Goal: Task Accomplishment & Management: Manage account settings

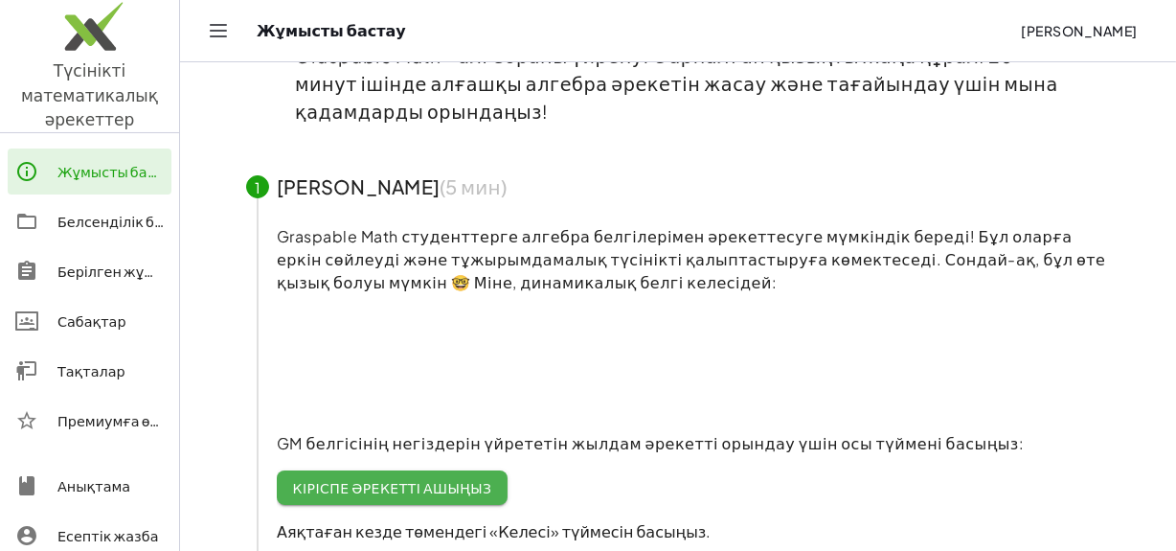
scroll to position [260, 0]
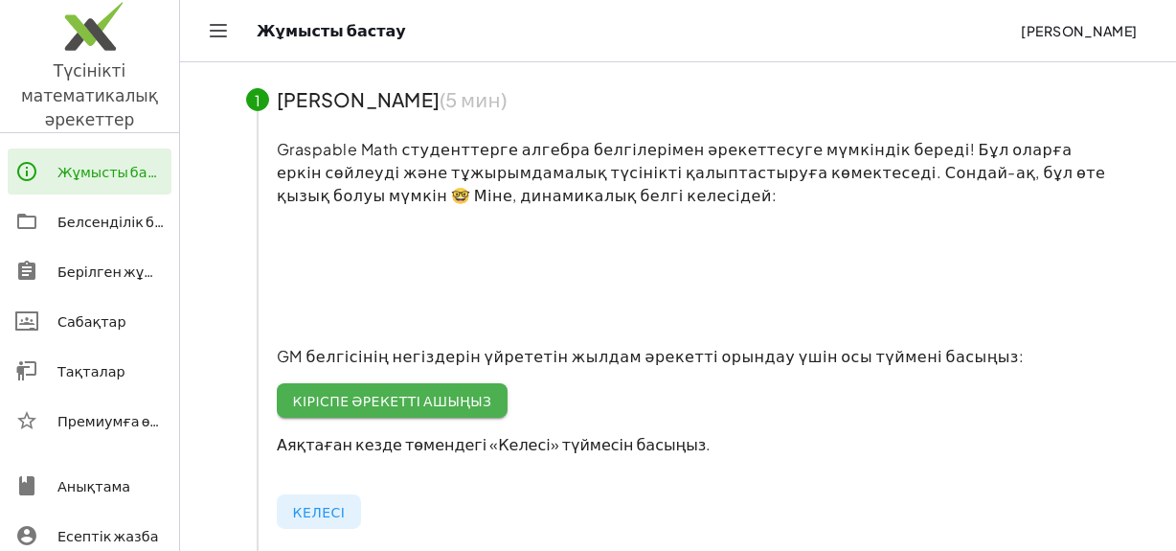
drag, startPoint x: 383, startPoint y: 269, endPoint x: 449, endPoint y: 266, distance: 66.1
click at [449, 266] on video at bounding box center [420, 275] width 287 height 144
drag, startPoint x: 449, startPoint y: 266, endPoint x: 335, endPoint y: 268, distance: 114.0
click at [335, 268] on video at bounding box center [420, 275] width 287 height 144
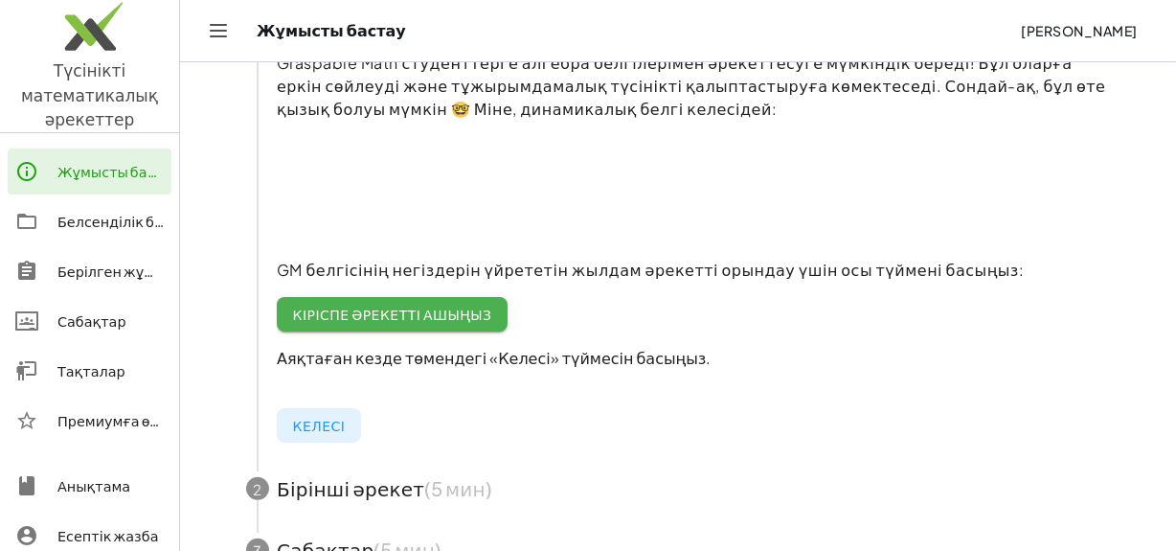
scroll to position [348, 0]
click at [383, 316] on font "Кіріспе әрекетті ашыңыз" at bounding box center [391, 312] width 199 height 17
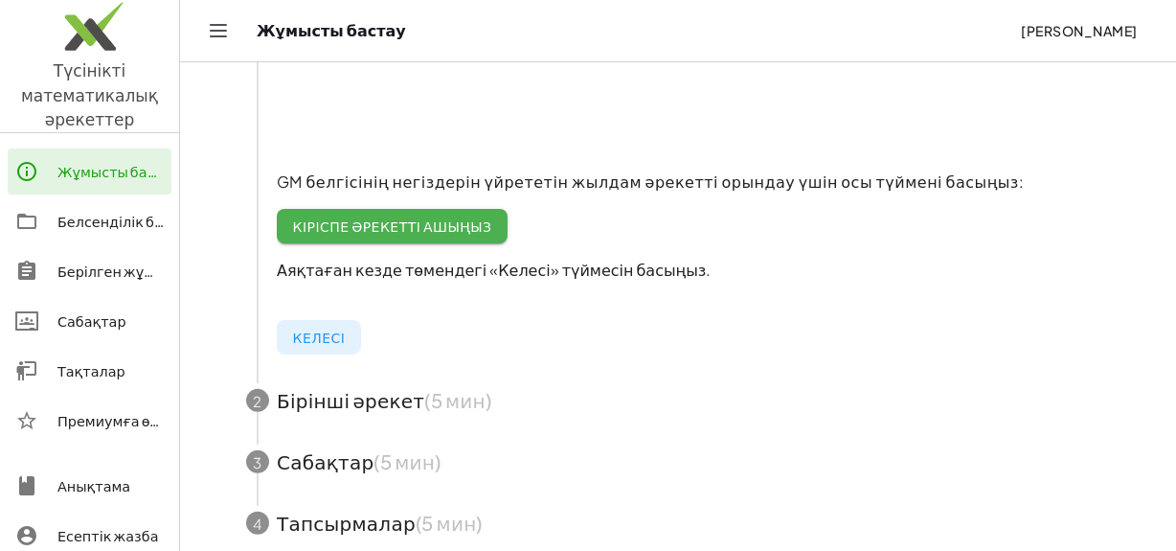
click at [312, 345] on font "Келесі" at bounding box center [319, 336] width 54 height 17
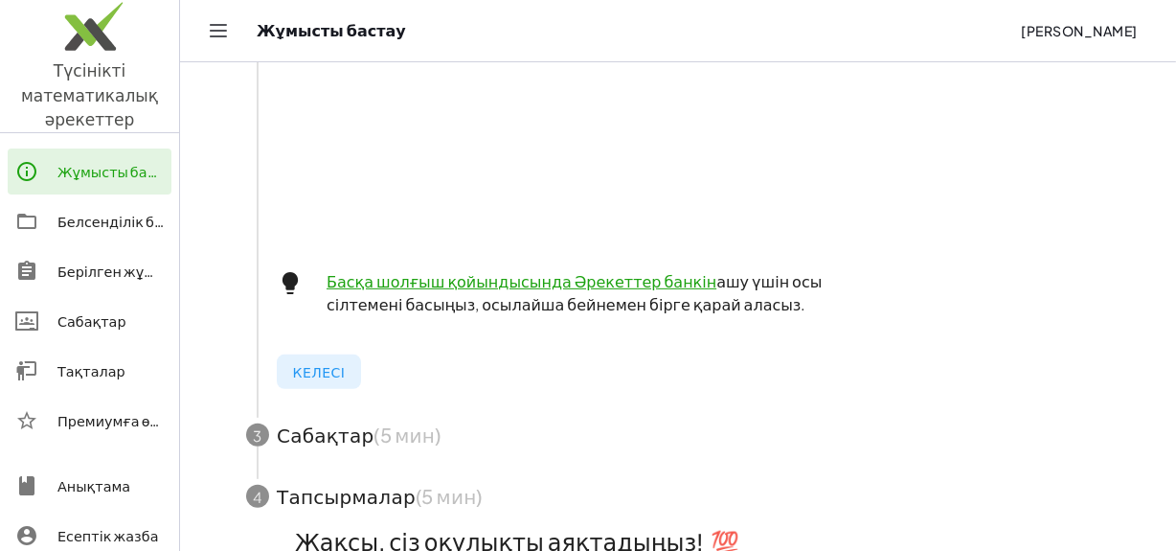
scroll to position [783, 0]
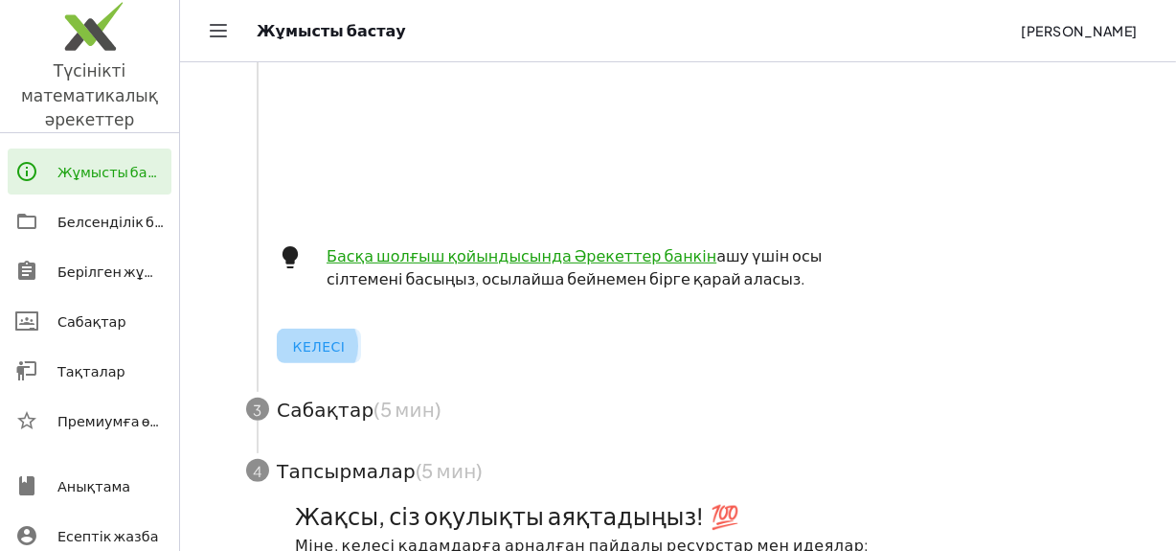
click at [328, 351] on font "Келесі" at bounding box center [318, 345] width 53 height 17
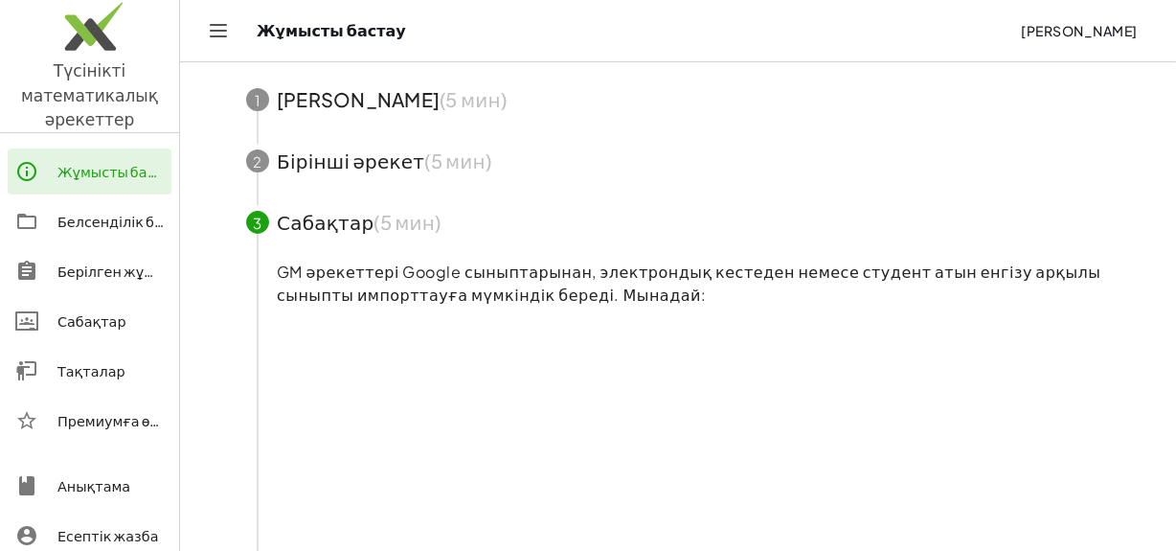
scroll to position [0, 0]
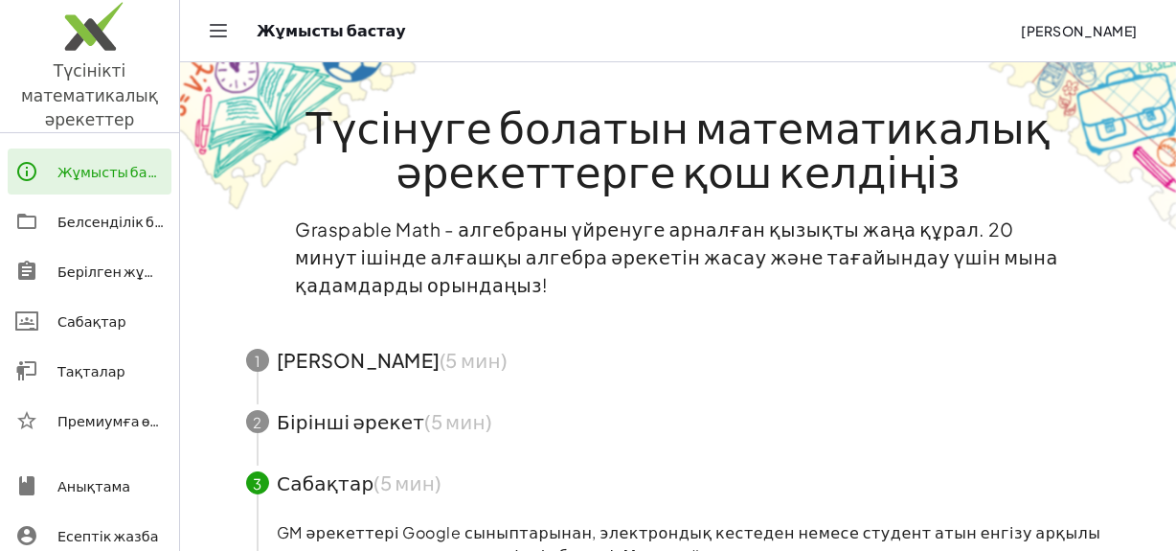
click at [215, 28] on icon "Навигацияны ауыстырып қосу" at bounding box center [218, 30] width 23 height 23
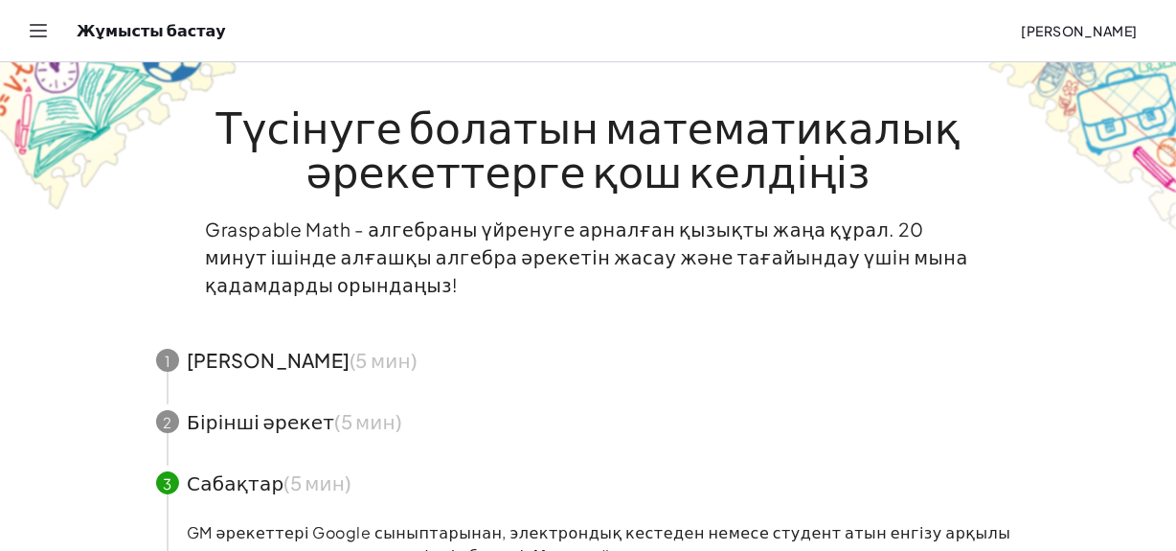
click at [145, 34] on div "Жұмысты бастау" at bounding box center [541, 30] width 929 height 19
click at [40, 25] on icon "Навигацияны ауыстырып қосу" at bounding box center [39, 30] width 16 height 11
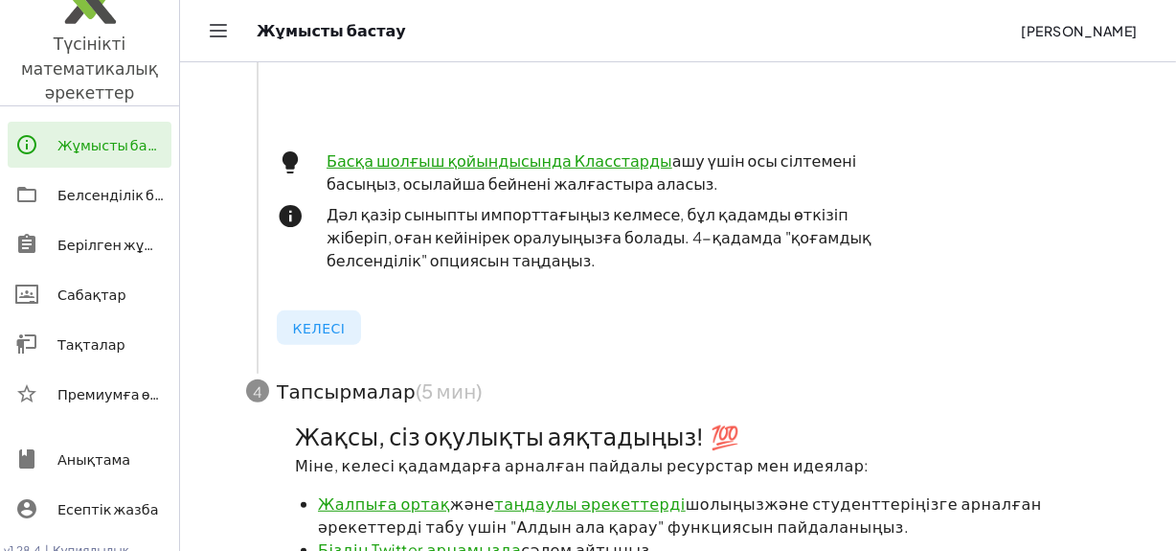
scroll to position [957, 0]
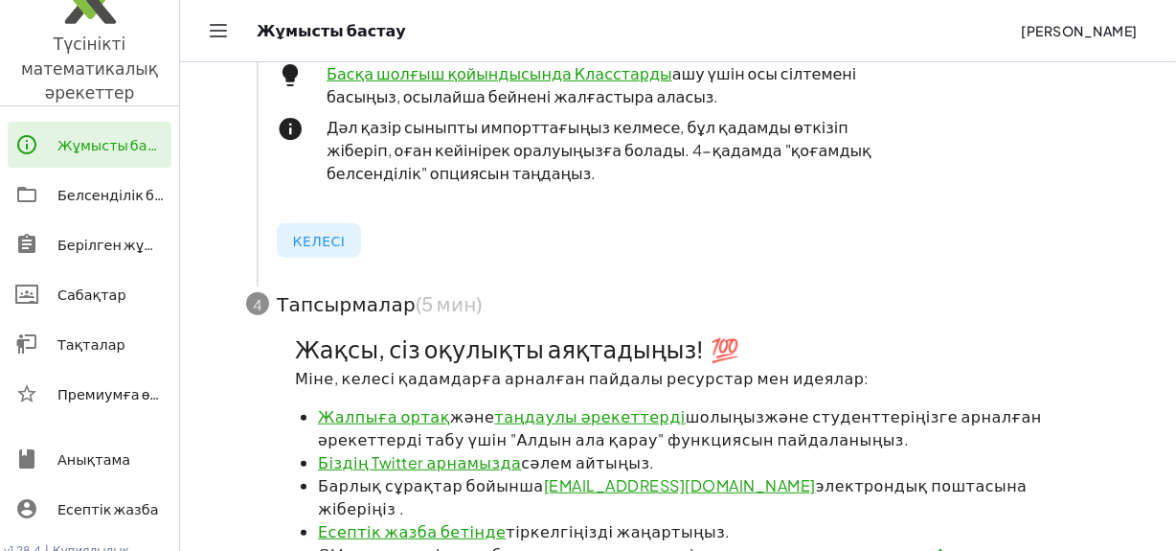
click at [327, 242] on font "Келесі" at bounding box center [318, 240] width 53 height 17
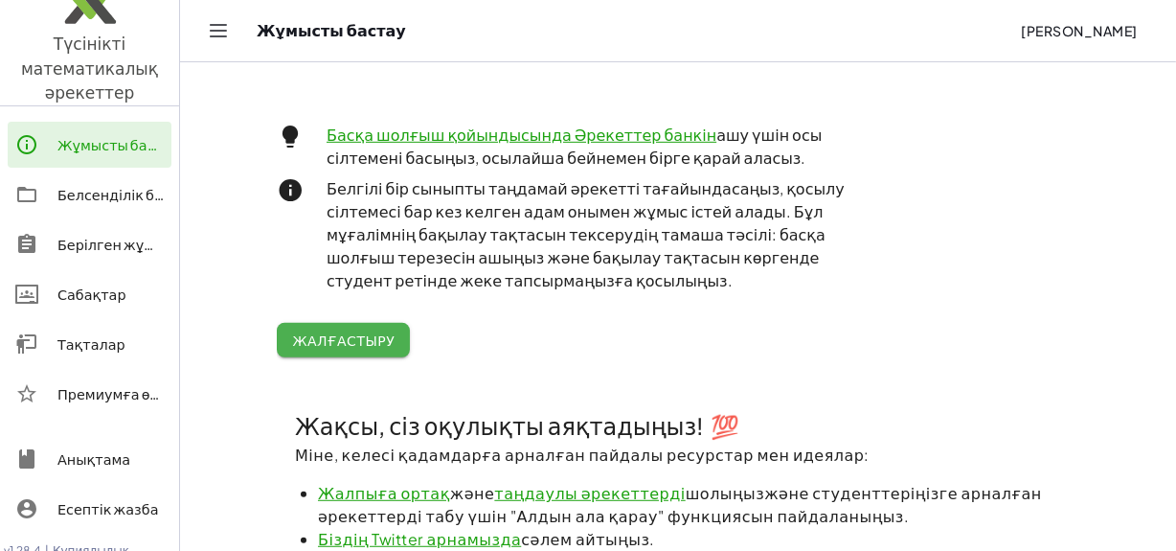
scroll to position [1127, 0]
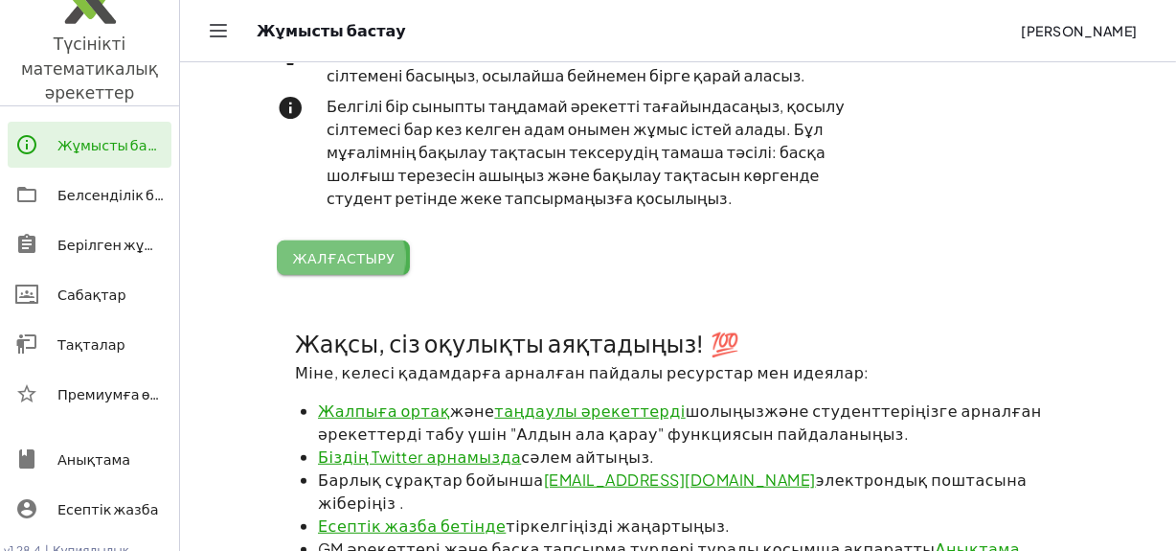
click at [371, 240] on button "Жалғастыру" at bounding box center [343, 257] width 133 height 34
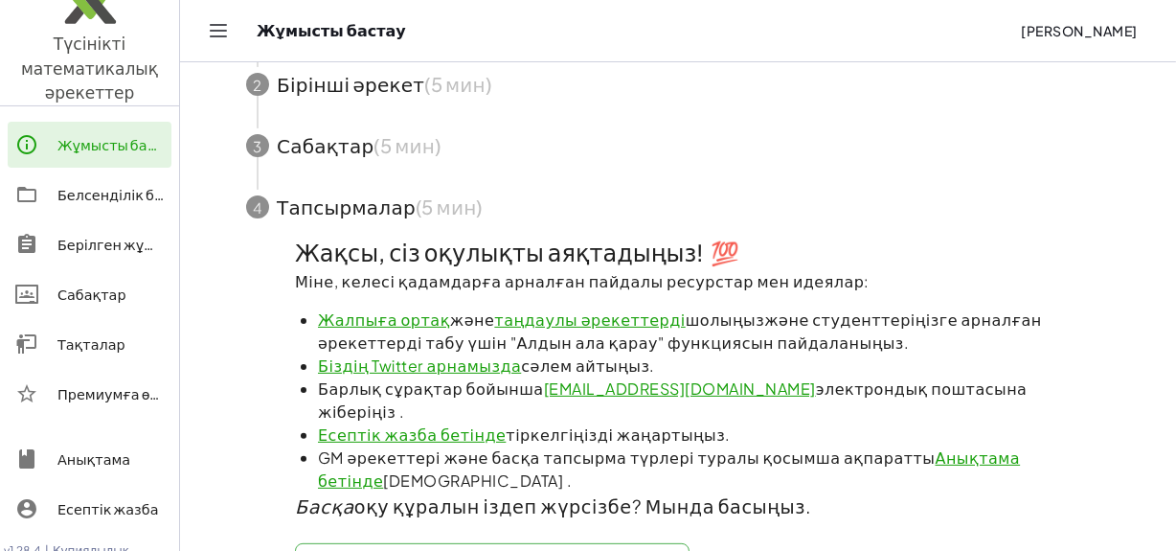
scroll to position [430, 0]
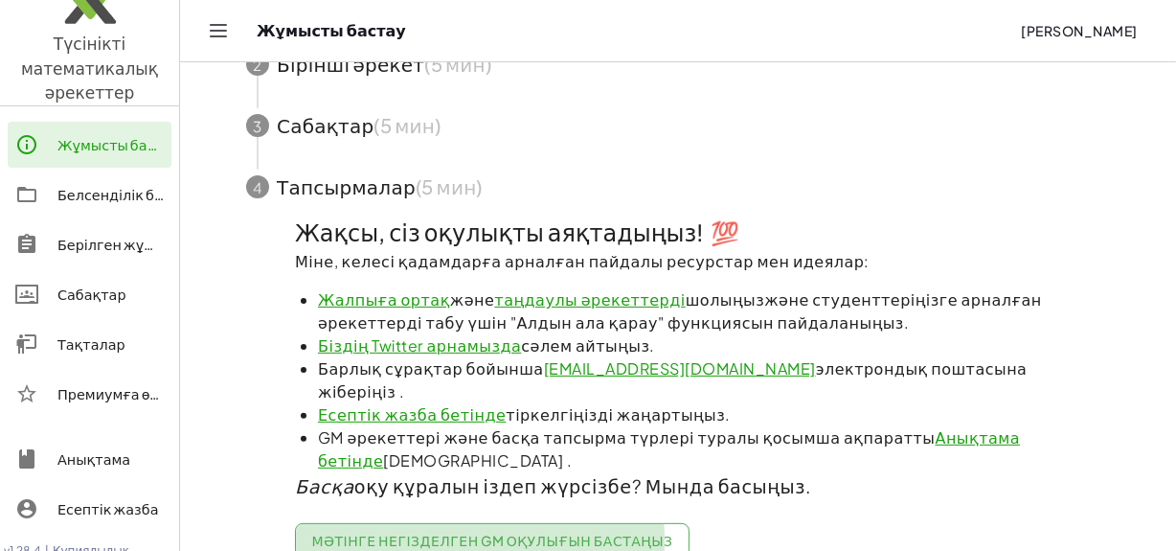
click at [481, 531] on font "Мәтінге негізделген GM оқулығын бастаңыз" at bounding box center [491, 539] width 361 height 17
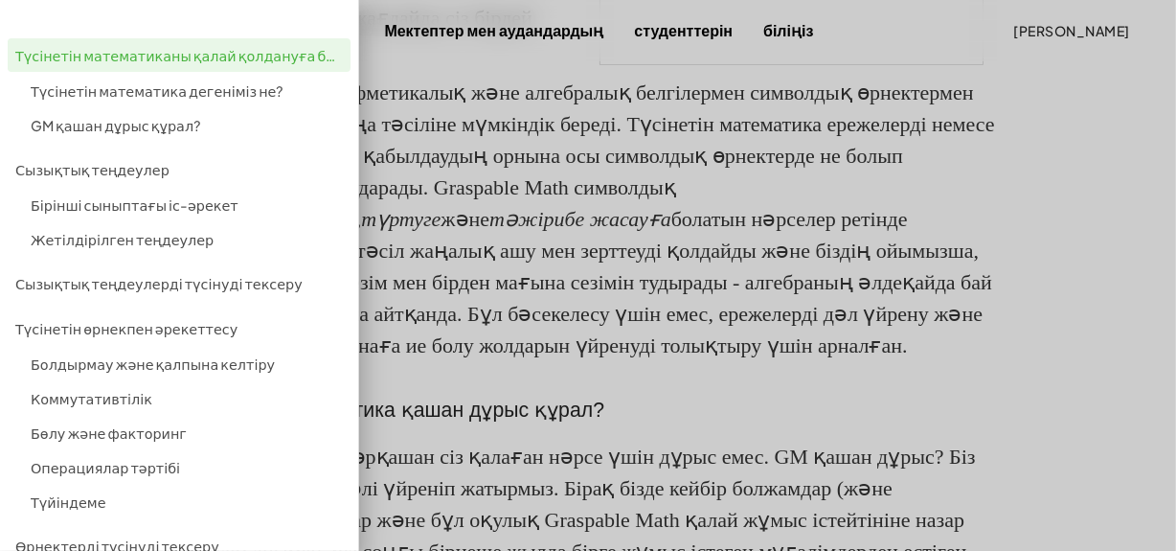
scroll to position [1131, 0]
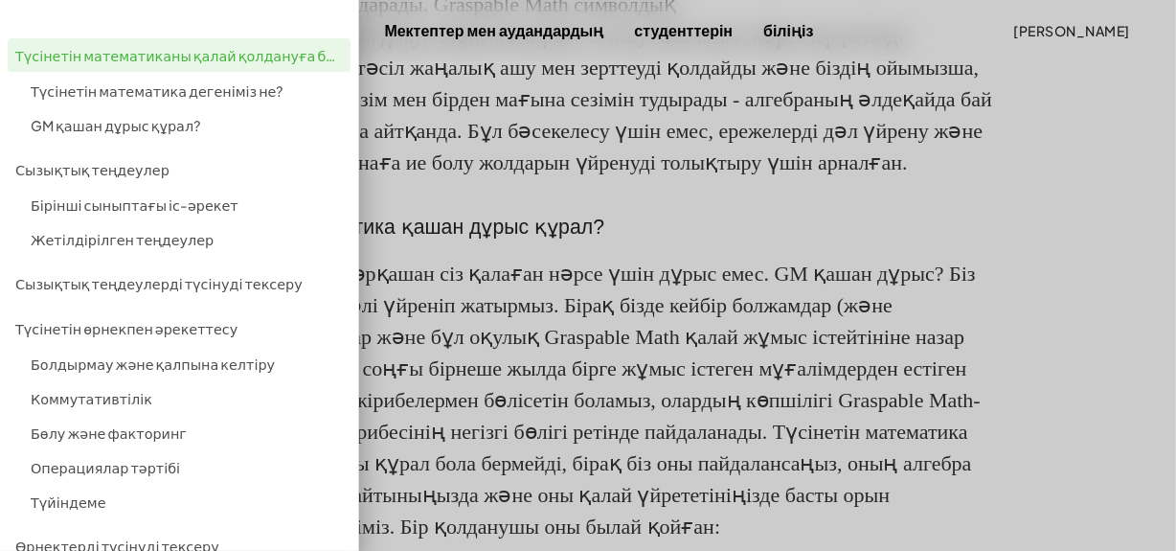
click at [491, 185] on div at bounding box center [588, 208] width 1176 height 2679
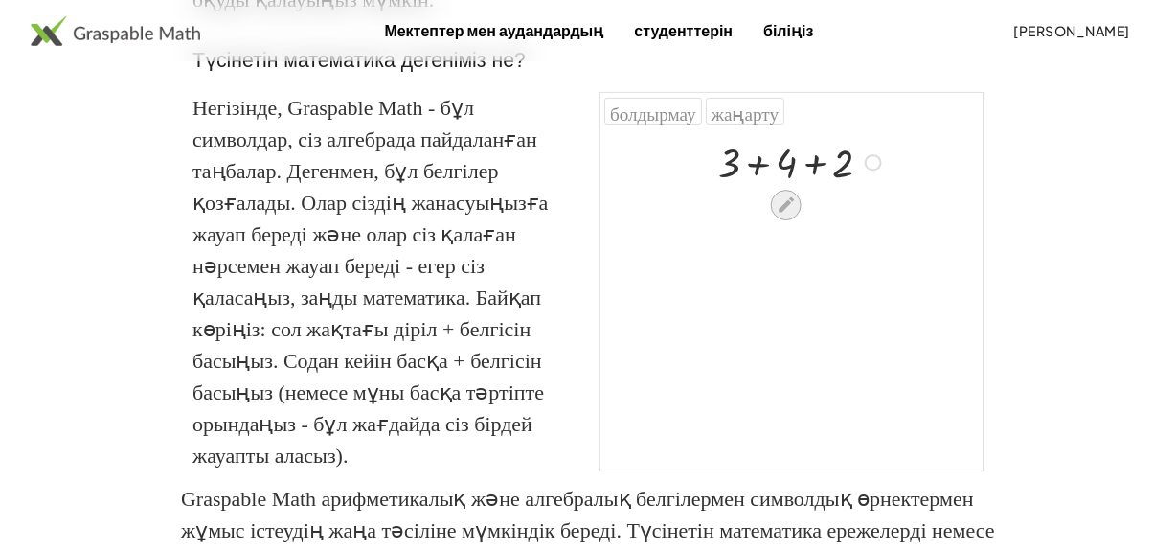
scroll to position [522, 0]
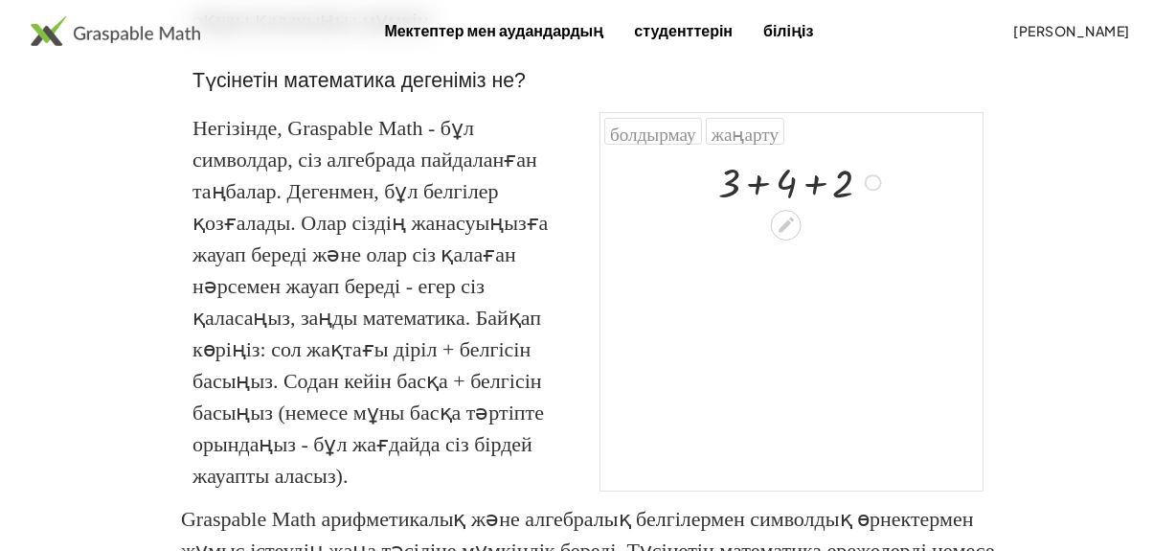
click at [756, 191] on div at bounding box center [803, 181] width 189 height 54
click at [780, 237] on div at bounding box center [803, 235] width 189 height 54
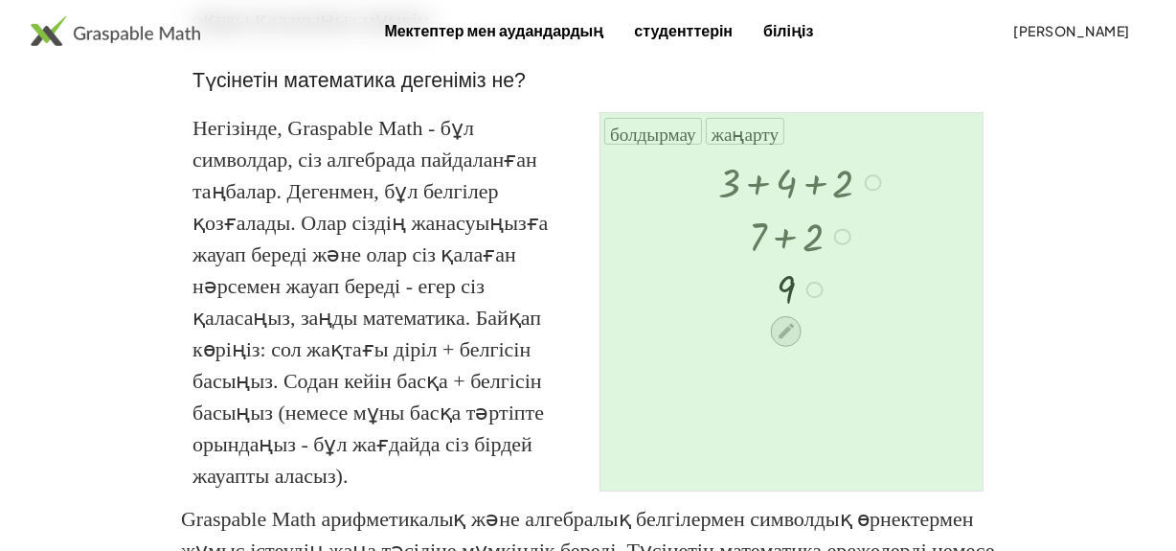
click at [787, 337] on icon at bounding box center [786, 331] width 20 height 20
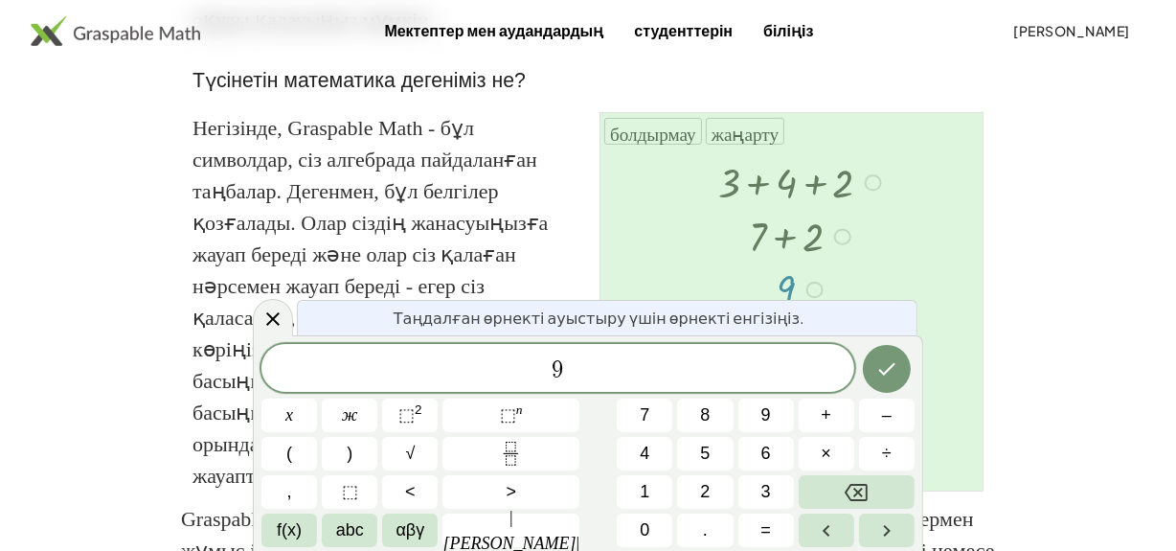
click at [958, 269] on div at bounding box center [791, 319] width 382 height 341
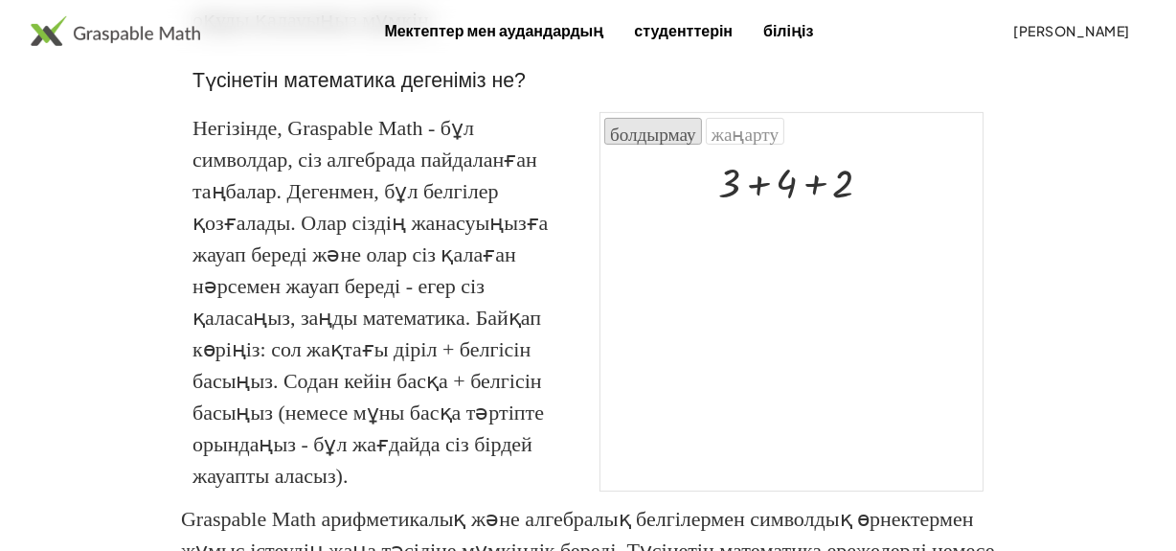
click at [634, 138] on font "болдырмау" at bounding box center [653, 132] width 86 height 18
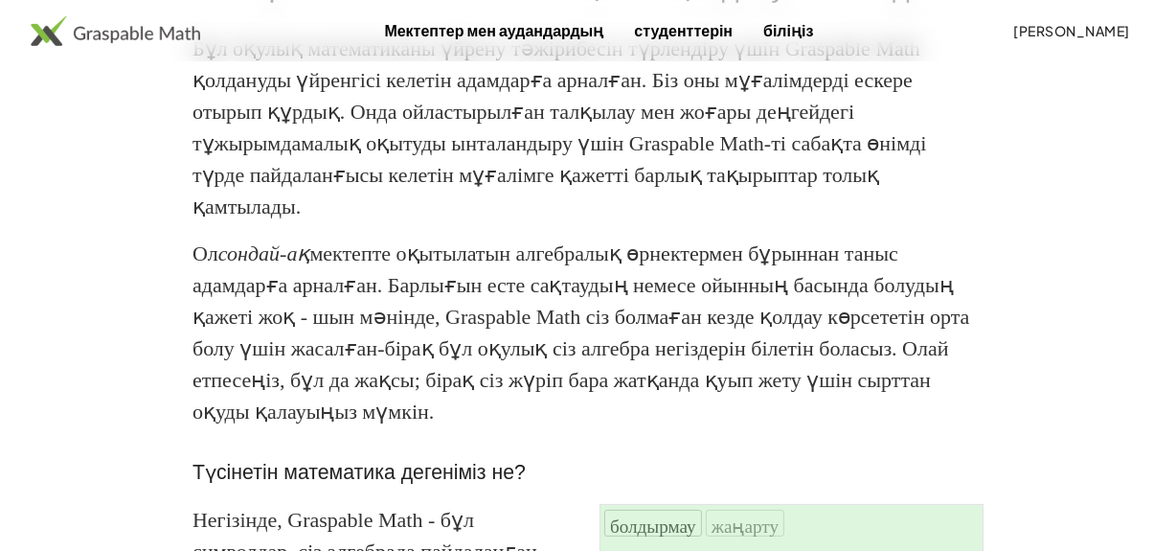
scroll to position [0, 0]
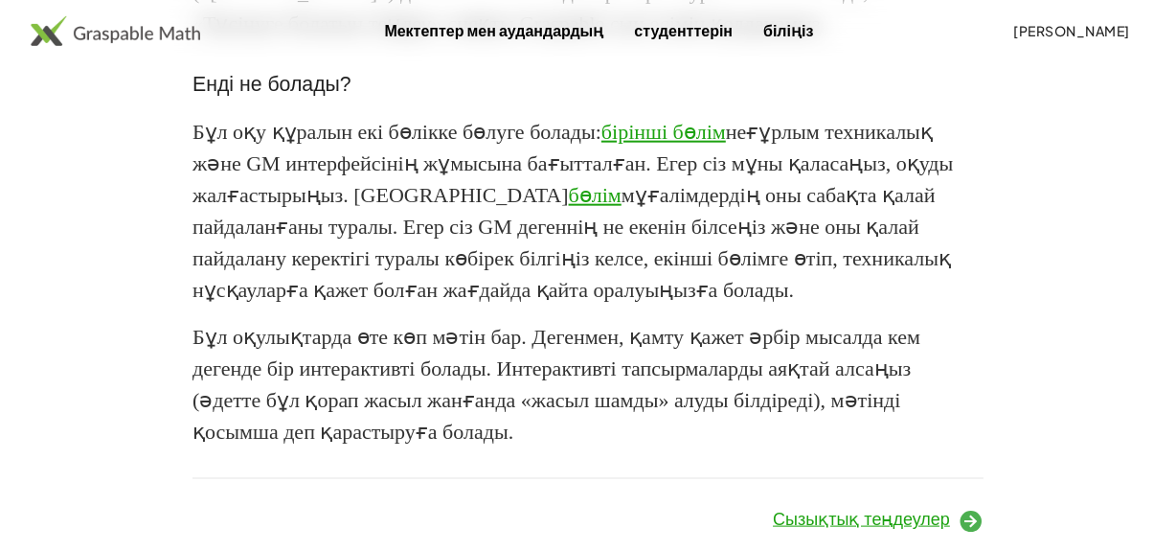
scroll to position [2191, 0]
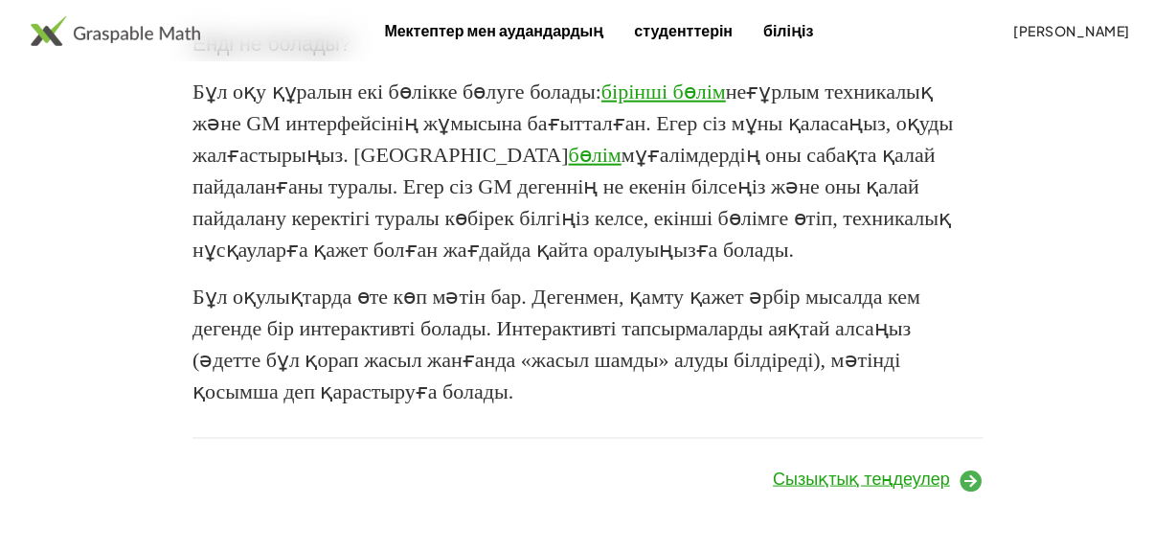
click at [864, 487] on font "Сызықтық теңдеулер" at bounding box center [861, 478] width 177 height 19
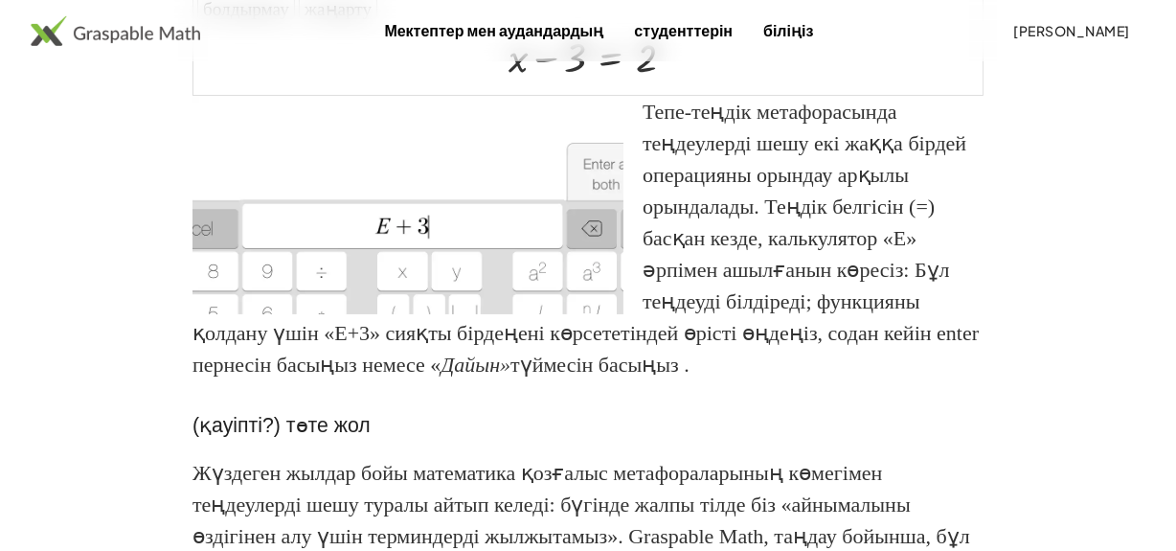
scroll to position [184, 0]
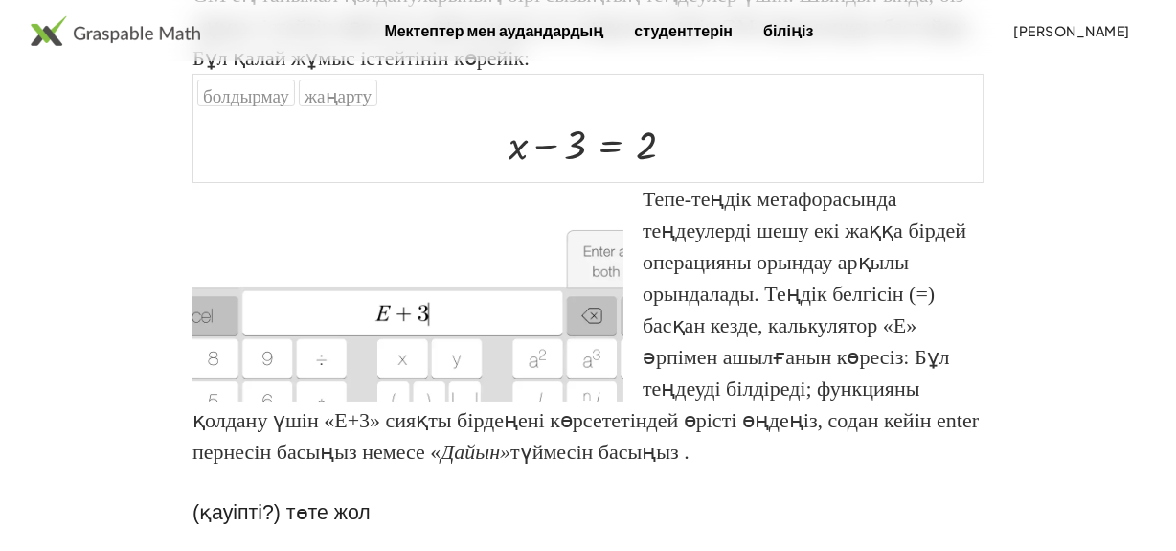
click at [706, 308] on p "Тепе-теңдік метафорасында теңдеулерді шешу екі жаққа бірдей операцияны орындау …" at bounding box center [587, 325] width 791 height 284
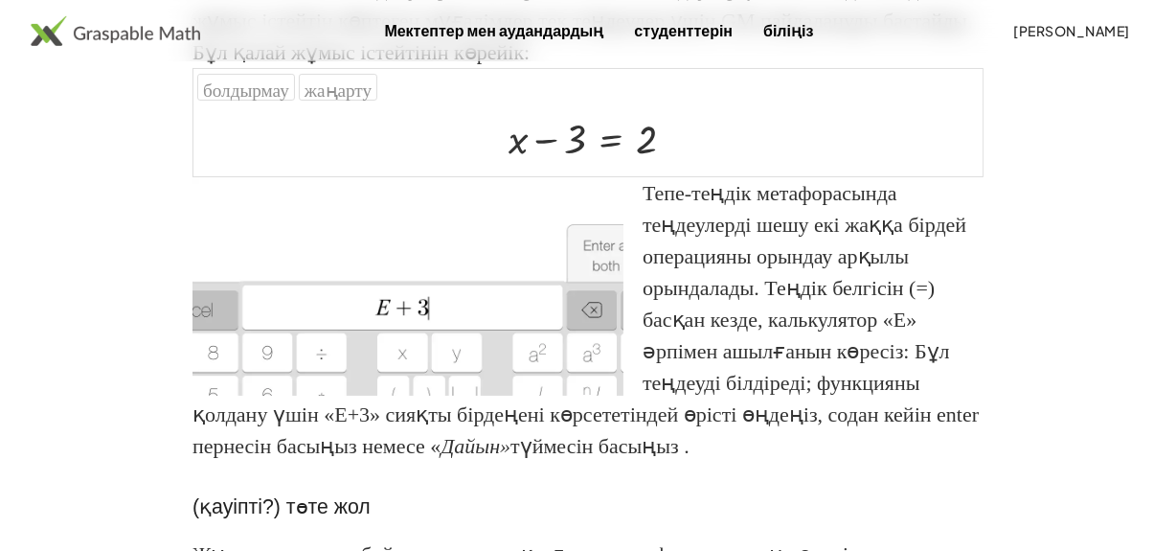
scroll to position [97, 0]
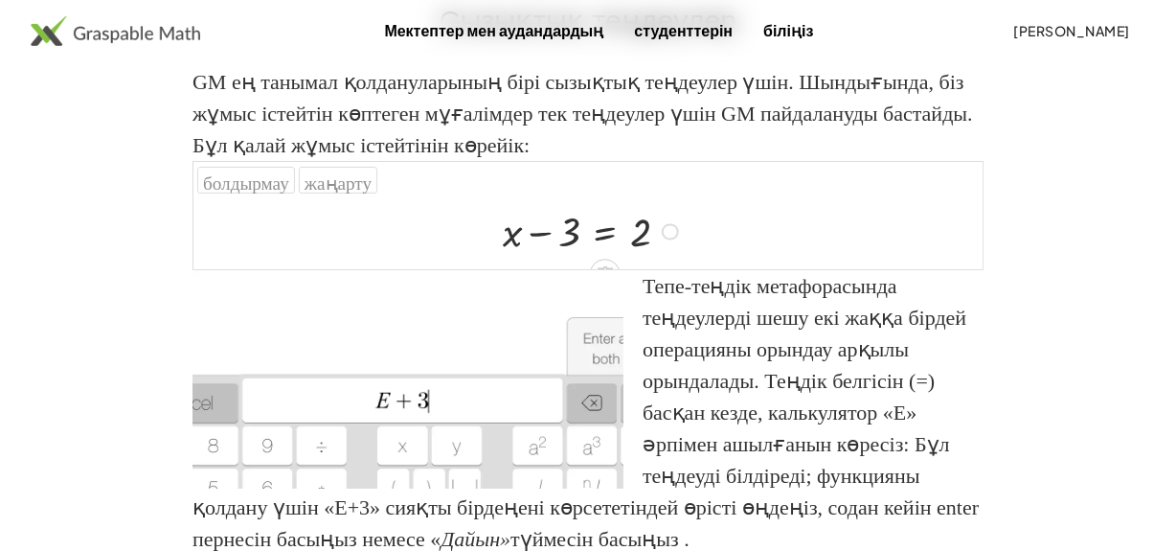
click at [605, 236] on div at bounding box center [593, 230] width 201 height 54
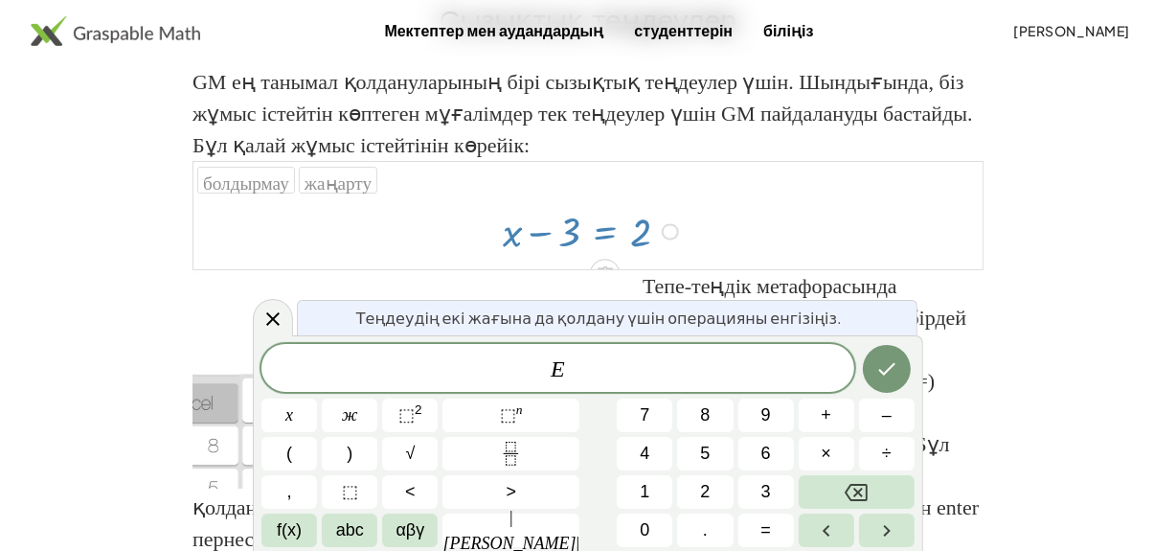
click at [604, 236] on div at bounding box center [593, 230] width 201 height 54
click at [603, 250] on icon at bounding box center [604, 255] width 17 height 16
click at [608, 259] on font "×" at bounding box center [604, 254] width 11 height 21
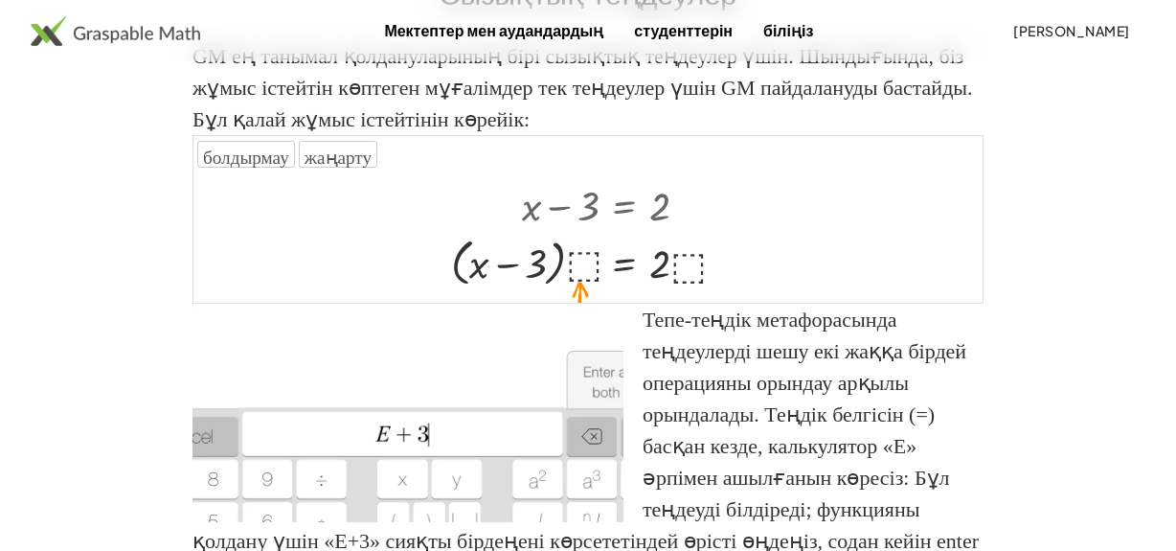
scroll to position [97, 0]
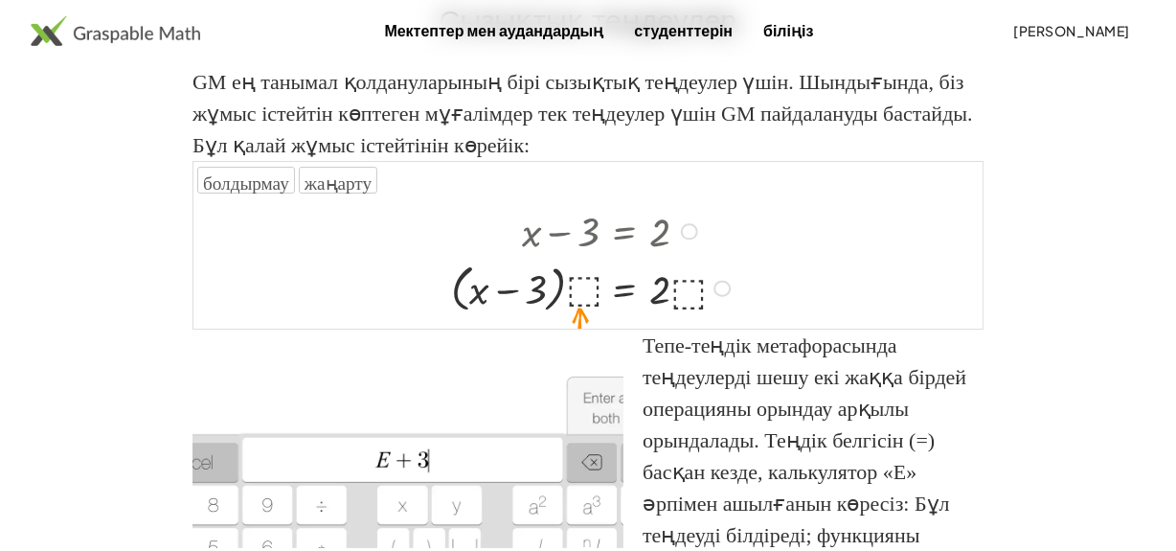
click at [584, 317] on div "+ x − 3 = 2 + x − 3 = 2 · ( ) · ⬚ · · ⬚" at bounding box center [582, 260] width 320 height 124
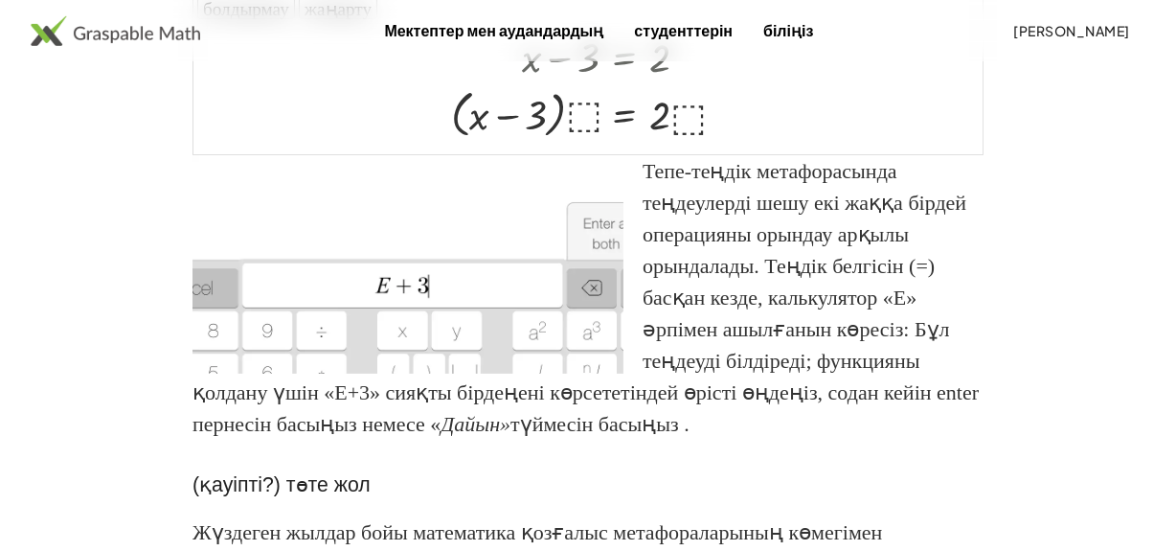
scroll to position [184, 0]
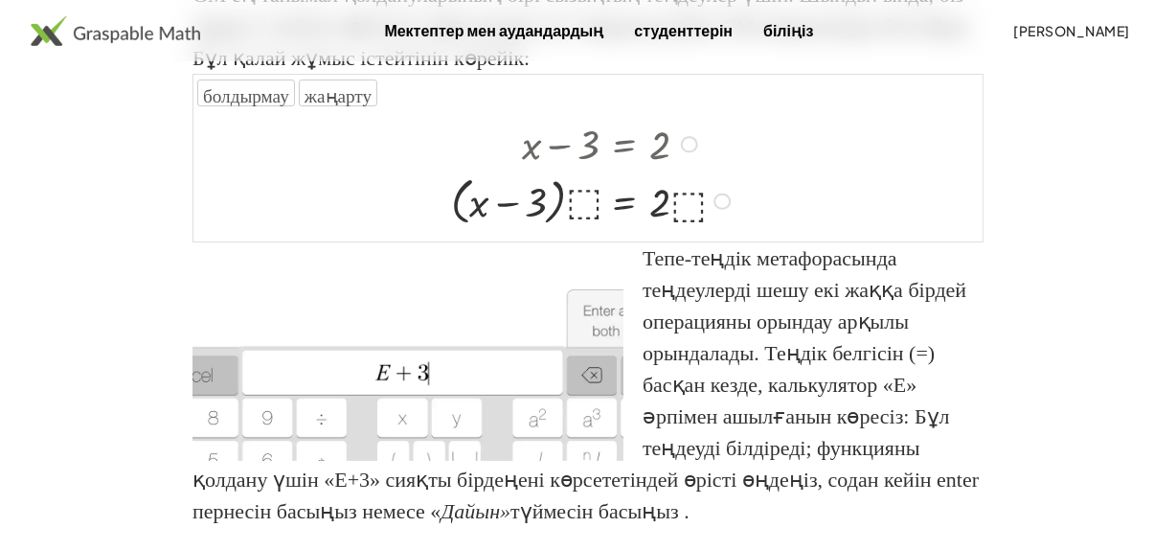
click at [718, 203] on div at bounding box center [721, 200] width 17 height 17
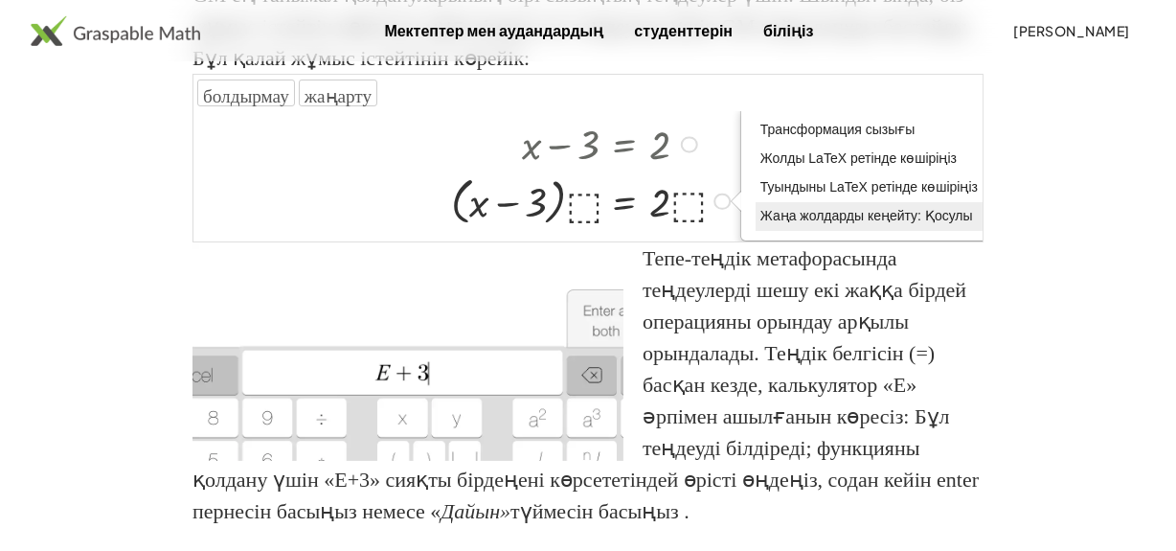
scroll to position [12, 0]
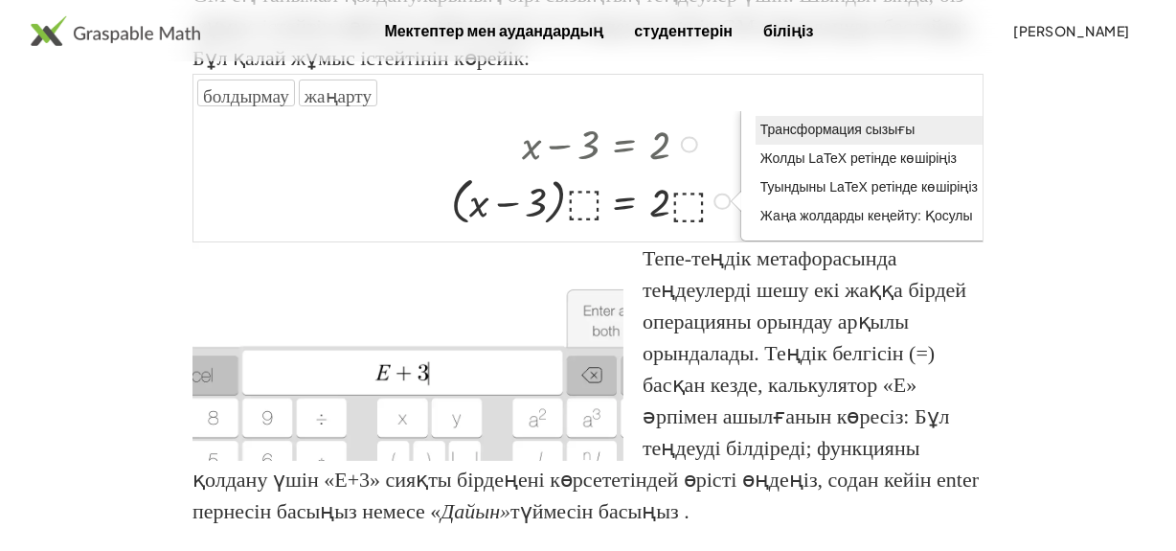
click at [843, 122] on font "Трансформация сызығы" at bounding box center [837, 129] width 155 height 15
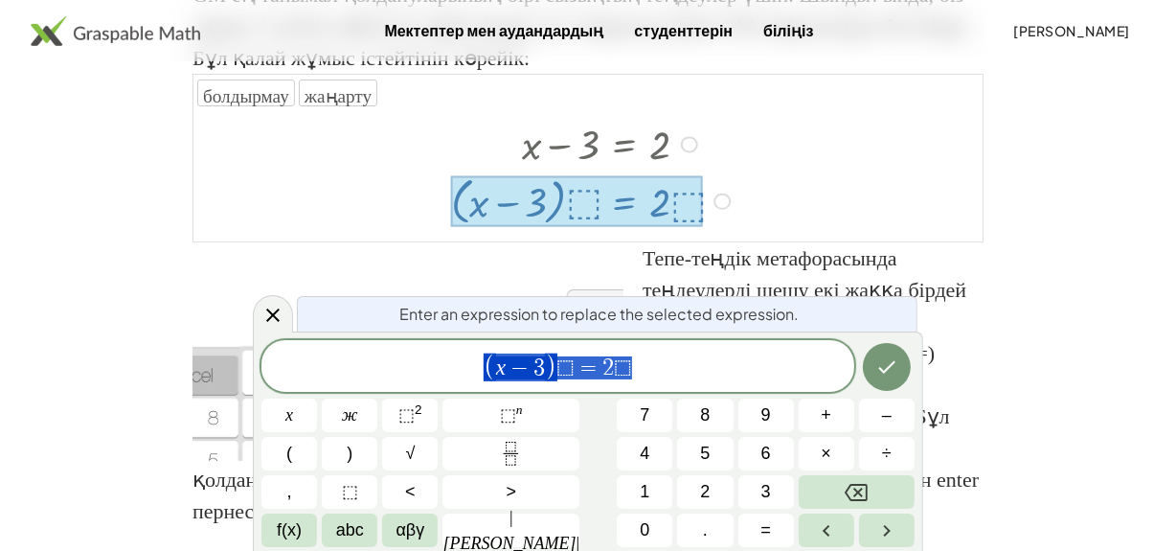
scroll to position [0, 0]
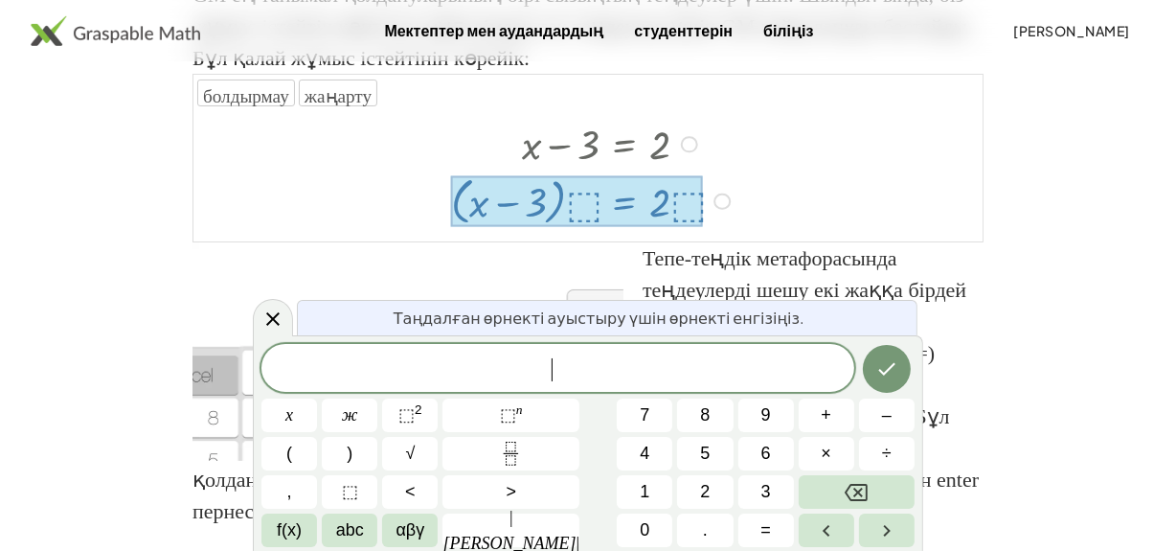
click at [714, 203] on div "Трансформация сызығы Жолды LaTeX ретінде көшіріңіз Туындыны LaTeX ретінде көшір…" at bounding box center [721, 200] width 17 height 17
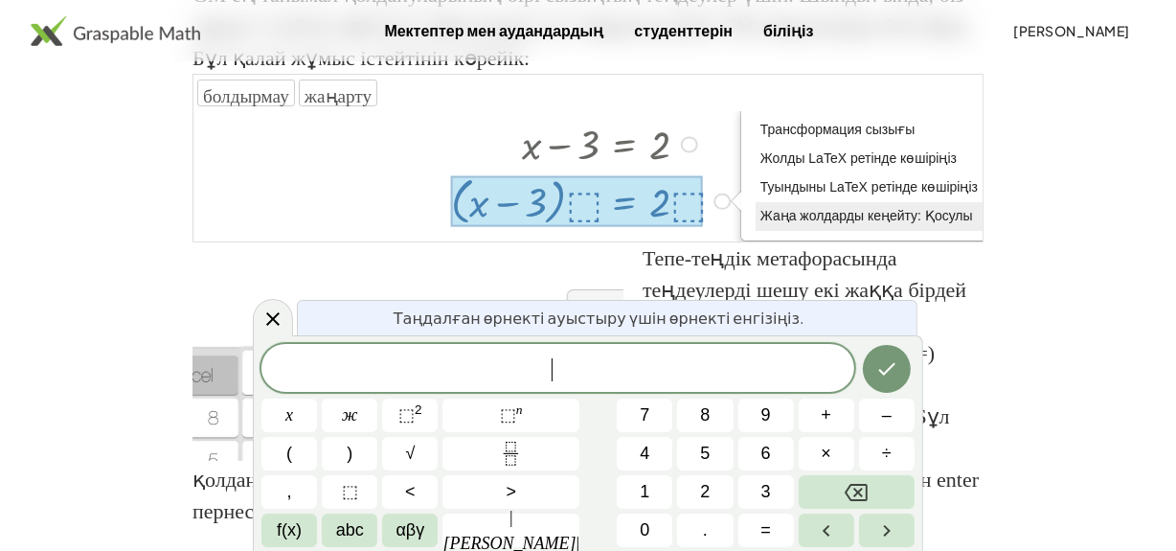
click at [780, 211] on font "Жаңа жолдарды кеңейту: Қосулы" at bounding box center [866, 215] width 213 height 15
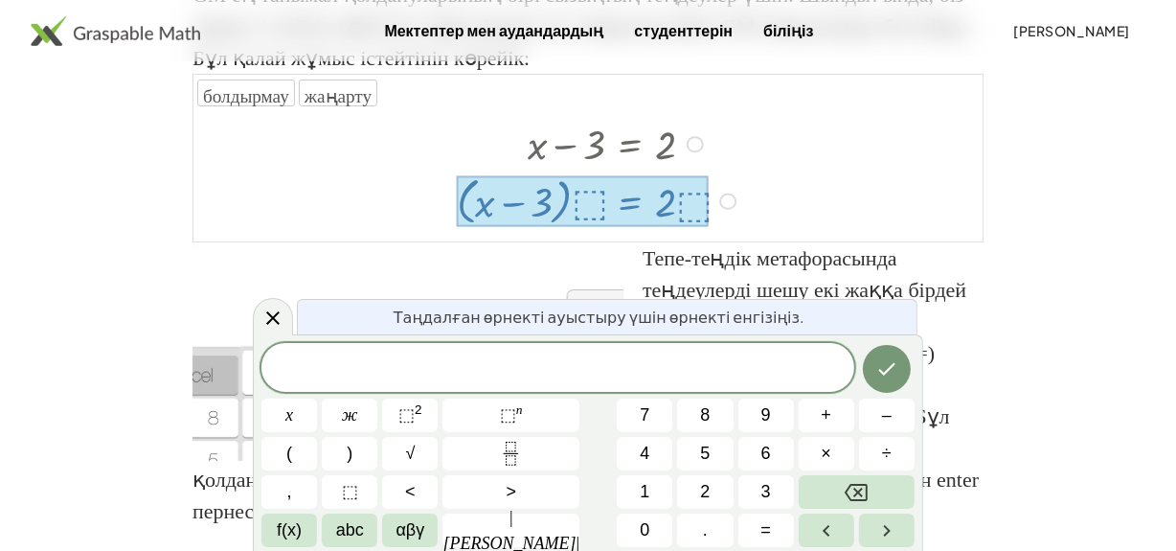
click at [728, 192] on div "Трансформация сызығы Жолды LaTeX ретінде көшіріңіз Туындыны LaTeX ретінде көшір…" at bounding box center [727, 200] width 17 height 17
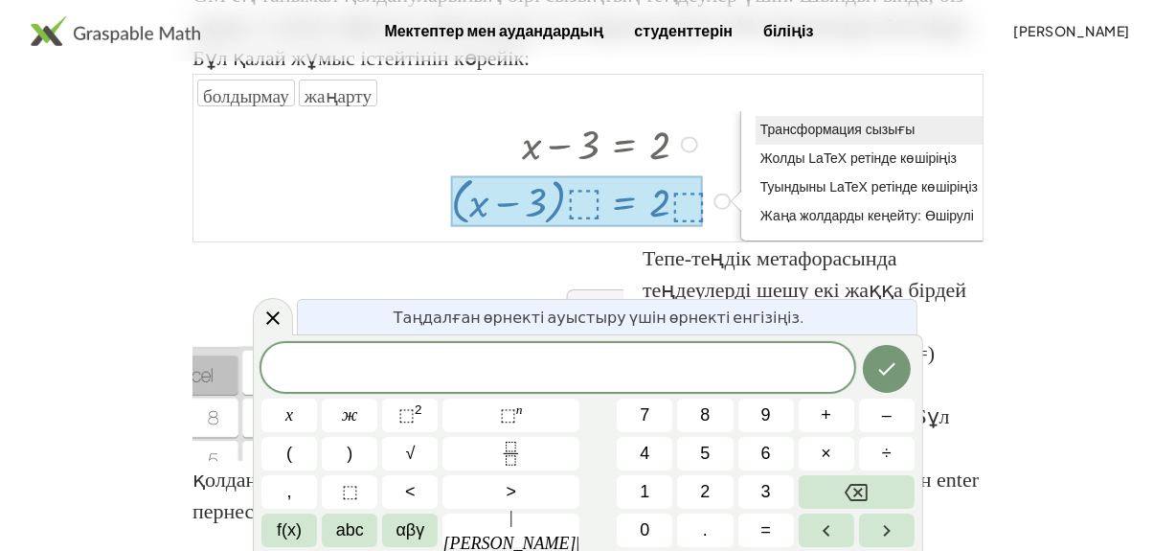
click at [794, 131] on font "Трансформация сызығы" at bounding box center [837, 129] width 155 height 15
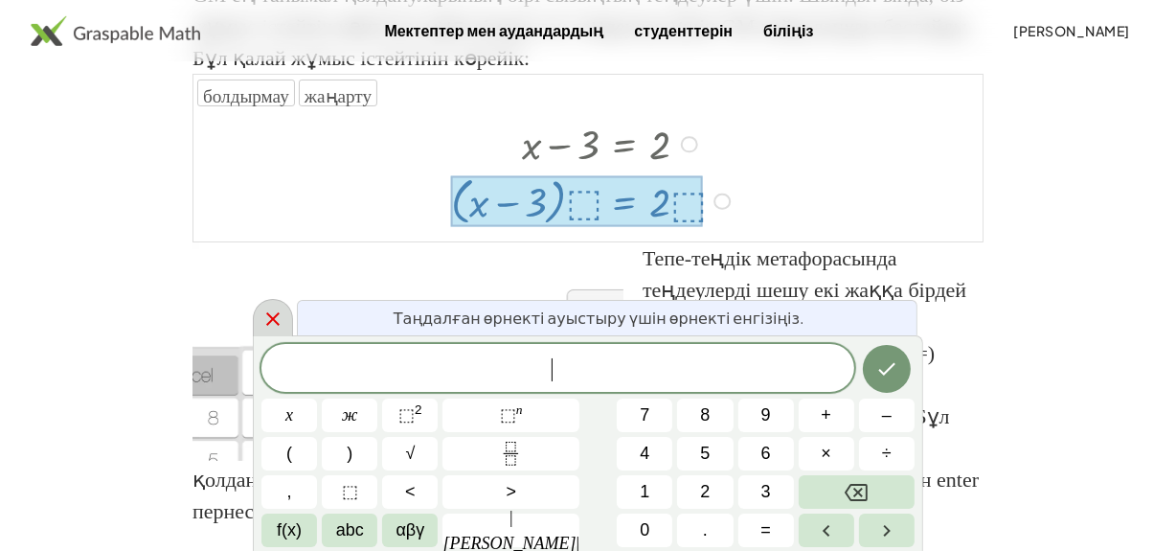
click at [258, 323] on div at bounding box center [273, 317] width 40 height 37
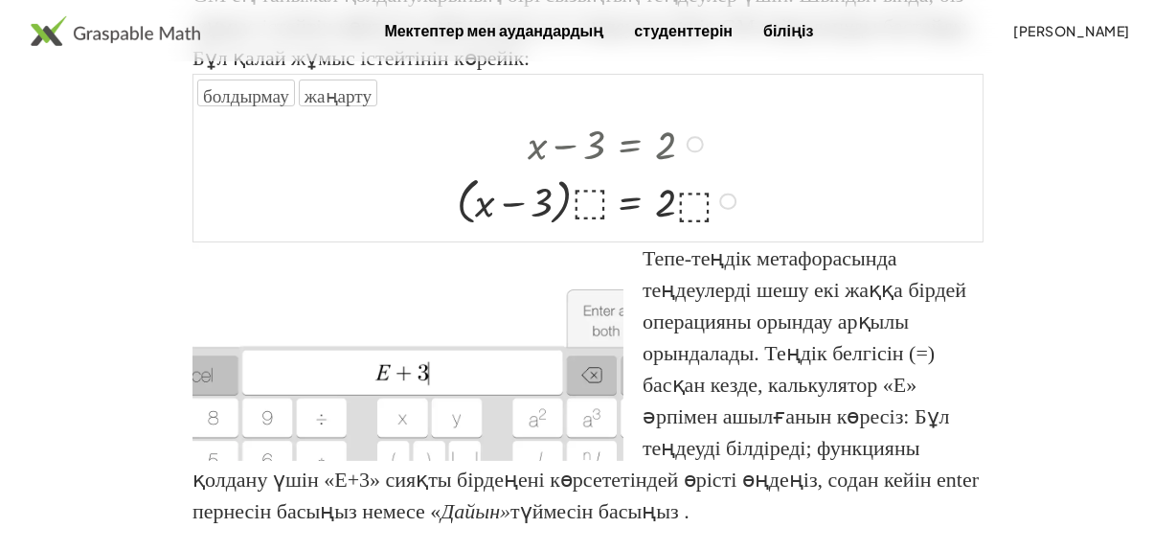
click at [589, 200] on div at bounding box center [599, 198] width 304 height 59
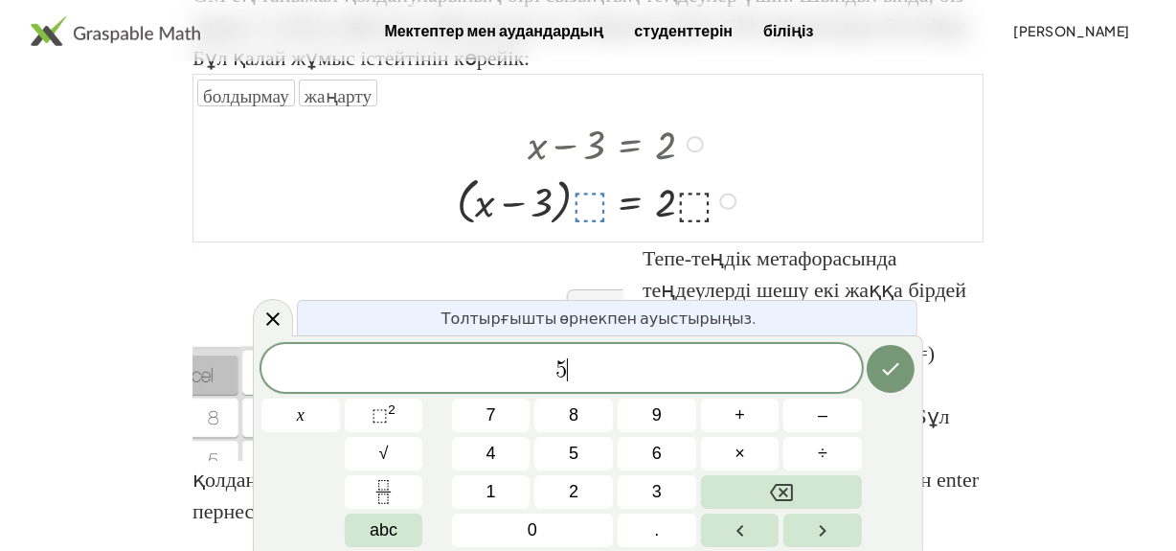
click at [731, 204] on div "Трансформация сызығы Жолды LaTeX ретінде көшіріңіз Туындыны LaTeX ретінде көшір…" at bounding box center [727, 200] width 17 height 17
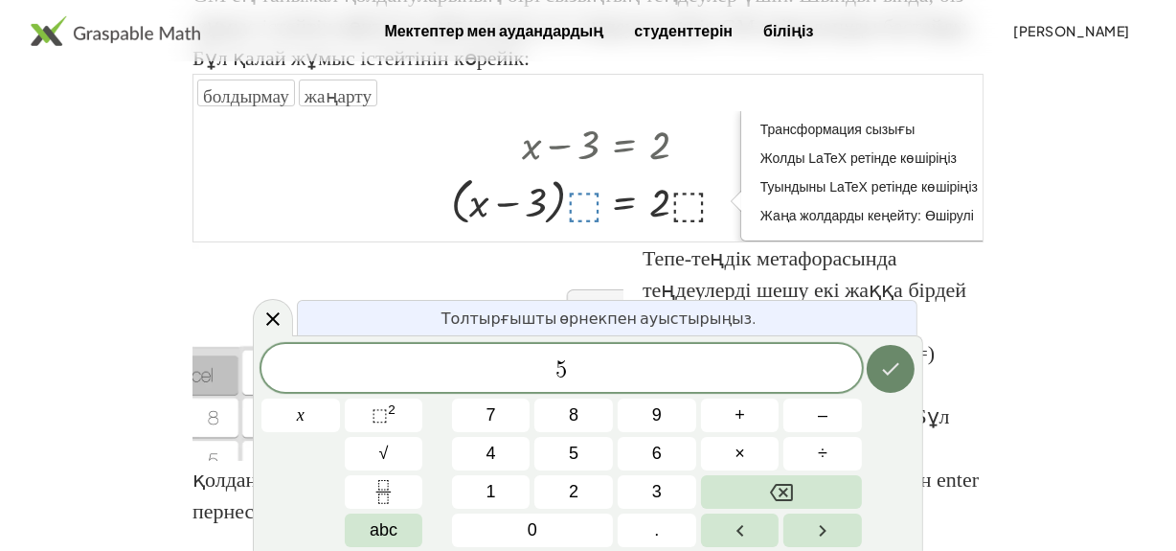
click at [888, 369] on icon "Дайын" at bounding box center [890, 368] width 23 height 23
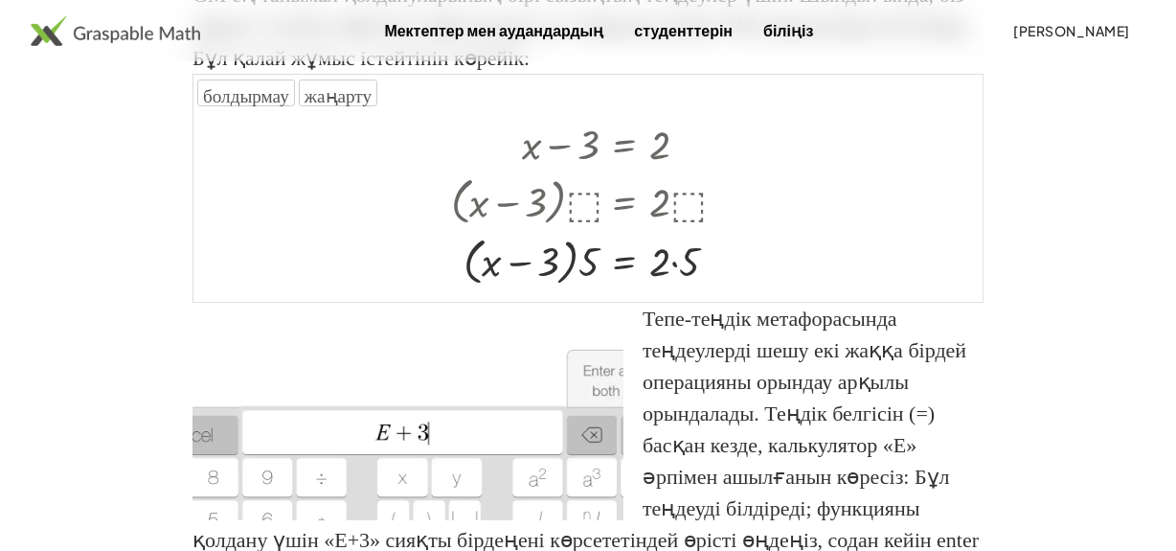
scroll to position [19, 0]
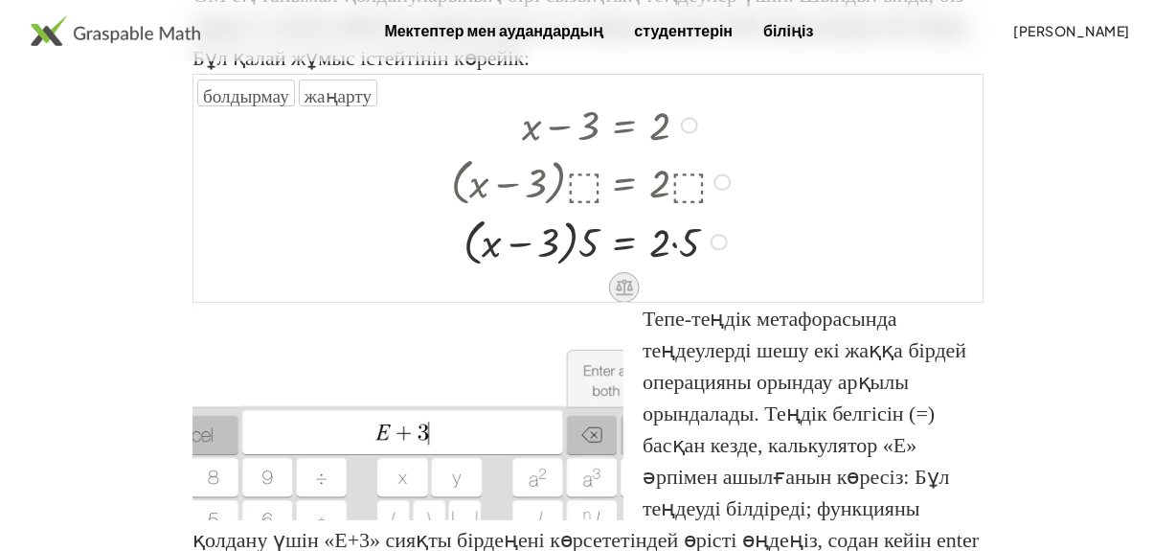
click at [629, 280] on icon at bounding box center [624, 288] width 17 height 16
click at [701, 286] on icon at bounding box center [700, 286] width 11 height 3
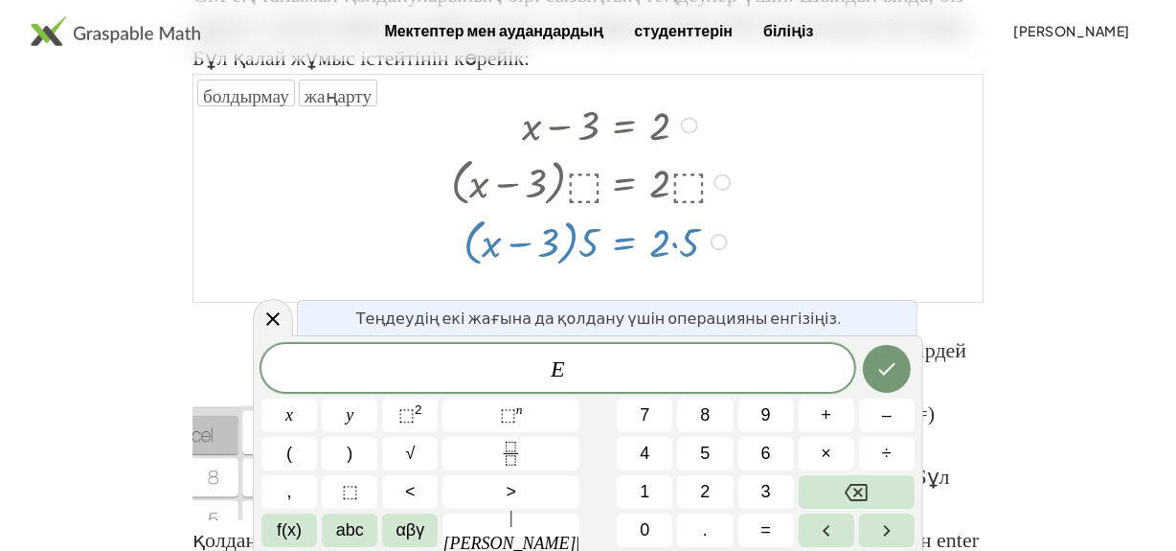
scroll to position [0, 0]
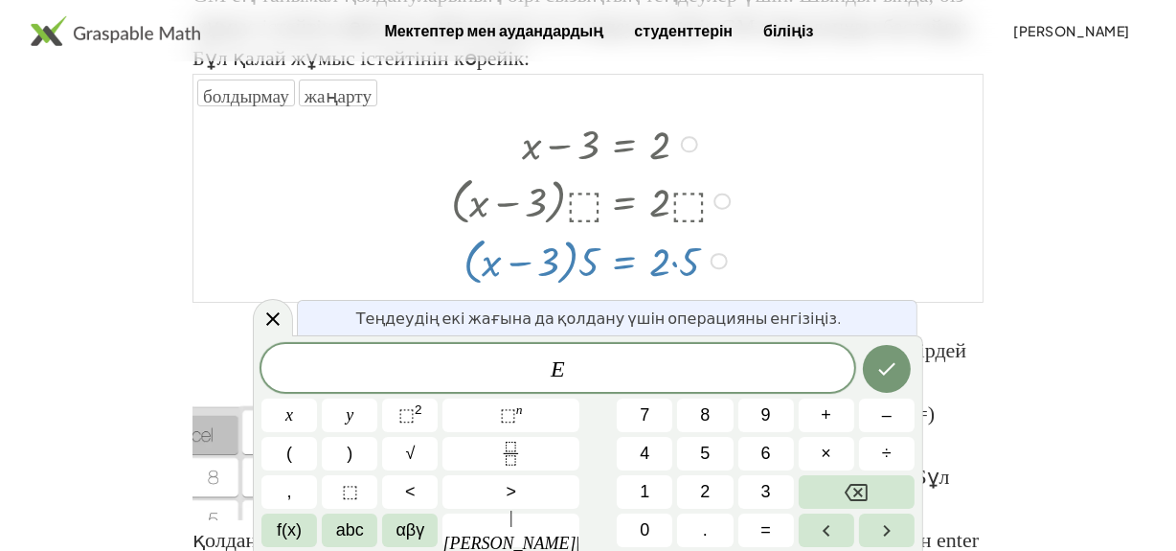
click at [771, 248] on div at bounding box center [587, 206] width 789 height 191
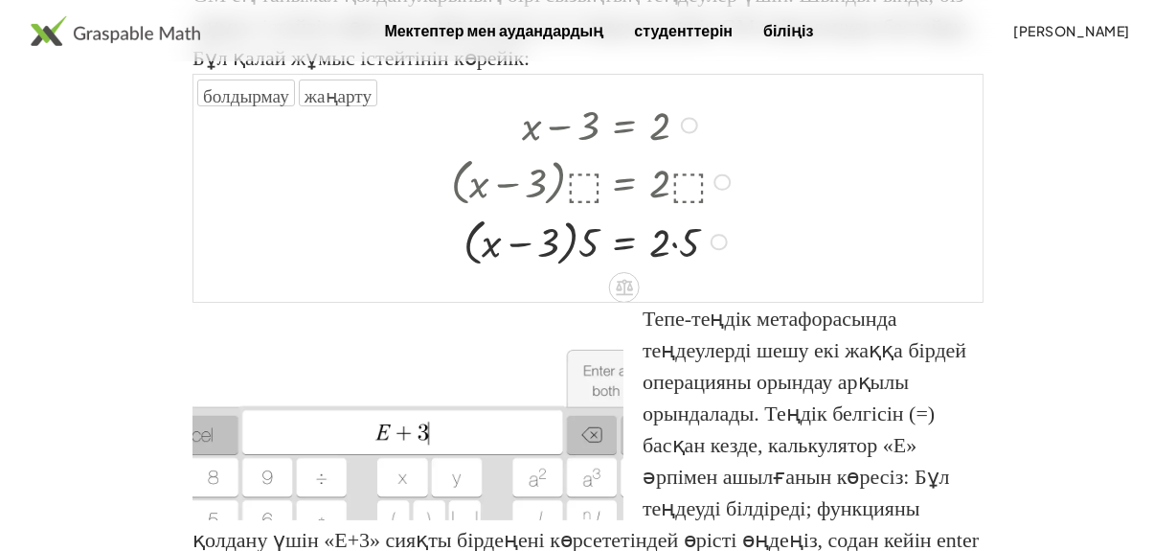
scroll to position [19, 0]
click at [677, 238] on div at bounding box center [593, 239] width 304 height 59
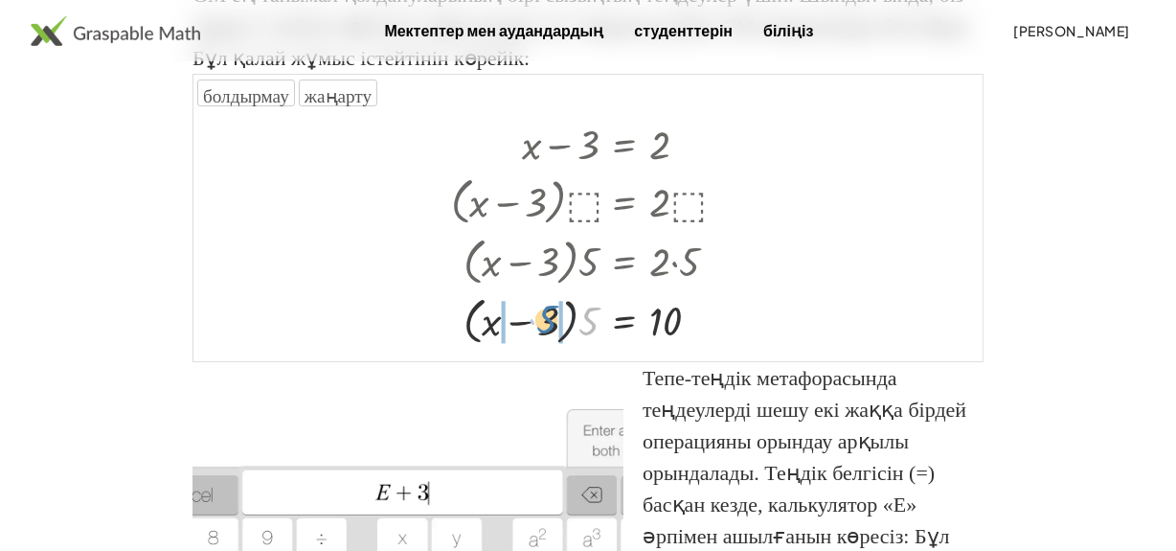
drag, startPoint x: 588, startPoint y: 318, endPoint x: 546, endPoint y: 316, distance: 42.2
click at [546, 316] on div at bounding box center [593, 318] width 304 height 59
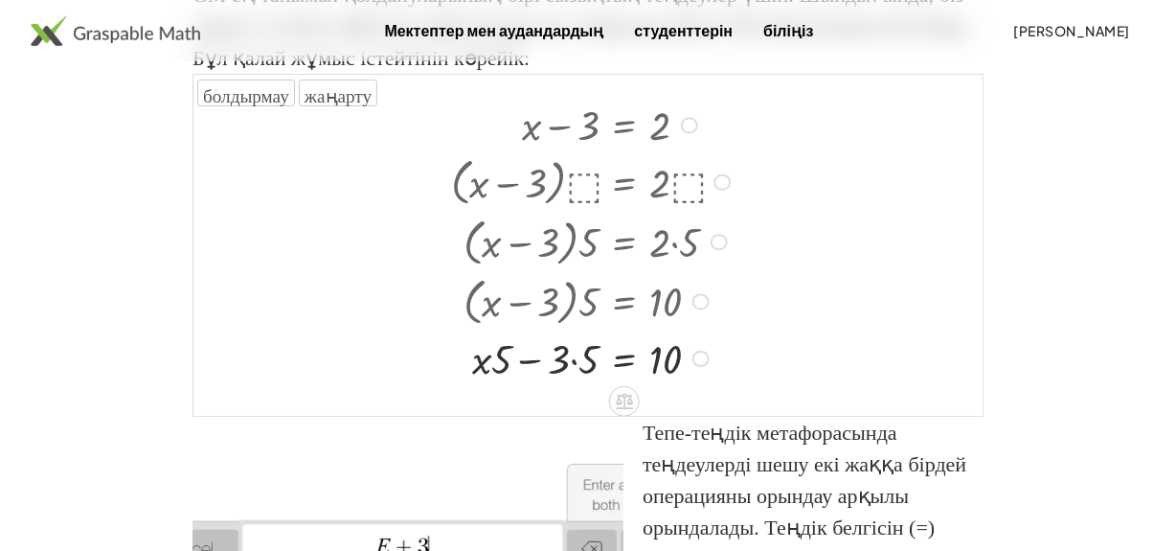
scroll to position [19, 0]
click at [574, 359] on div at bounding box center [593, 356] width 304 height 54
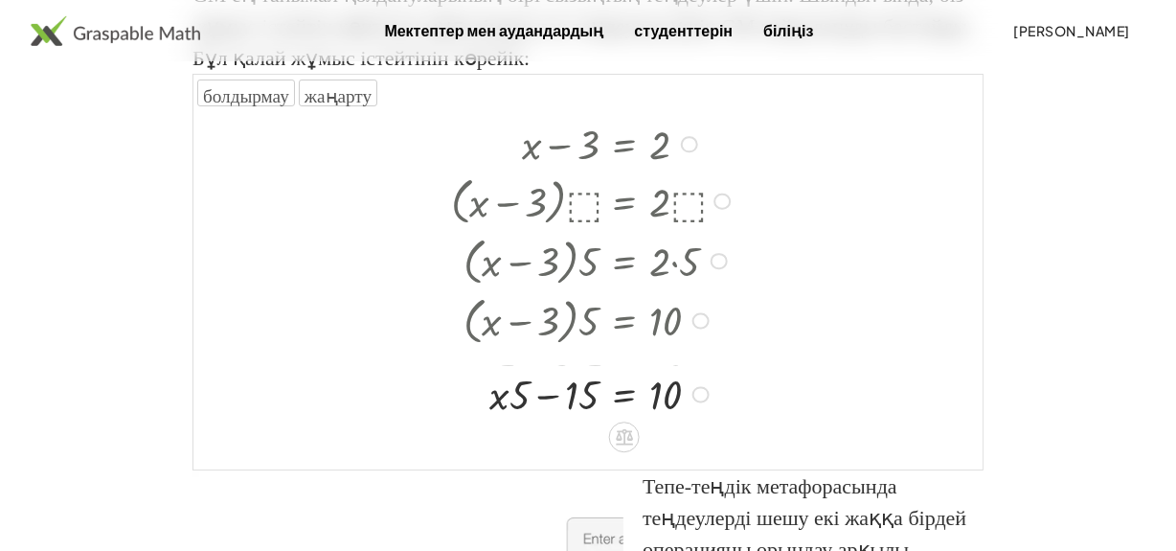
scroll to position [0, 0]
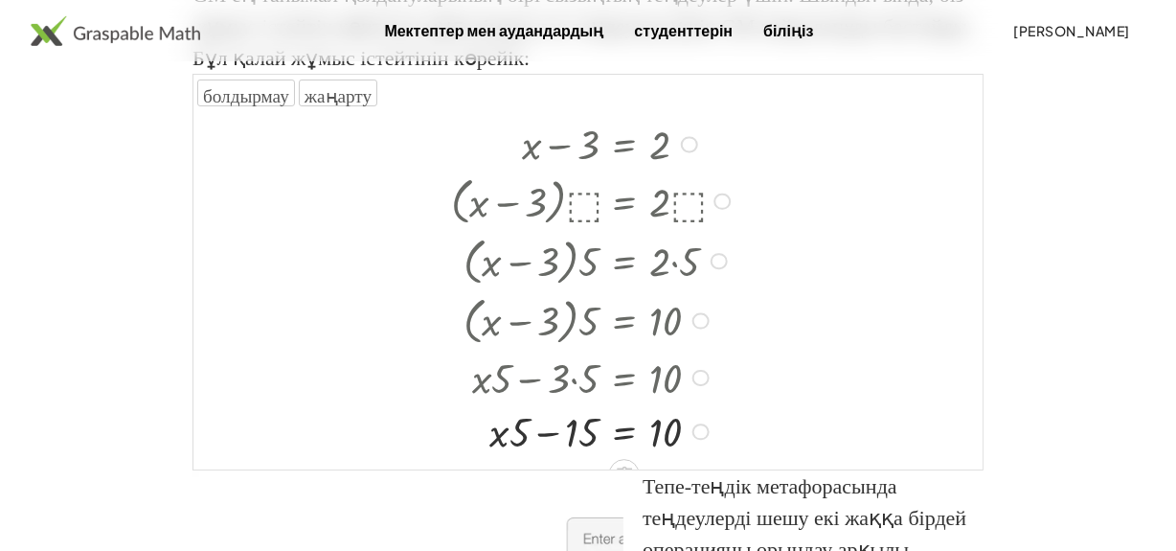
click at [508, 434] on div at bounding box center [593, 430] width 304 height 54
click at [506, 433] on div at bounding box center [593, 430] width 304 height 54
drag, startPoint x: 520, startPoint y: 425, endPoint x: 493, endPoint y: 434, distance: 28.2
click at [493, 434] on div at bounding box center [593, 430] width 304 height 54
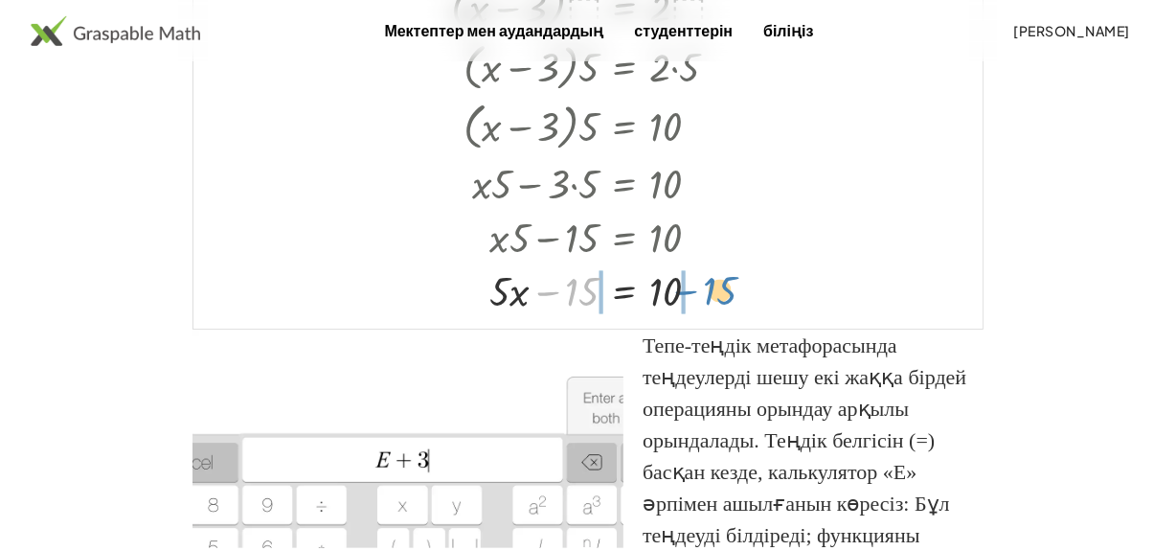
drag, startPoint x: 567, startPoint y: 289, endPoint x: 707, endPoint y: 286, distance: 139.8
click at [707, 286] on div at bounding box center [593, 289] width 304 height 54
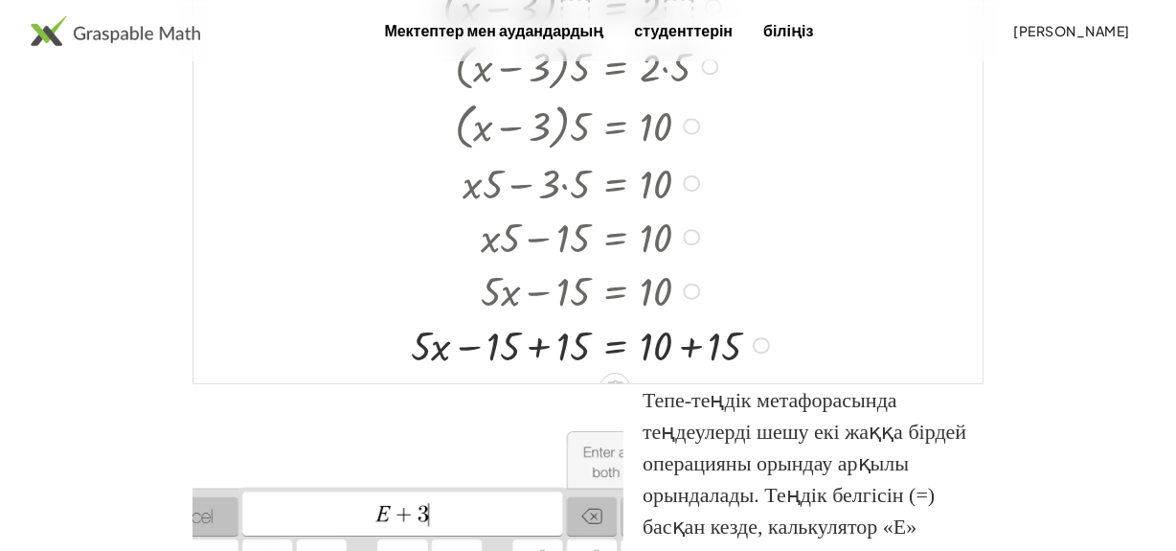
click at [689, 342] on div at bounding box center [593, 343] width 384 height 54
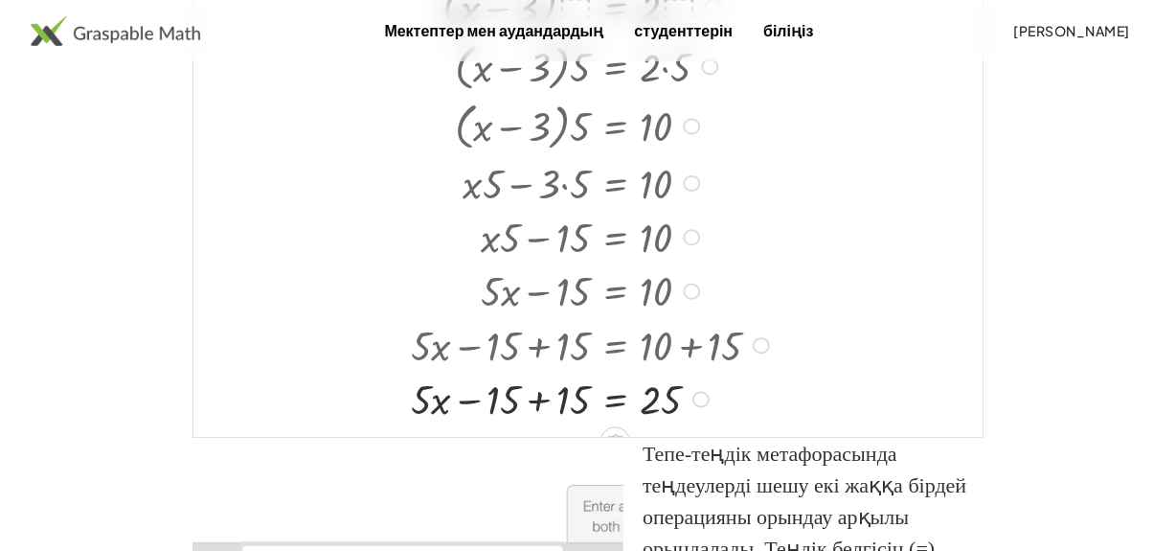
click at [539, 394] on div at bounding box center [593, 398] width 384 height 54
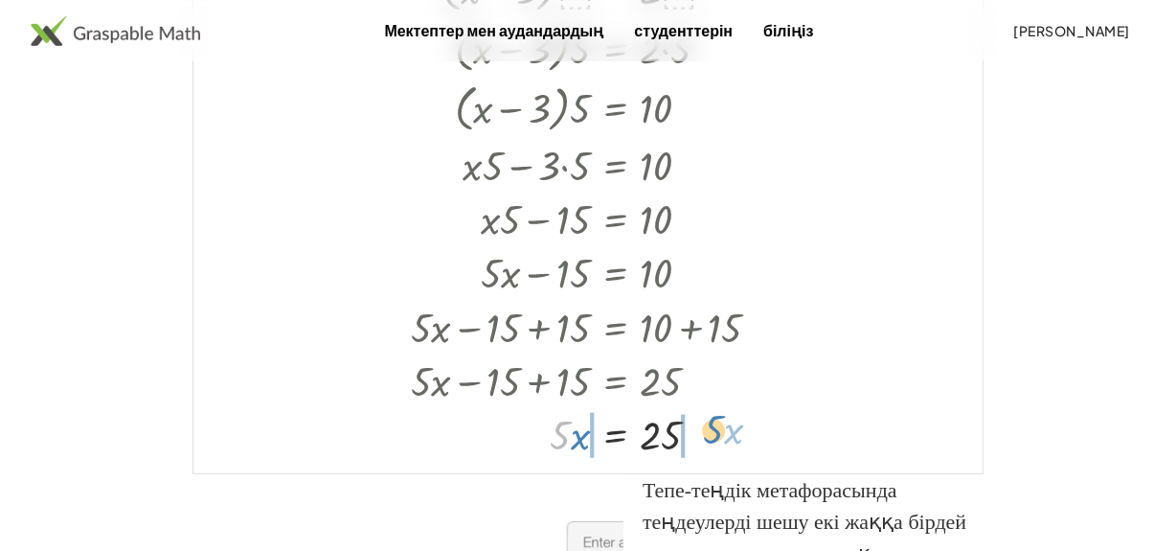
drag, startPoint x: 562, startPoint y: 437, endPoint x: 715, endPoint y: 431, distance: 153.3
click at [715, 431] on div at bounding box center [593, 433] width 384 height 54
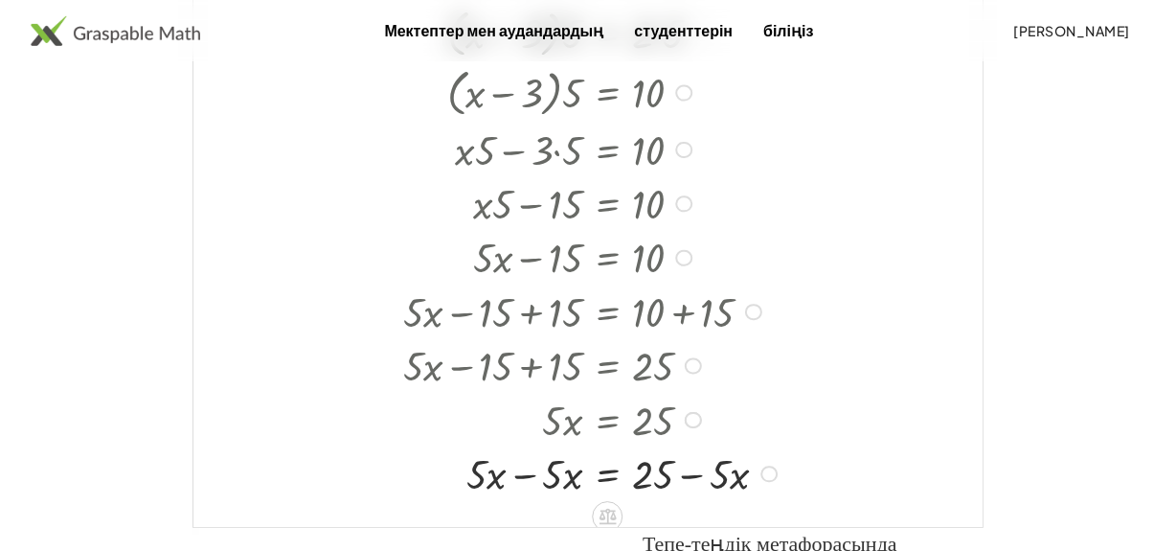
scroll to position [19, 0]
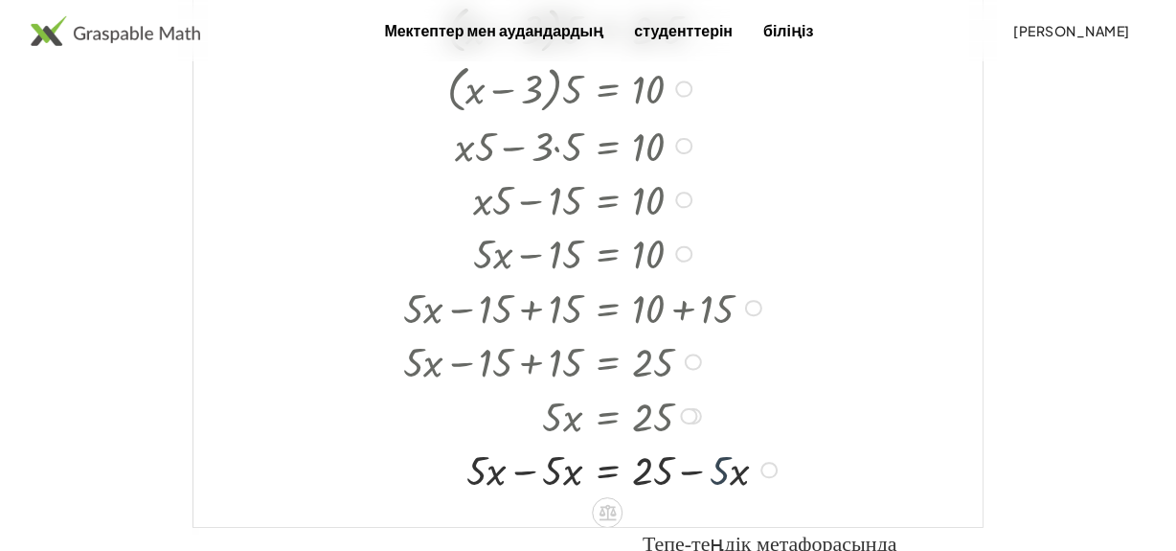
click at [723, 473] on div at bounding box center [593, 468] width 399 height 54
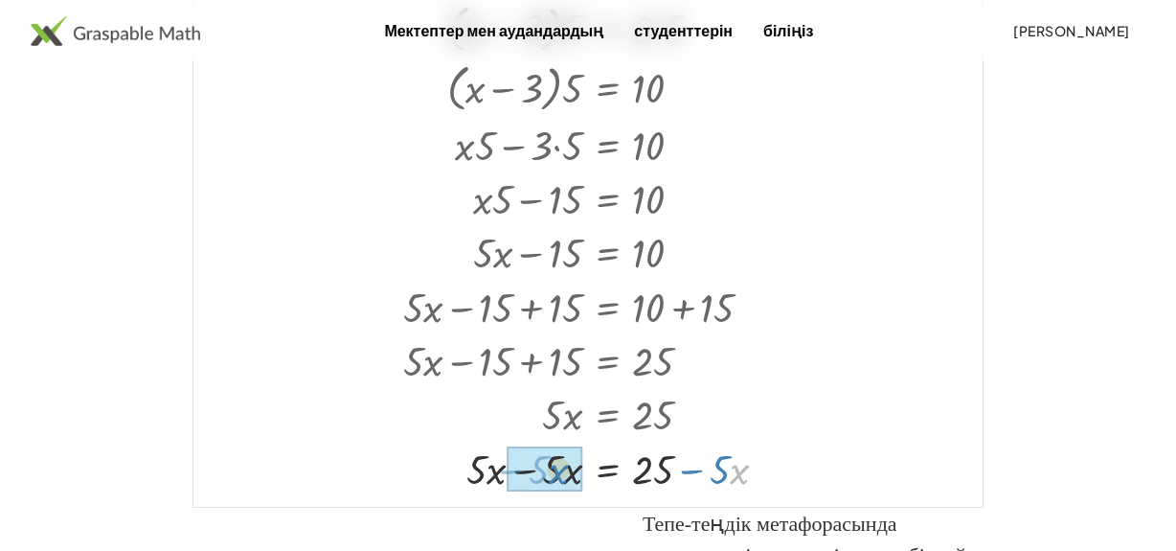
scroll to position [0, 0]
drag, startPoint x: 731, startPoint y: 468, endPoint x: 551, endPoint y: 467, distance: 179.0
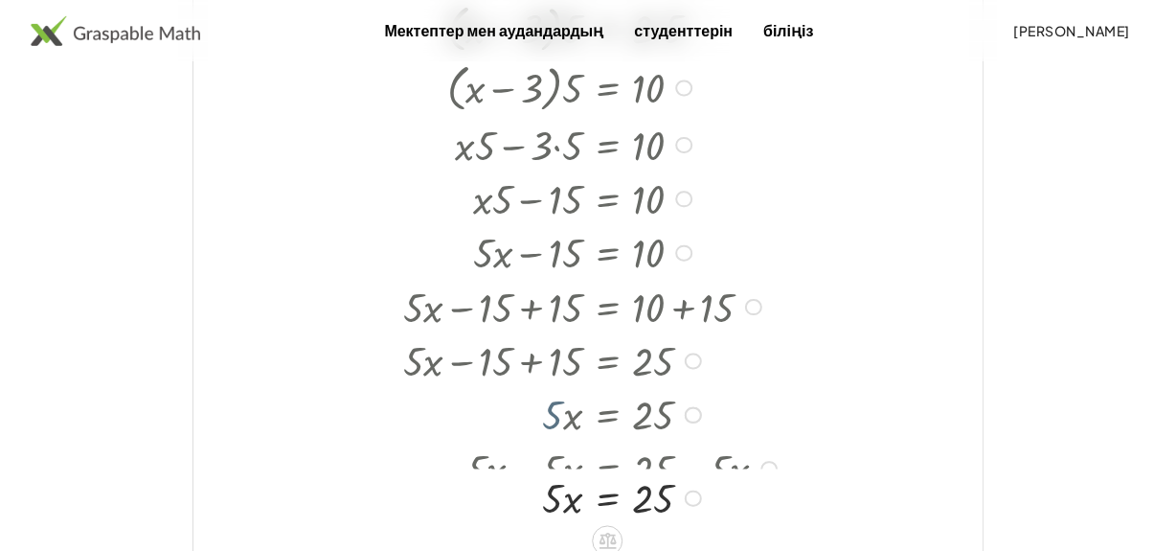
scroll to position [504, 0]
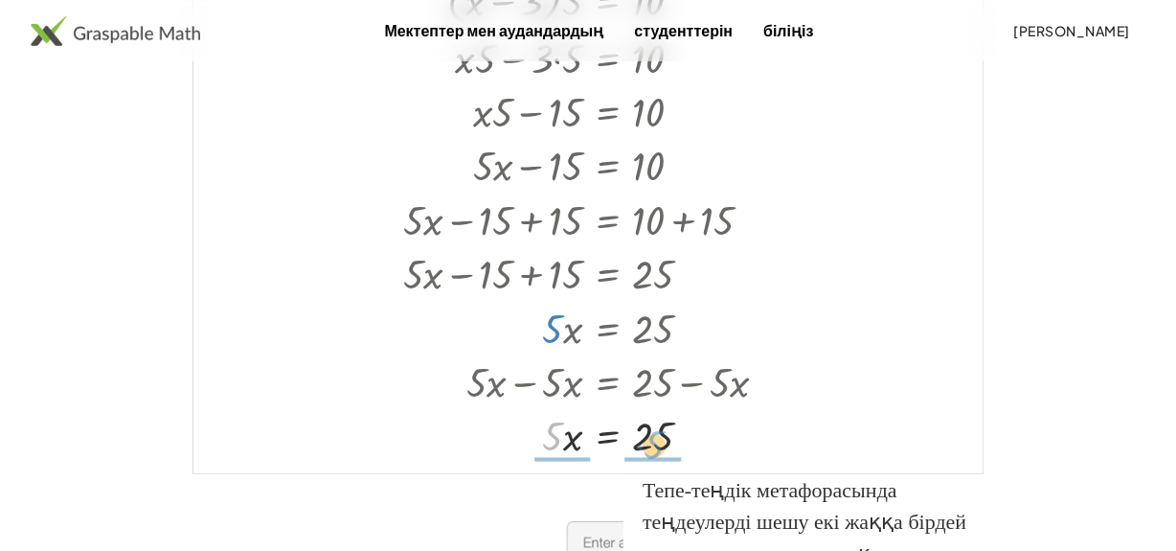
drag, startPoint x: 551, startPoint y: 437, endPoint x: 653, endPoint y: 445, distance: 101.9
click at [653, 445] on div at bounding box center [593, 434] width 399 height 54
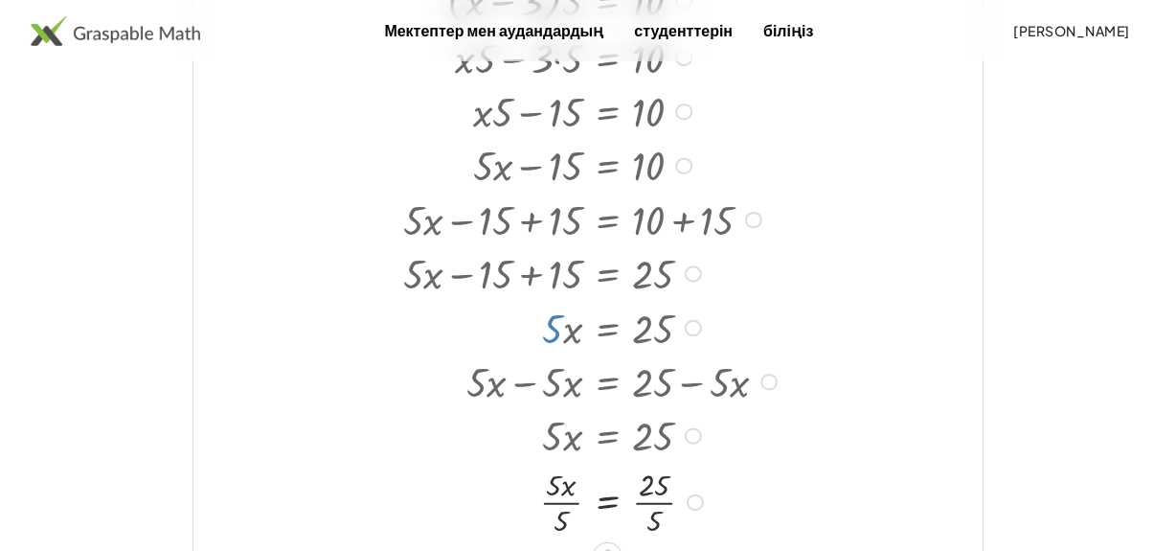
scroll to position [19, 0]
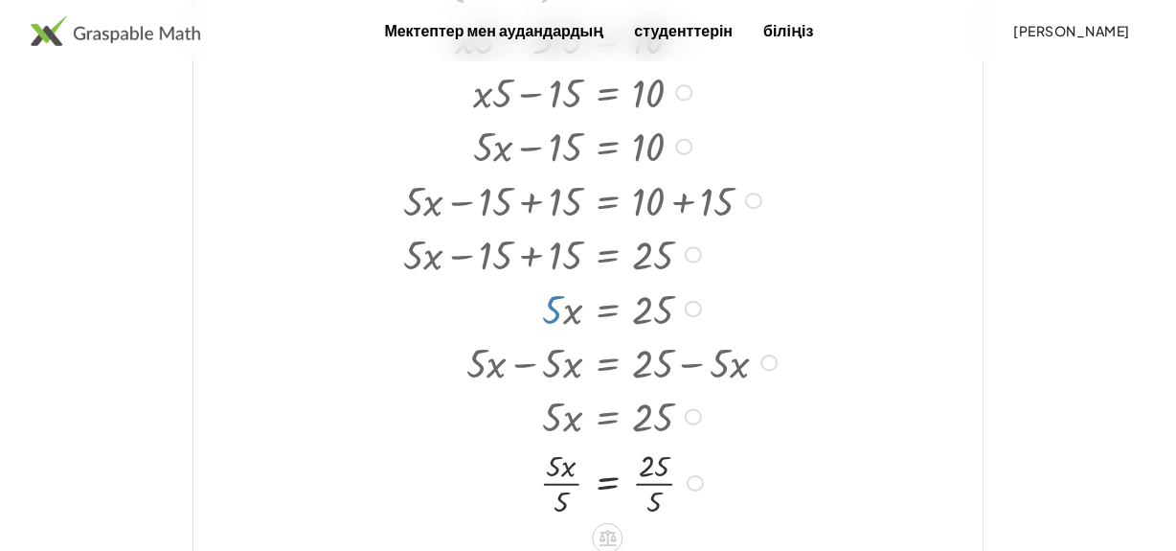
click at [556, 482] on div at bounding box center [593, 480] width 399 height 79
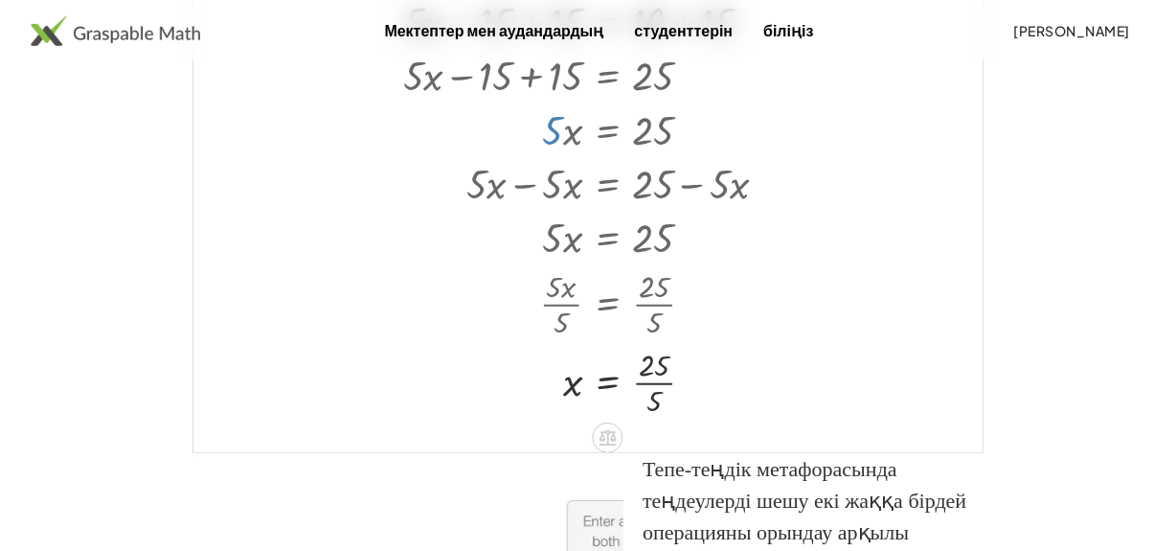
scroll to position [765, 0]
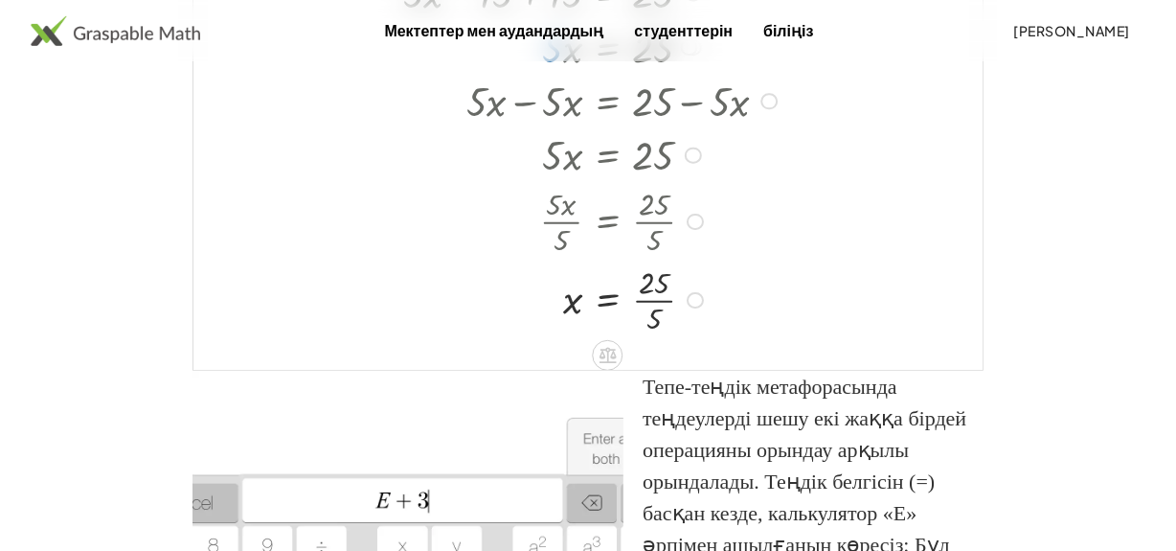
click at [653, 300] on div at bounding box center [593, 298] width 399 height 79
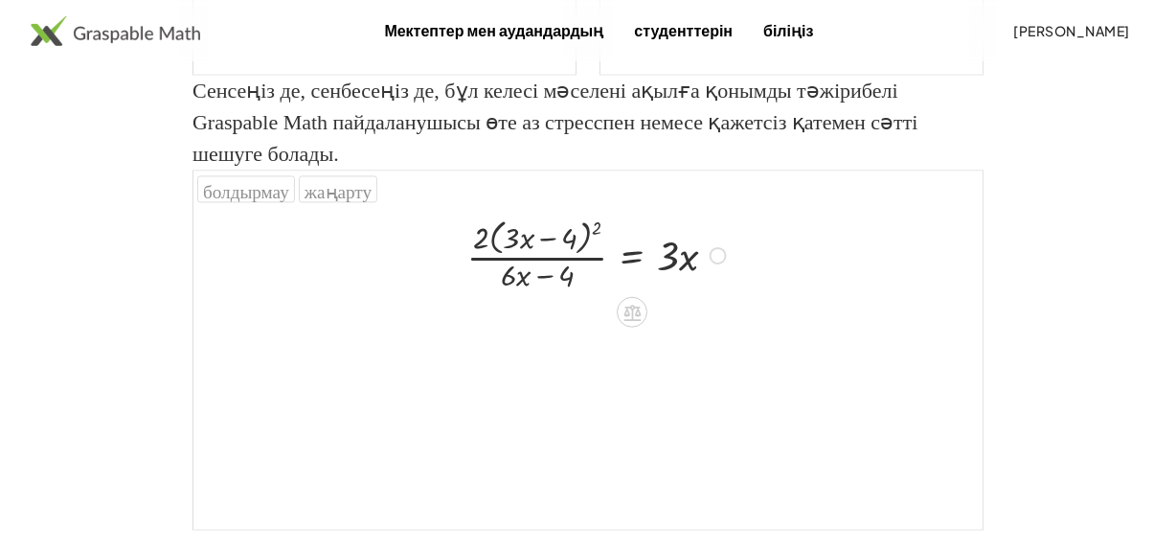
scroll to position [3620, 0]
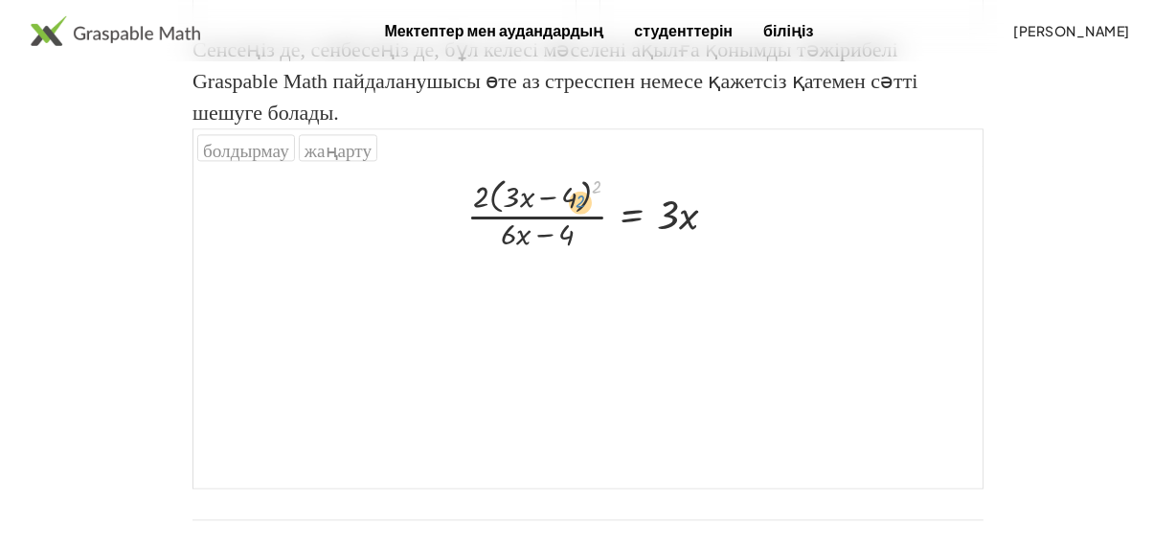
drag, startPoint x: 594, startPoint y: 249, endPoint x: 577, endPoint y: 264, distance: 22.4
click at [577, 254] on div at bounding box center [599, 211] width 283 height 83
click at [623, 280] on icon at bounding box center [631, 271] width 17 height 16
click at [624, 392] on div at bounding box center [587, 327] width 789 height 322
drag, startPoint x: 566, startPoint y: 297, endPoint x: 506, endPoint y: 300, distance: 60.4
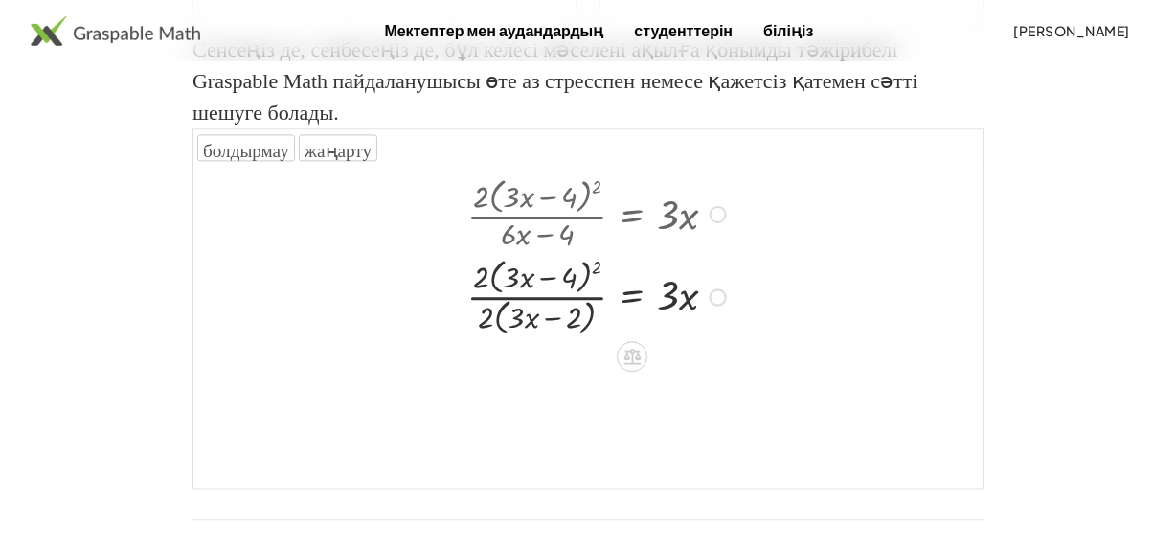
click at [478, 339] on div at bounding box center [599, 295] width 283 height 87
drag, startPoint x: 484, startPoint y: 387, endPoint x: 483, endPoint y: 346, distance: 41.2
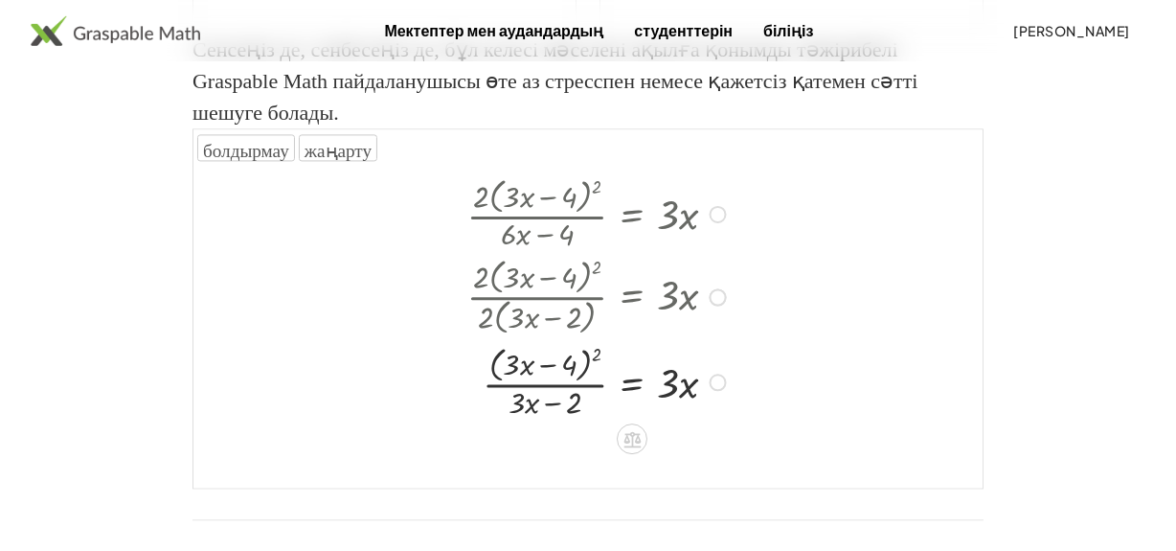
scroll to position [3707, 0]
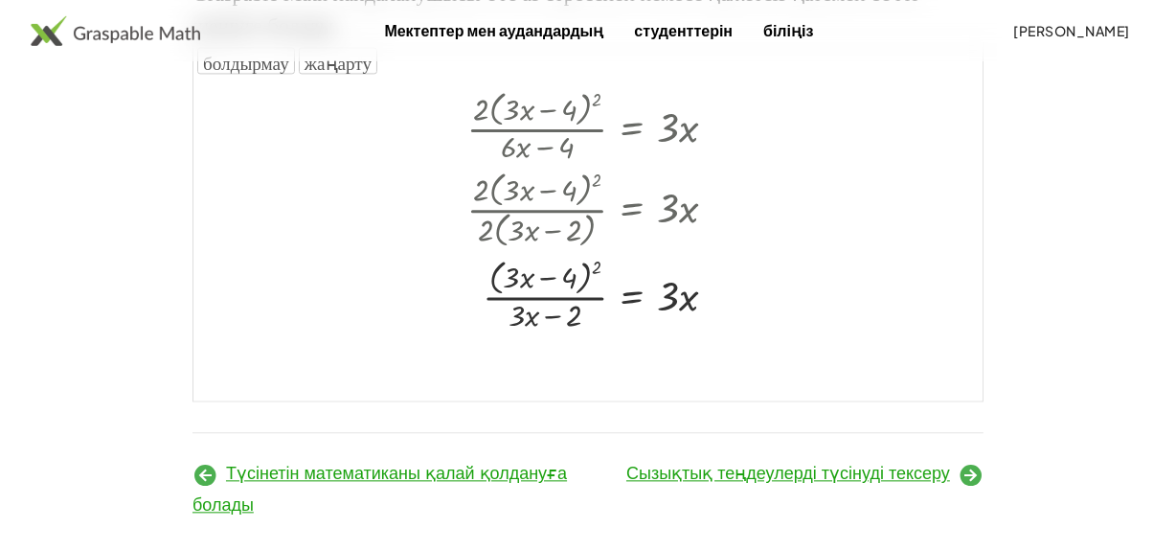
click at [230, 400] on div at bounding box center [587, 240] width 789 height 322
click at [598, 328] on div at bounding box center [599, 293] width 283 height 83
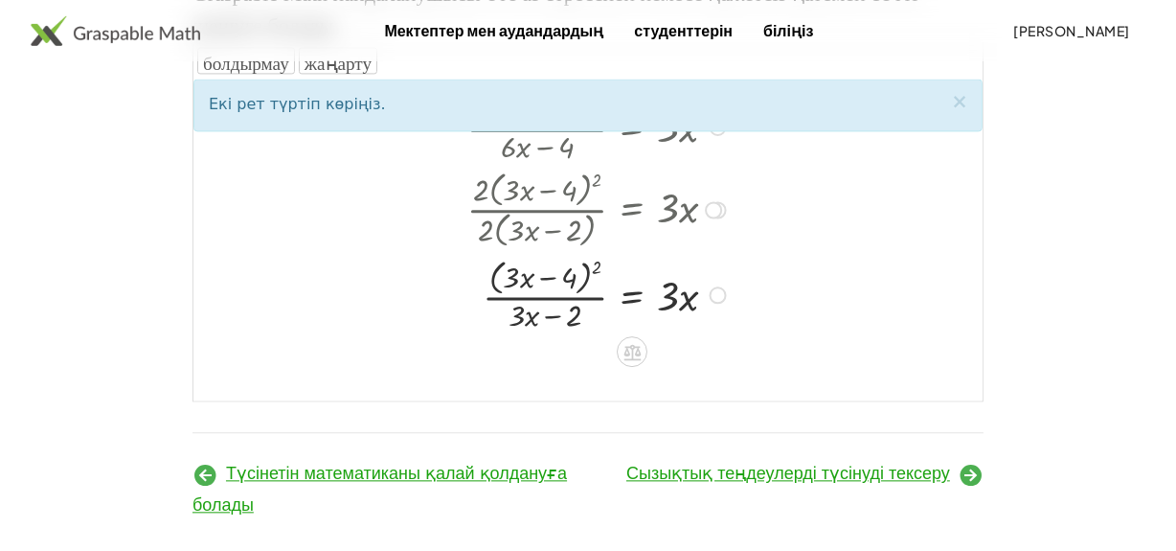
click at [595, 329] on div at bounding box center [599, 293] width 283 height 83
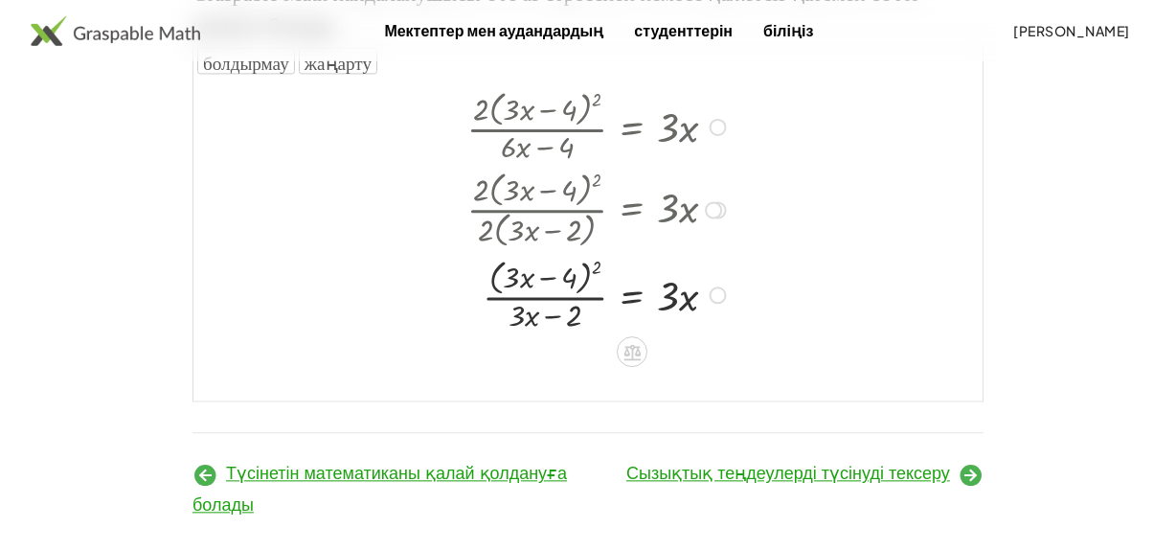
click at [595, 329] on div at bounding box center [599, 293] width 283 height 83
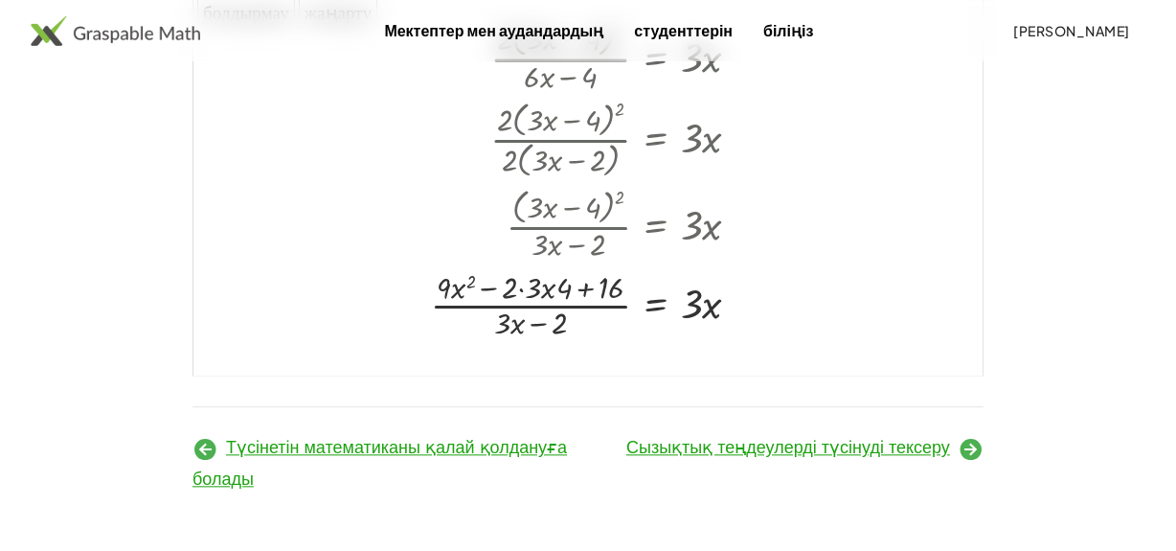
scroll to position [3794, 0]
click at [523, 314] on div at bounding box center [593, 303] width 344 height 79
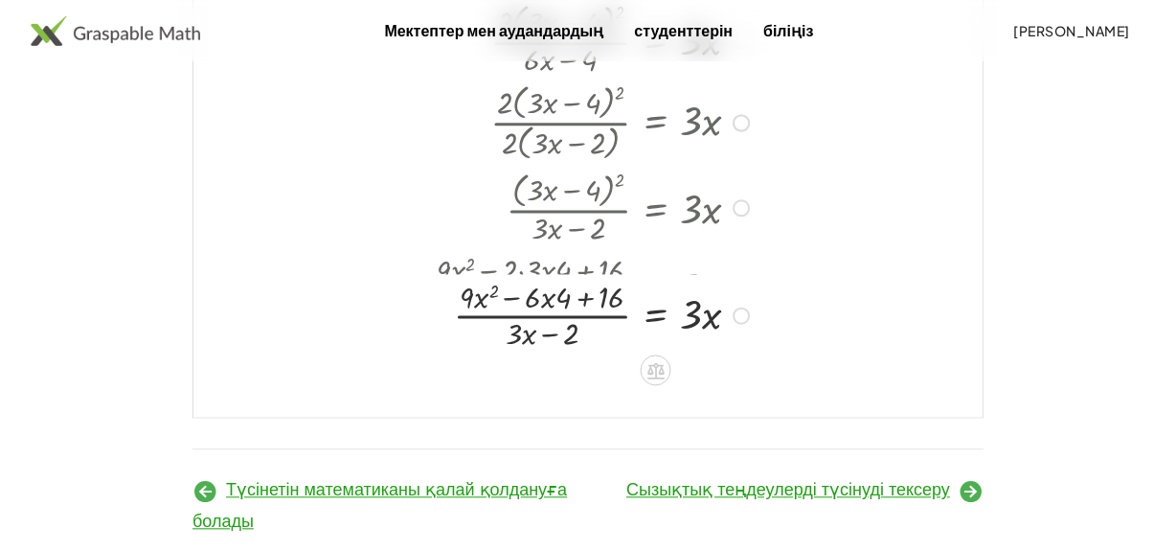
scroll to position [0, 0]
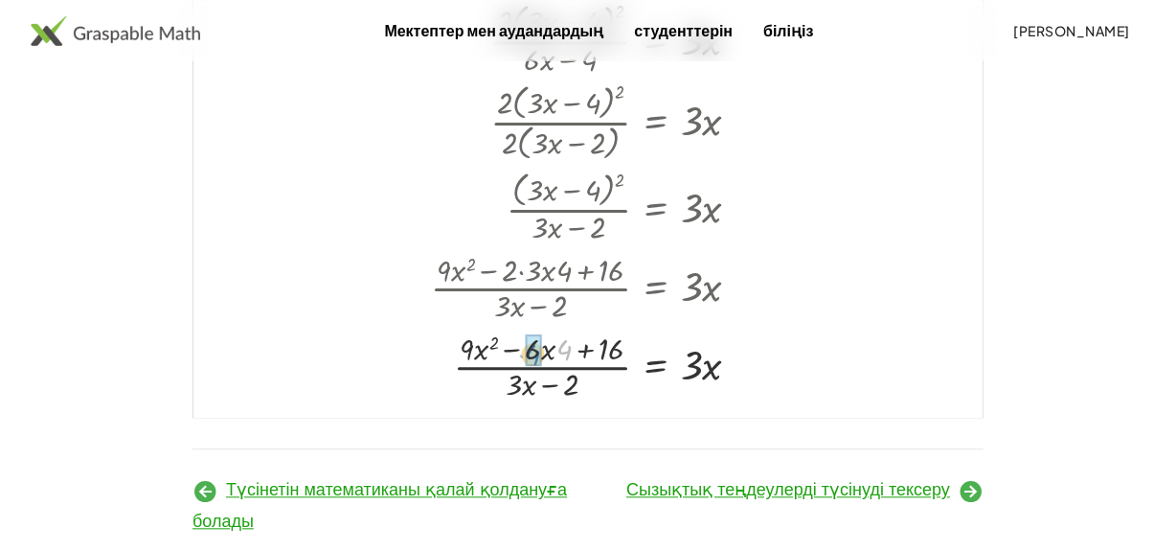
drag, startPoint x: 565, startPoint y: 413, endPoint x: 534, endPoint y: 418, distance: 31.2
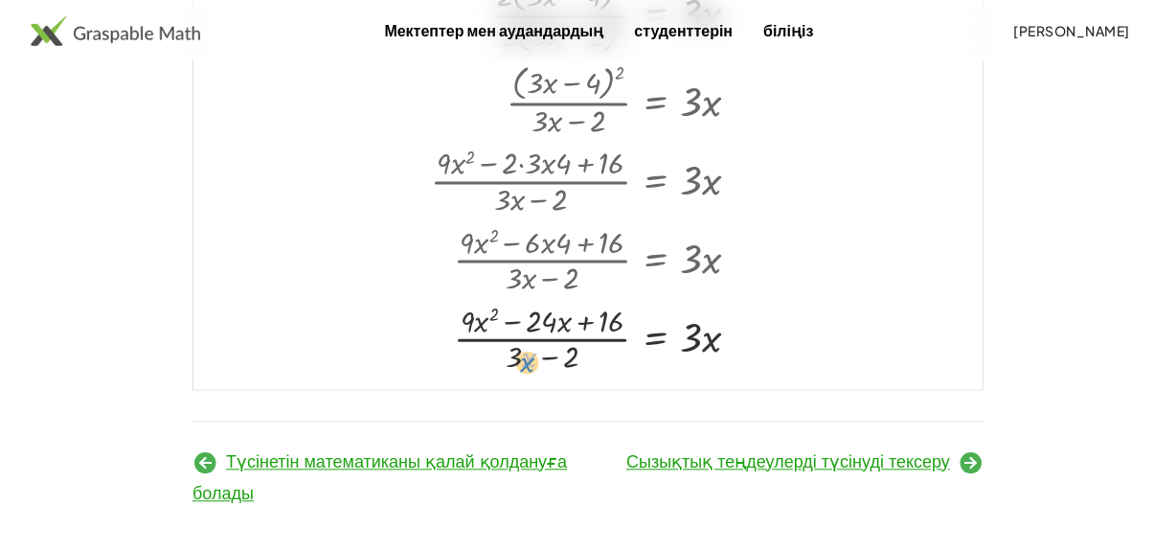
click at [525, 375] on div at bounding box center [593, 336] width 344 height 79
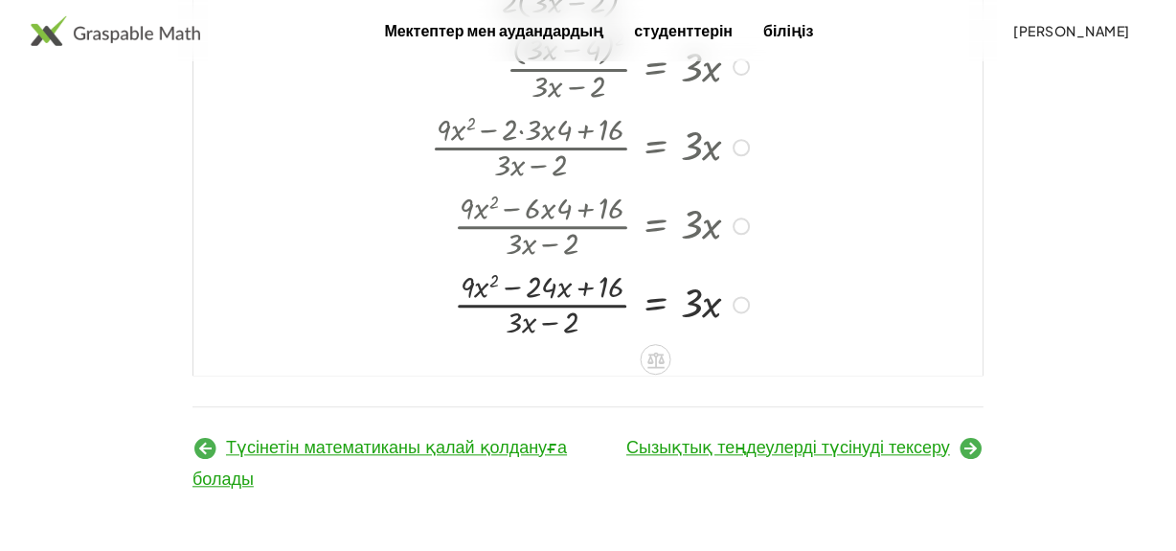
scroll to position [3977, 0]
drag, startPoint x: 639, startPoint y: 358, endPoint x: 648, endPoint y: 354, distance: 10.3
click at [648, 354] on icon at bounding box center [655, 360] width 17 height 16
click at [651, 362] on font "×" at bounding box center [655, 359] width 11 height 21
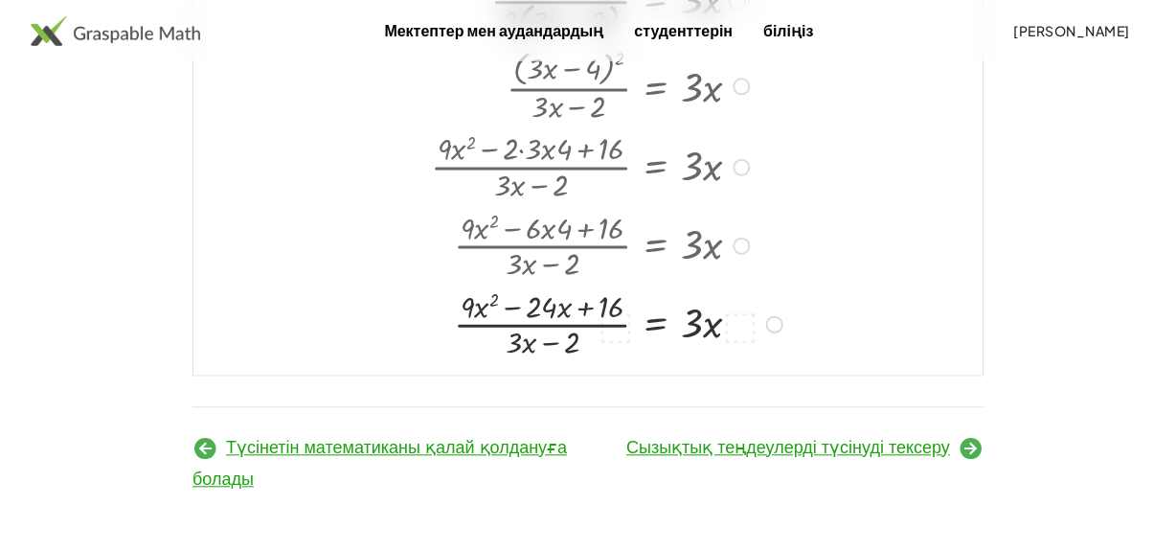
scroll to position [0, 0]
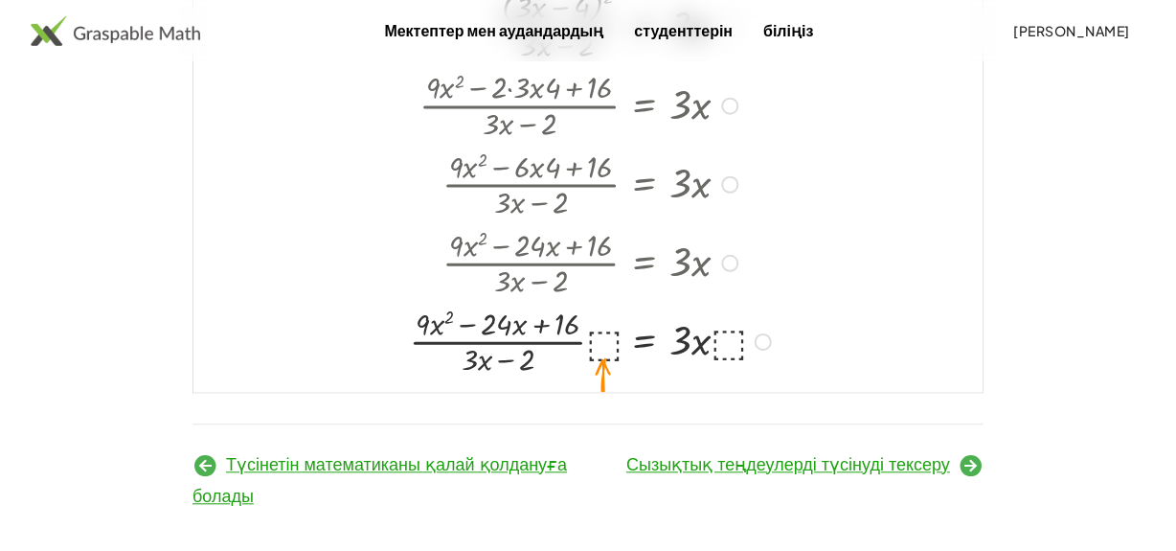
click at [603, 379] on div at bounding box center [593, 340] width 387 height 79
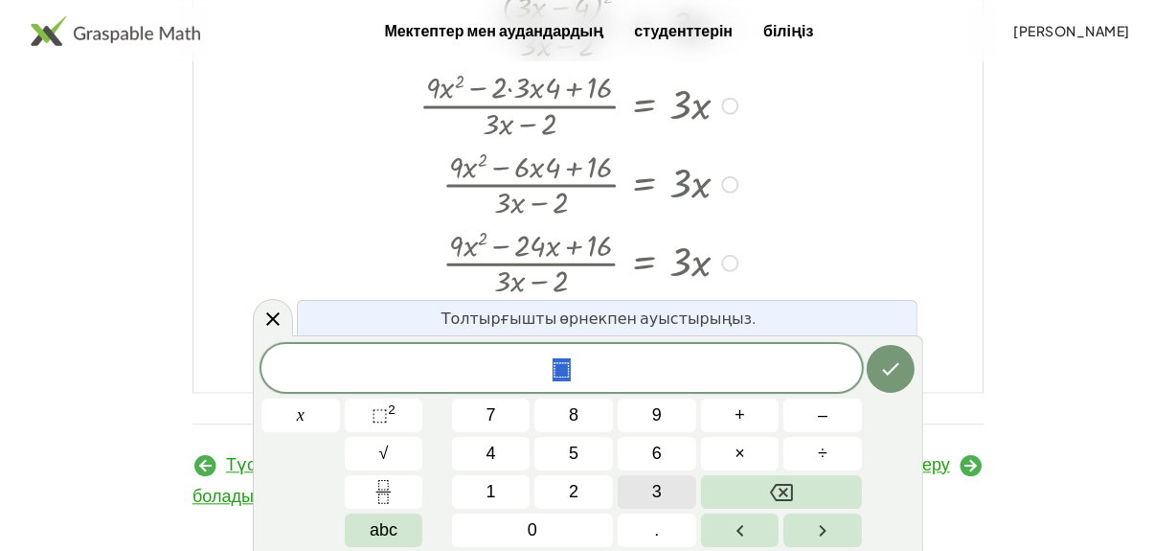
click at [641, 487] on button "3" at bounding box center [657, 492] width 79 height 34
click at [306, 417] on button "x" at bounding box center [300, 415] width 79 height 34
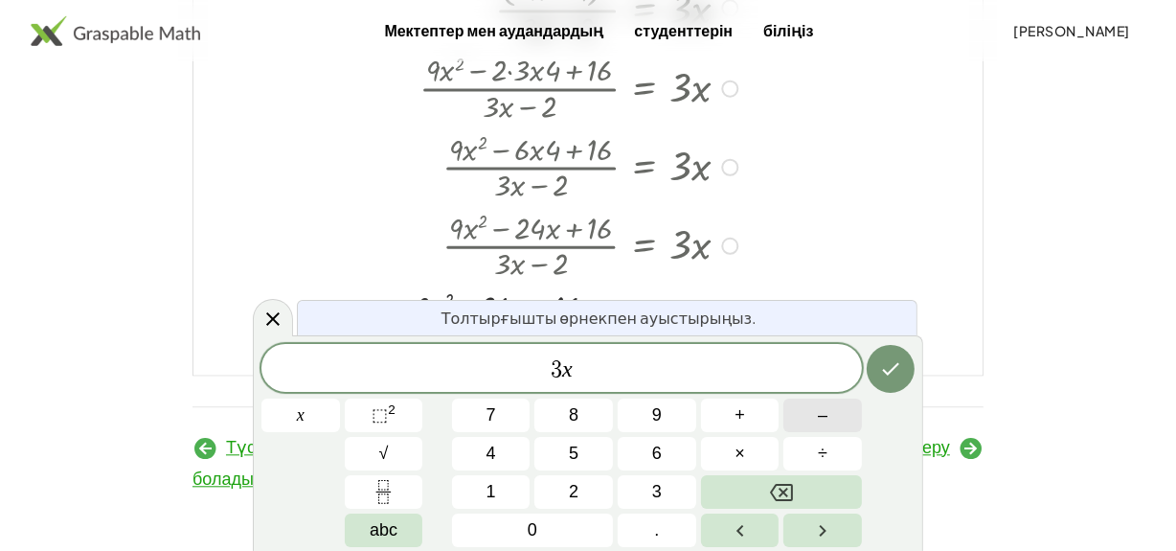
click at [804, 417] on button "–" at bounding box center [822, 415] width 79 height 34
click at [562, 498] on button "2" at bounding box center [573, 492] width 79 height 34
click at [893, 371] on icon "Дайын" at bounding box center [890, 368] width 23 height 23
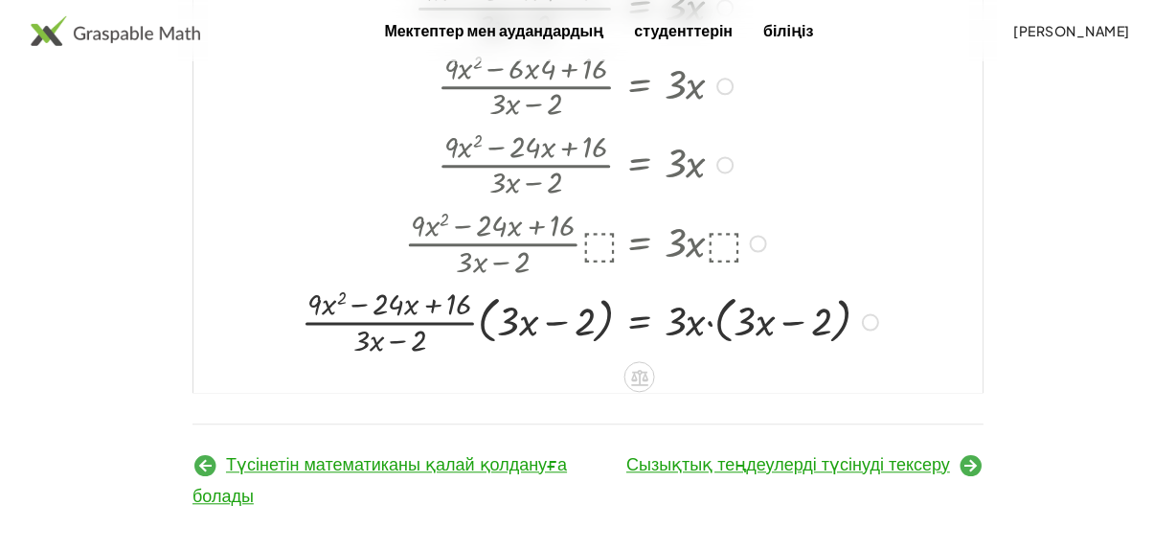
scroll to position [4134, 0]
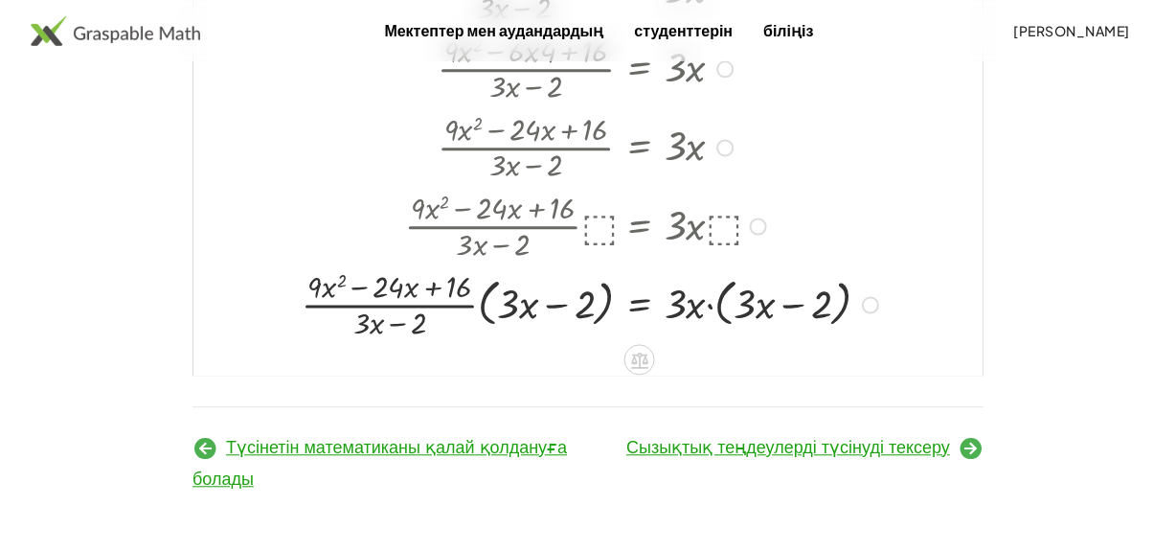
click at [483, 300] on div at bounding box center [593, 303] width 602 height 79
drag, startPoint x: 483, startPoint y: 300, endPoint x: 512, endPoint y: 303, distance: 29.8
click at [483, 299] on div at bounding box center [593, 303] width 602 height 79
click at [512, 303] on div at bounding box center [593, 303] width 602 height 79
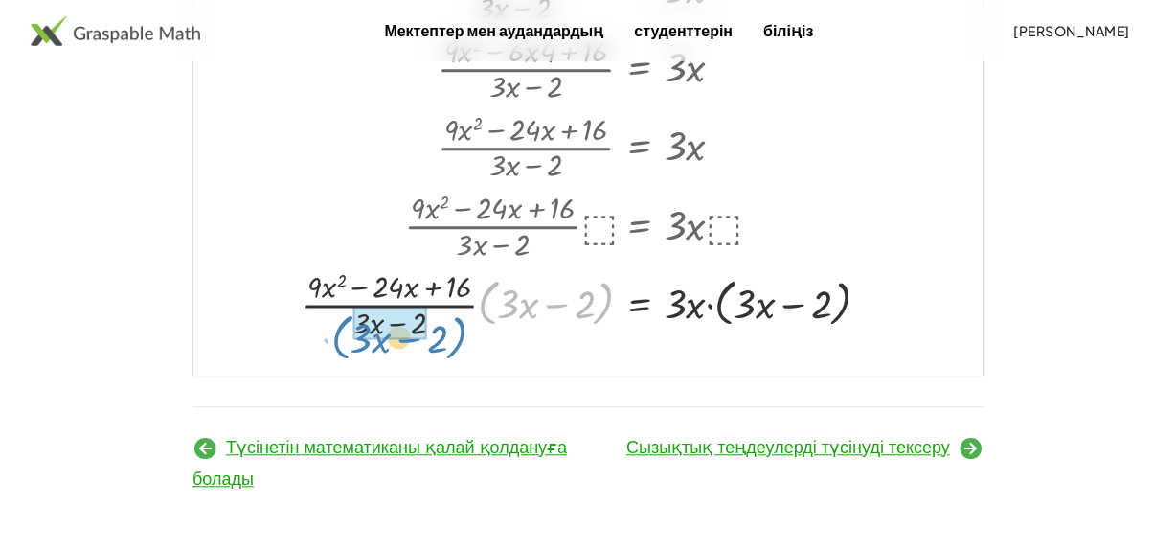
drag, startPoint x: 484, startPoint y: 295, endPoint x: 337, endPoint y: 329, distance: 151.4
click at [337, 329] on div at bounding box center [593, 303] width 602 height 79
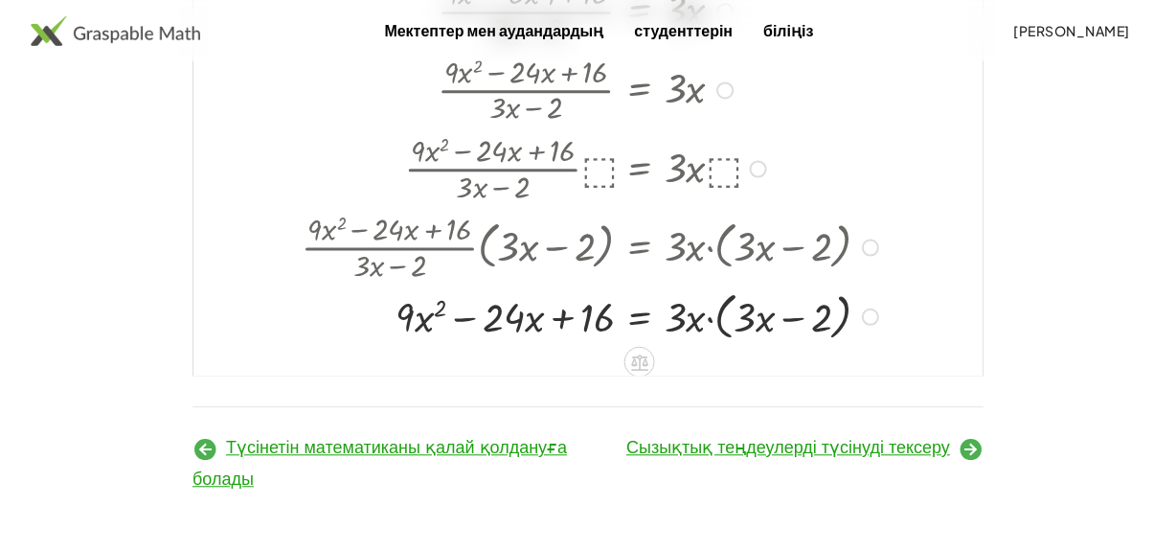
scroll to position [19, 0]
click at [710, 343] on div at bounding box center [593, 312] width 602 height 59
drag, startPoint x: 682, startPoint y: 379, endPoint x: 699, endPoint y: 380, distance: 17.3
click at [699, 343] on div at bounding box center [593, 312] width 602 height 59
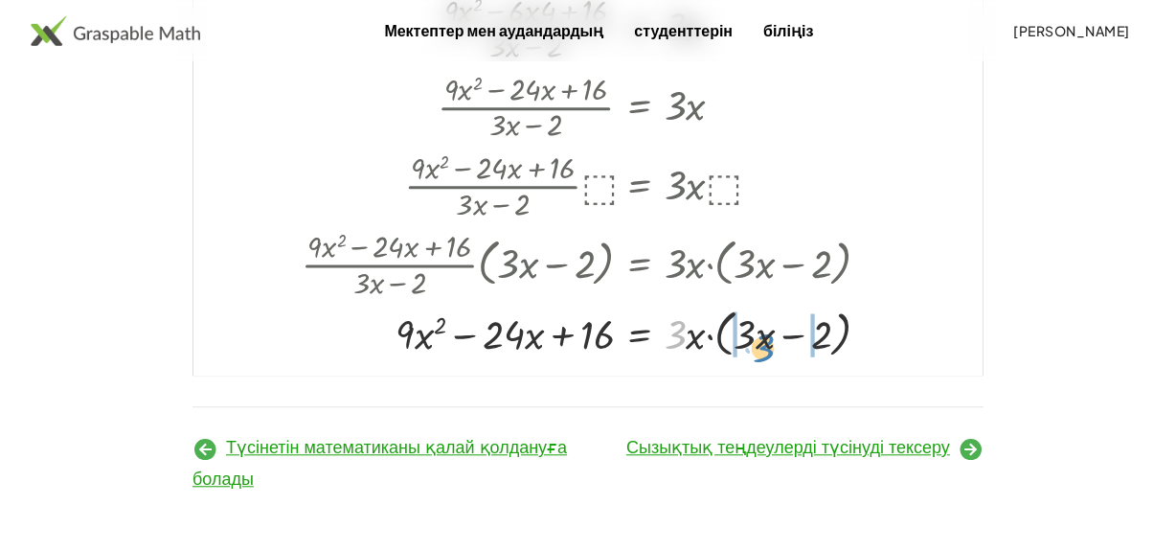
drag, startPoint x: 686, startPoint y: 376, endPoint x: 773, endPoint y: 390, distance: 88.2
click at [773, 362] on div at bounding box center [593, 332] width 602 height 59
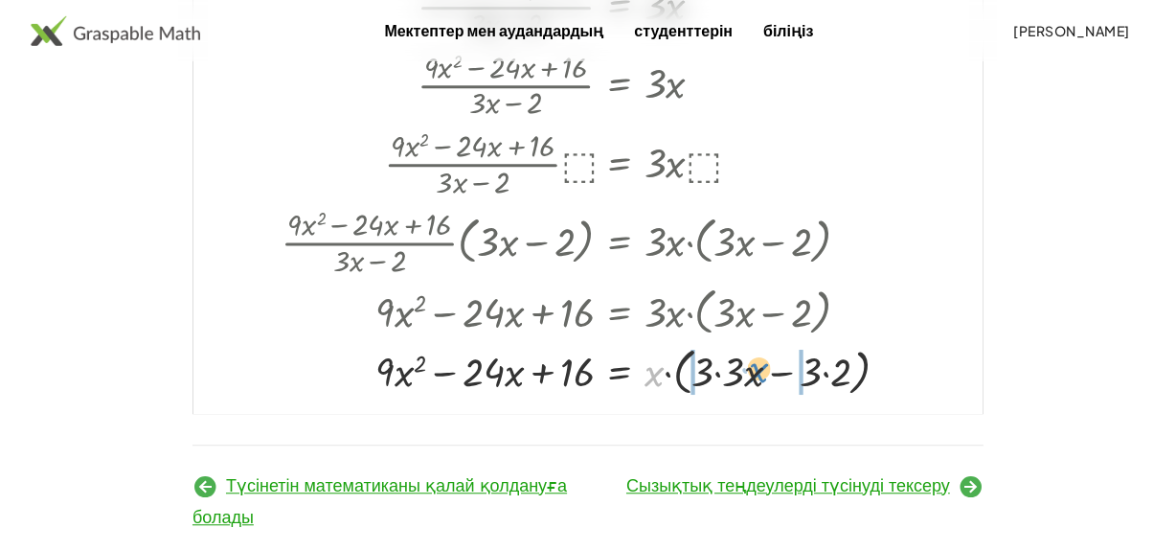
drag, startPoint x: 653, startPoint y: 439, endPoint x: 760, endPoint y: 437, distance: 107.3
click at [760, 399] on div at bounding box center [593, 369] width 642 height 59
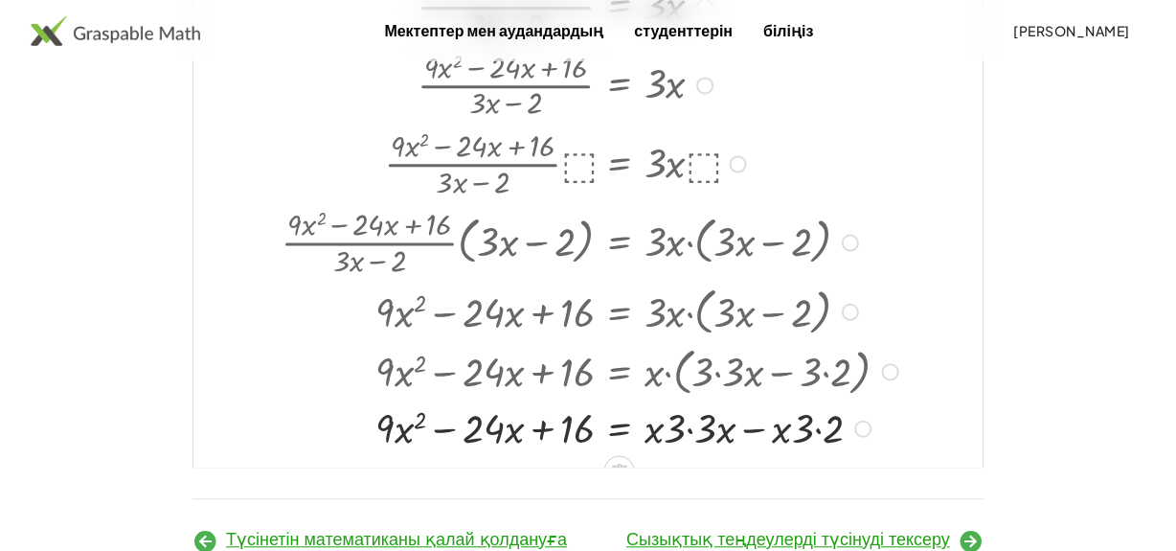
scroll to position [19, 0]
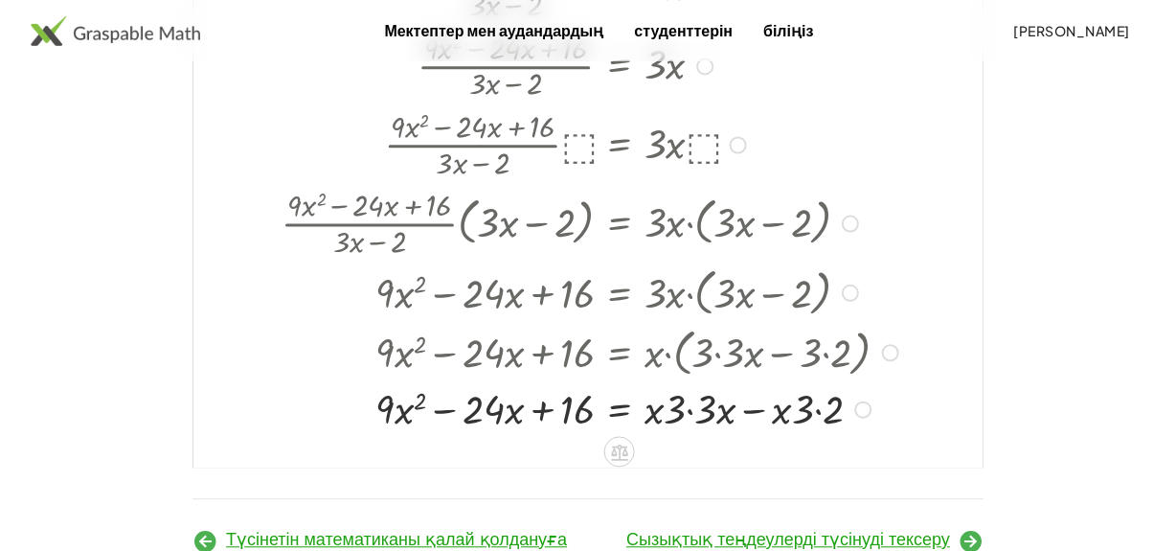
click at [689, 435] on div at bounding box center [593, 408] width 642 height 54
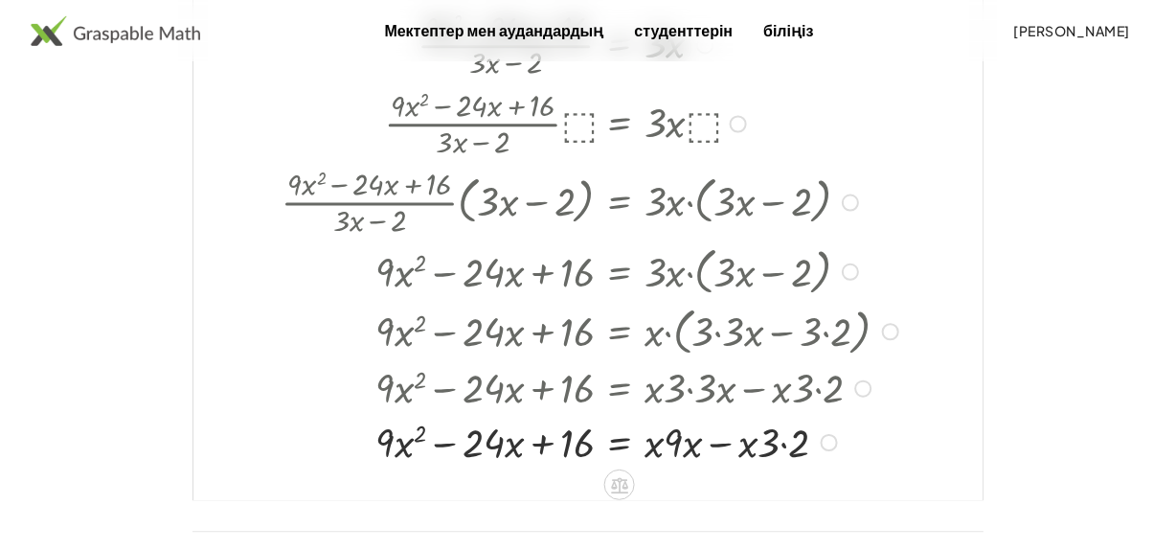
scroll to position [4362, 0]
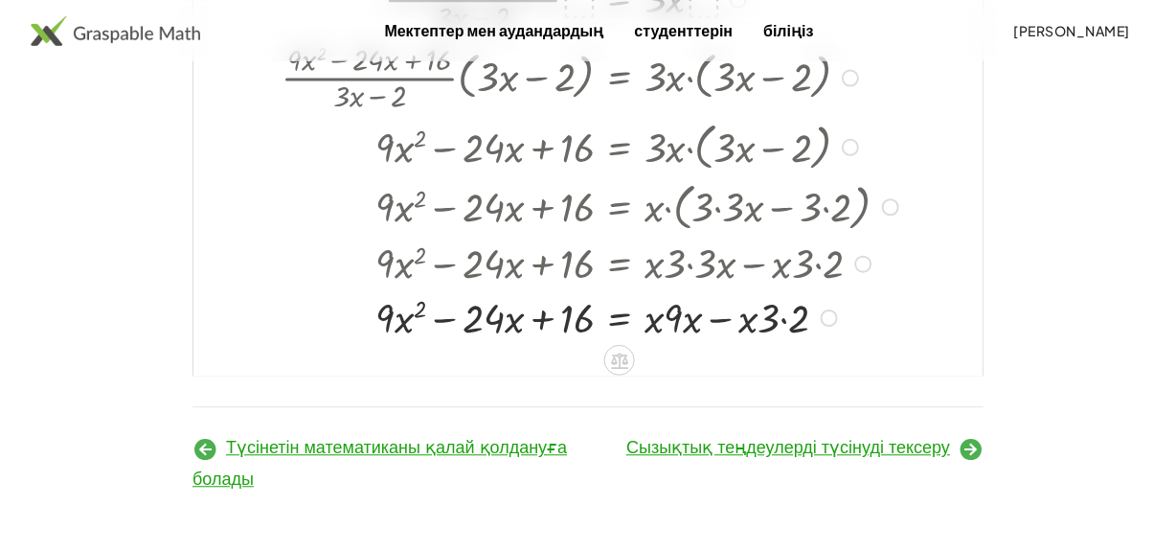
click at [783, 322] on div at bounding box center [593, 316] width 642 height 54
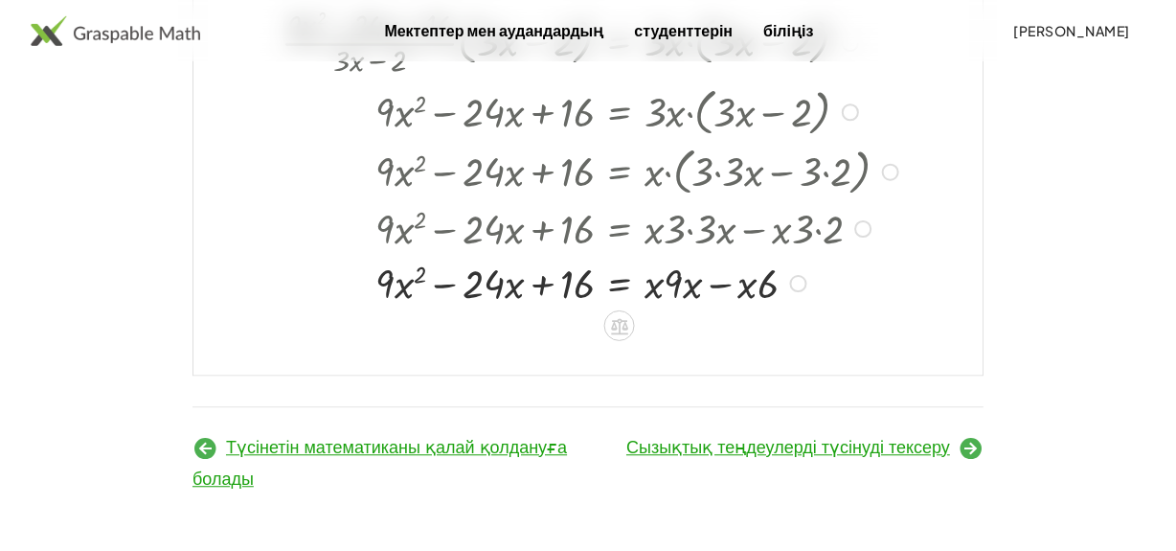
scroll to position [0, 0]
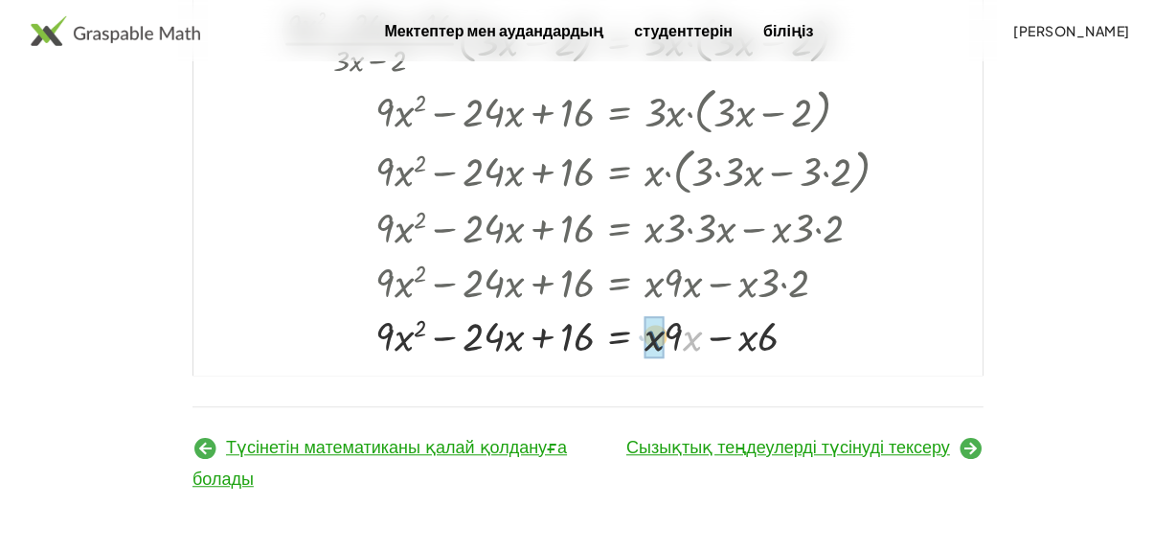
drag, startPoint x: 689, startPoint y: 394, endPoint x: 652, endPoint y: 393, distance: 37.4
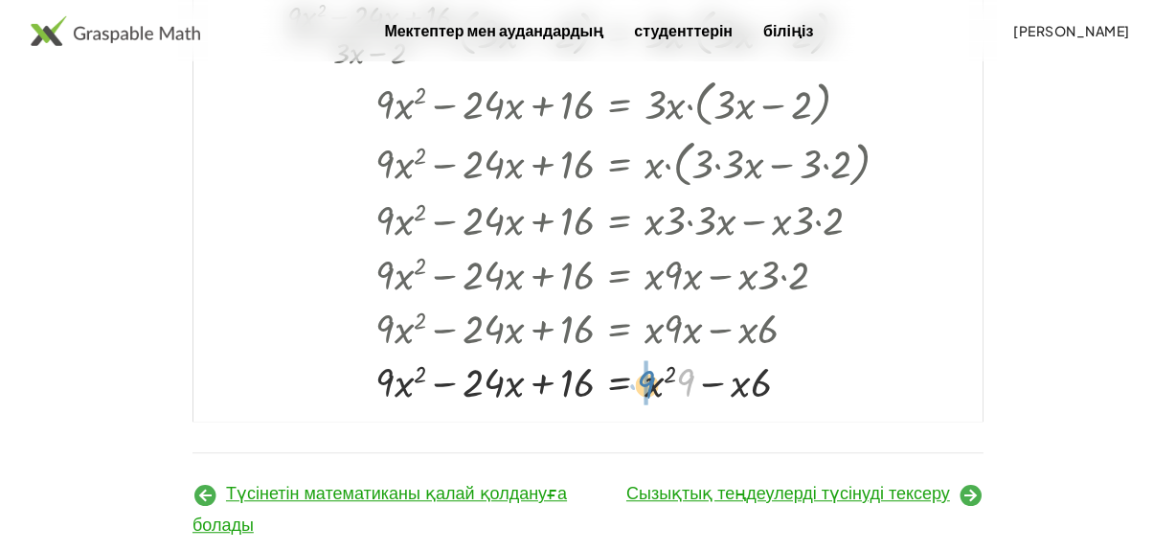
drag, startPoint x: 690, startPoint y: 440, endPoint x: 645, endPoint y: 442, distance: 45.0
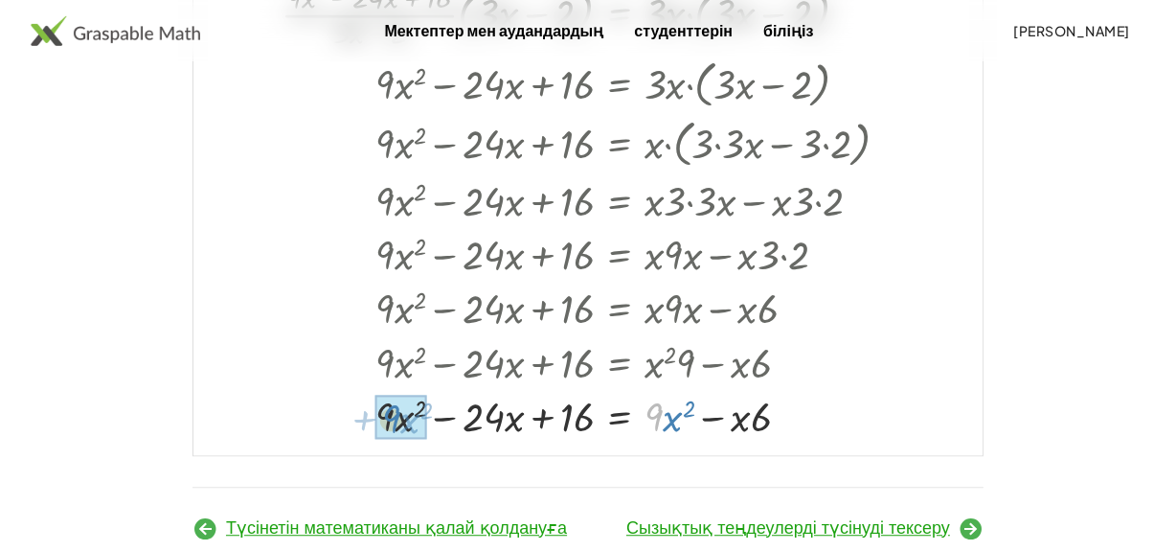
drag, startPoint x: 663, startPoint y: 480, endPoint x: 400, endPoint y: 482, distance: 262.3
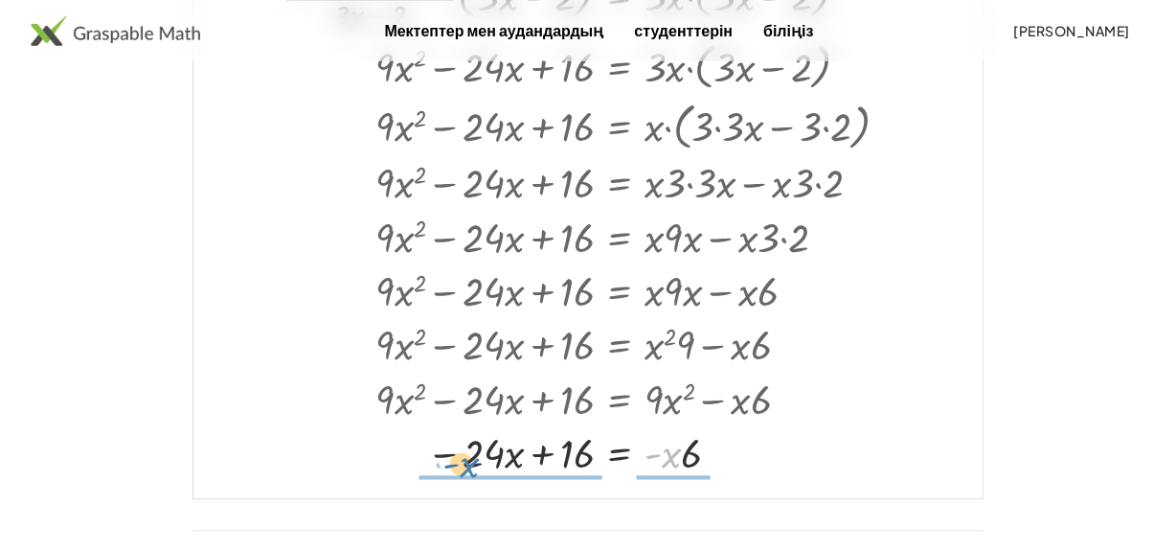
scroll to position [12, 0]
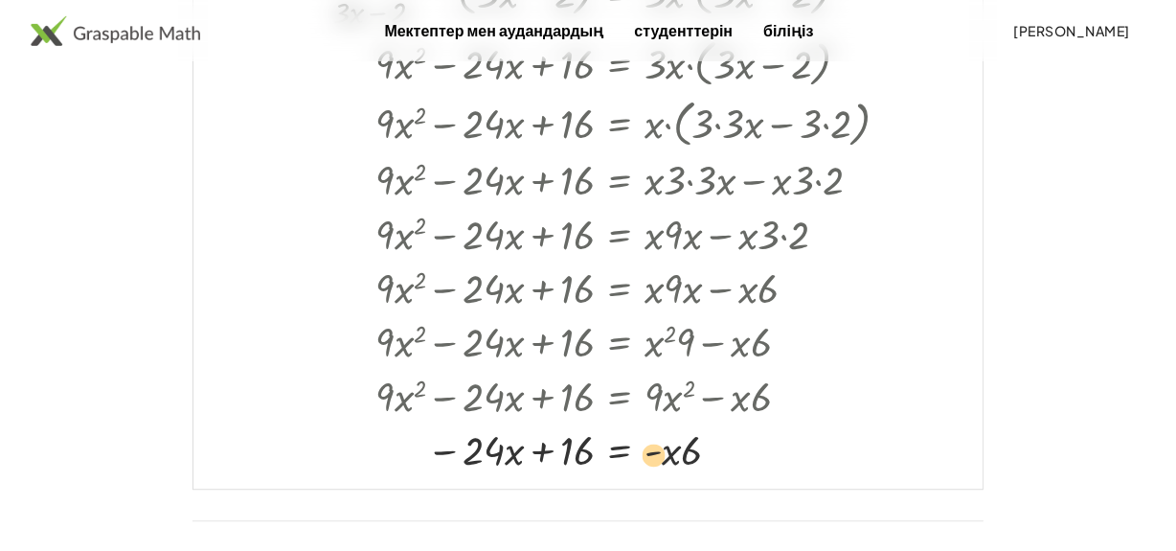
click at [669, 476] on div at bounding box center [593, 449] width 642 height 54
drag, startPoint x: 682, startPoint y: 502, endPoint x: 385, endPoint y: 498, distance: 296.8
click at [385, 476] on div at bounding box center [593, 449] width 642 height 54
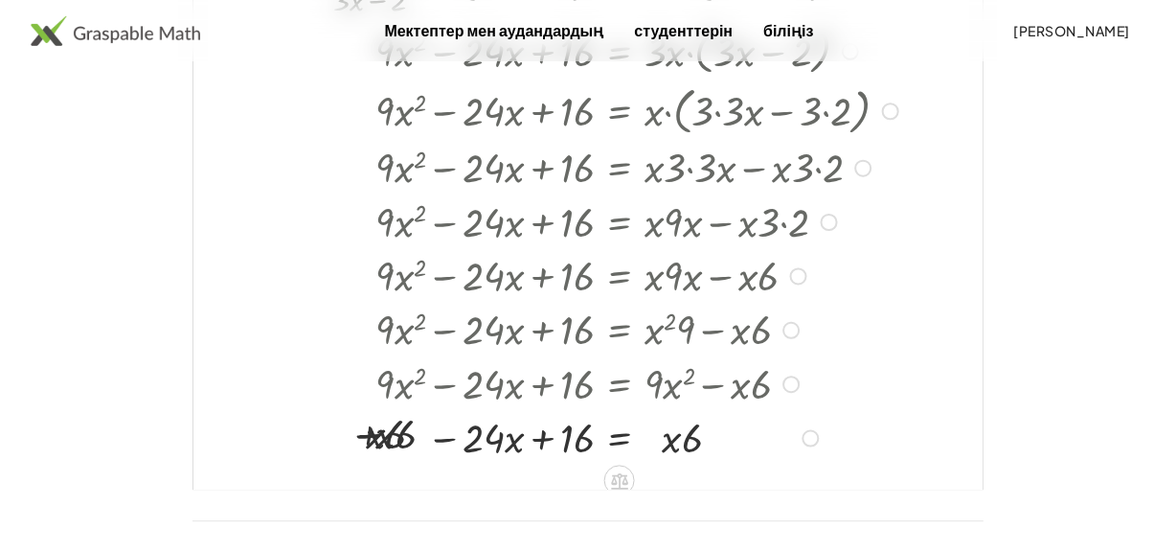
scroll to position [0, 0]
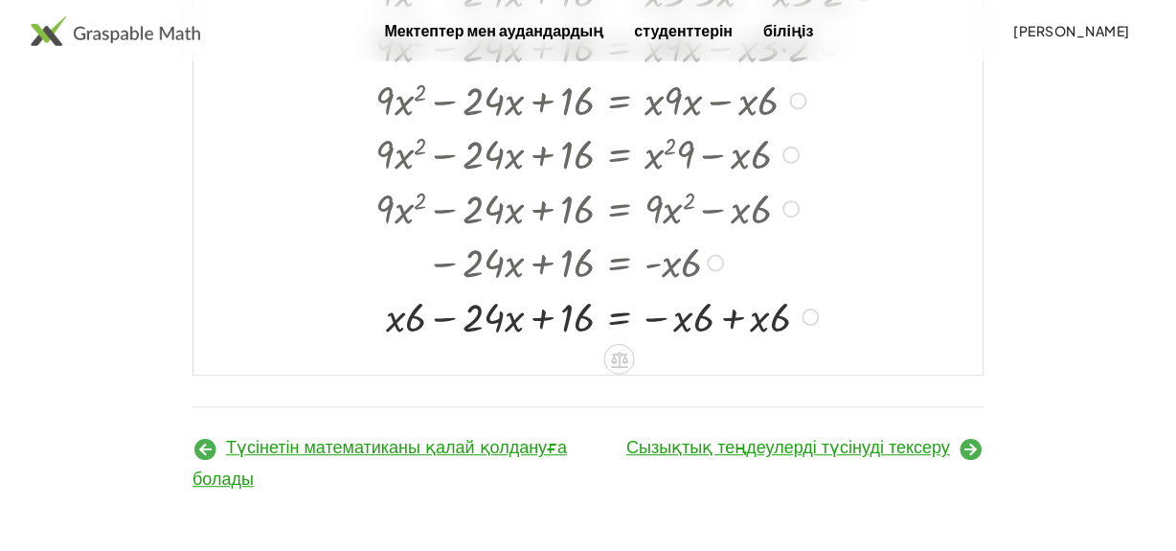
click at [450, 309] on div at bounding box center [593, 315] width 642 height 54
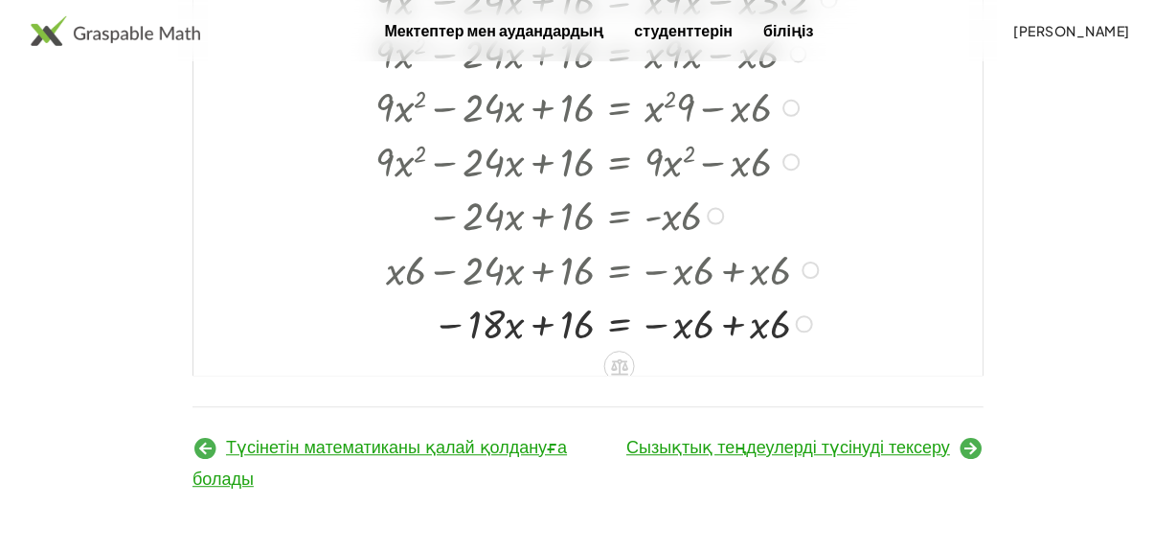
click at [735, 349] on div at bounding box center [593, 322] width 642 height 54
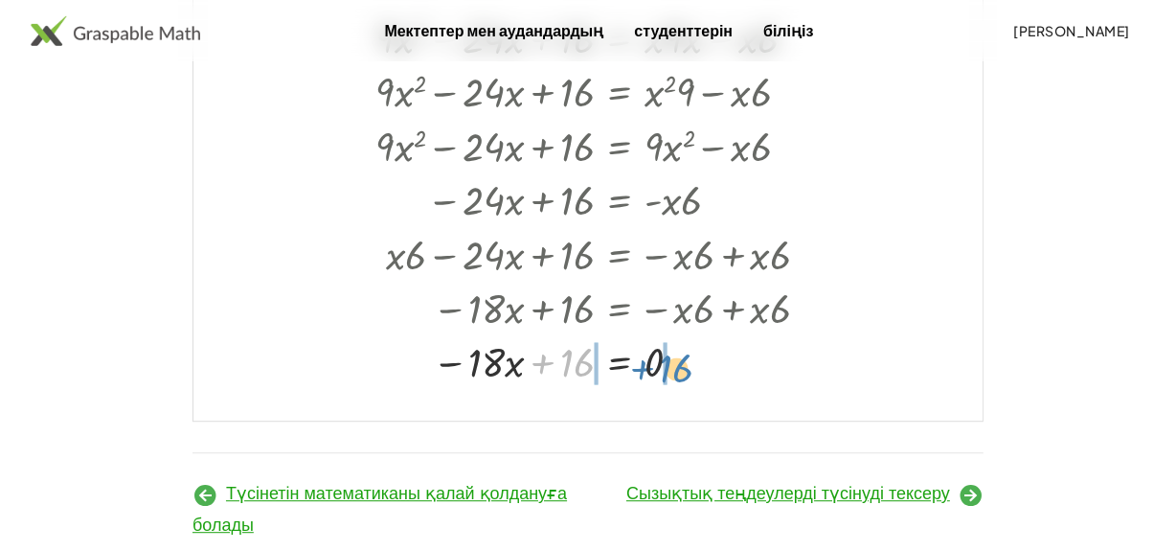
drag, startPoint x: 572, startPoint y: 411, endPoint x: 677, endPoint y: 416, distance: 105.5
click at [677, 388] on div at bounding box center [593, 361] width 642 height 54
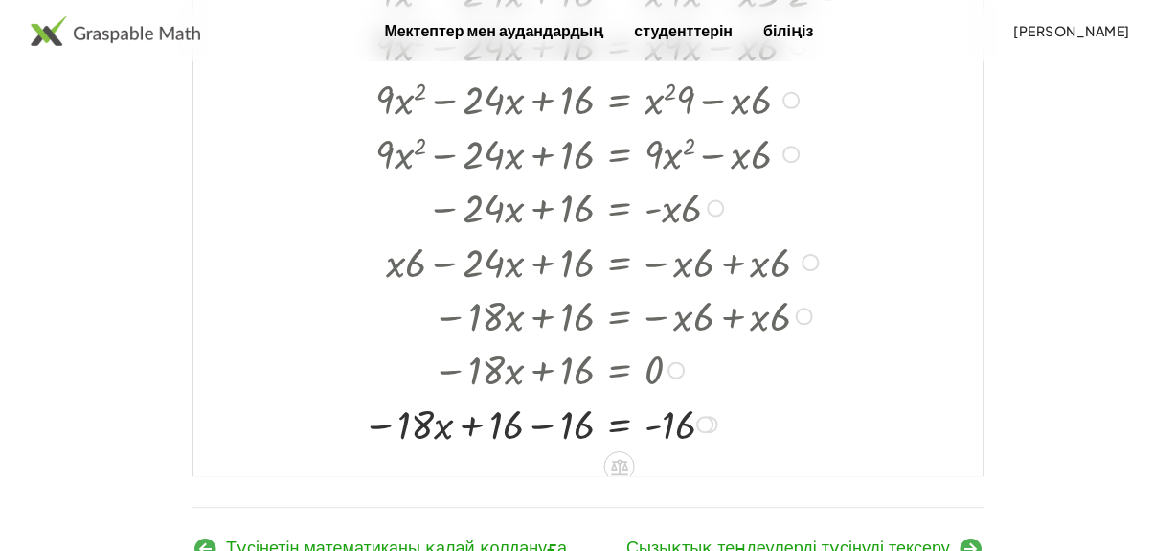
click at [546, 449] on div at bounding box center [593, 422] width 642 height 54
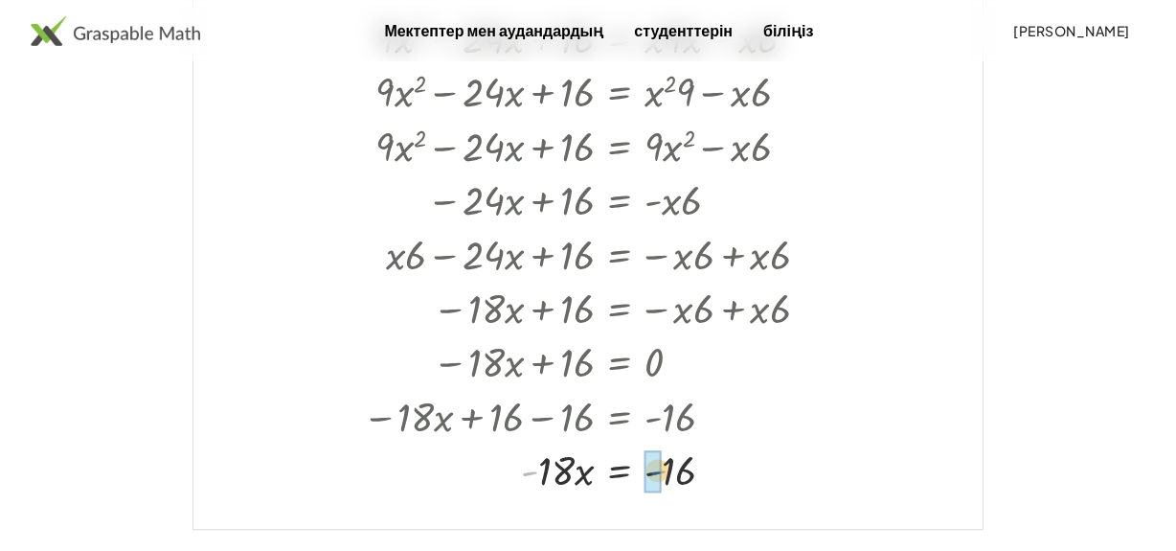
drag, startPoint x: 527, startPoint y: 524, endPoint x: 656, endPoint y: 523, distance: 129.3
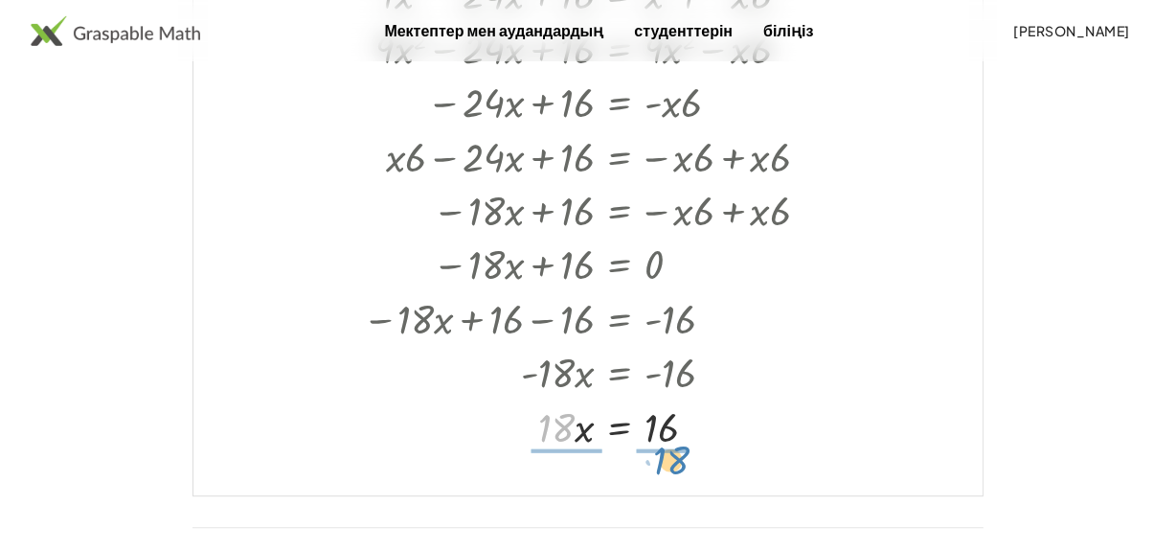
drag, startPoint x: 558, startPoint y: 487, endPoint x: 673, endPoint y: 520, distance: 119.4
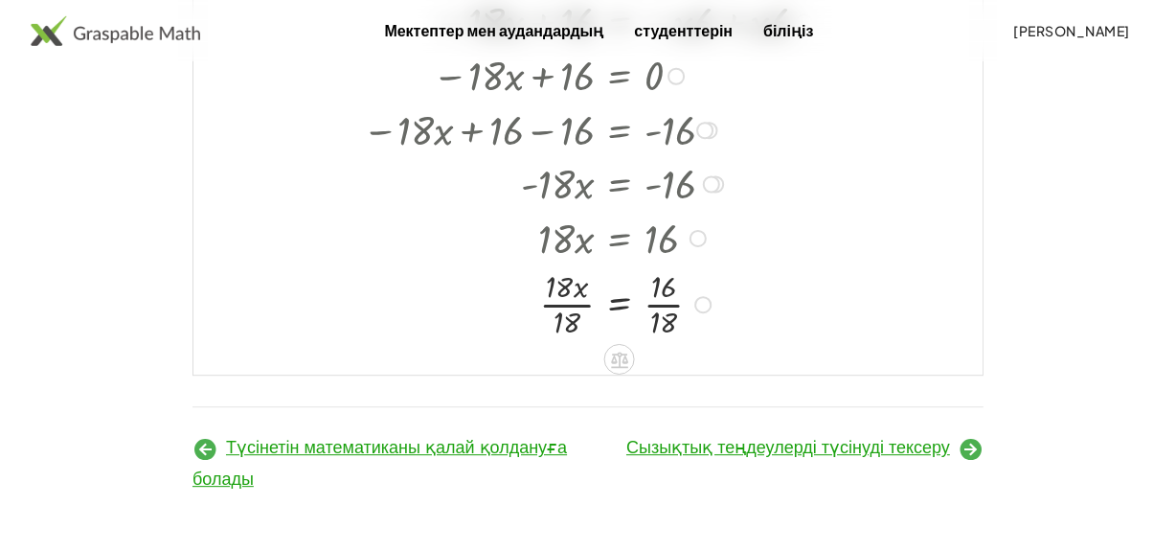
click at [668, 296] on div at bounding box center [593, 302] width 642 height 79
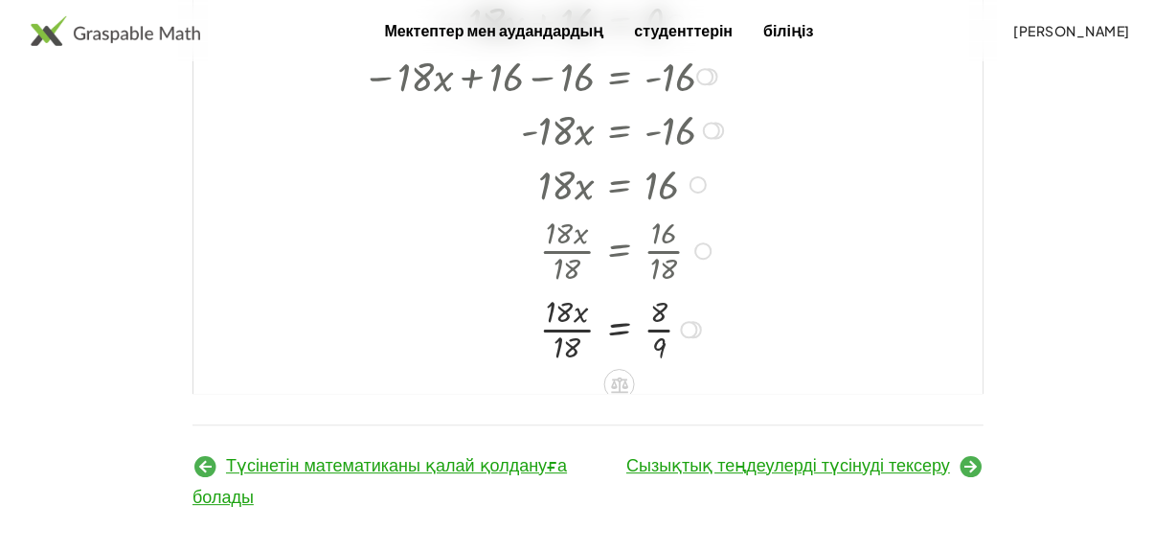
click at [556, 367] on div at bounding box center [593, 327] width 642 height 79
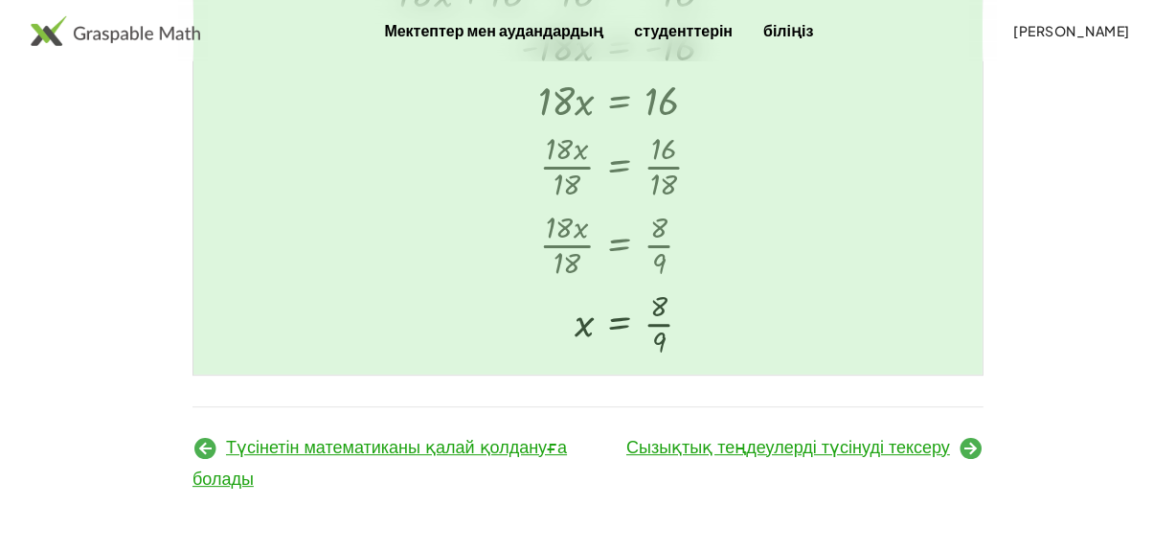
click at [743, 452] on font "Сызықтық теңдеулерді түсінуді тексеру" at bounding box center [788, 447] width 324 height 19
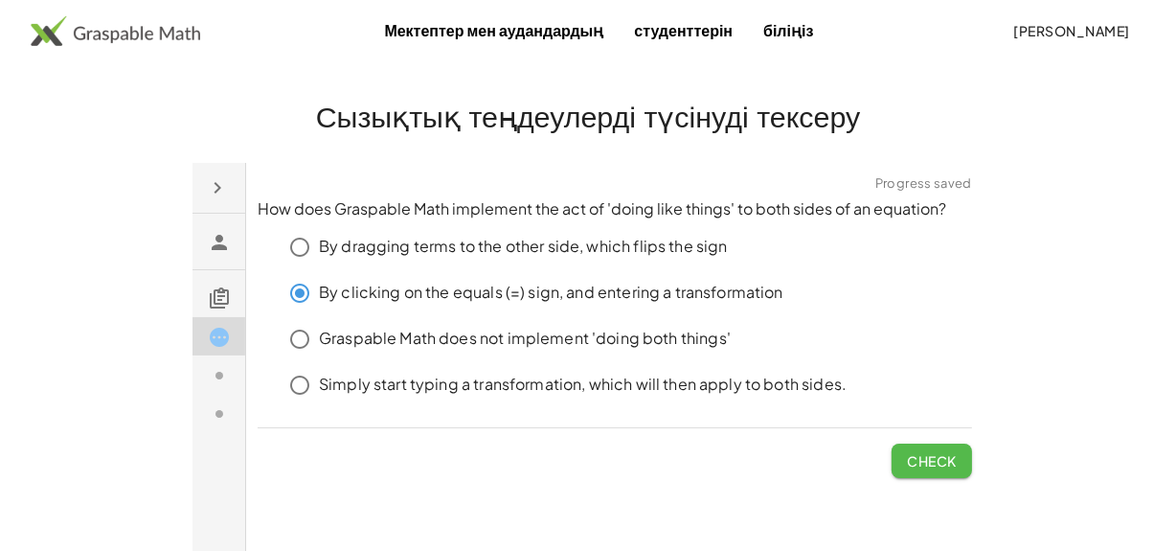
click span "Check"
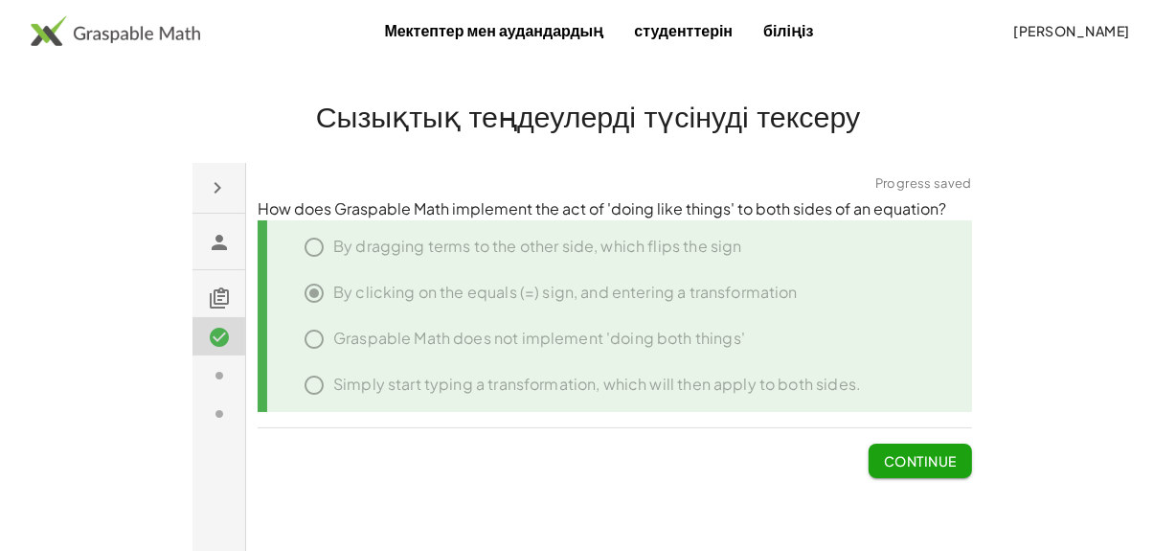
click span "Continue"
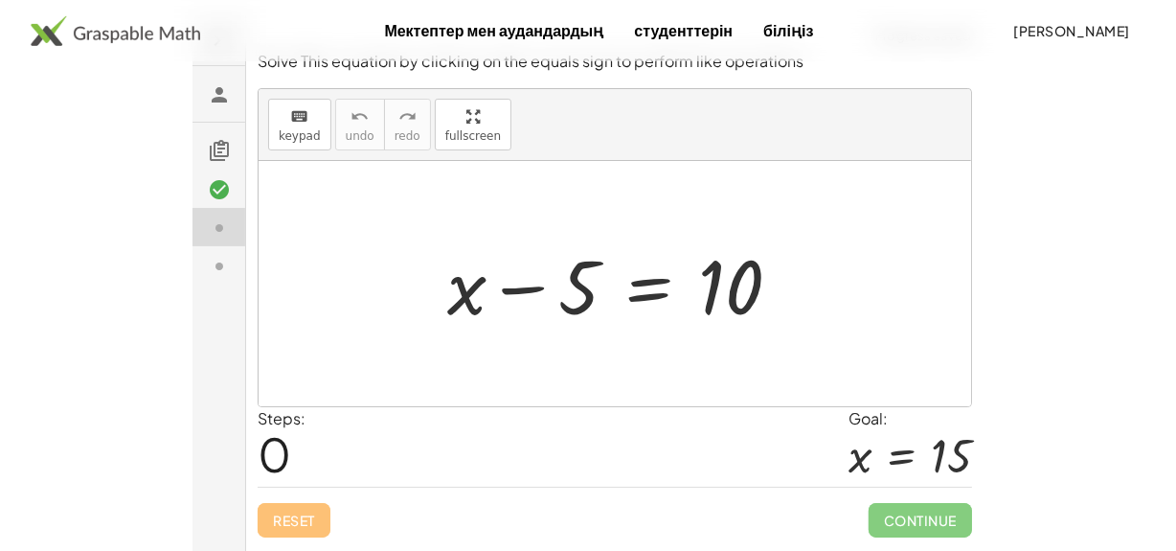
scroll to position [173, 0]
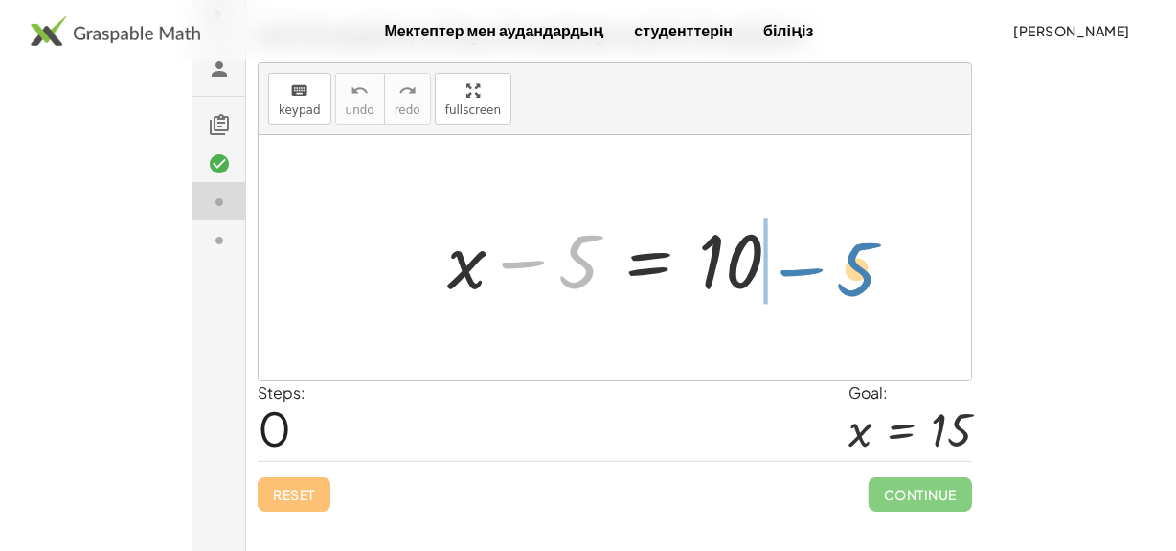
drag, startPoint x: 524, startPoint y: 263, endPoint x: 775, endPoint y: 270, distance: 250.9
click at [775, 270] on div at bounding box center [621, 258] width 369 height 99
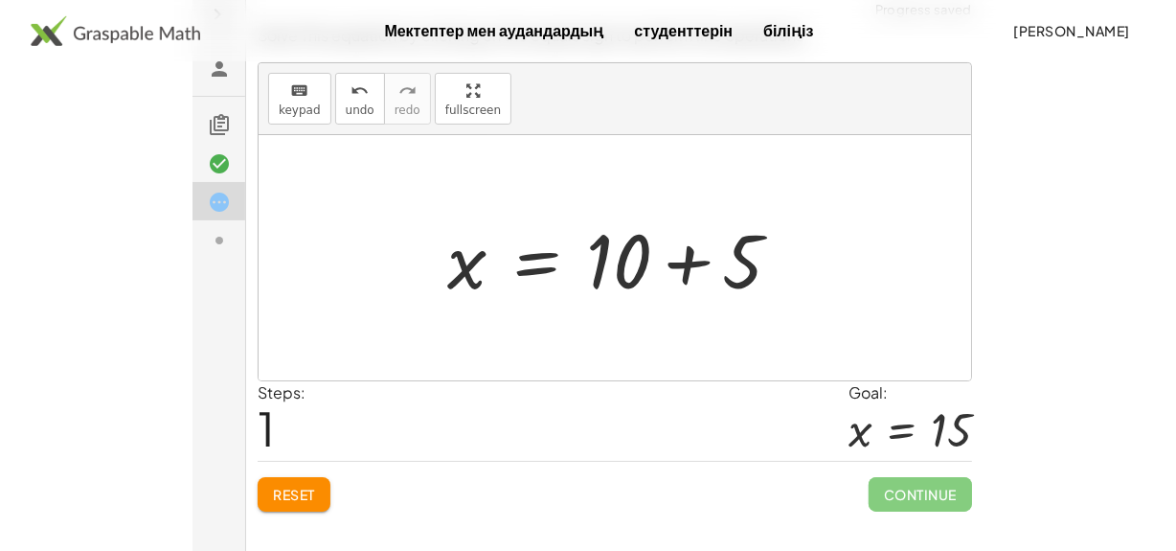
click at [687, 260] on div at bounding box center [621, 258] width 369 height 99
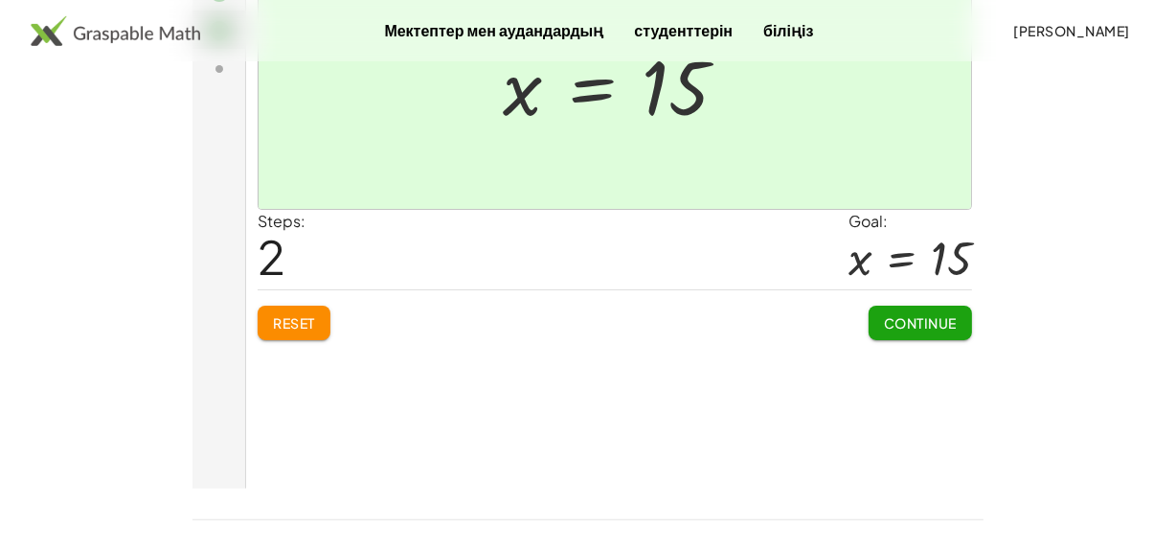
scroll to position [424, 0]
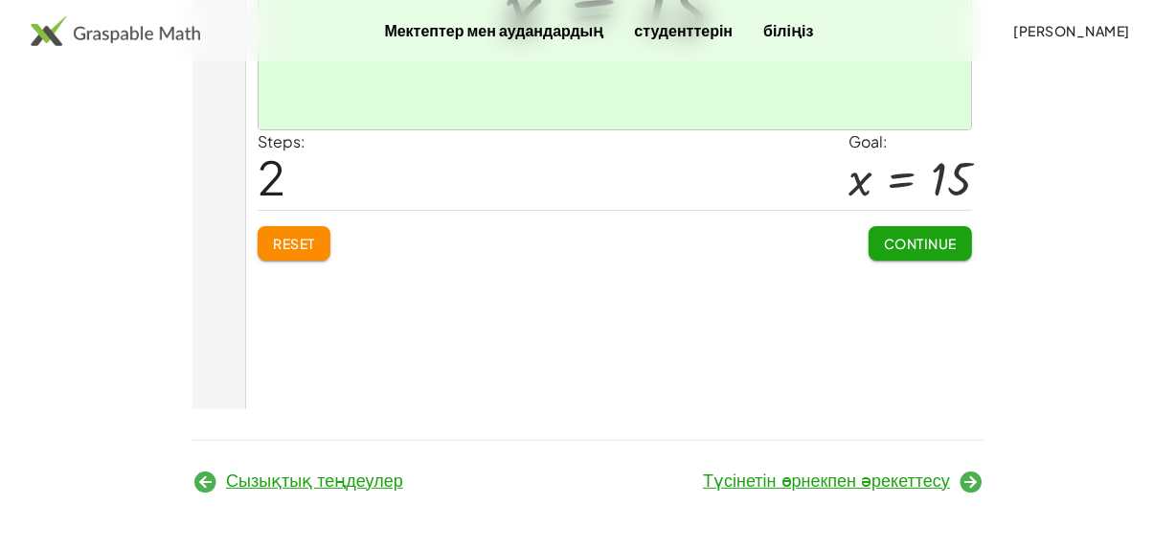
click span "Continue"
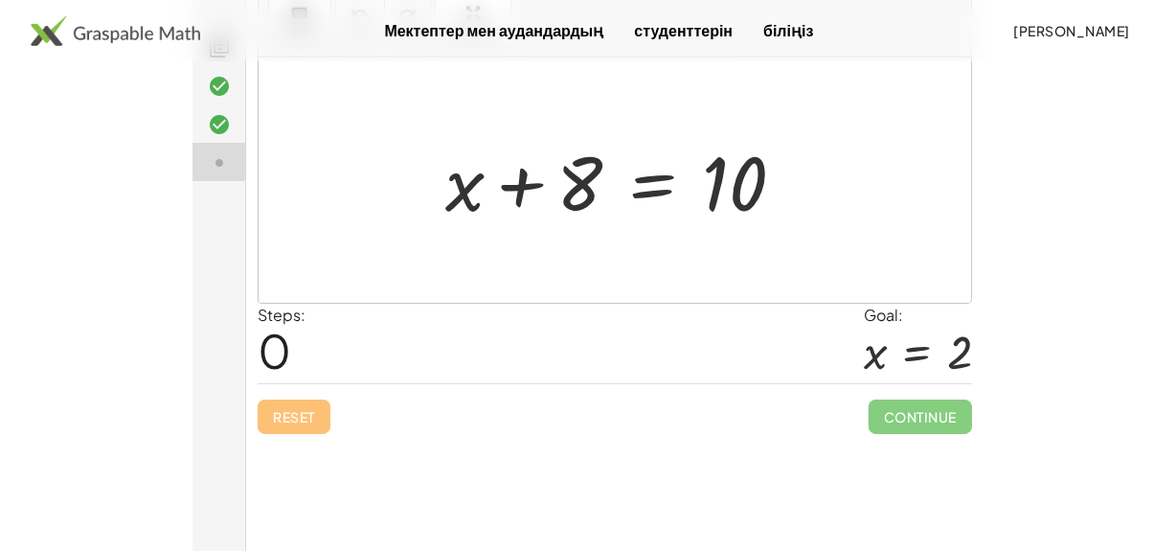
scroll to position [250, 0]
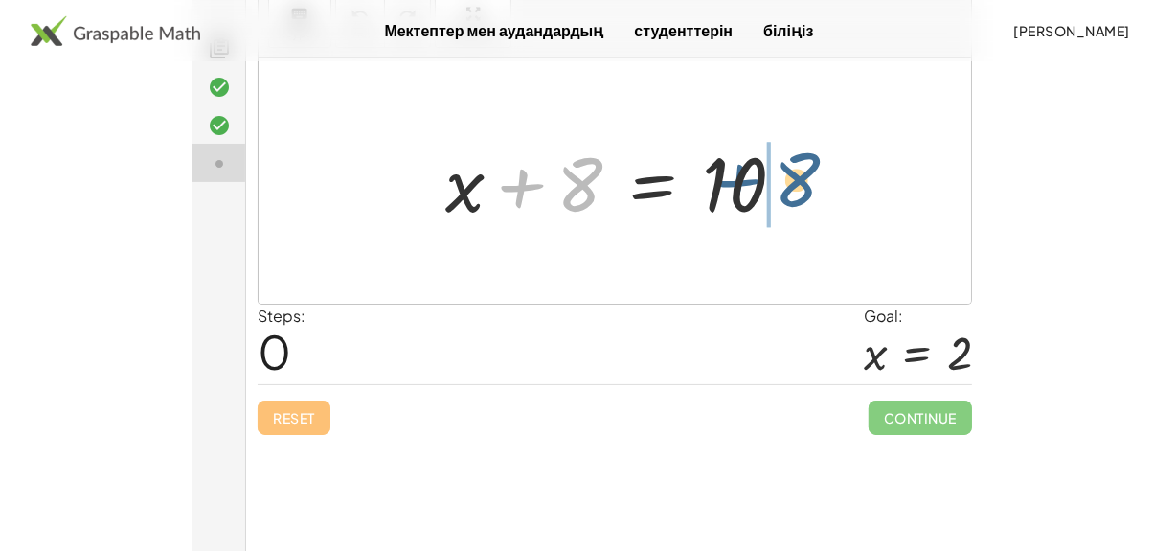
drag, startPoint x: 524, startPoint y: 182, endPoint x: 757, endPoint y: 179, distance: 233.6
click at [757, 179] on div at bounding box center [621, 181] width 373 height 99
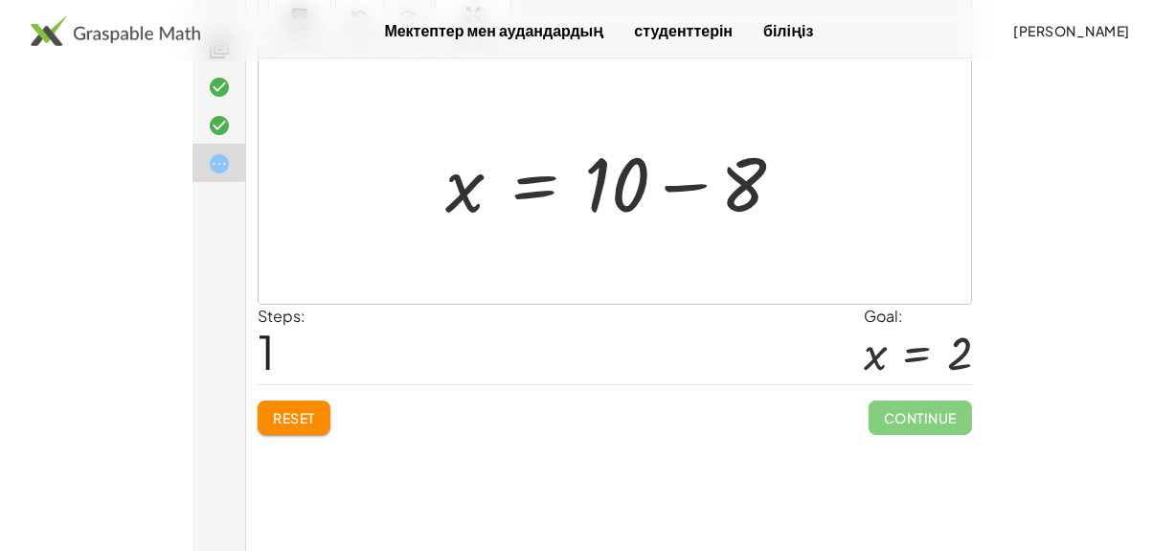
click at [684, 185] on div at bounding box center [621, 181] width 373 height 99
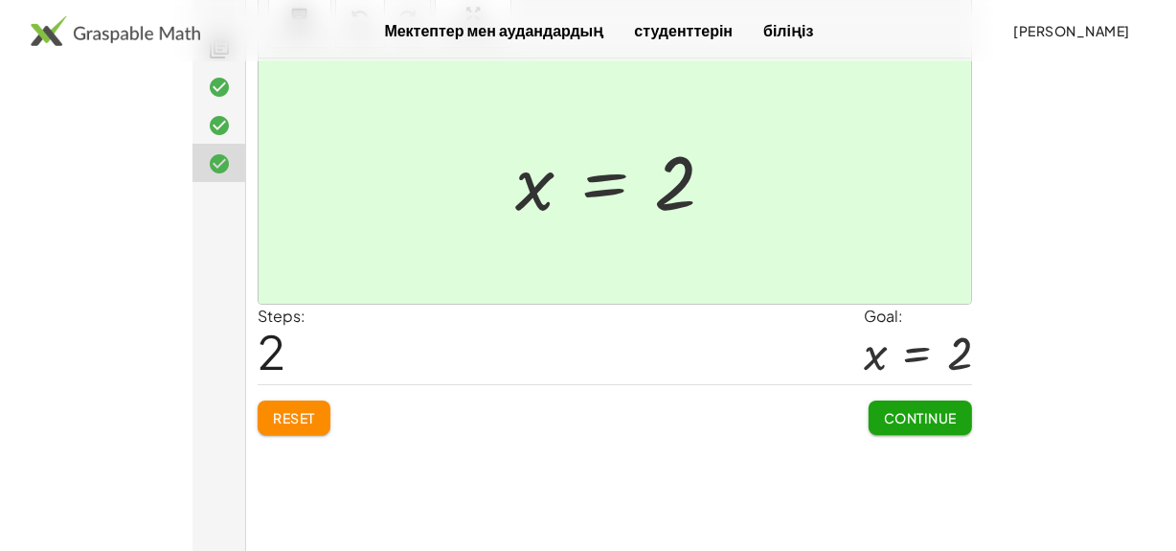
click span "Continue"
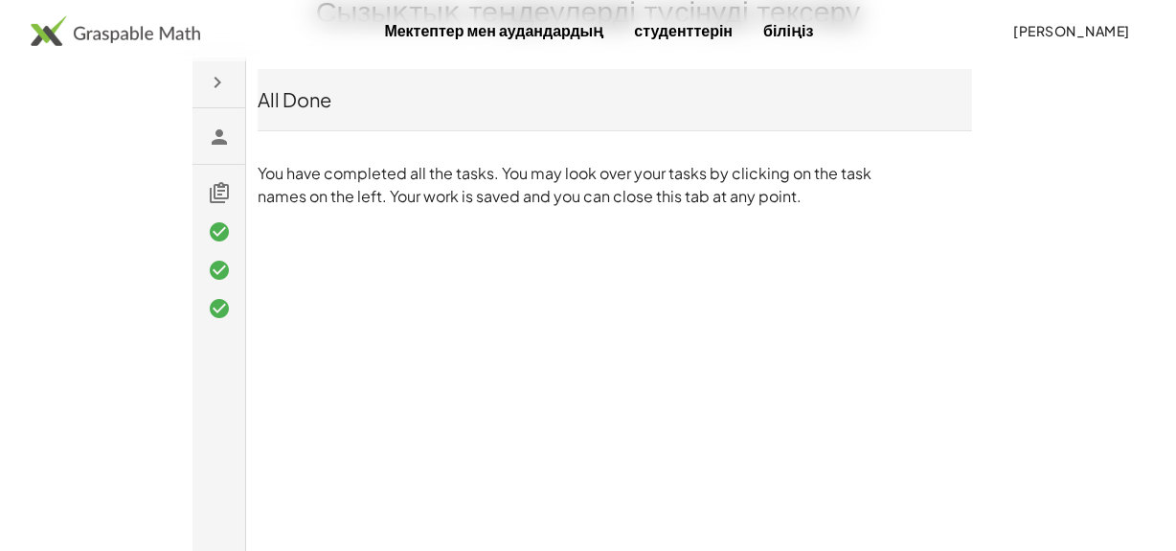
scroll to position [77, 0]
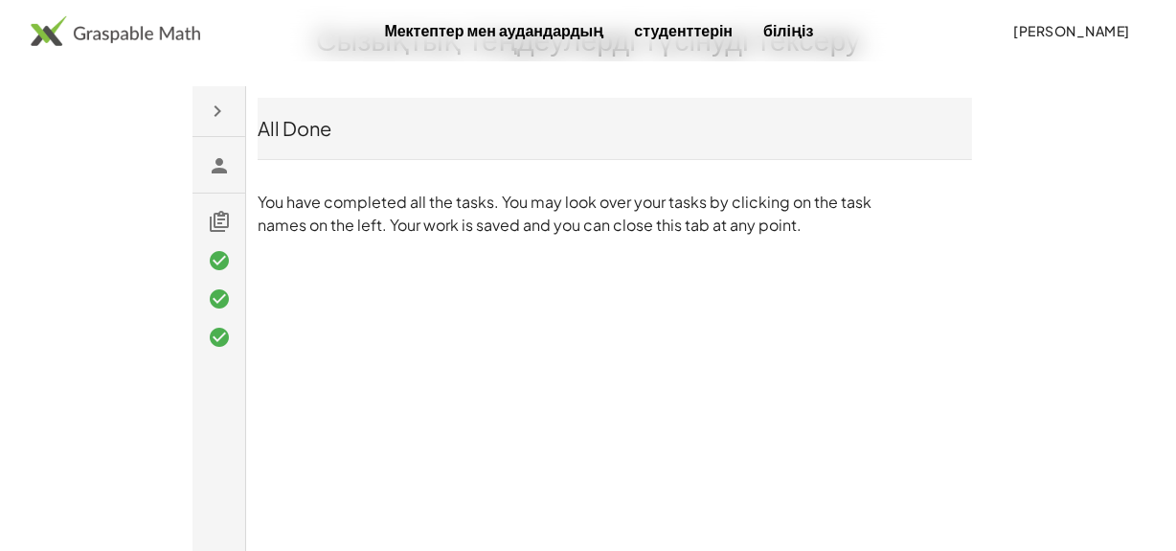
click p "You have completed all the tasks. You may look over your tasks by clicking on t…"
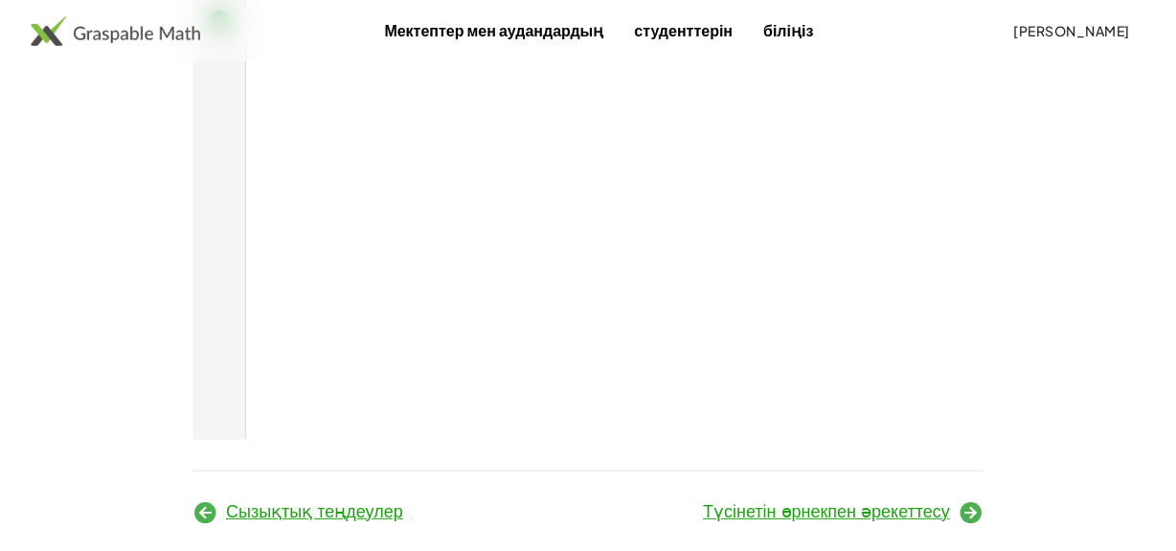
scroll to position [424, 0]
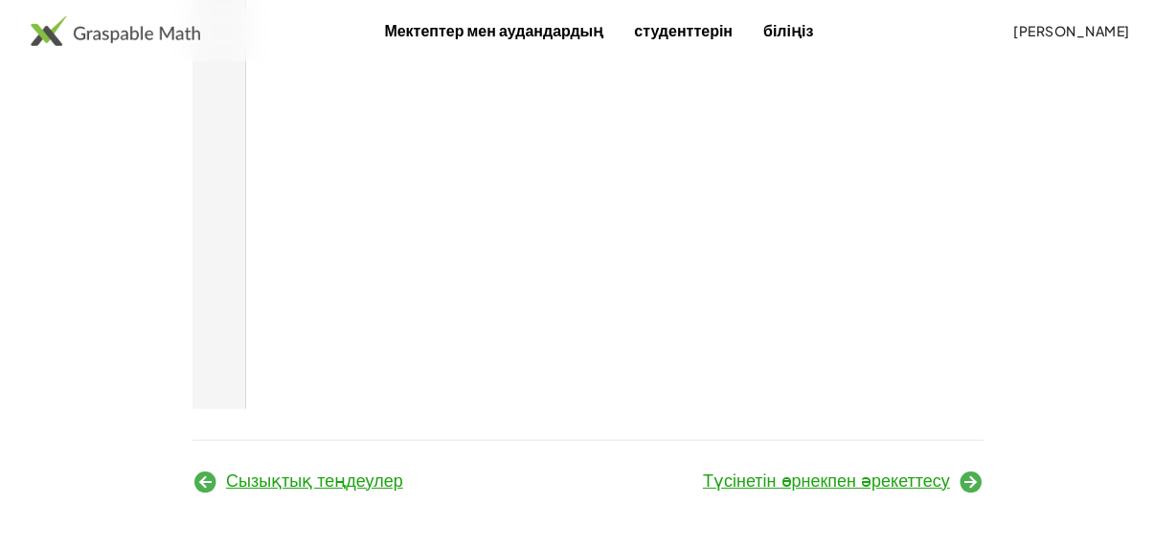
click at [903, 481] on font "Түсінетін өрнекпен әрекеттесу" at bounding box center [826, 480] width 247 height 19
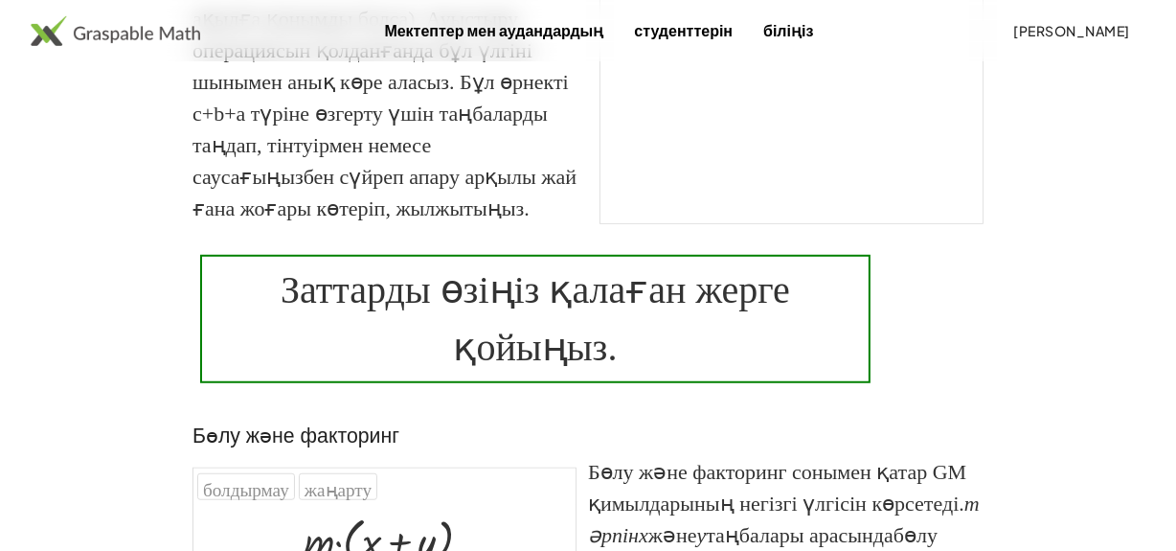
scroll to position [794, 0]
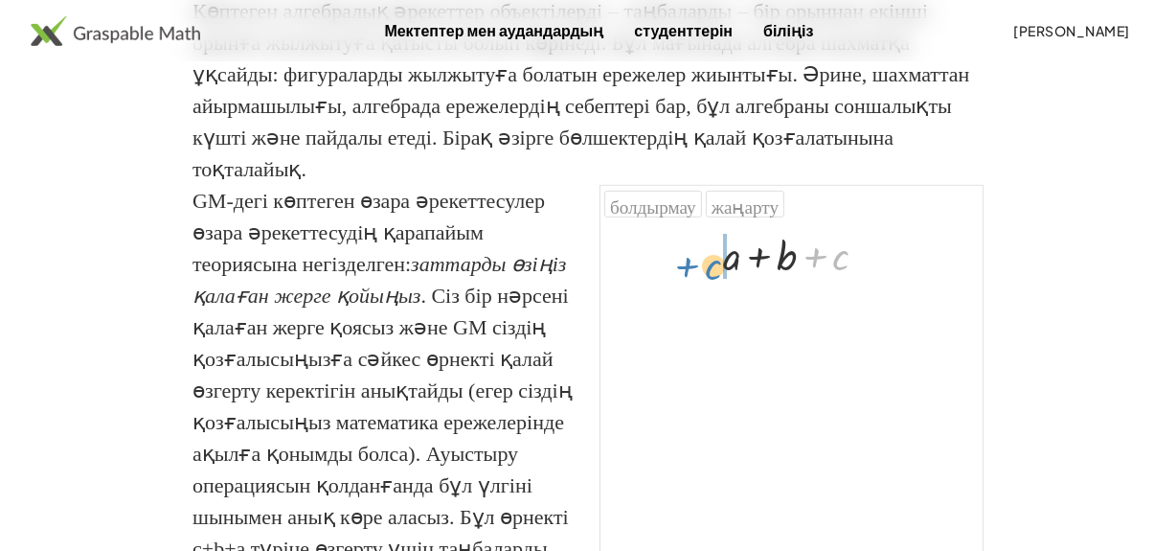
drag, startPoint x: 840, startPoint y: 252, endPoint x: 711, endPoint y: 261, distance: 128.7
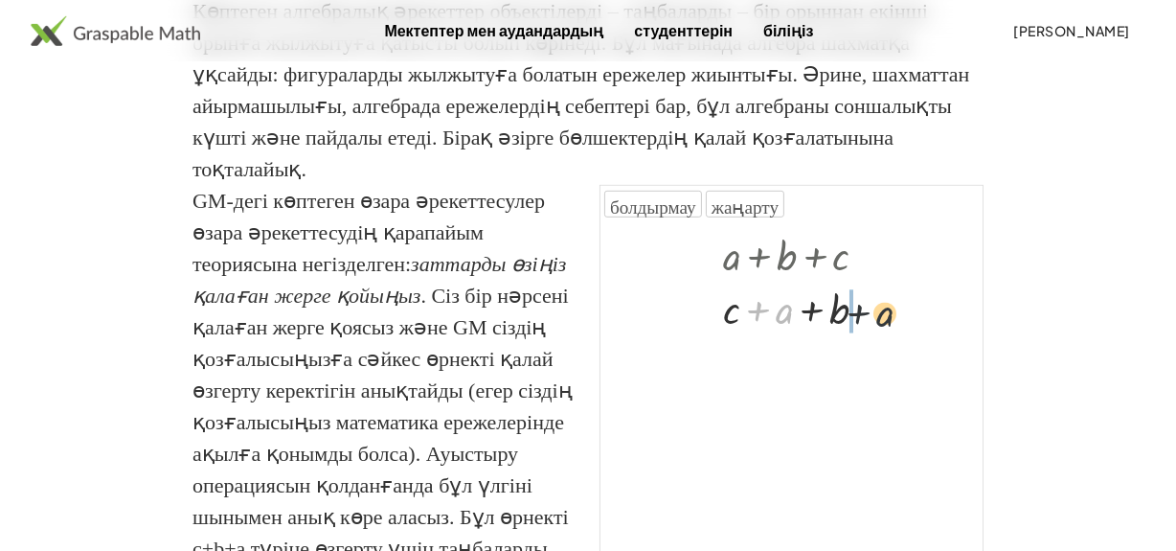
drag, startPoint x: 785, startPoint y: 311, endPoint x: 909, endPoint y: 315, distance: 123.6
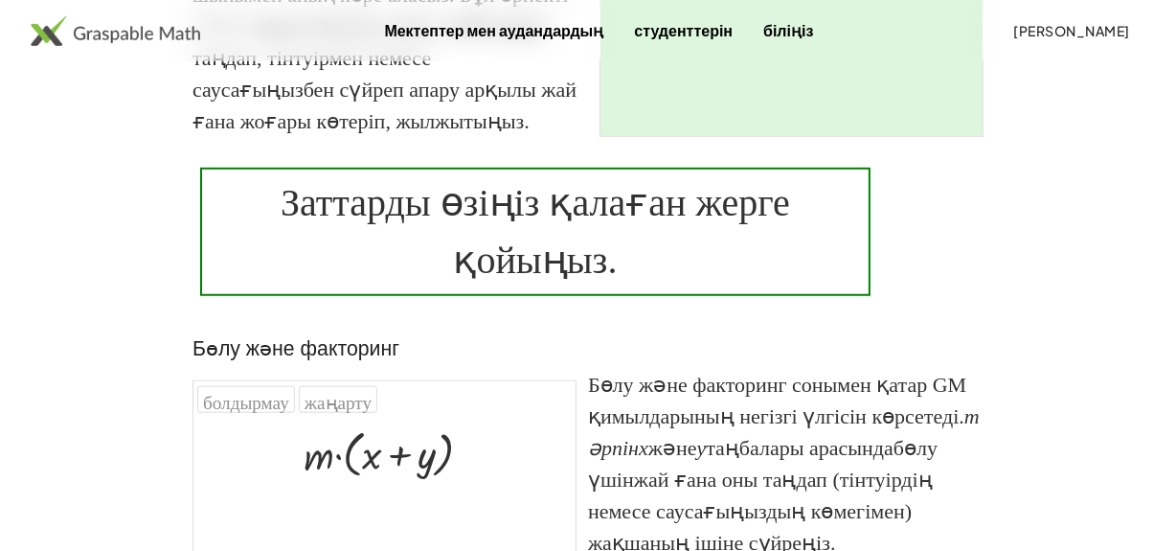
click at [506, 281] on font "Заттарды өзіңіз қалаған жерге қойыңыз." at bounding box center [535, 231] width 509 height 101
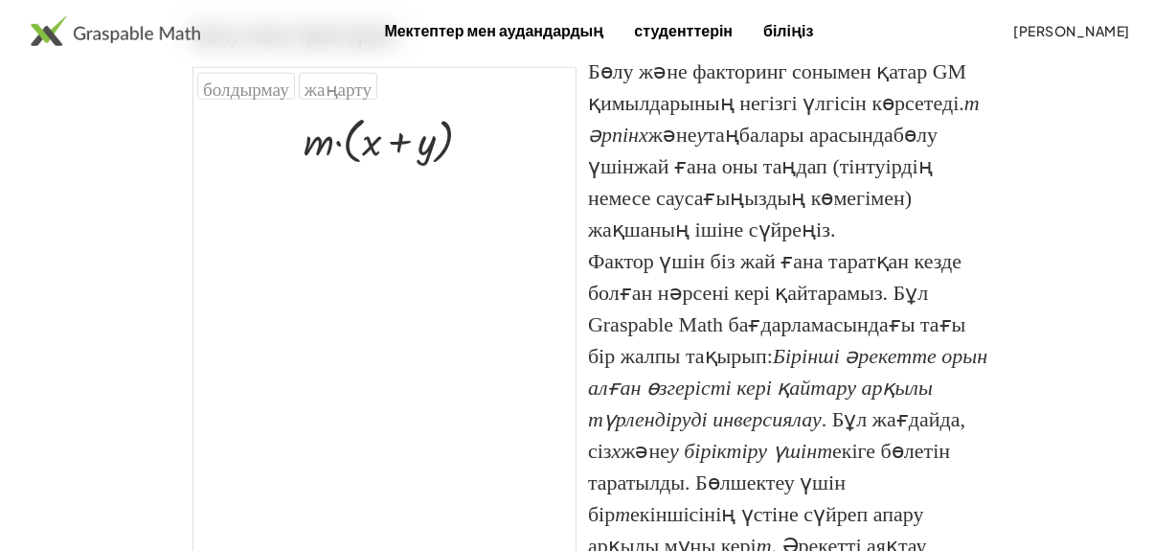
scroll to position [1664, 0]
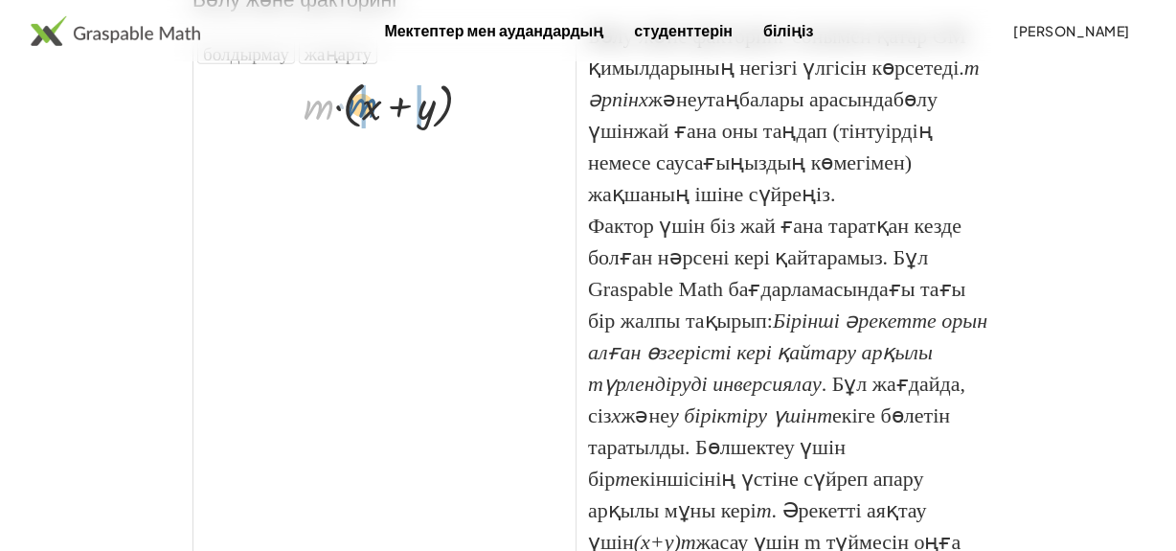
drag, startPoint x: 312, startPoint y: 171, endPoint x: 355, endPoint y: 169, distance: 43.1
click at [355, 133] on div at bounding box center [396, 103] width 204 height 59
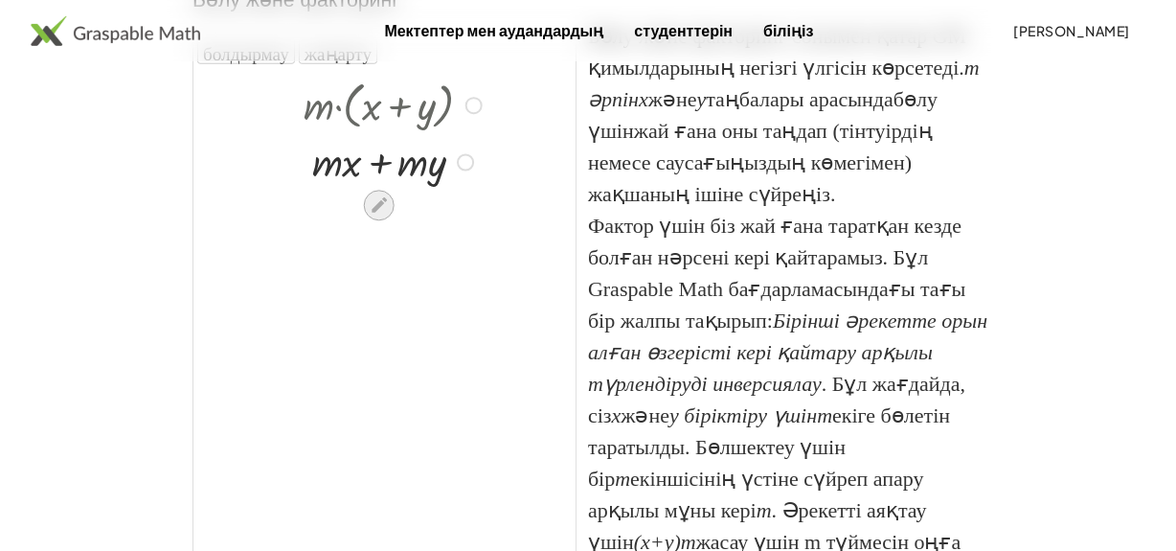
click at [376, 215] on icon at bounding box center [379, 205] width 20 height 20
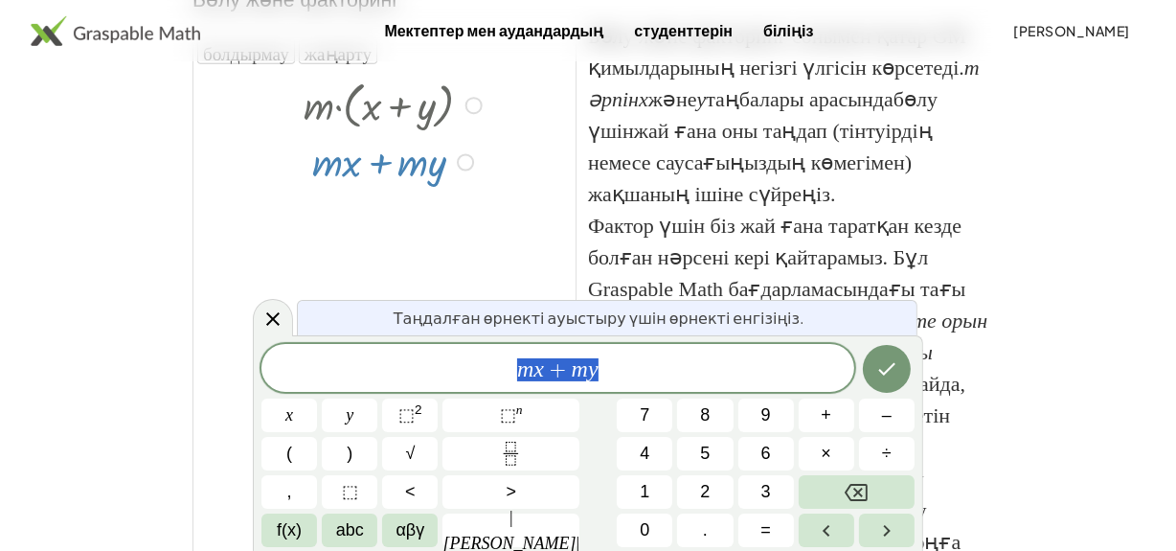
click at [502, 249] on div at bounding box center [384, 322] width 382 height 507
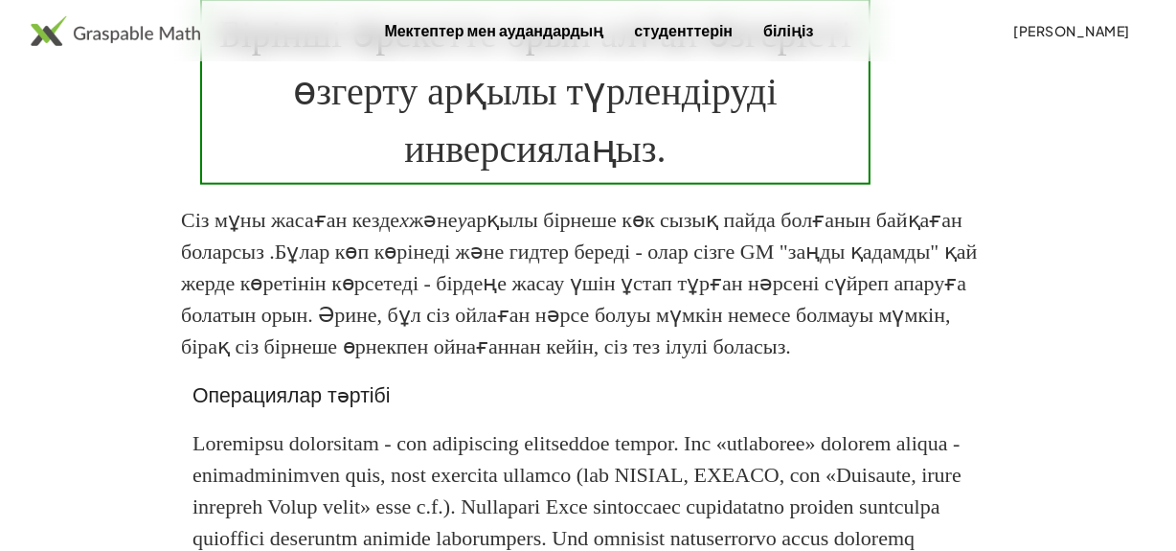
click at [508, 170] on font "Бірінші әрекетте орын алған өзгерісті өзгерту арқылы түрлендіруді инверсиялаңыз." at bounding box center [535, 91] width 633 height 158
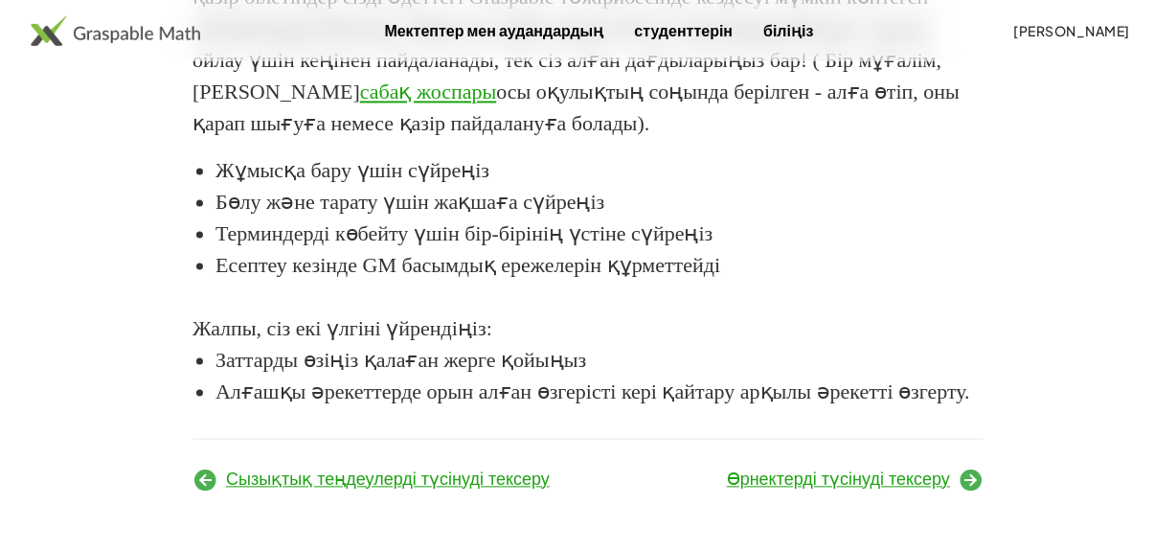
scroll to position [3818, 0]
click at [870, 483] on font "Өрнектерді түсінуді тексеру" at bounding box center [838, 478] width 223 height 19
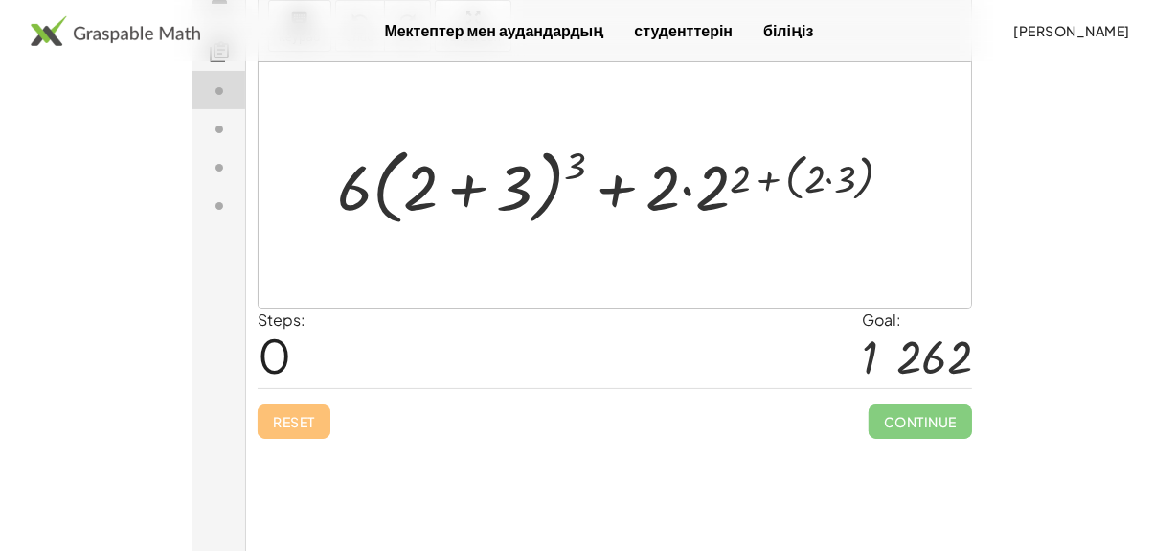
scroll to position [271, 0]
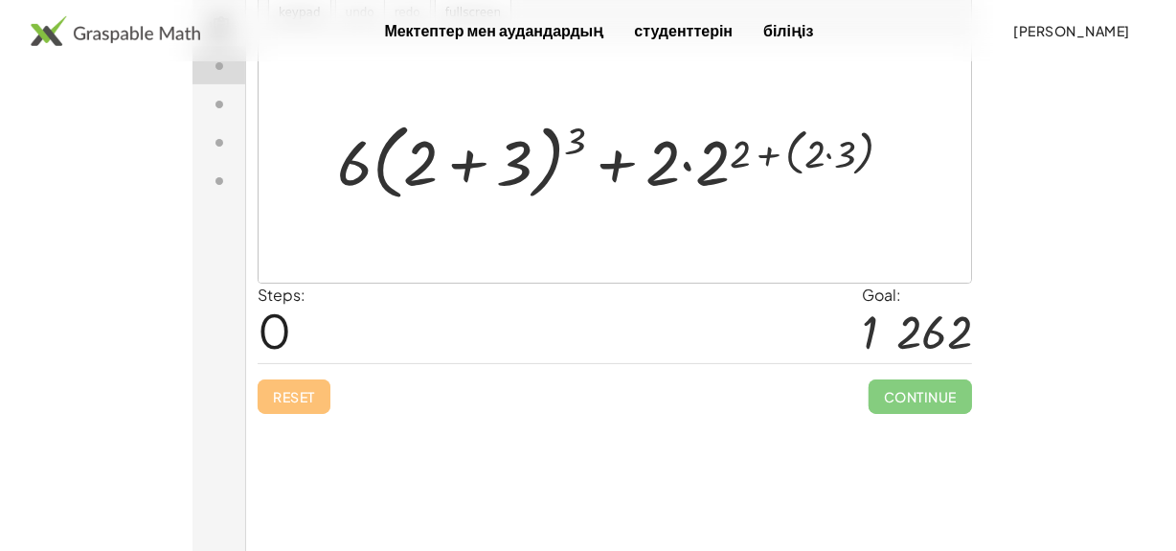
click at [573, 137] on div at bounding box center [621, 160] width 590 height 92
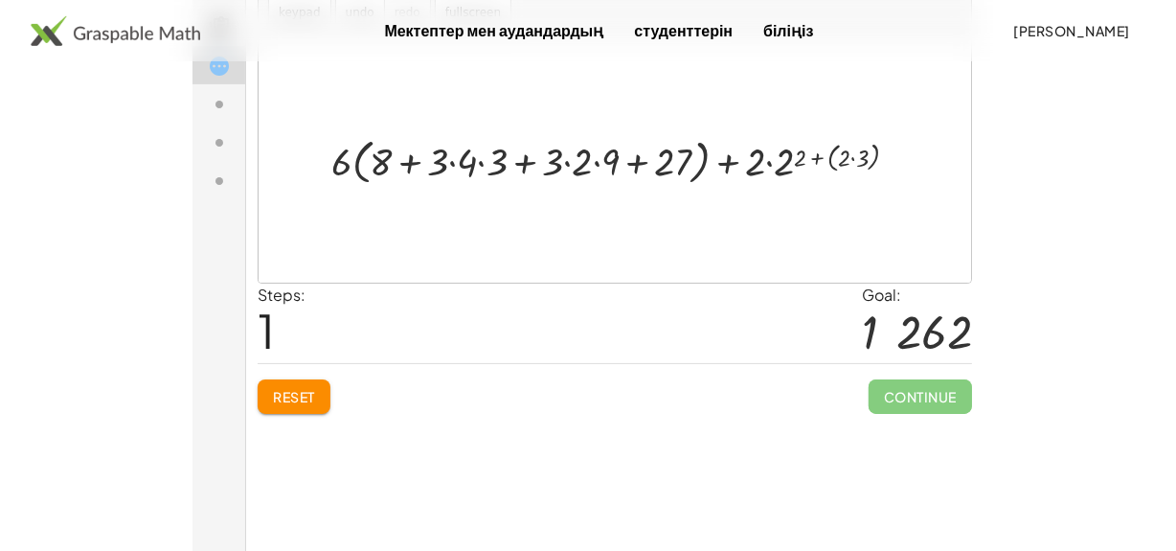
click at [792, 156] on div at bounding box center [621, 160] width 601 height 58
click at [779, 155] on div at bounding box center [621, 160] width 600 height 58
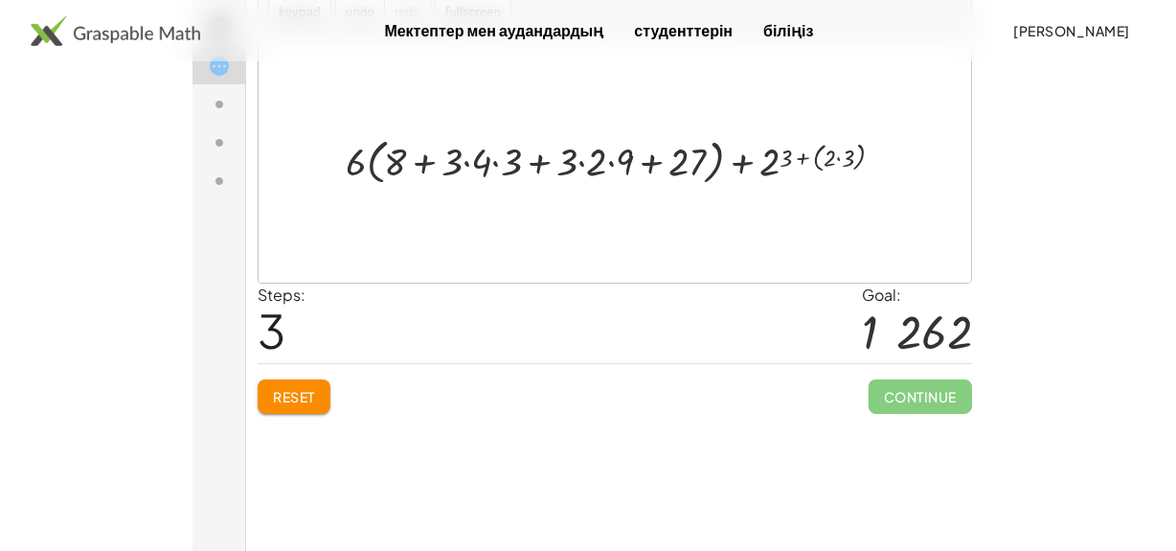
click at [776, 154] on div at bounding box center [621, 160] width 573 height 58
click at [783, 155] on div at bounding box center [621, 160] width 573 height 58
click at [786, 155] on div at bounding box center [621, 160] width 573 height 58
click at [784, 155] on div at bounding box center [621, 160] width 573 height 58
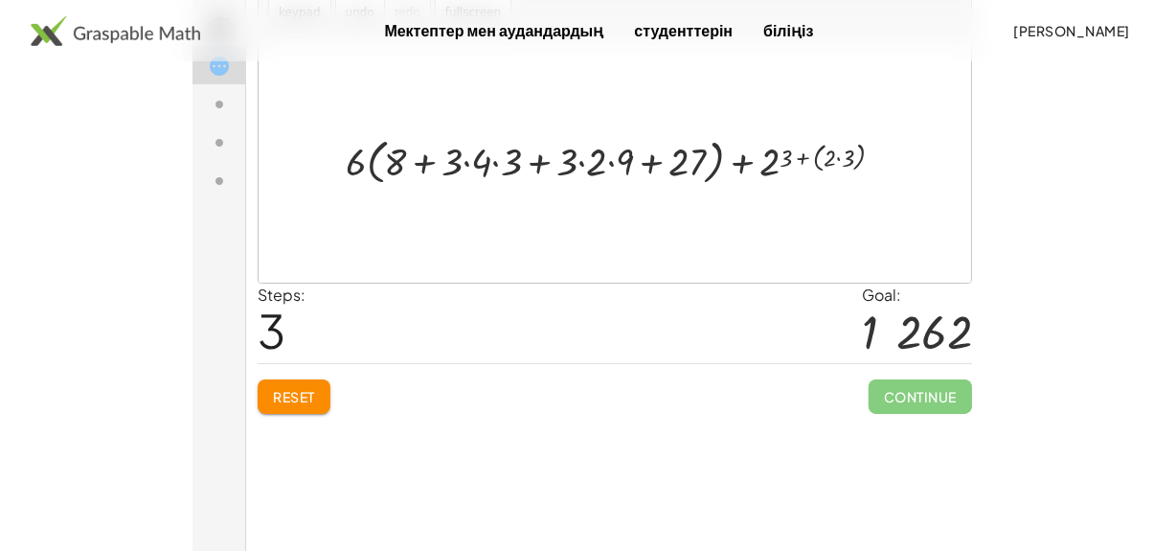
click at [784, 155] on div at bounding box center [621, 160] width 573 height 58
drag, startPoint x: 784, startPoint y: 155, endPoint x: 768, endPoint y: 166, distance: 19.4
click at [768, 166] on div at bounding box center [621, 160] width 573 height 58
click at [836, 160] on div at bounding box center [621, 160] width 573 height 58
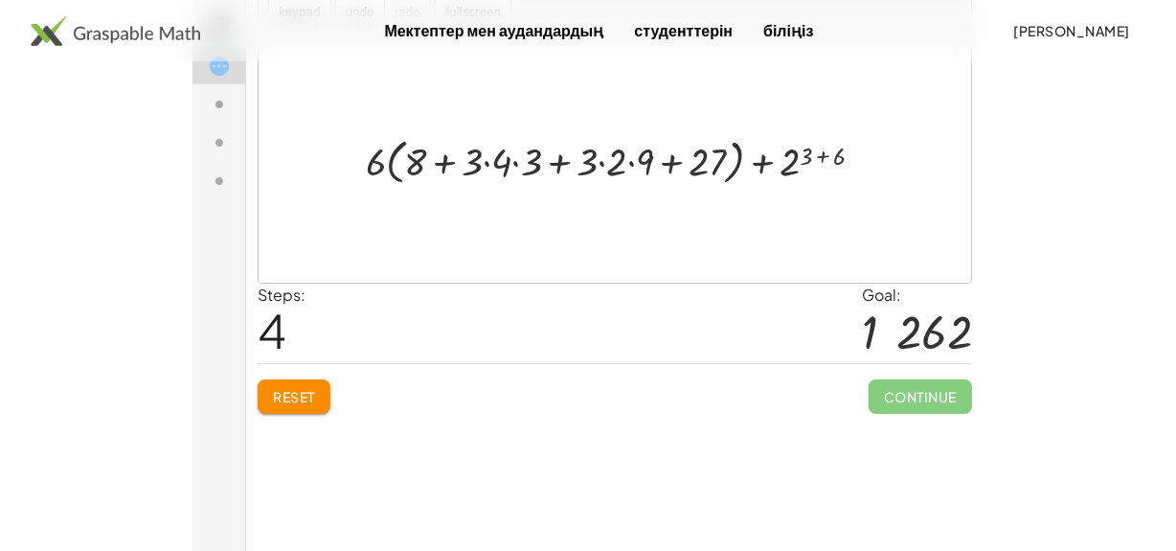
click at [821, 153] on div at bounding box center [621, 160] width 532 height 58
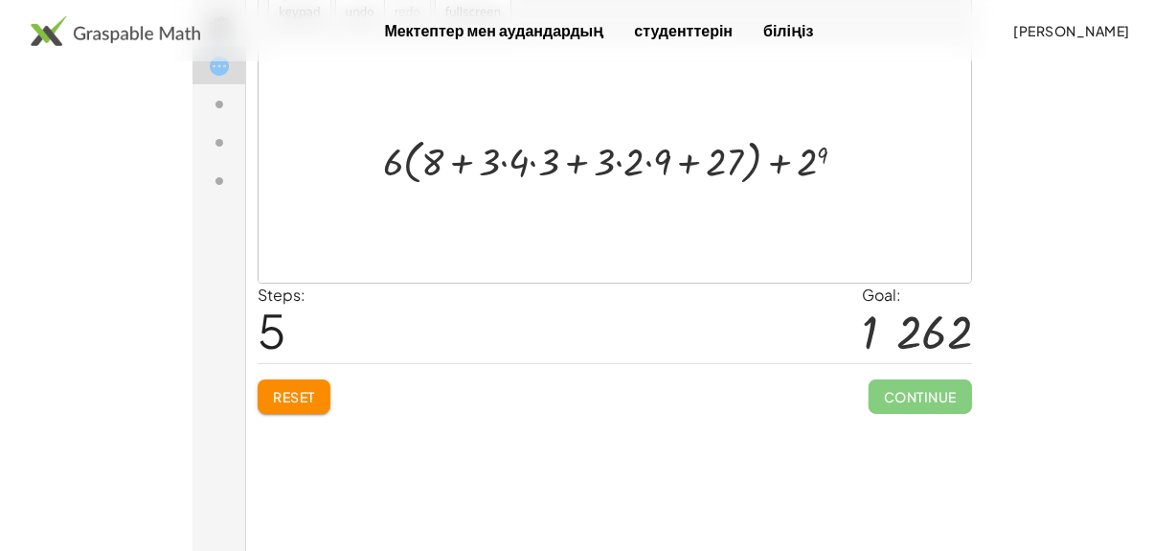
click at [820, 151] on div at bounding box center [620, 160] width 497 height 58
click at [820, 151] on div at bounding box center [620, 160] width 519 height 58
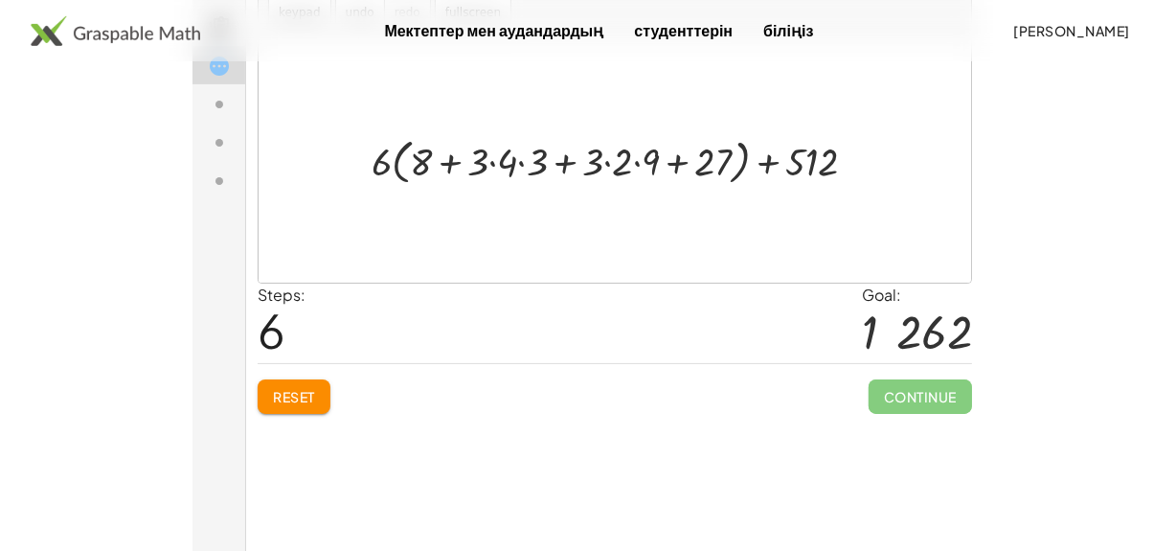
click at [678, 162] on div at bounding box center [620, 160] width 519 height 58
click at [637, 163] on div at bounding box center [620, 160] width 519 height 58
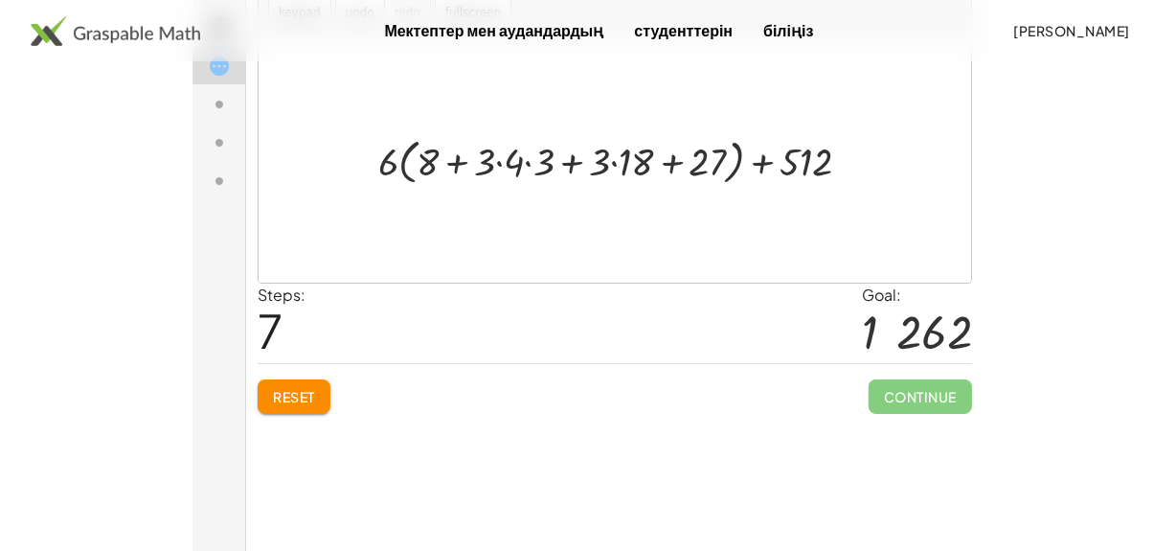
click at [612, 162] on div at bounding box center [621, 160] width 507 height 58
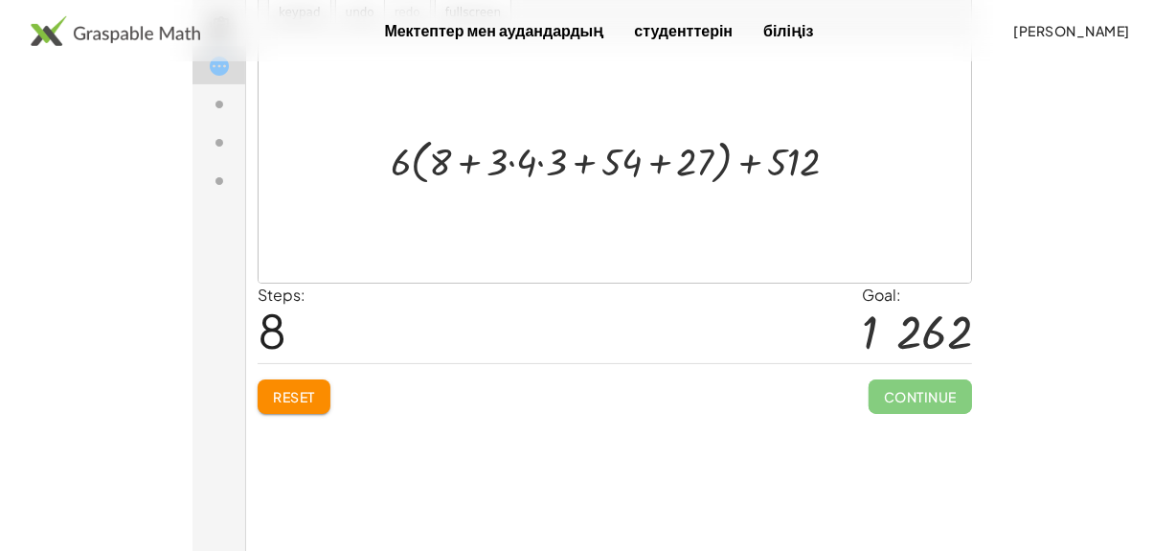
click at [539, 163] on div at bounding box center [621, 160] width 483 height 58
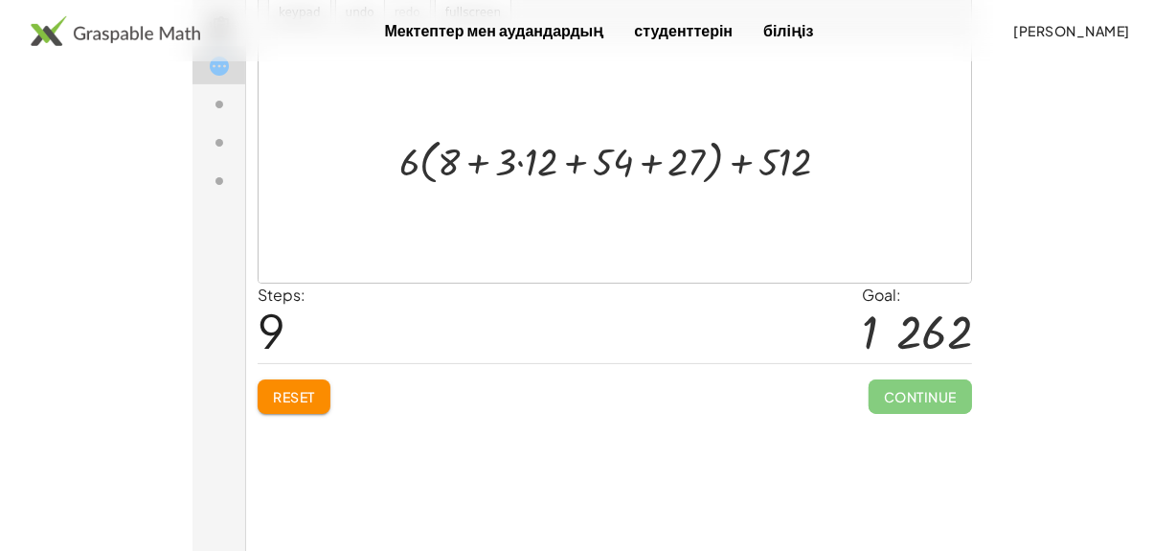
click at [518, 164] on div at bounding box center [621, 160] width 465 height 58
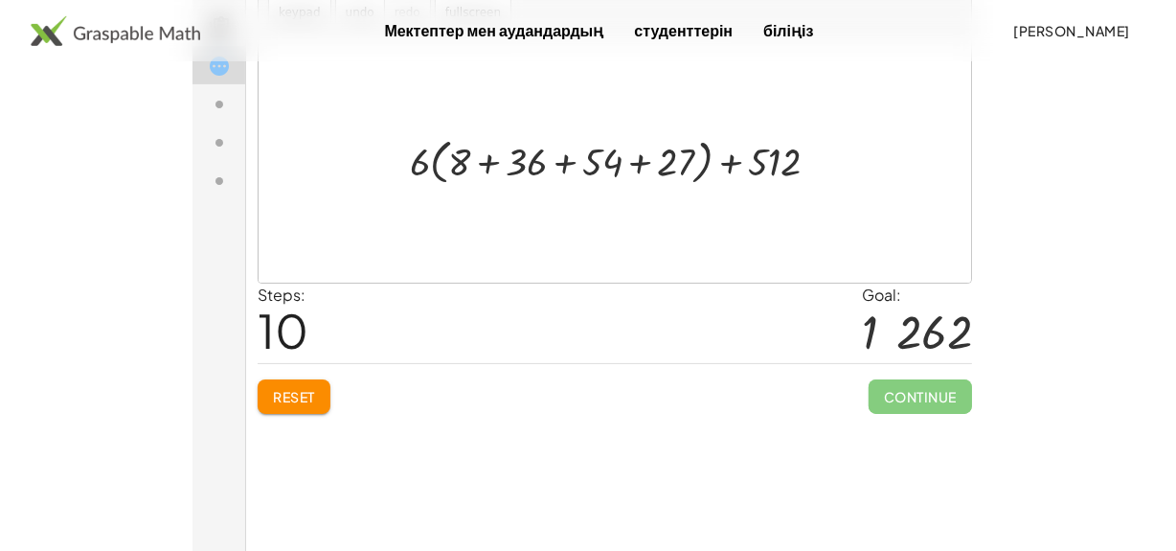
click at [484, 163] on div at bounding box center [621, 160] width 444 height 58
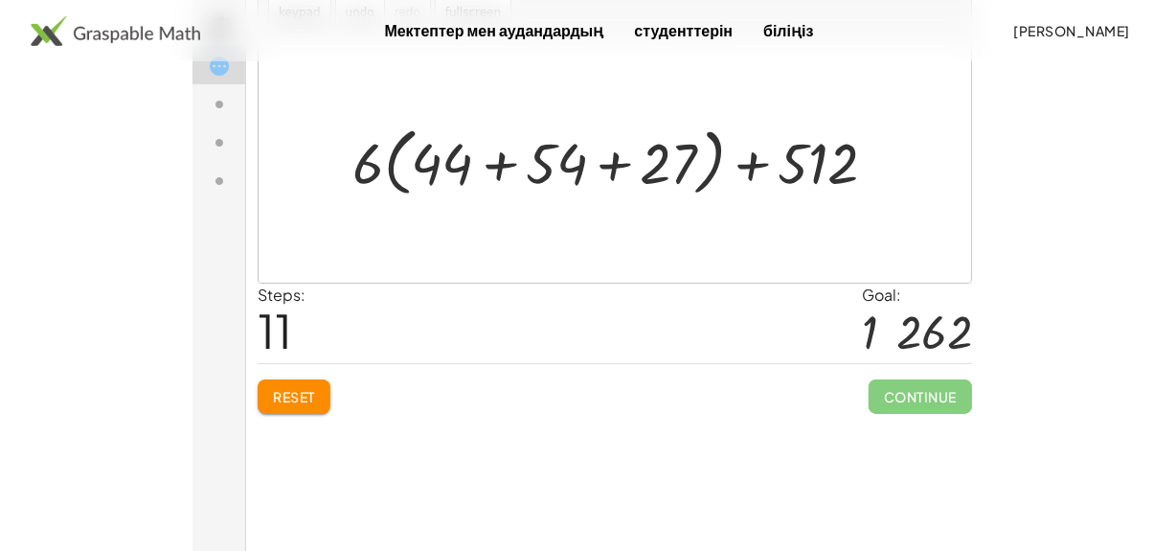
click at [497, 163] on div at bounding box center [621, 159] width 559 height 83
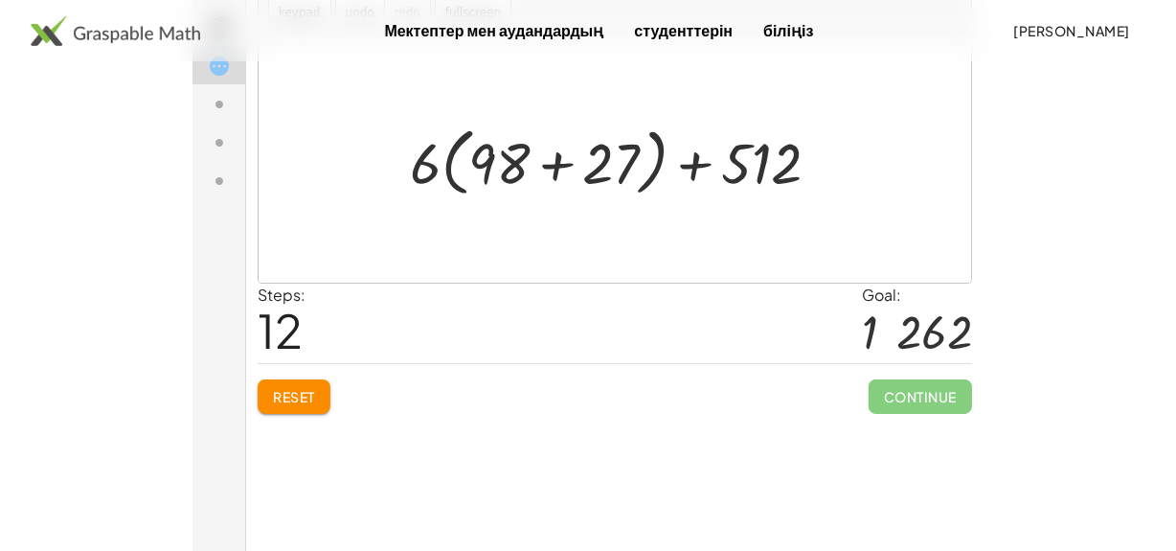
click at [551, 164] on div at bounding box center [621, 159] width 444 height 83
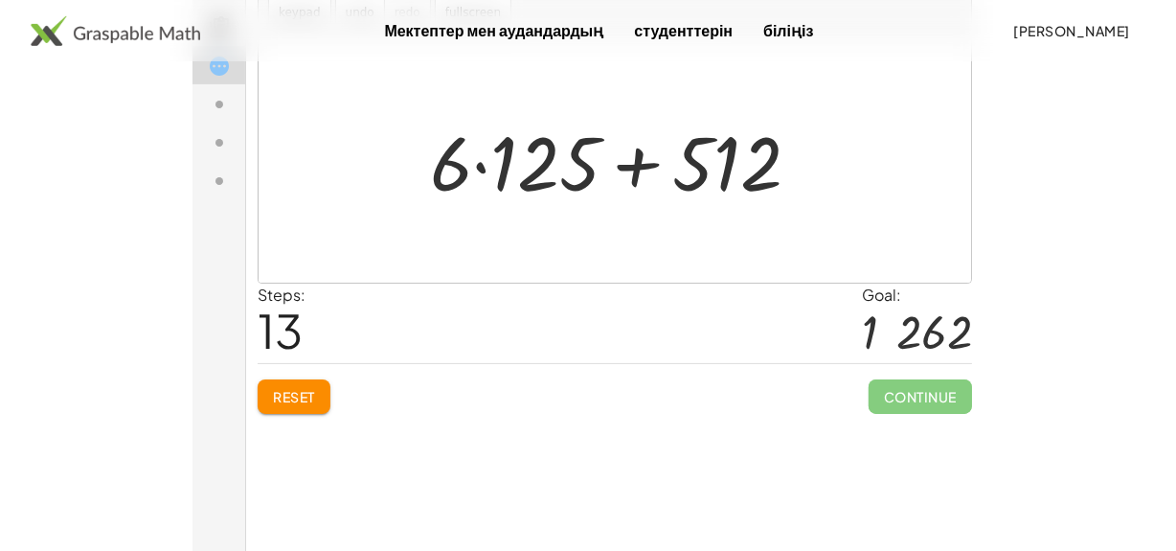
click at [478, 166] on div at bounding box center [621, 160] width 404 height 99
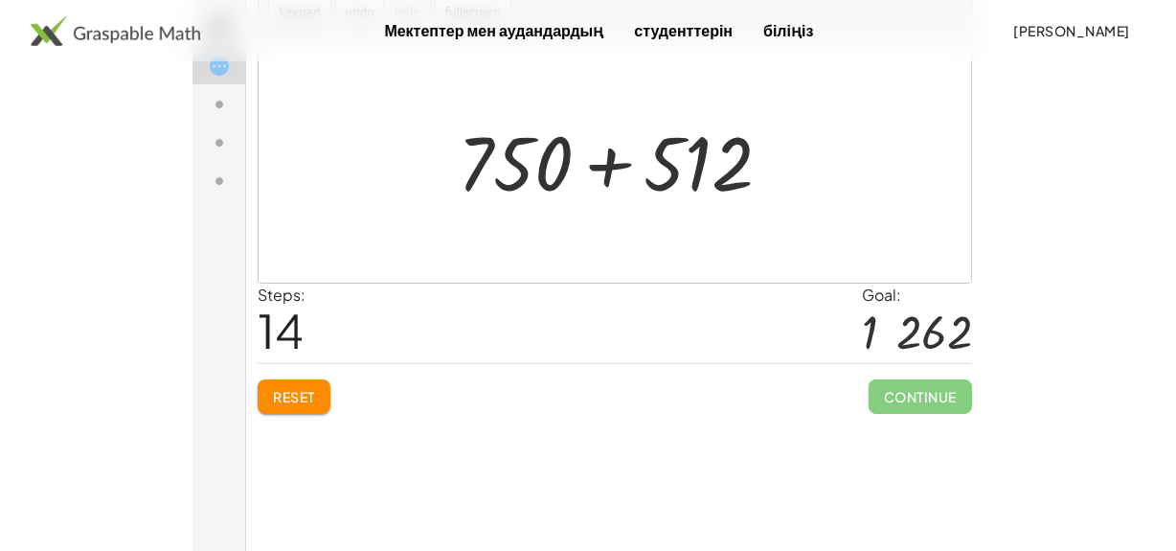
click at [613, 160] on div at bounding box center [621, 160] width 349 height 99
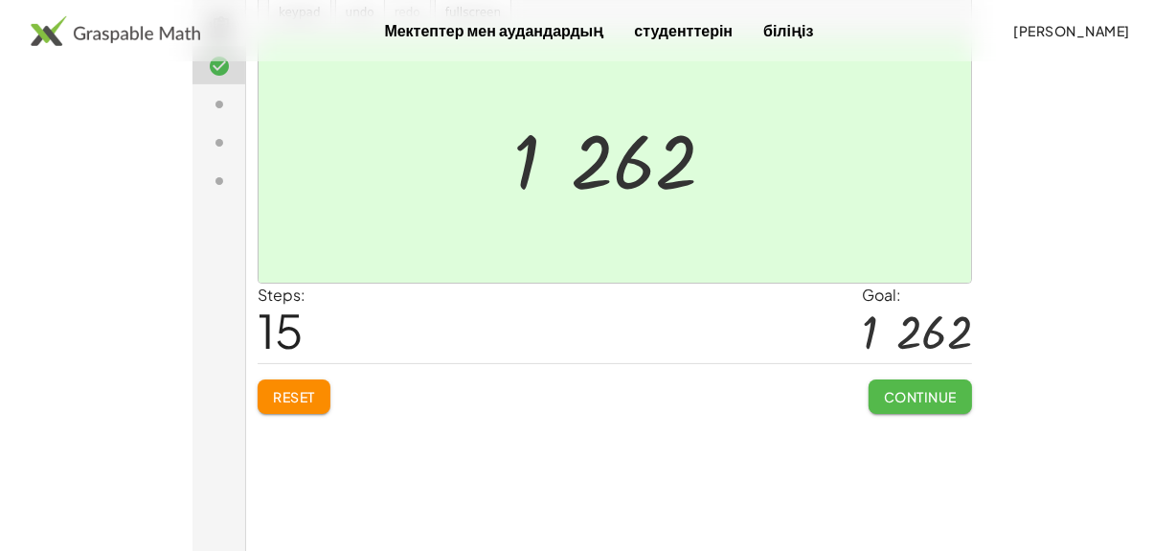
click at [922, 404] on button "Continue" at bounding box center [918, 396] width 103 height 34
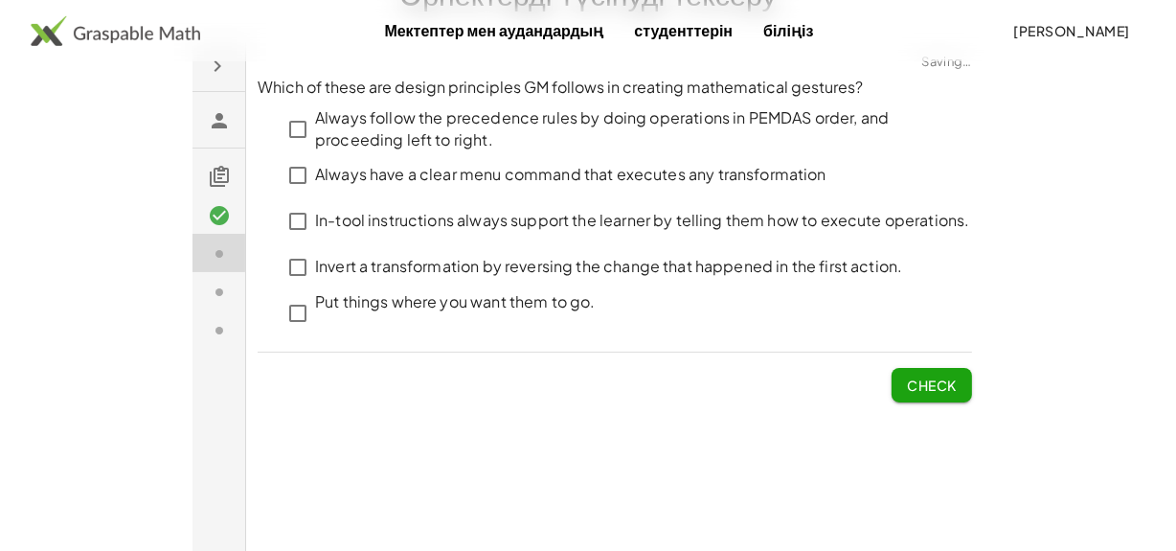
scroll to position [10, 0]
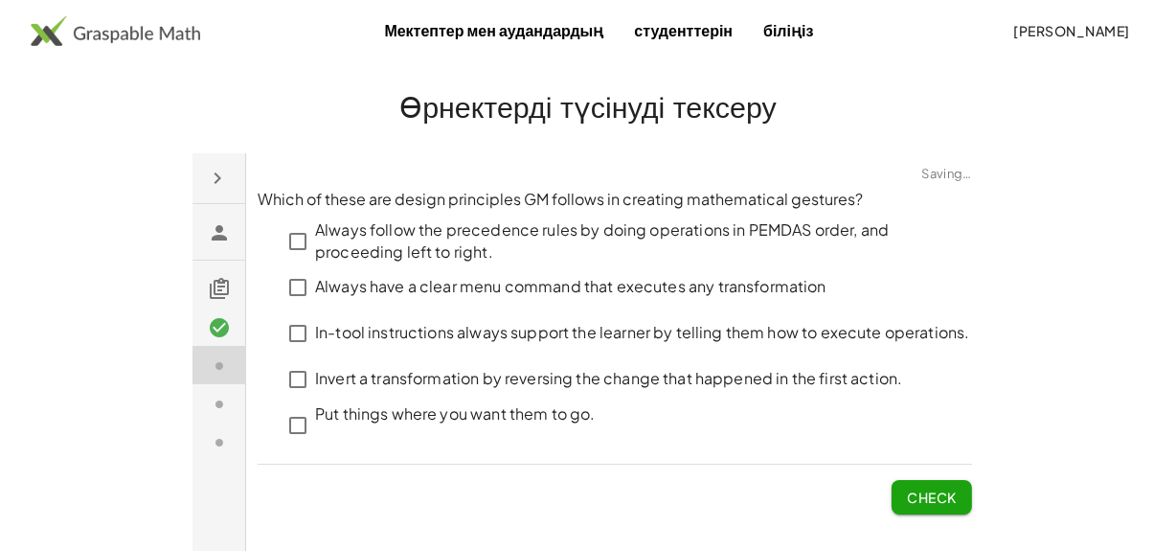
click at [391, 324] on p "In-tool instructions always support the learner by telling them how to execute …" at bounding box center [641, 332] width 655 height 22
click span "Check"
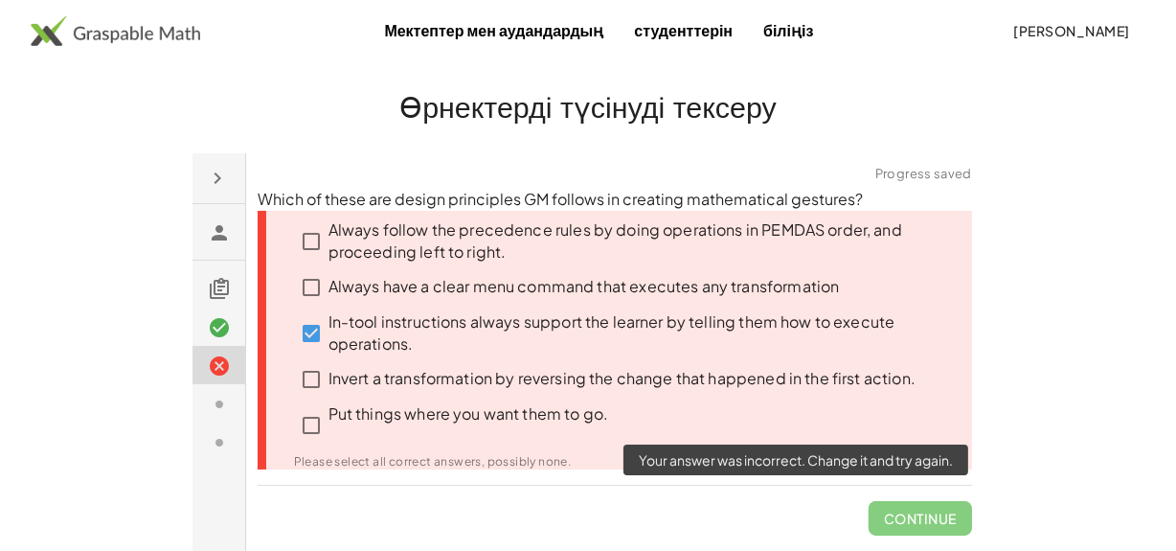
click span "Continue"
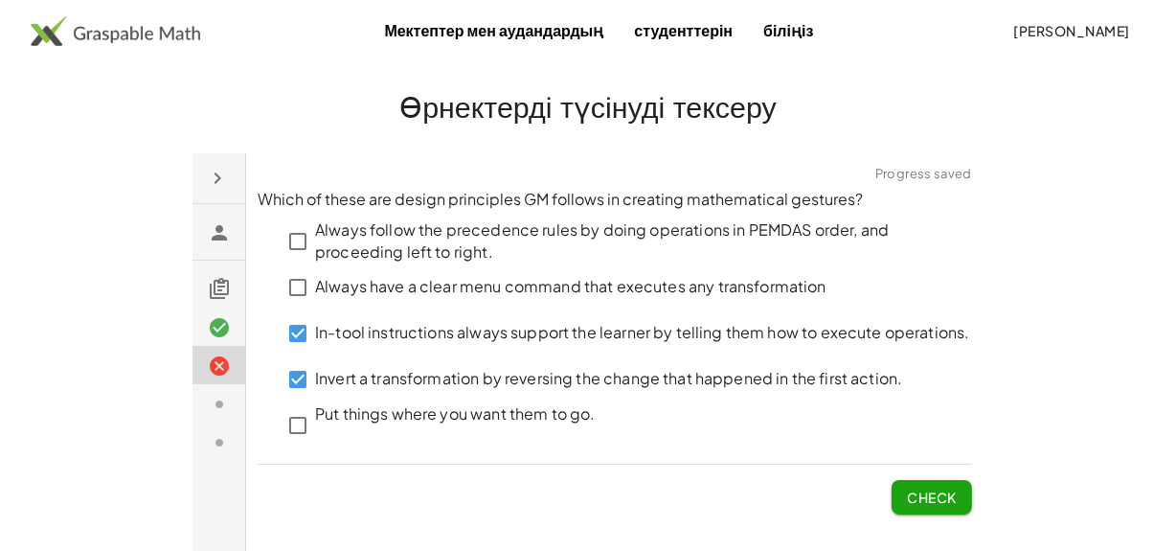
click at [432, 328] on p "In-tool instructions always support the learner by telling them how to execute …" at bounding box center [641, 332] width 655 height 22
click span "Check"
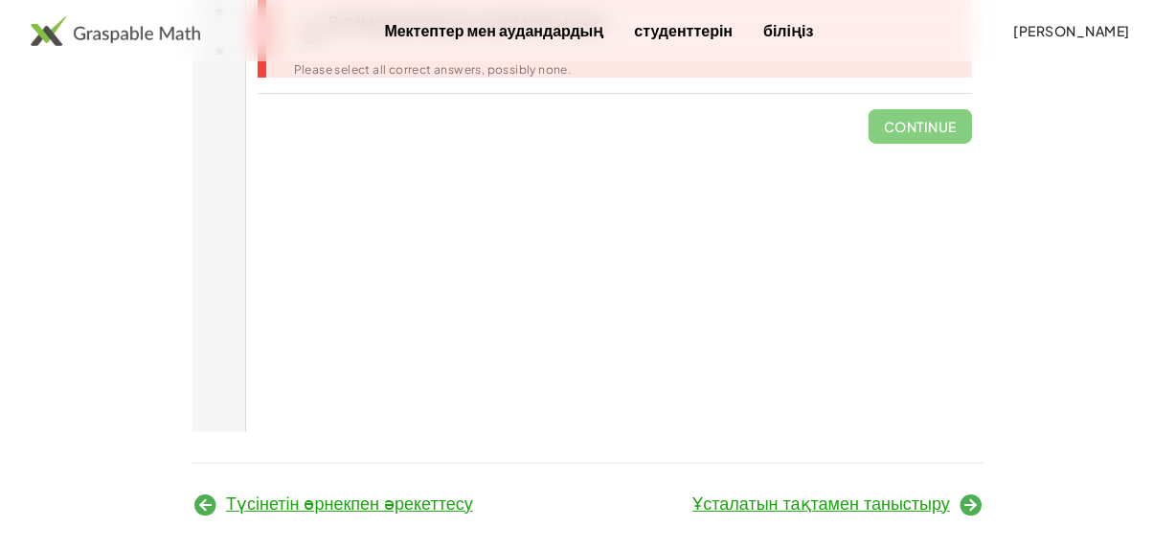
scroll to position [424, 0]
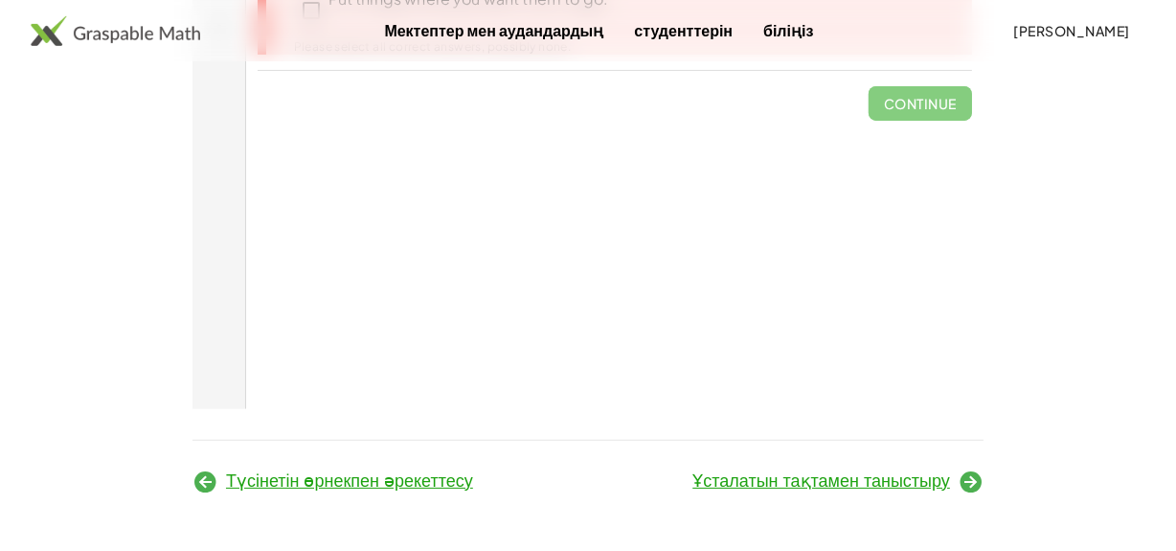
click at [879, 473] on font "Ұсталатын тақтамен таныстыру" at bounding box center [821, 480] width 258 height 19
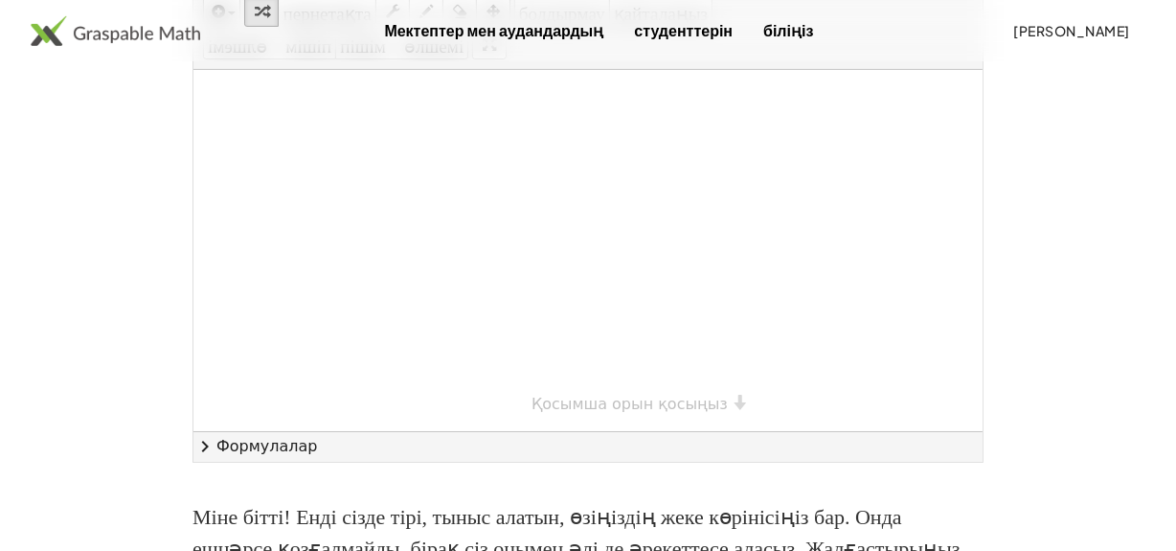
scroll to position [445, 0]
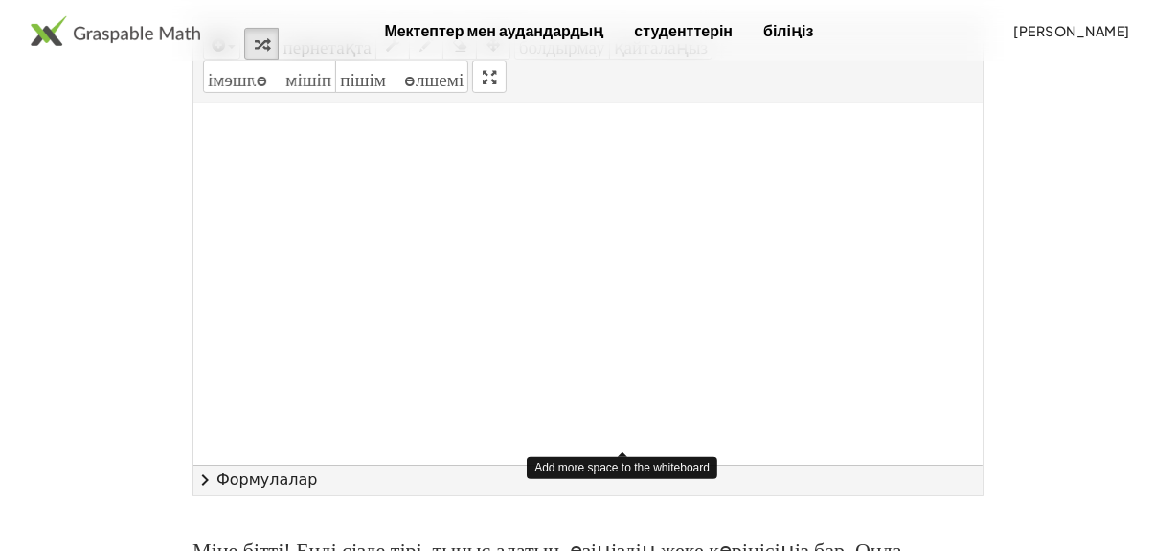
click at [657, 469] on div "× Қосымша орын қосыңыз" at bounding box center [587, 464] width 789 height 723
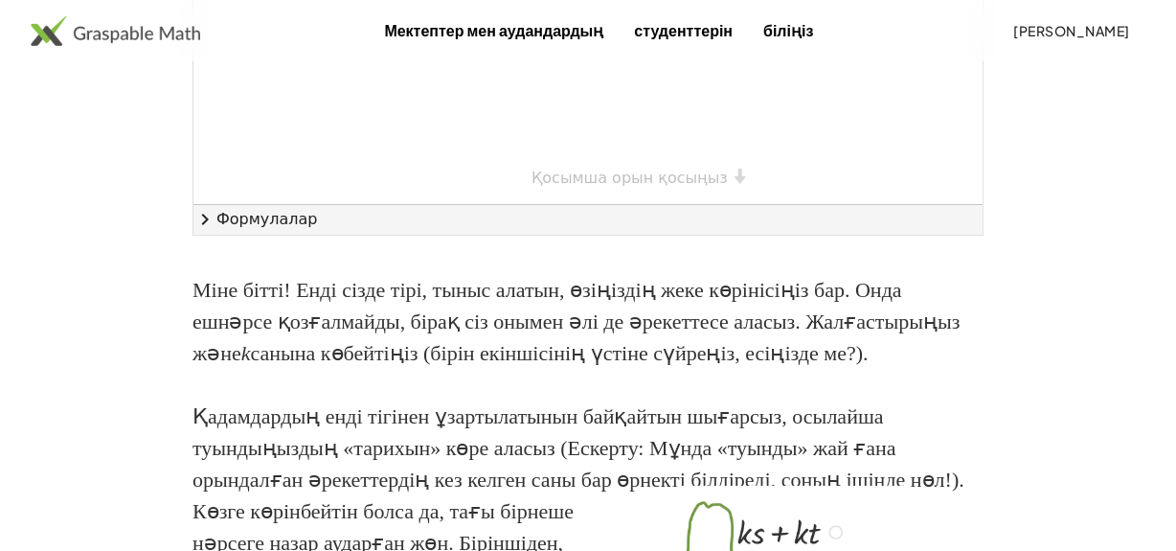
scroll to position [707, 0]
click at [360, 234] on button "chevron_right Формулалар" at bounding box center [587, 218] width 789 height 31
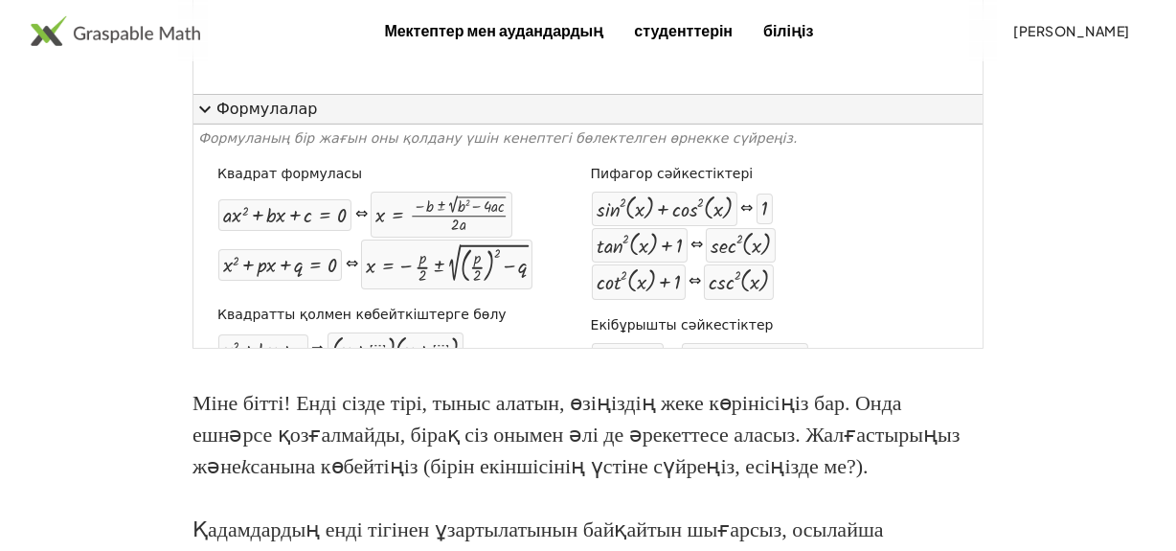
scroll to position [445, 0]
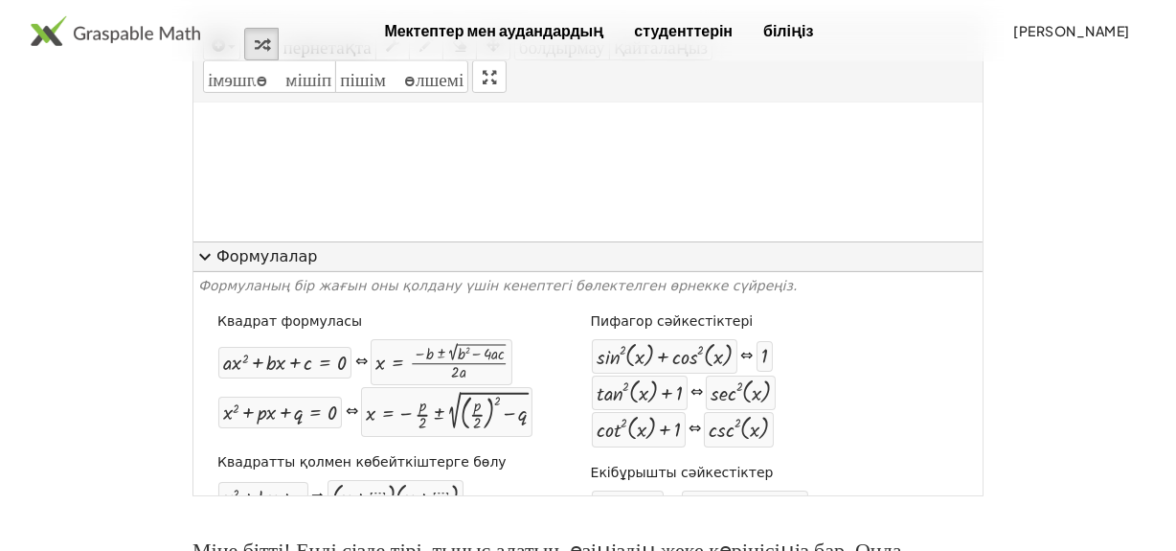
click at [450, 260] on div at bounding box center [587, 103] width 789 height 723
click at [353, 272] on button "expand_more Формулалар" at bounding box center [587, 256] width 789 height 31
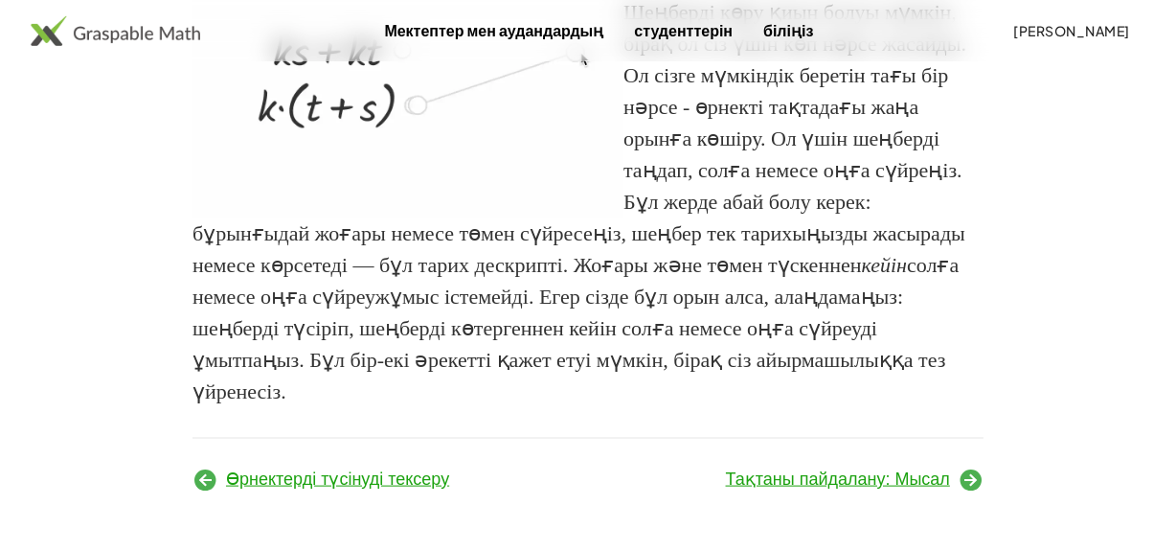
scroll to position [2155, 0]
click at [829, 481] on font "Тақтаны пайдалану: Мысал" at bounding box center [838, 478] width 224 height 19
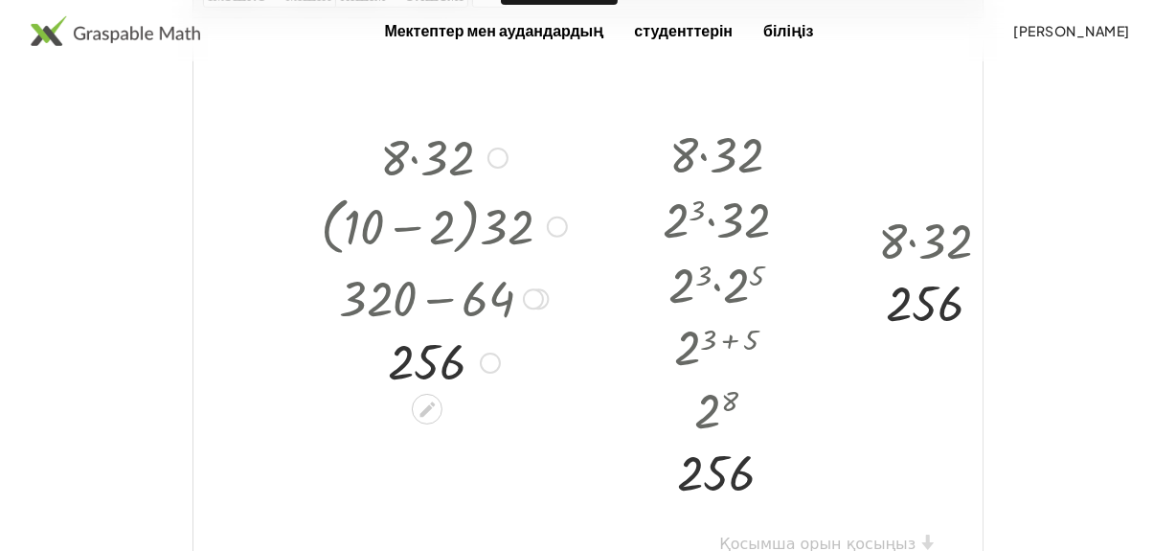
scroll to position [619, 0]
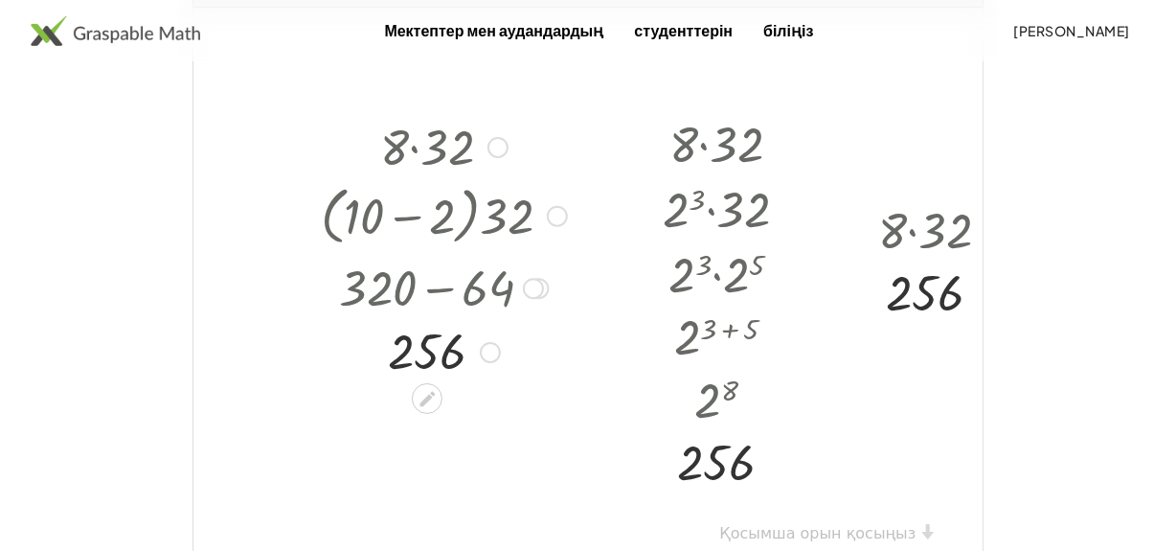
click at [416, 145] on div at bounding box center [443, 145] width 265 height 65
drag, startPoint x: 487, startPoint y: 361, endPoint x: 501, endPoint y: 148, distance: 213.0
click at [427, 147] on div "· 8 · 32 · ( + 10 − 2 ) · 32 ( + · 10 · 32 − · 2 · 32 ) + 320 − 64 256" at bounding box center [427, 147] width 0 height 0
click at [486, 358] on div at bounding box center [490, 352] width 21 height 21
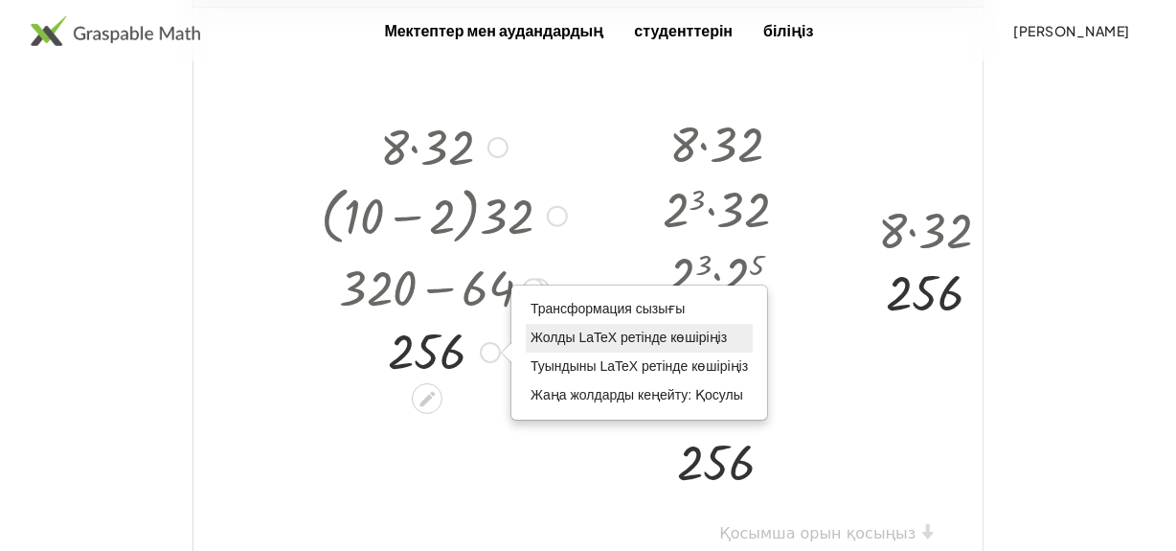
click at [636, 334] on font "Жолды LaTeX ретінде көшіріңіз" at bounding box center [628, 336] width 196 height 15
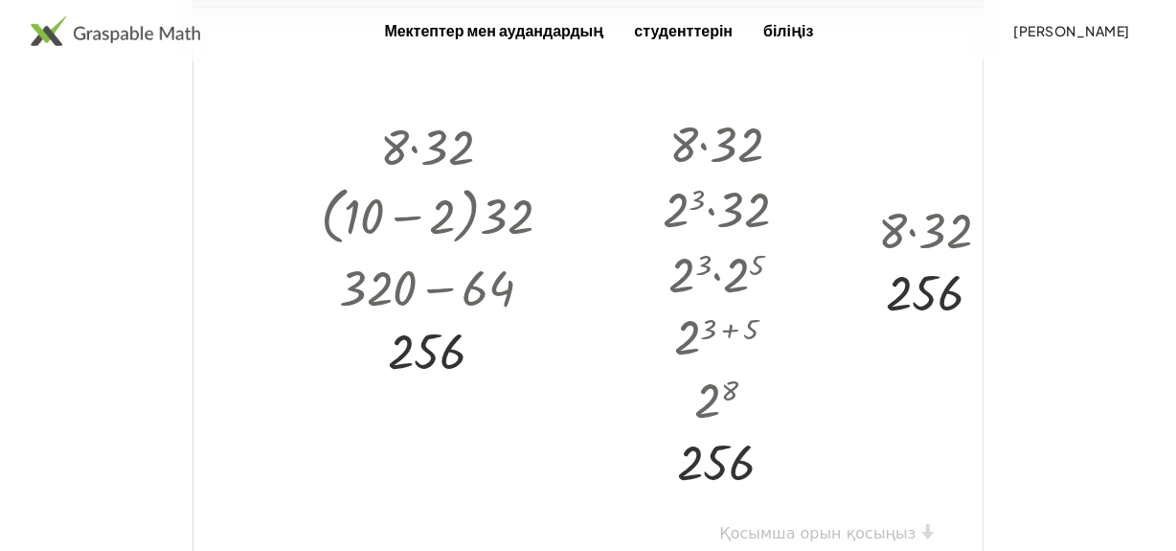
click at [514, 466] on div at bounding box center [775, 284] width 1165 height 552
click at [546, 285] on div at bounding box center [538, 288] width 21 height 21
click at [545, 285] on div at bounding box center [538, 288] width 21 height 21
click at [537, 285] on div "Go back to this line Copy line as LaTeX Copy derivation as LaTeX" at bounding box center [533, 288] width 21 height 21
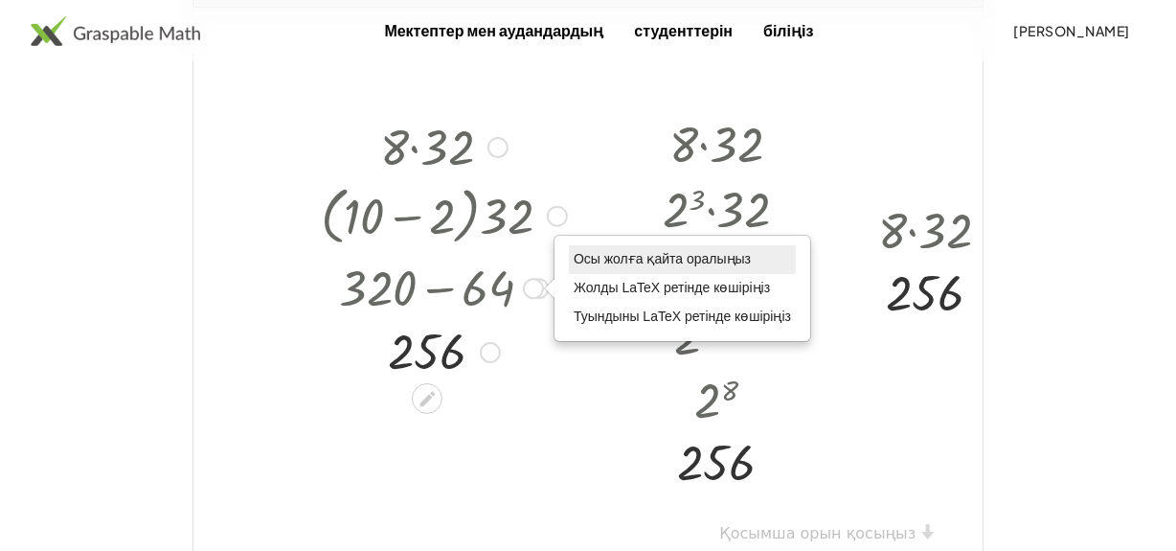
click at [600, 251] on font "Осы жолға қайта оралыңыз" at bounding box center [662, 258] width 177 height 15
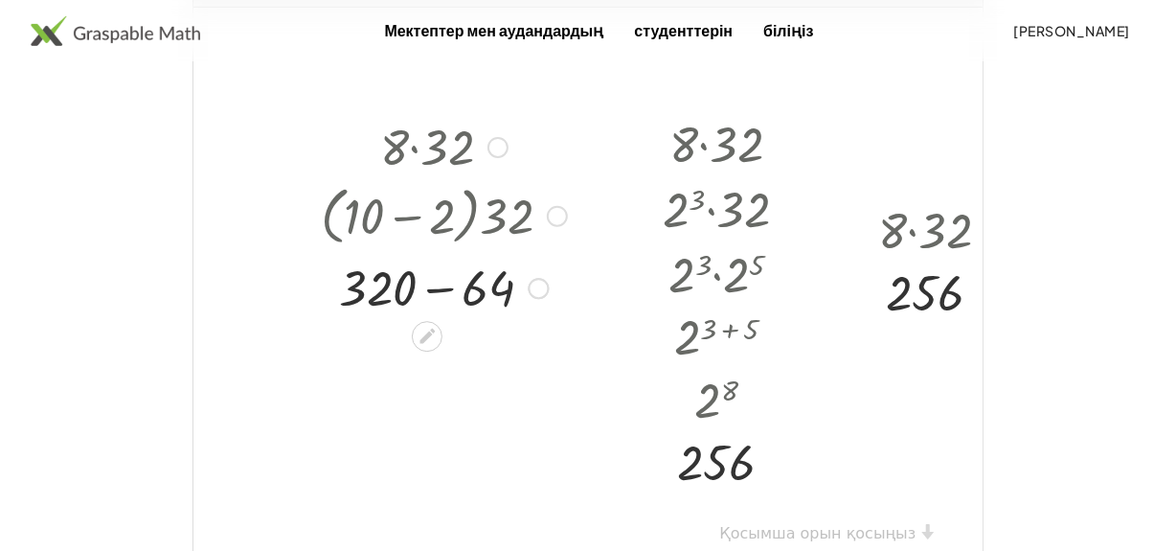
click at [491, 144] on div at bounding box center [497, 147] width 21 height 21
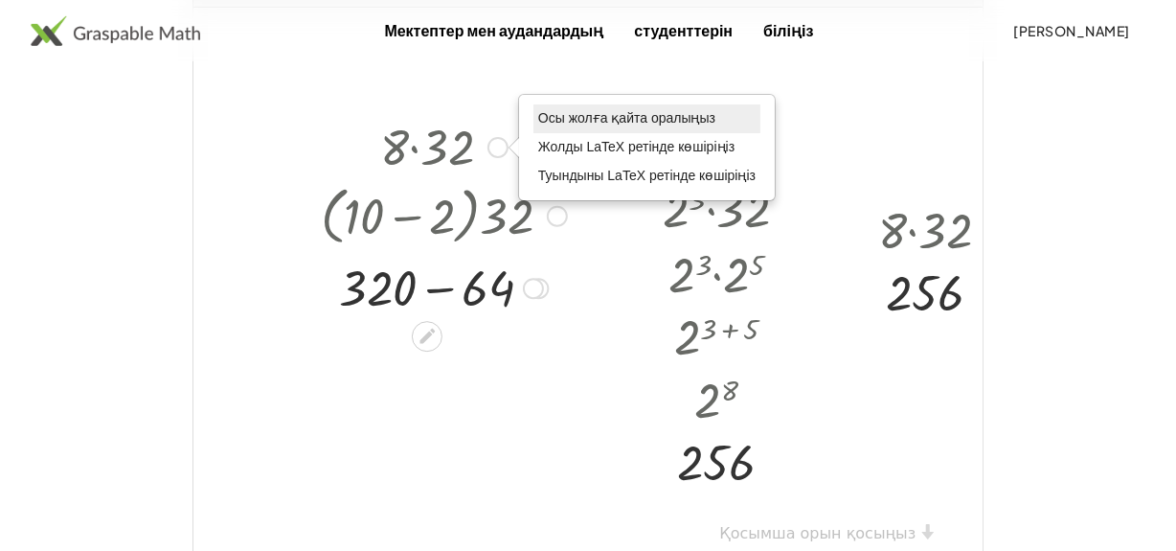
click at [566, 114] on font "Осы жолға қайта оралыңыз" at bounding box center [626, 117] width 177 height 15
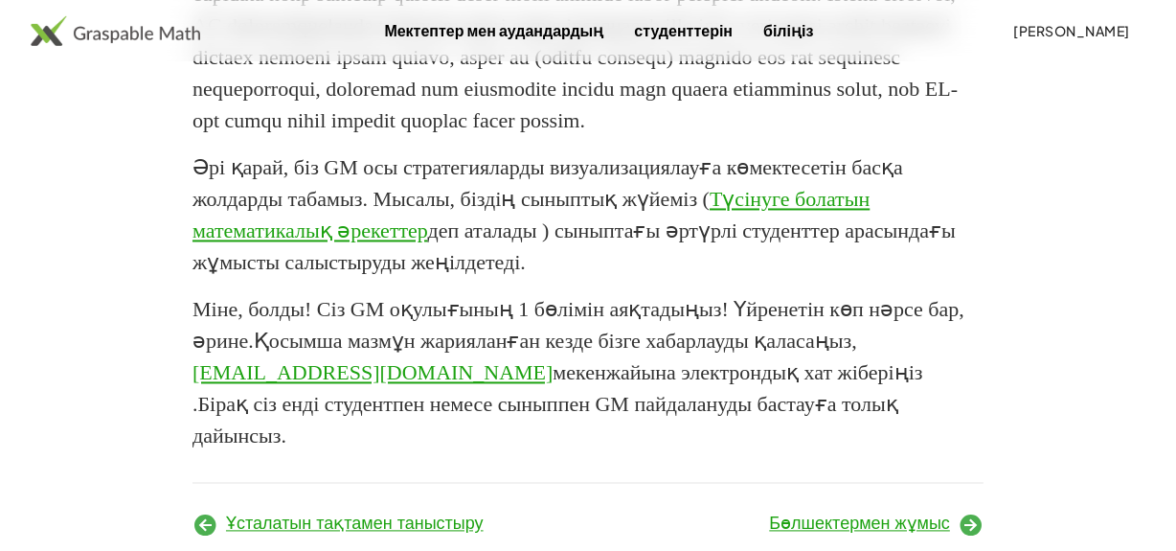
scroll to position [3401, 0]
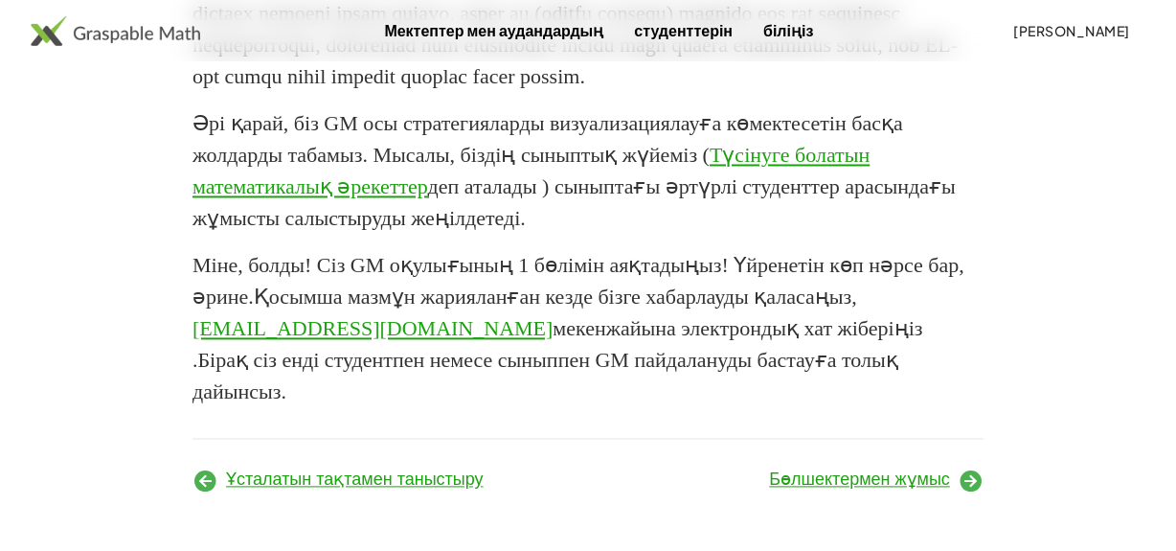
click at [838, 478] on font "Бөлшектермен жұмыс" at bounding box center [859, 478] width 181 height 19
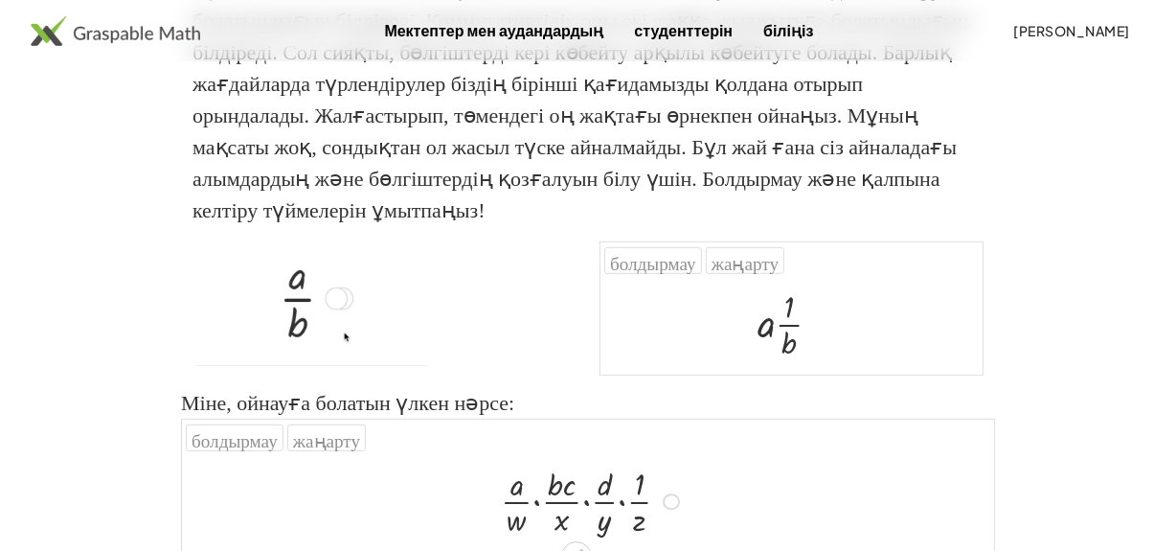
scroll to position [707, 0]
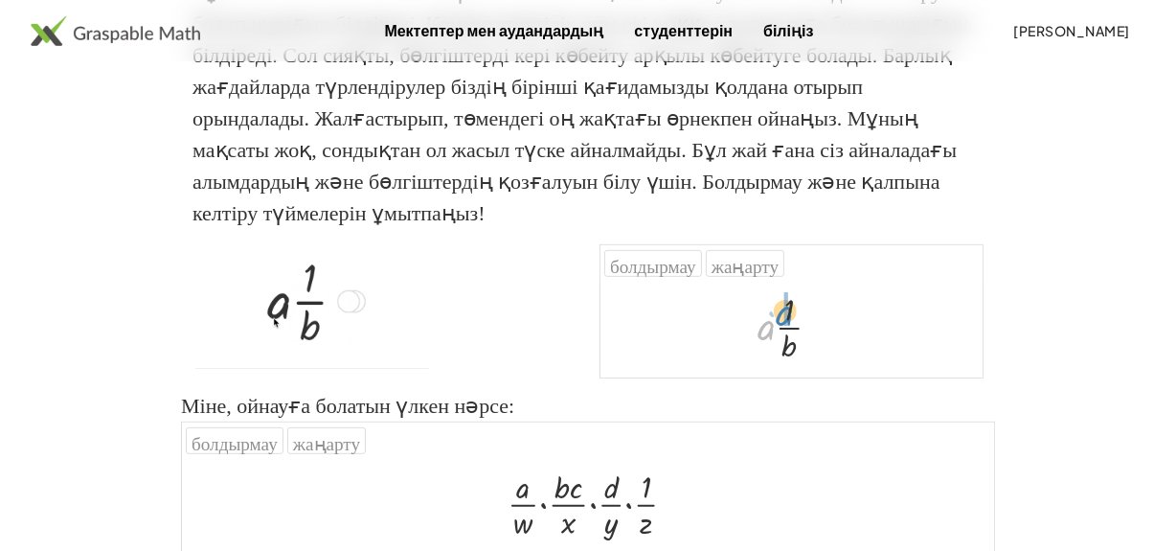
drag, startPoint x: 756, startPoint y: 363, endPoint x: 776, endPoint y: 348, distance: 24.5
click at [776, 348] on div at bounding box center [797, 325] width 99 height 79
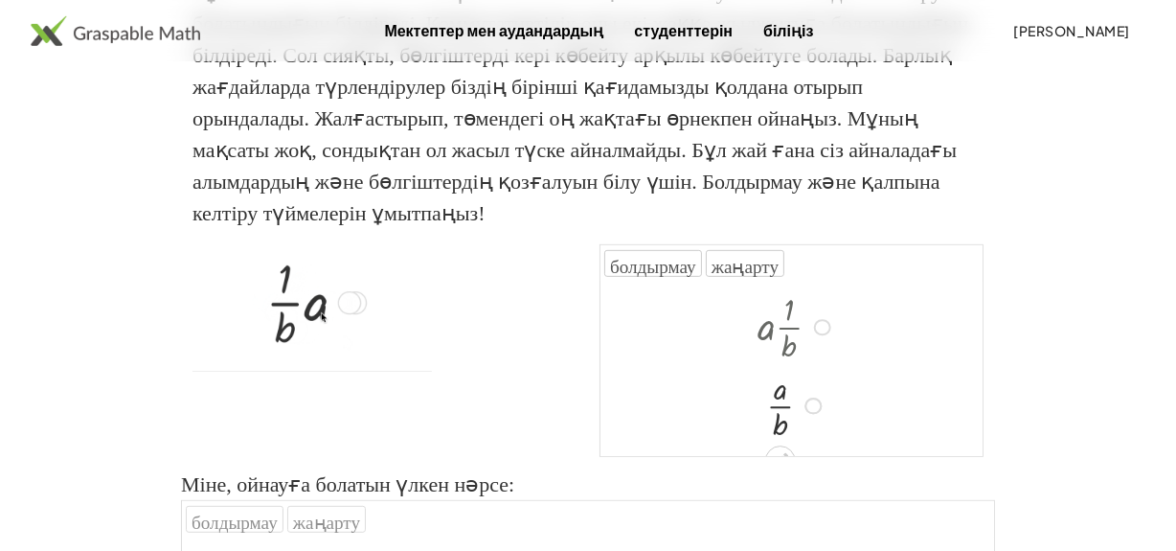
scroll to position [19, 0]
drag, startPoint x: 777, startPoint y: 435, endPoint x: 747, endPoint y: 418, distance: 34.7
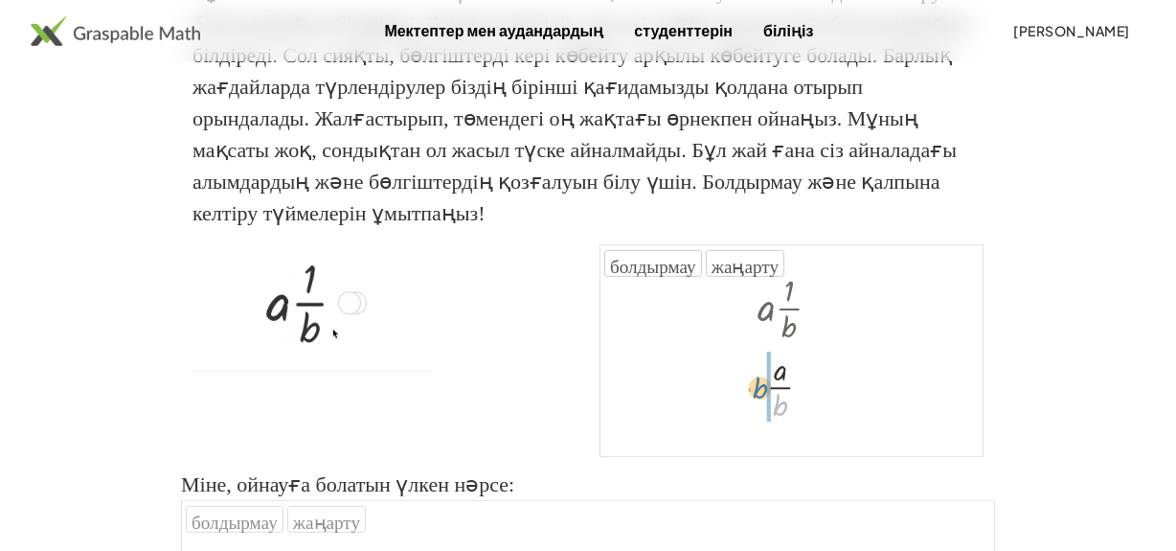
click at [748, 418] on div at bounding box center [797, 385] width 99 height 79
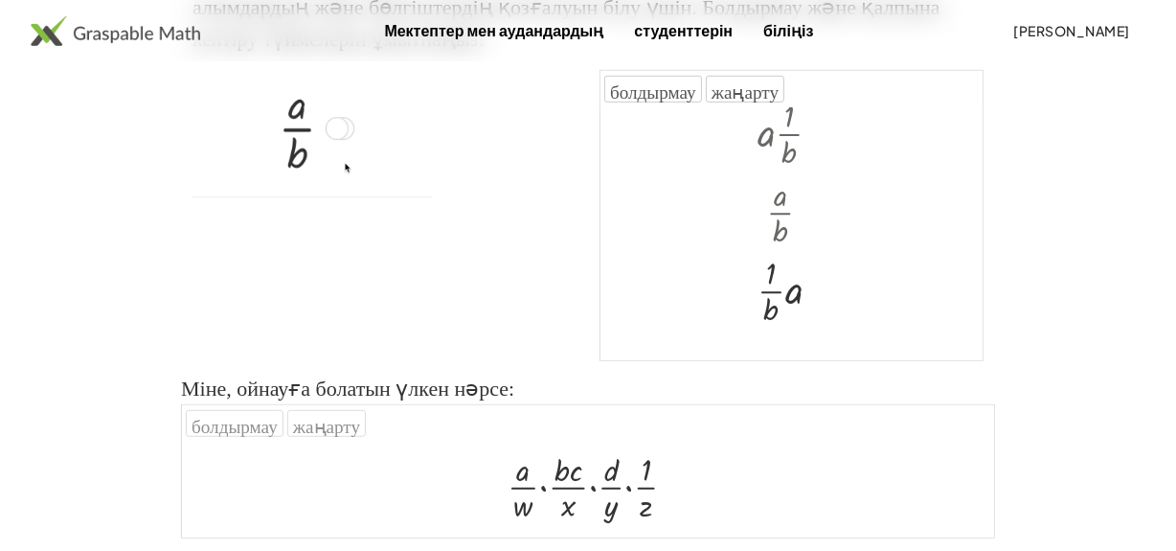
scroll to position [0, 0]
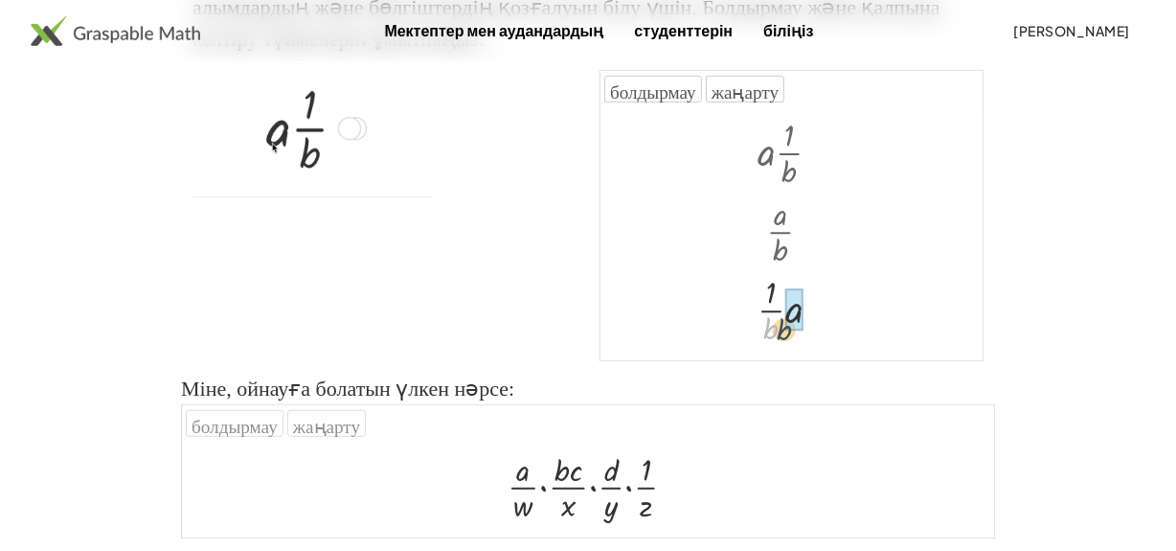
drag, startPoint x: 768, startPoint y: 365, endPoint x: 781, endPoint y: 366, distance: 13.4
click at [781, 348] on div at bounding box center [797, 308] width 99 height 79
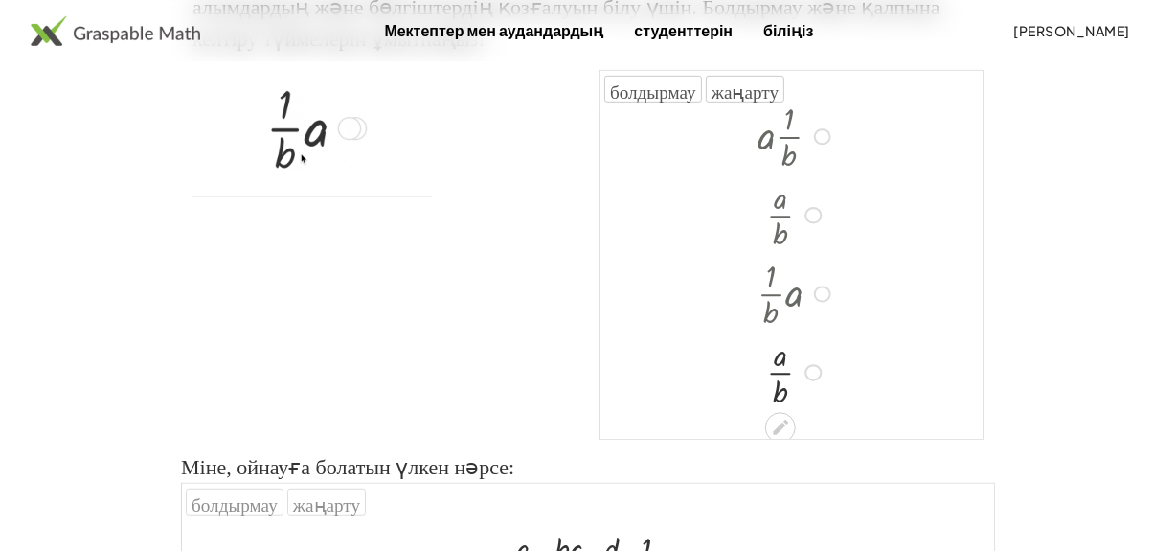
scroll to position [19, 0]
click at [809, 378] on div at bounding box center [812, 369] width 17 height 17
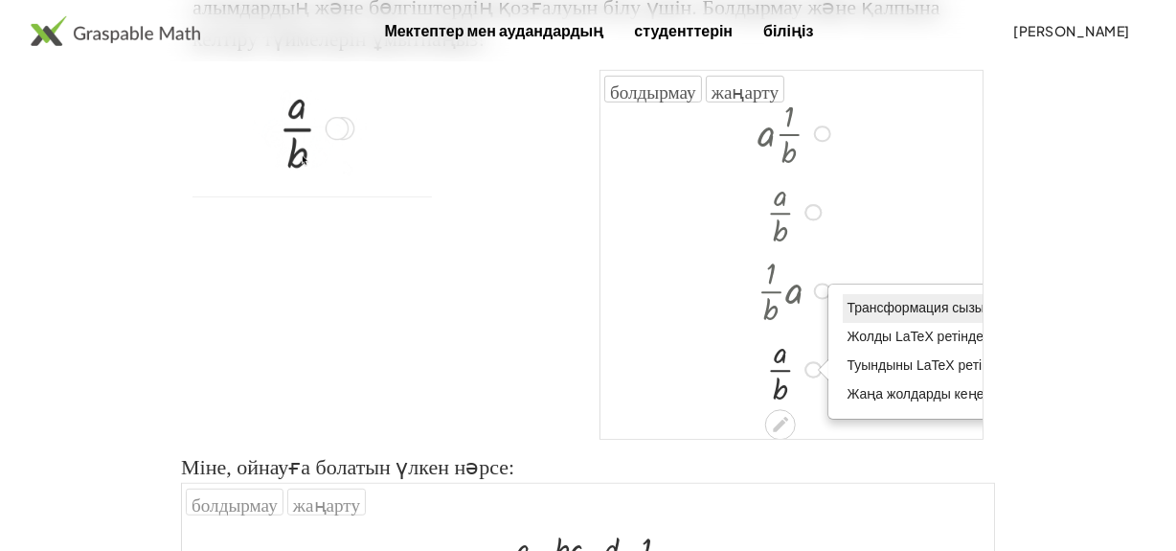
click at [861, 323] on li "Трансформация сызығы" at bounding box center [956, 308] width 227 height 29
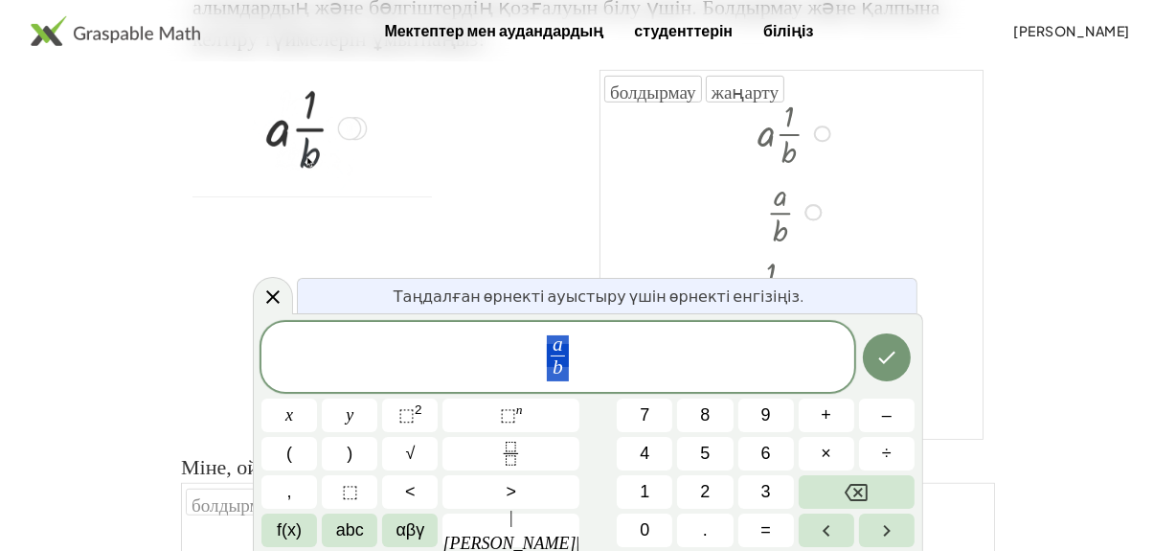
click at [851, 237] on div at bounding box center [791, 253] width 382 height 331
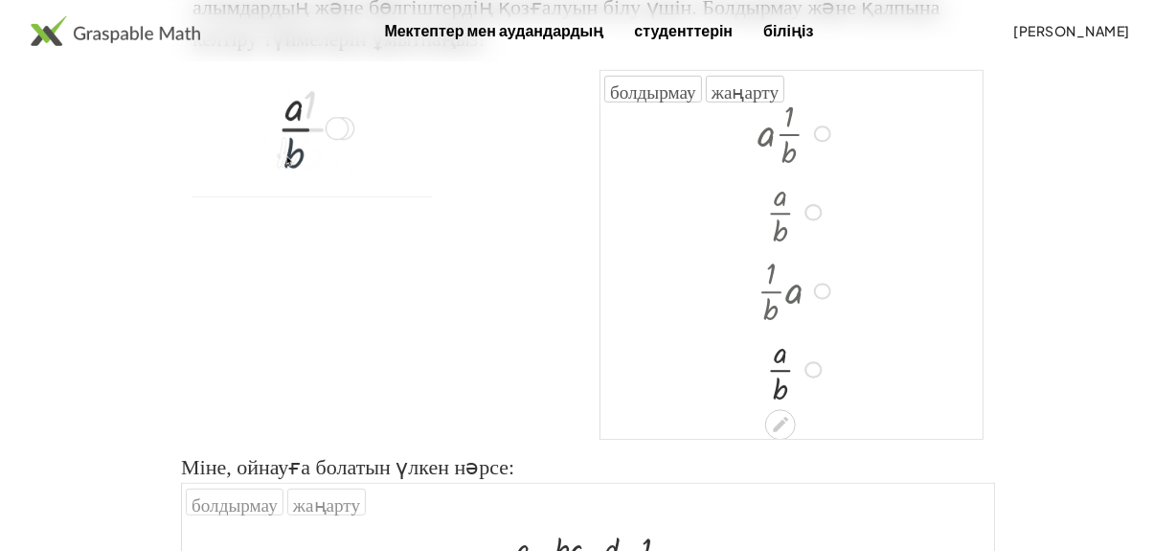
click at [805, 378] on div "Трансформация сызығы Жолды LaTeX ретінде көшіріңіз Туындыны LaTeX ретінде көшір…" at bounding box center [812, 369] width 17 height 17
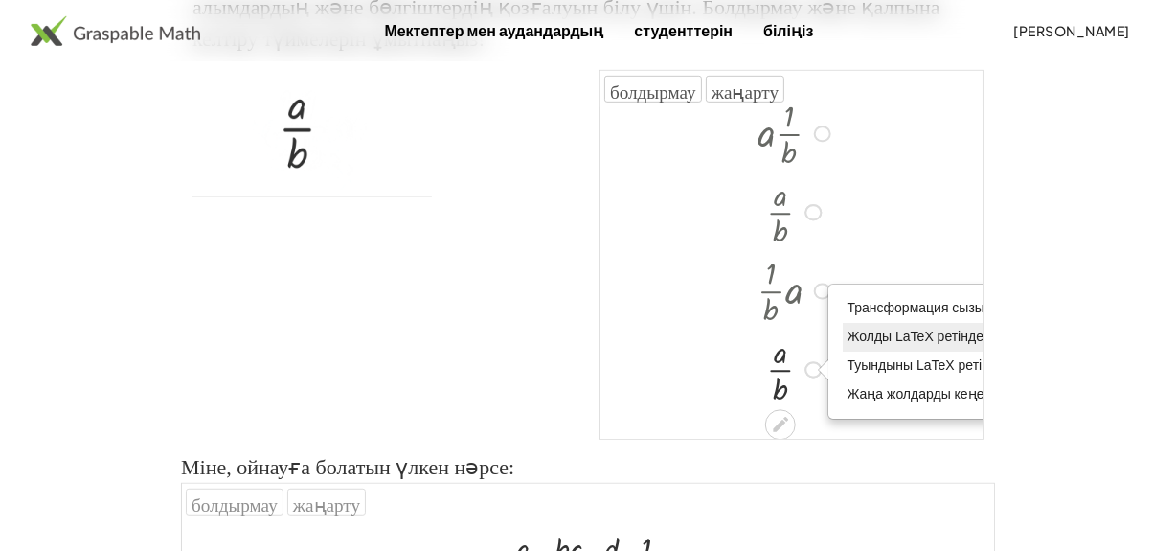
click at [852, 351] on li "Жолды LaTeX ретінде көшіріңіз" at bounding box center [956, 337] width 227 height 29
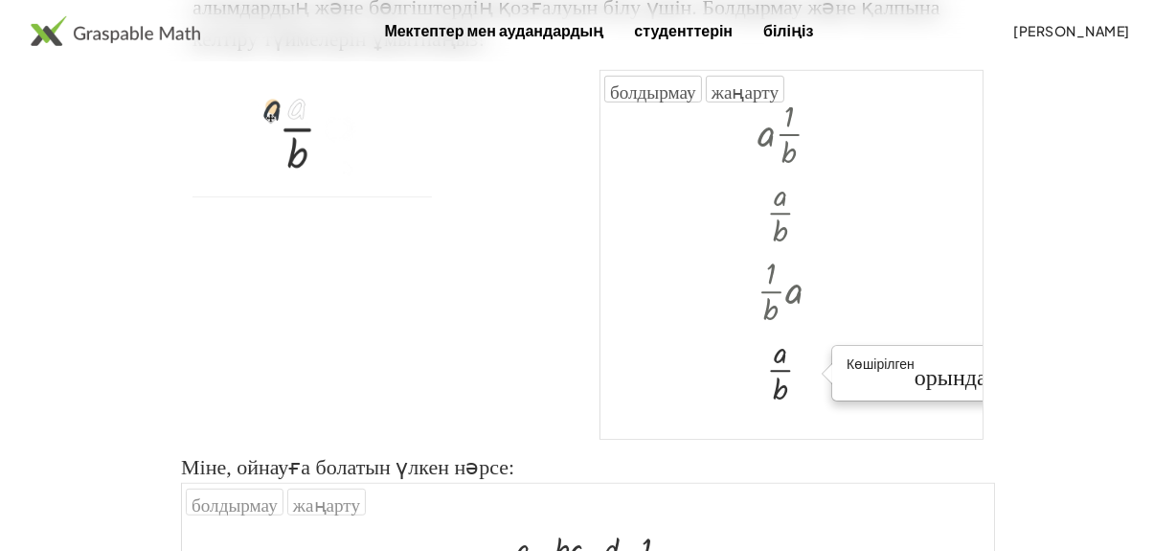
click at [863, 368] on div at bounding box center [791, 253] width 382 height 331
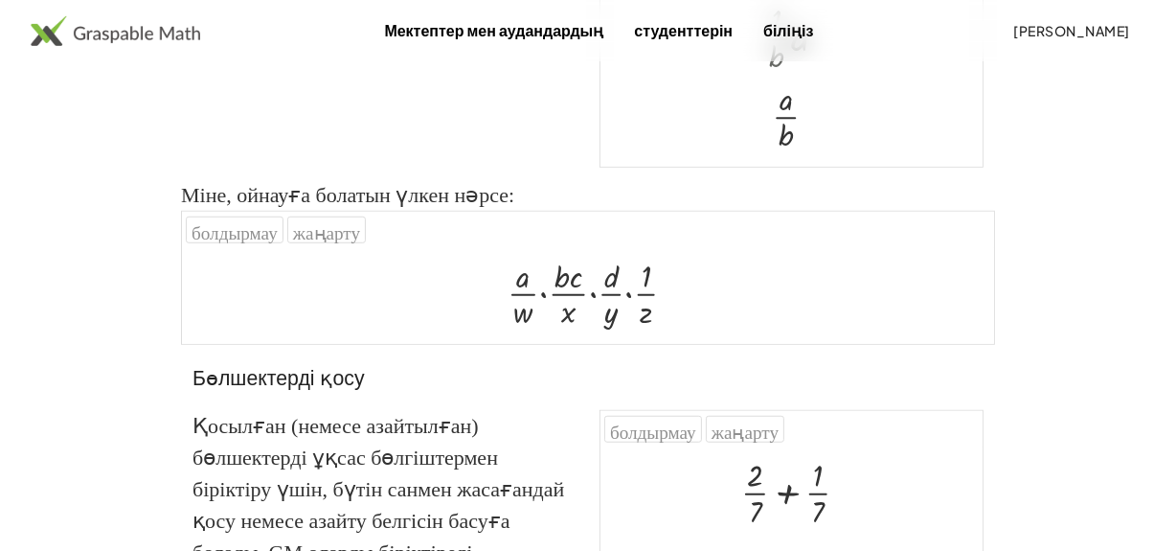
scroll to position [1228, 0]
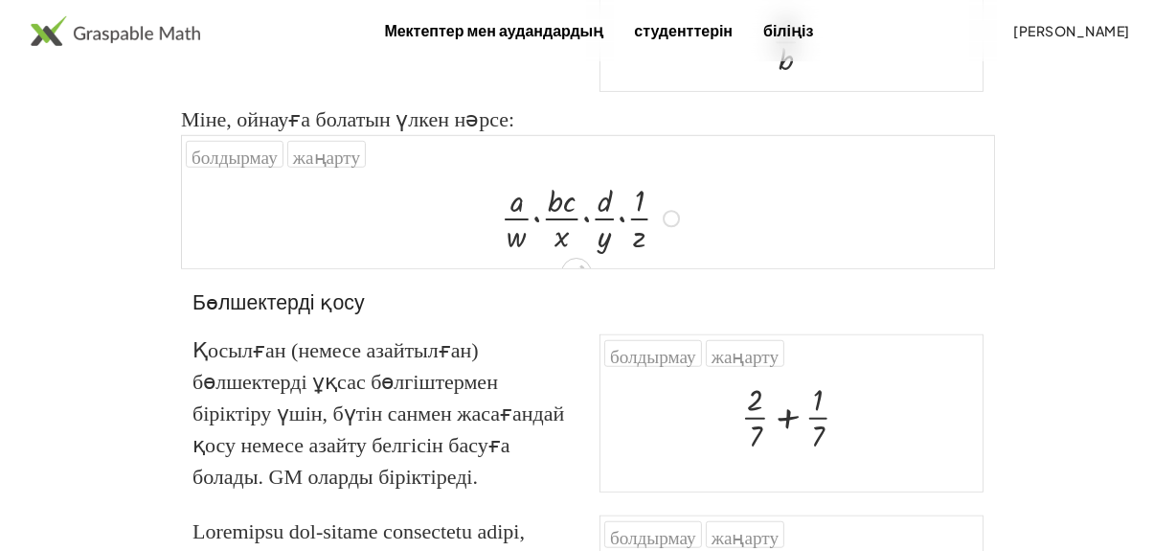
click at [536, 247] on div at bounding box center [593, 216] width 204 height 79
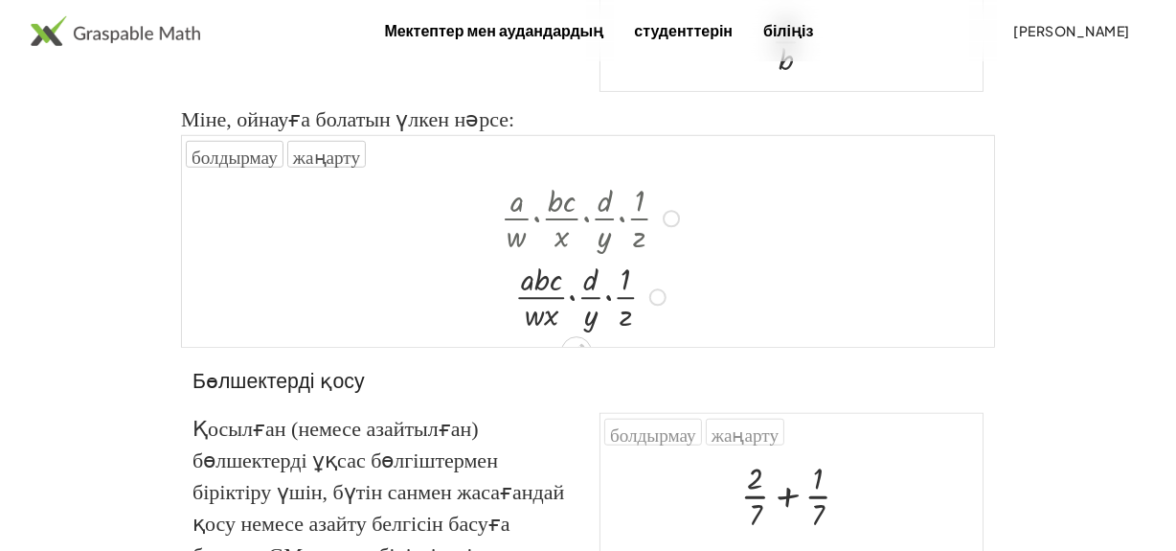
click at [574, 326] on div at bounding box center [593, 295] width 204 height 79
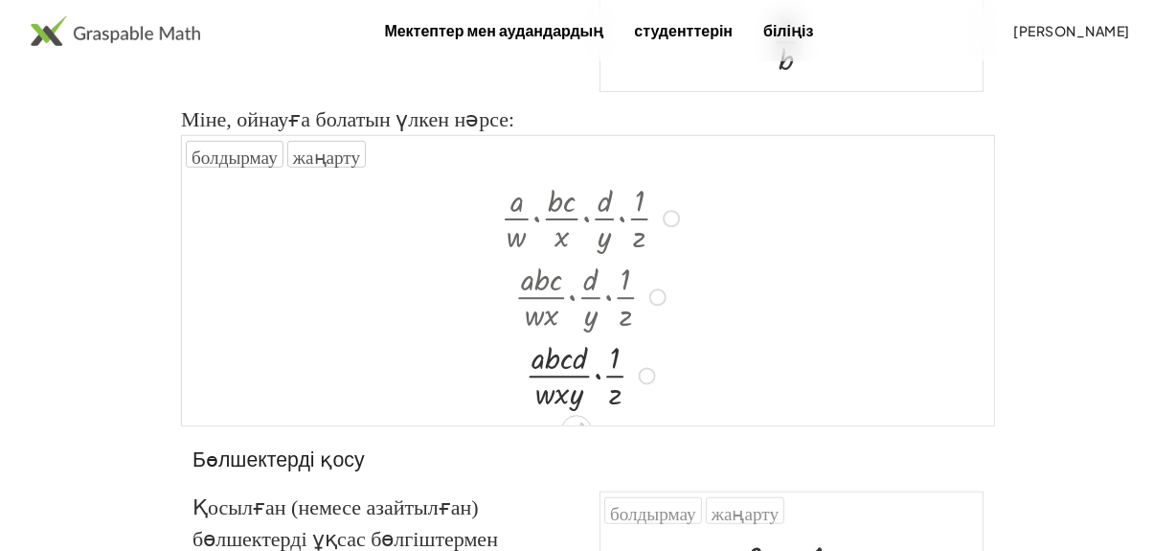
click at [596, 407] on div at bounding box center [593, 373] width 204 height 79
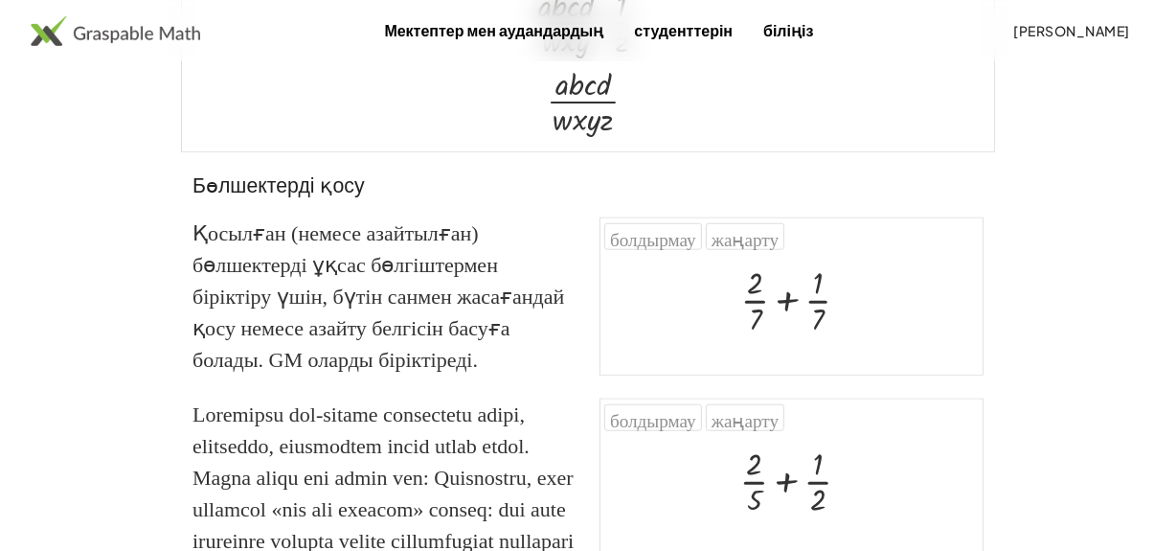
scroll to position [0, 0]
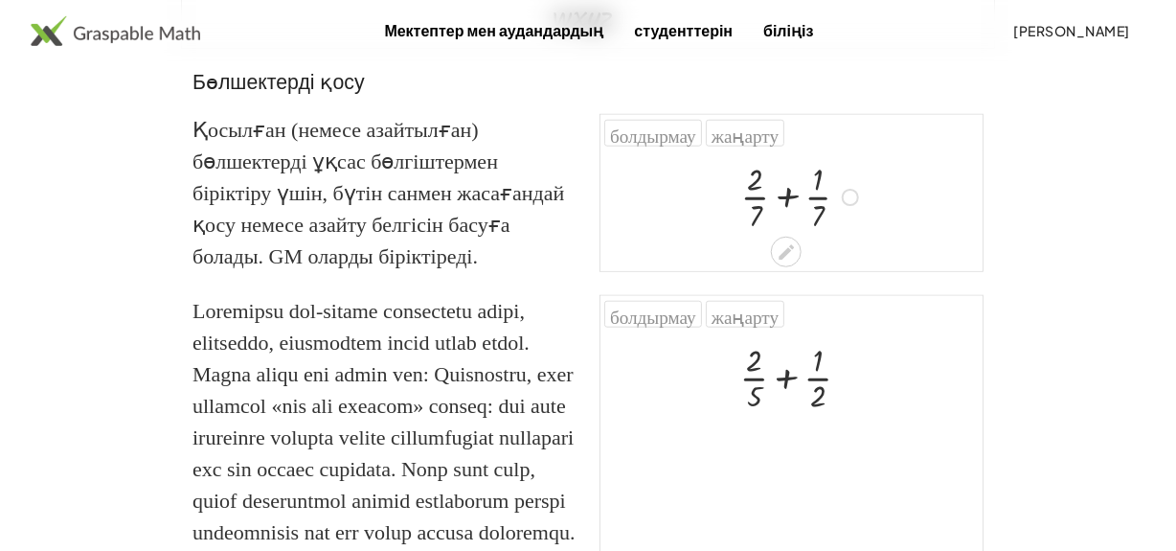
click at [785, 225] on div at bounding box center [802, 195] width 143 height 79
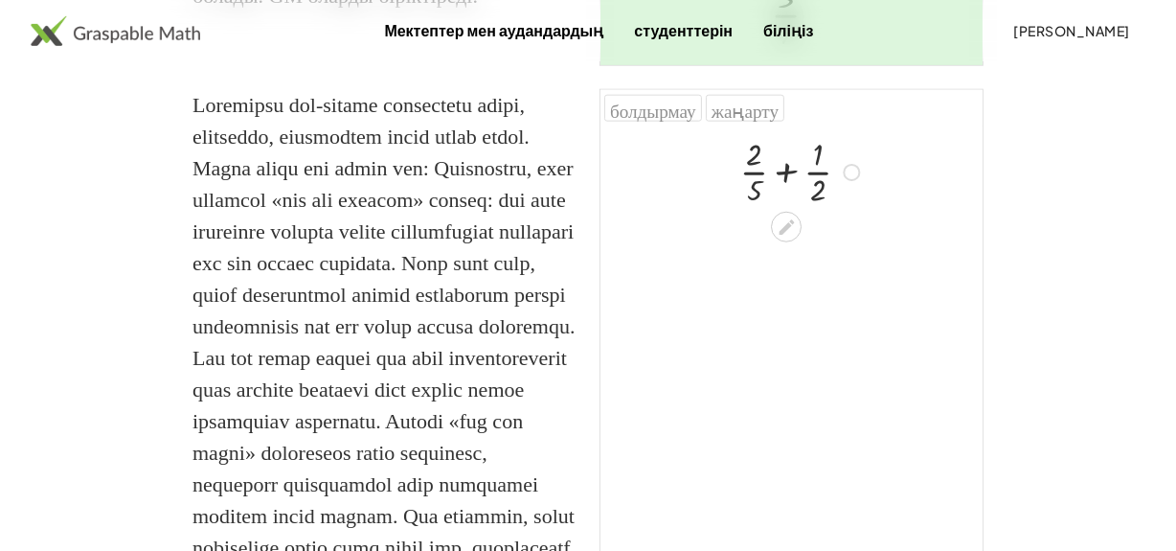
click at [787, 200] on div at bounding box center [803, 170] width 145 height 79
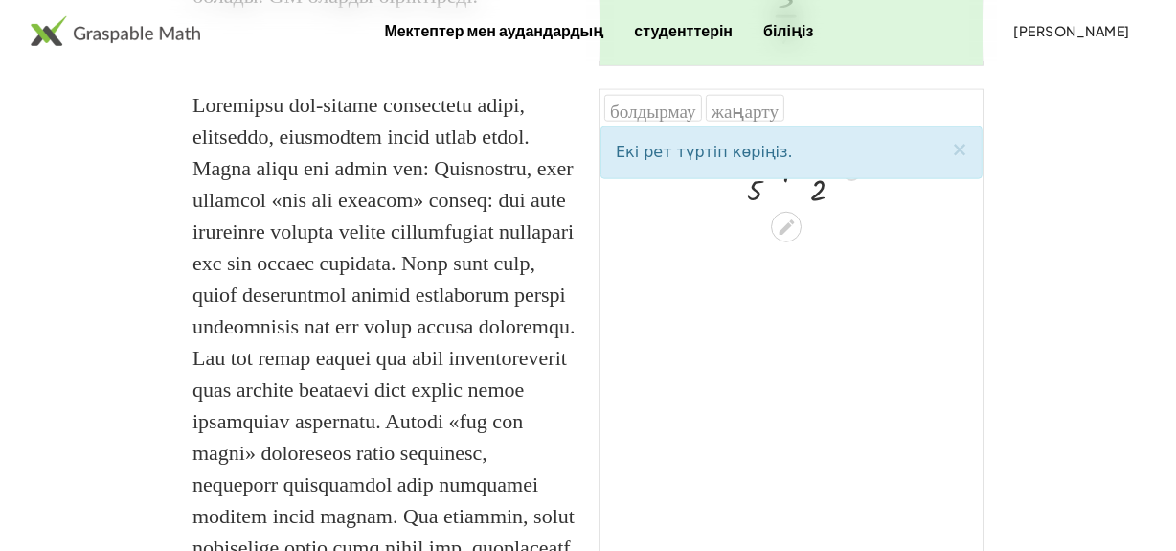
click at [779, 210] on div at bounding box center [803, 170] width 145 height 79
click at [785, 179] on div "Try to double tap. ×" at bounding box center [791, 152] width 382 height 53
click at [785, 179] on div "Екі рет түртіп көріңіз. ×" at bounding box center [791, 152] width 382 height 53
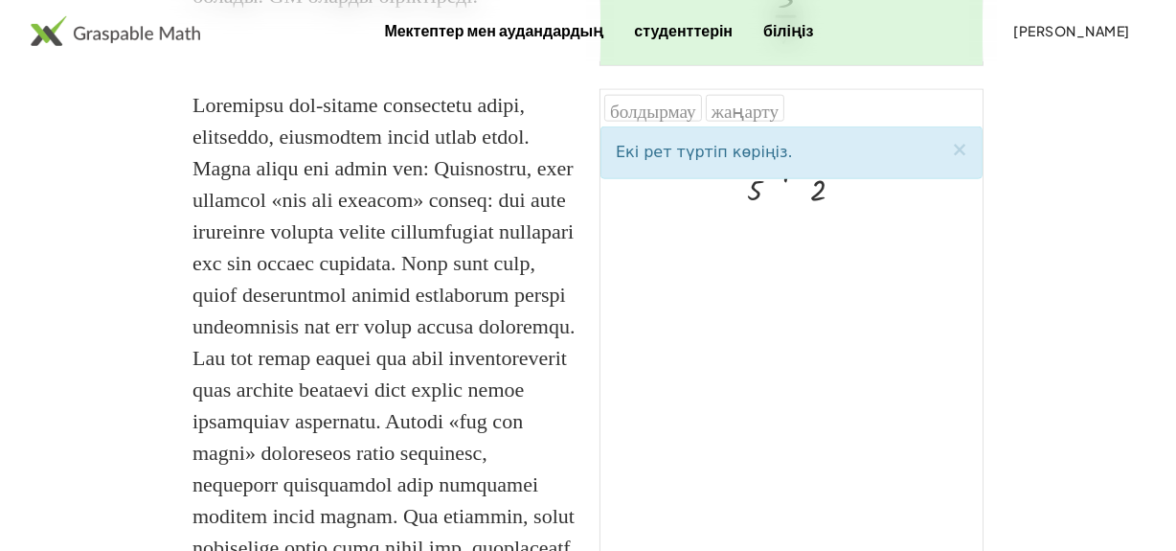
click at [785, 179] on div "Екі рет түртіп көріңіз. ×" at bounding box center [791, 152] width 382 height 53
click at [869, 259] on div at bounding box center [791, 359] width 382 height 467
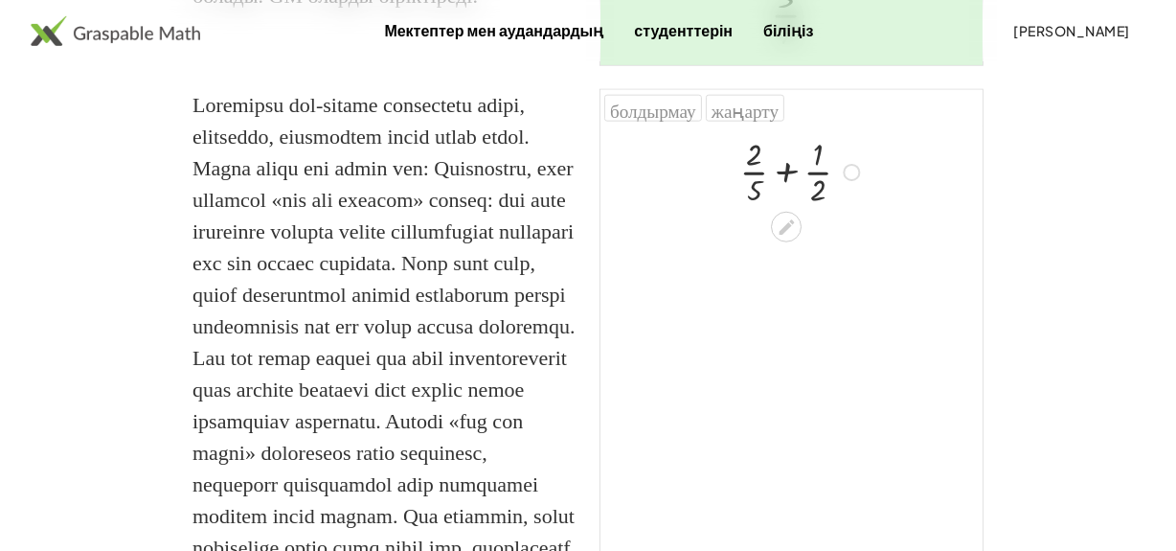
click at [786, 199] on div at bounding box center [803, 170] width 145 height 79
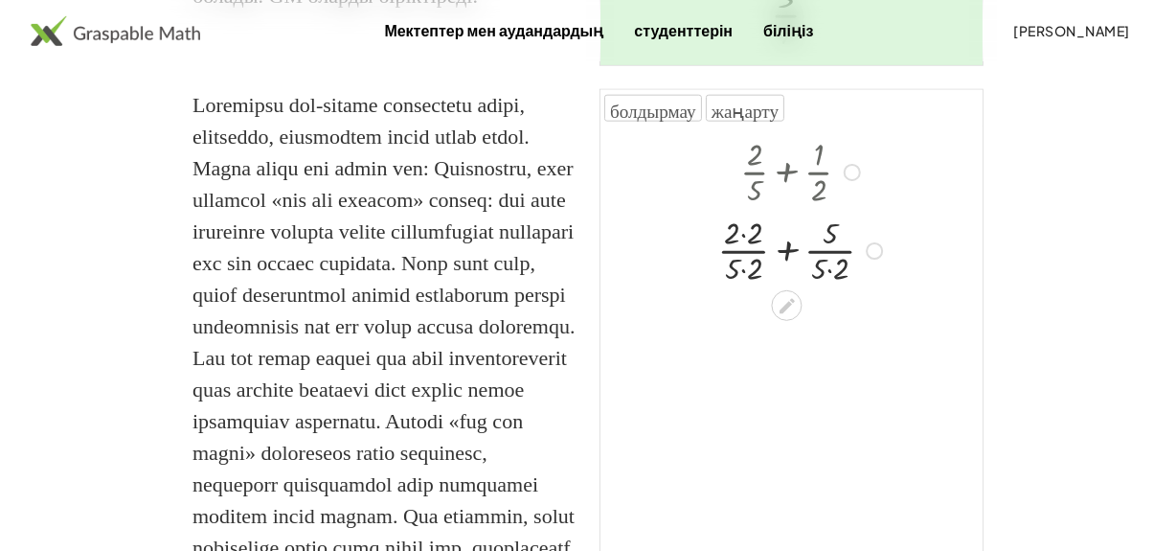
click at [740, 289] on div at bounding box center [804, 250] width 190 height 79
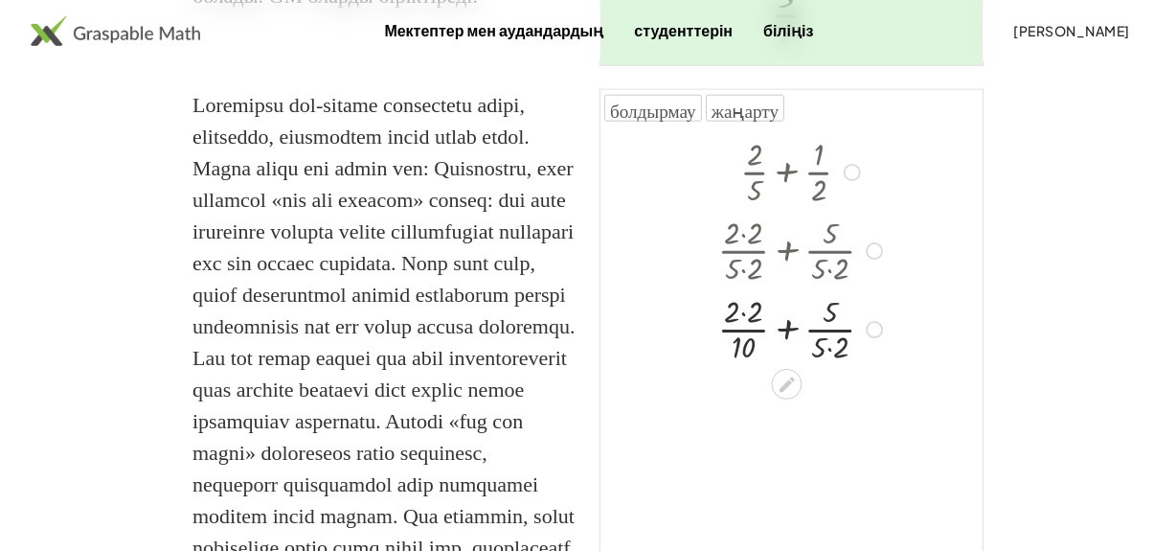
click at [739, 348] on div at bounding box center [804, 328] width 190 height 79
click at [742, 344] on div at bounding box center [804, 328] width 190 height 79
click at [821, 446] on div at bounding box center [804, 407] width 190 height 79
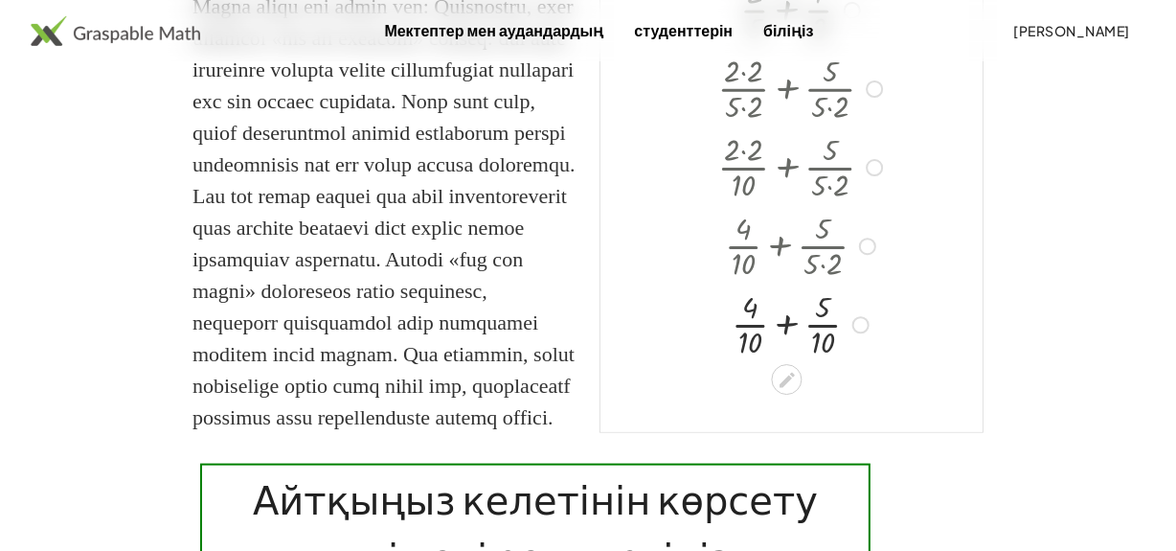
scroll to position [2119, 0]
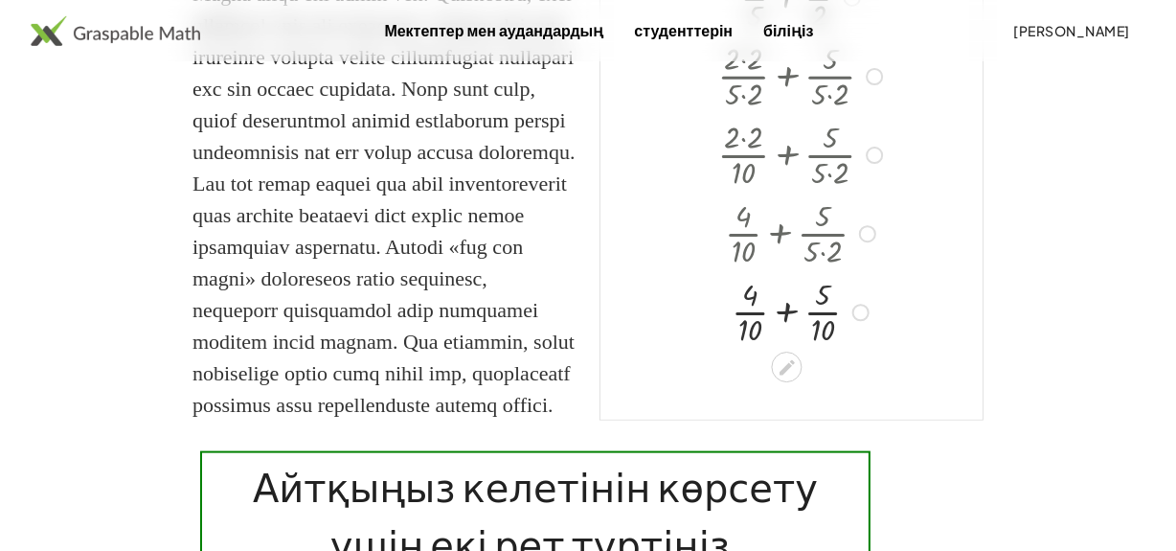
click at [784, 340] on div at bounding box center [804, 311] width 190 height 79
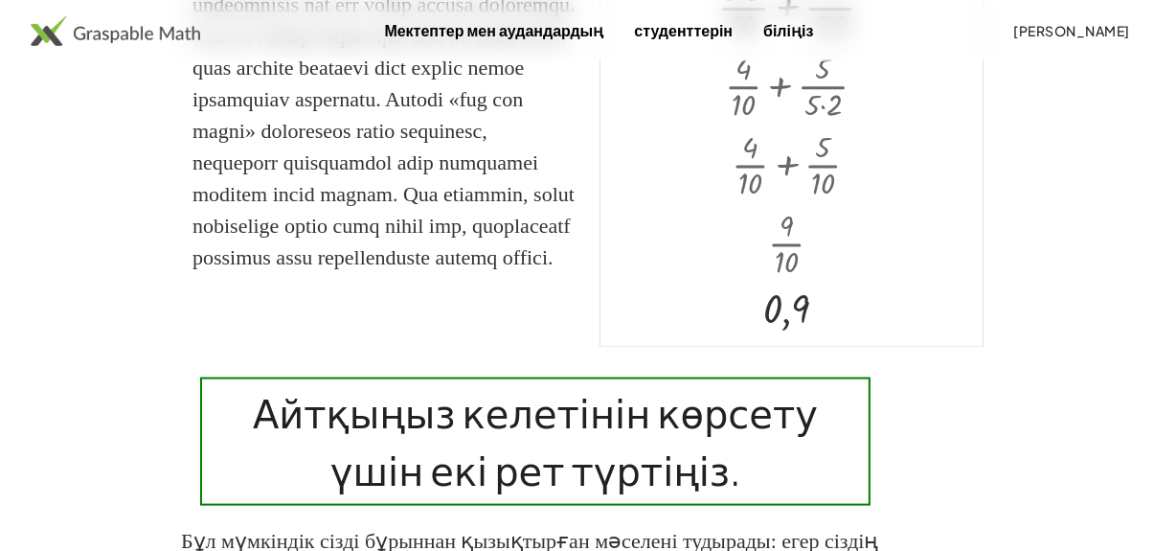
scroll to position [2293, 0]
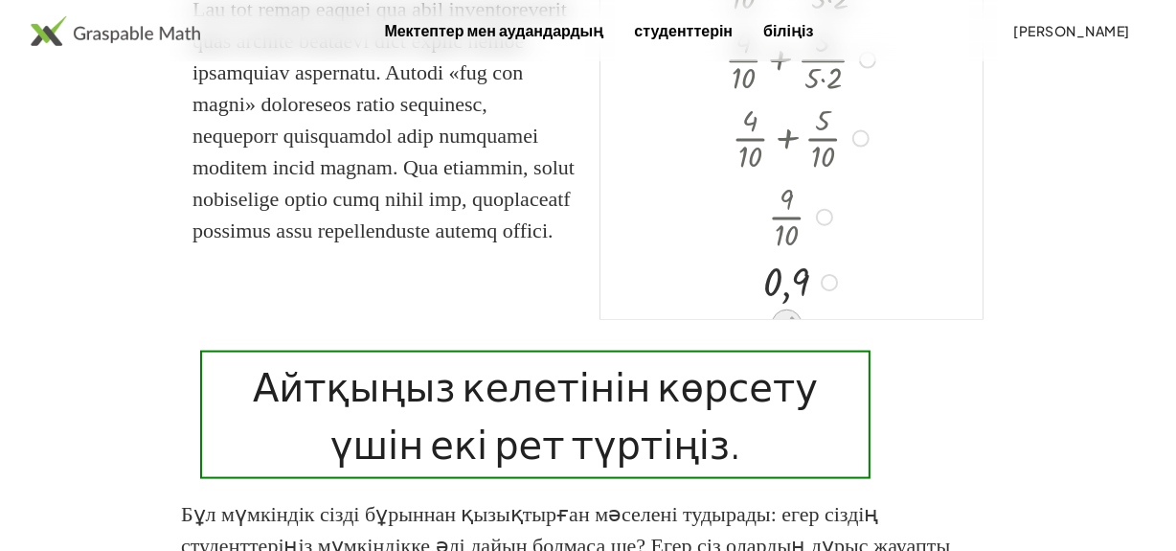
click at [792, 334] on icon at bounding box center [786, 324] width 20 height 20
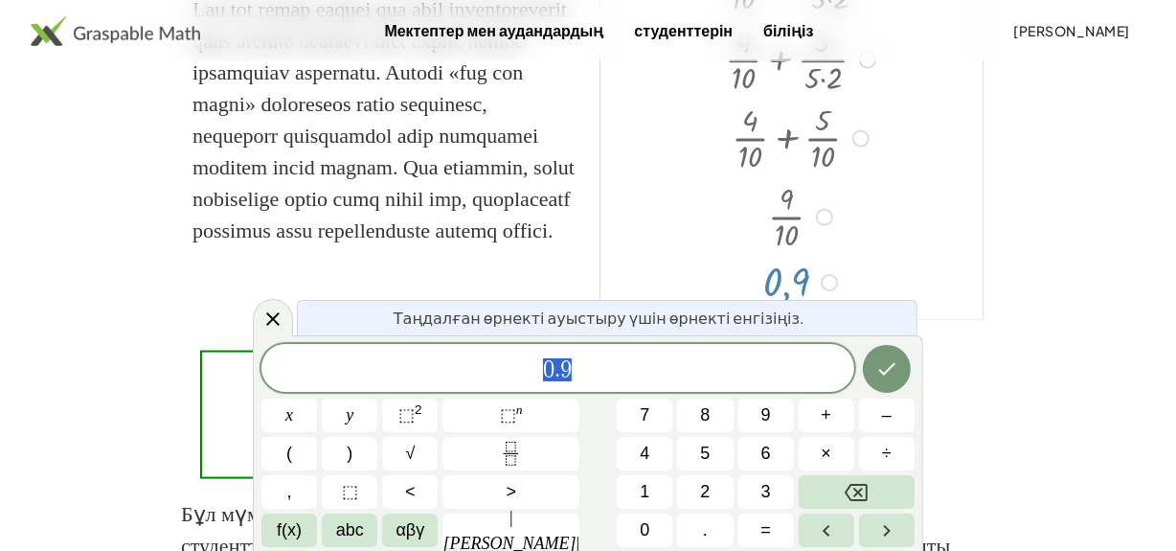
click at [907, 275] on div at bounding box center [791, 48] width 382 height 541
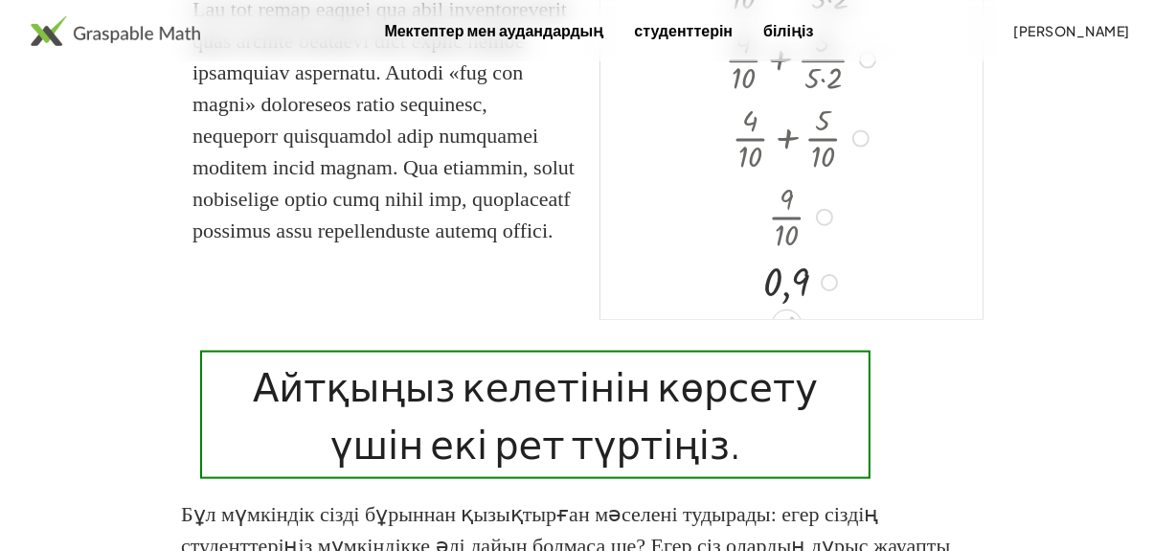
click at [836, 291] on div at bounding box center [829, 282] width 17 height 17
click at [822, 319] on div at bounding box center [791, 48] width 382 height 541
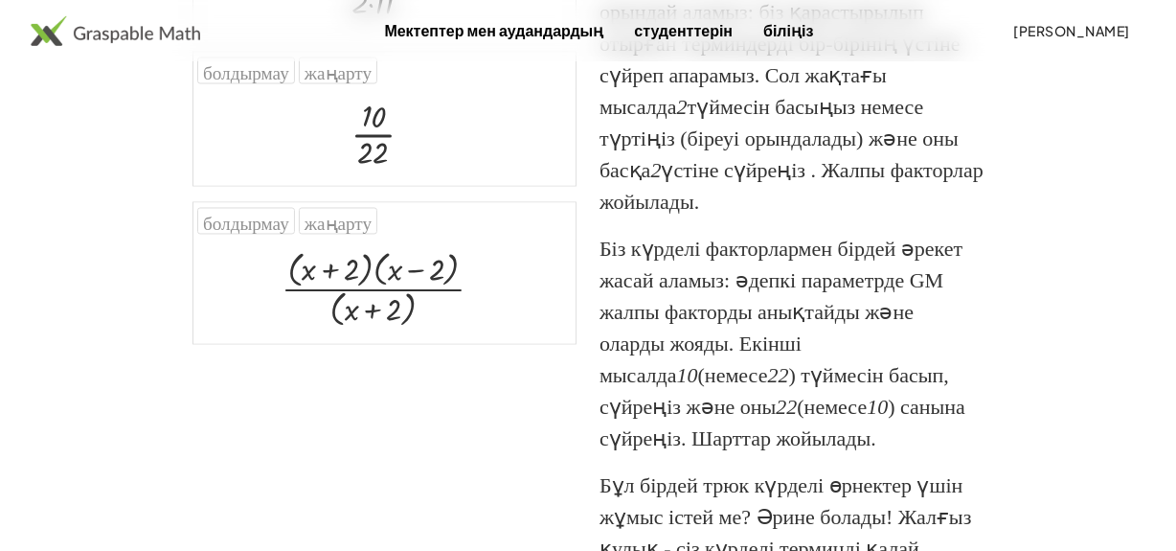
scroll to position [3251, 0]
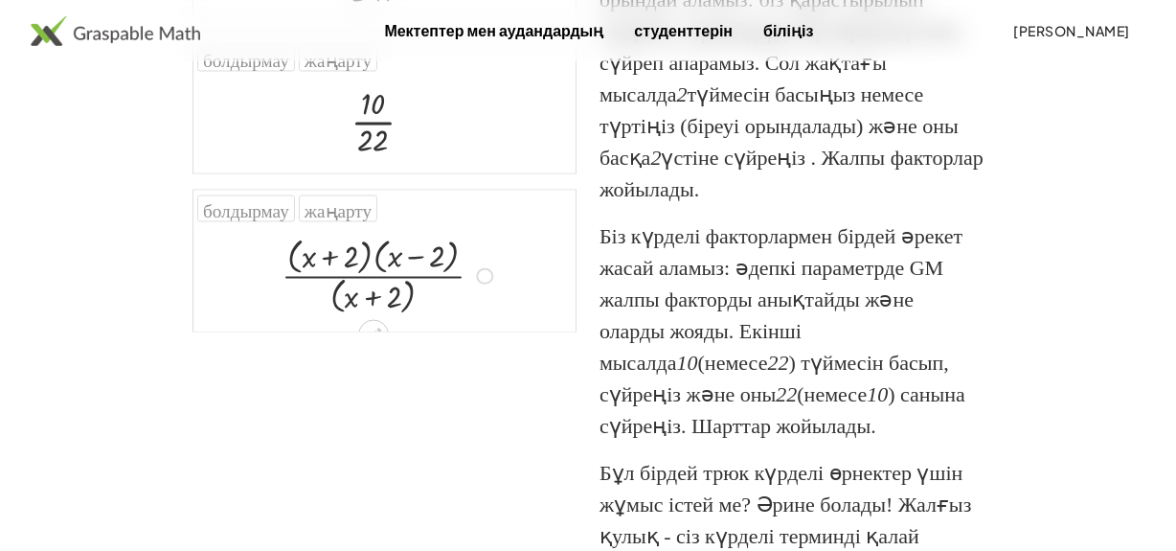
click at [370, 318] on div at bounding box center [390, 274] width 236 height 87
drag, startPoint x: 364, startPoint y: 336, endPoint x: 404, endPoint y: 378, distance: 58.2
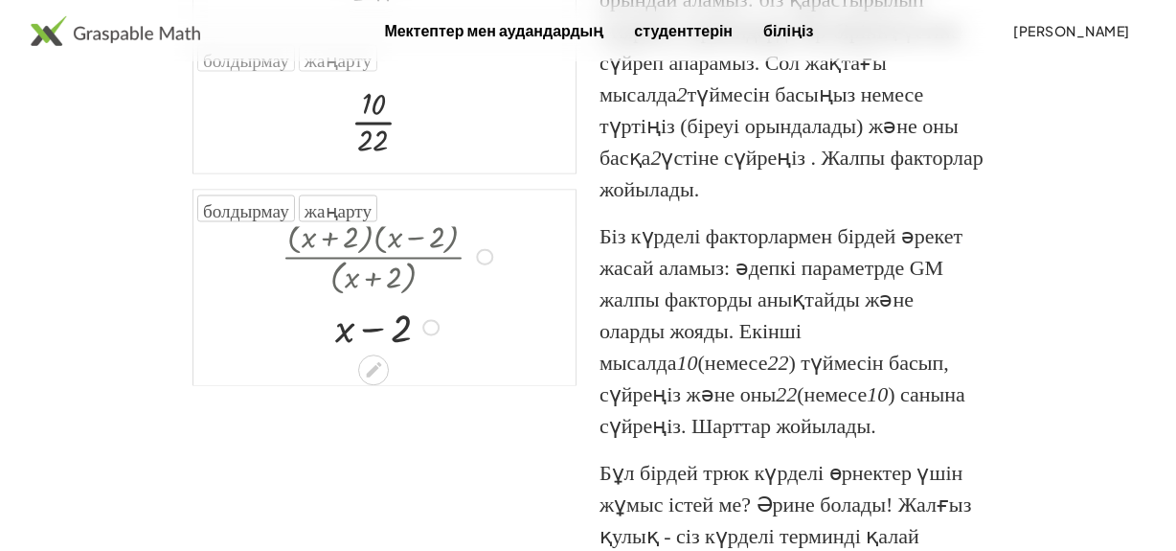
click at [378, 352] on div at bounding box center [390, 326] width 236 height 54
click at [367, 377] on icon at bounding box center [373, 369] width 15 height 15
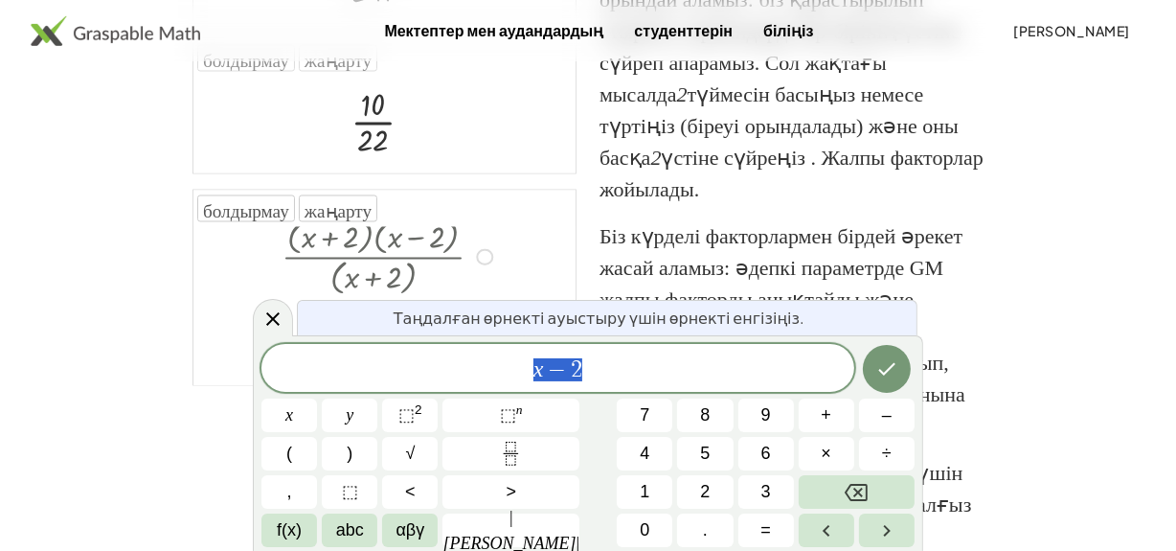
click at [215, 366] on div at bounding box center [384, 286] width 382 height 159
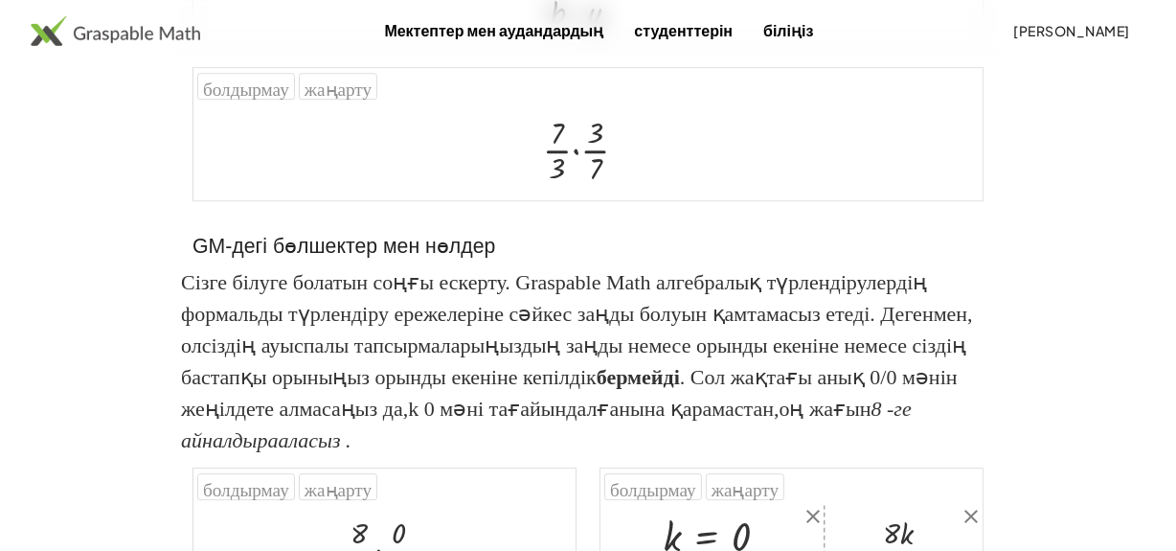
scroll to position [5078, 0]
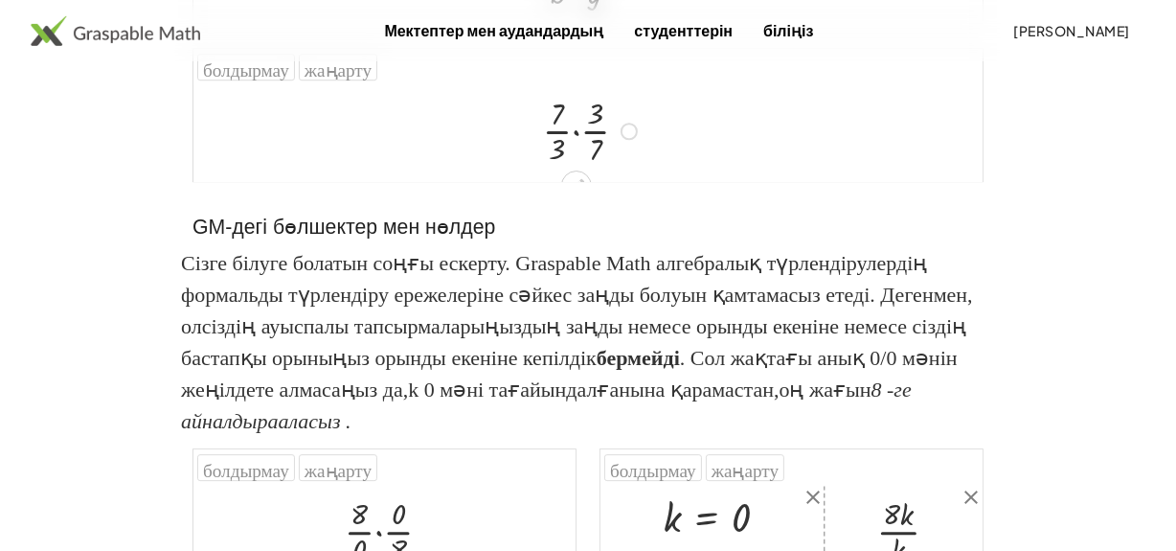
click at [573, 169] on div at bounding box center [593, 129] width 120 height 79
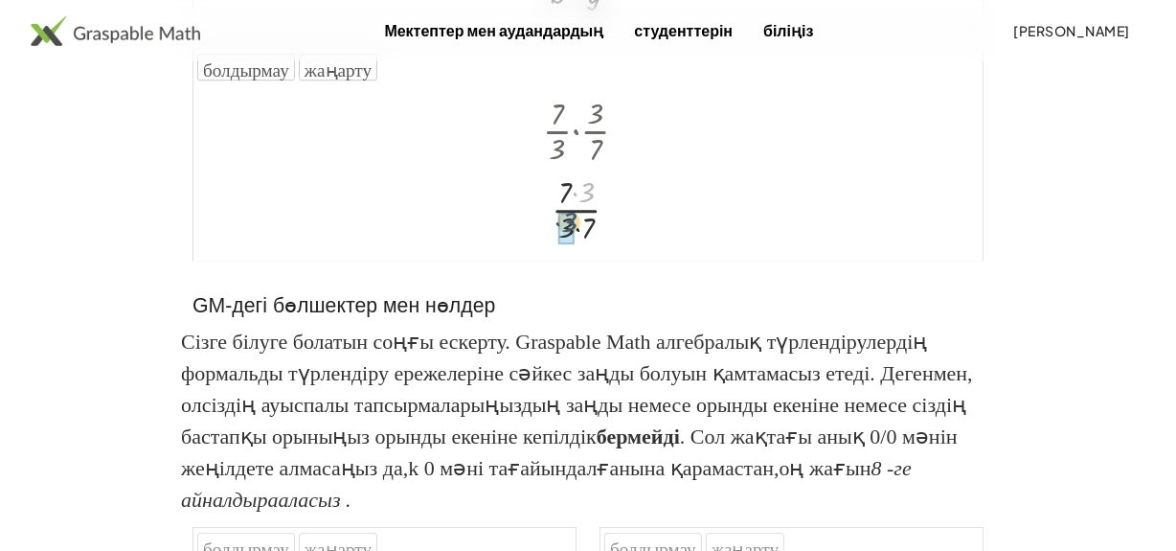
drag, startPoint x: 586, startPoint y: 371, endPoint x: 568, endPoint y: 402, distance: 36.5
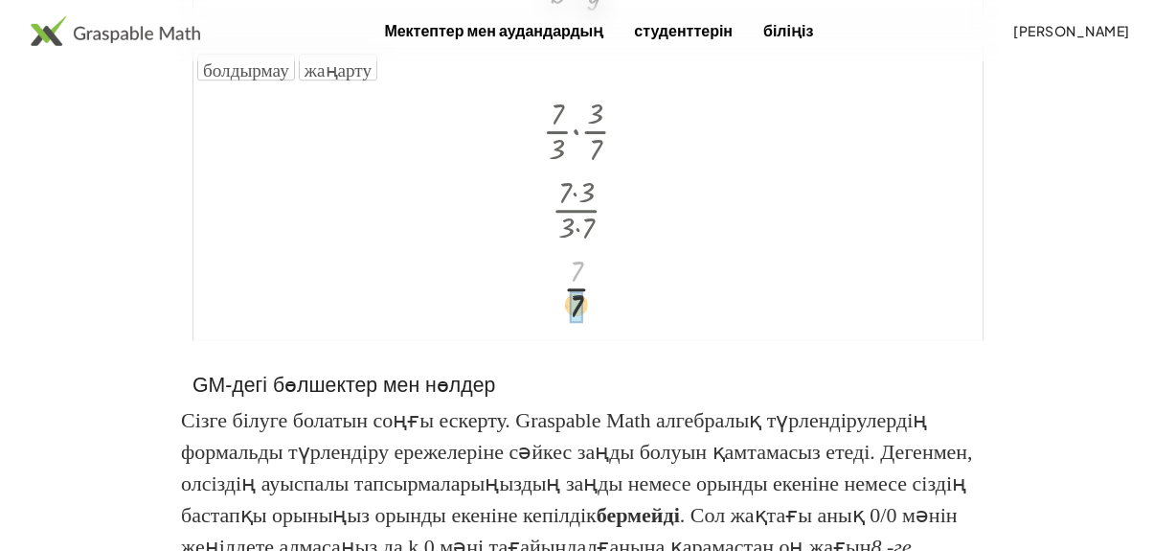
drag, startPoint x: 575, startPoint y: 452, endPoint x: 575, endPoint y: 487, distance: 35.4
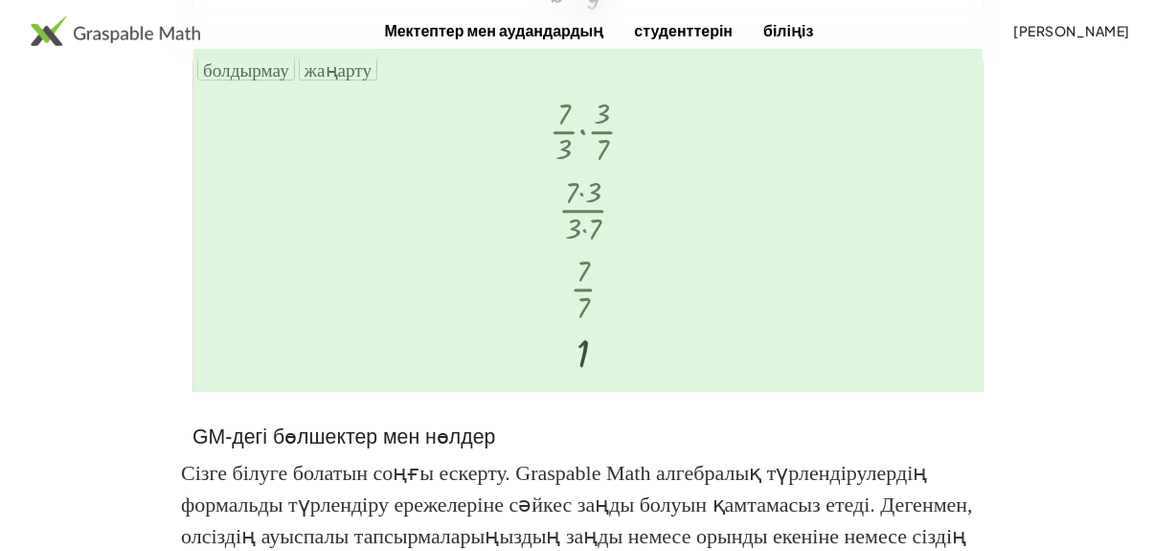
scroll to position [0, 0]
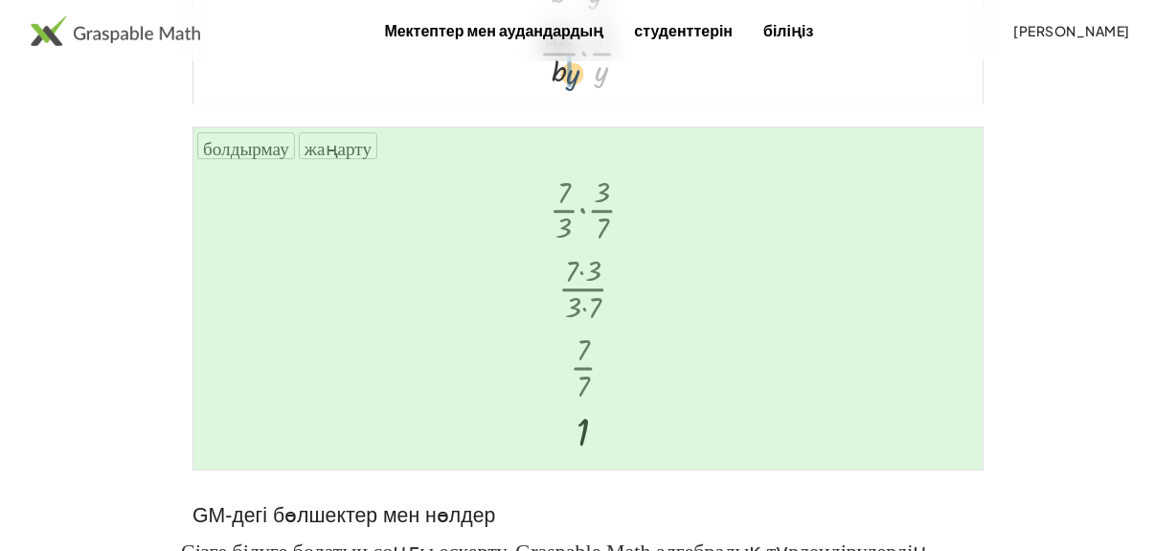
drag, startPoint x: 602, startPoint y: 254, endPoint x: 569, endPoint y: 257, distance: 33.6
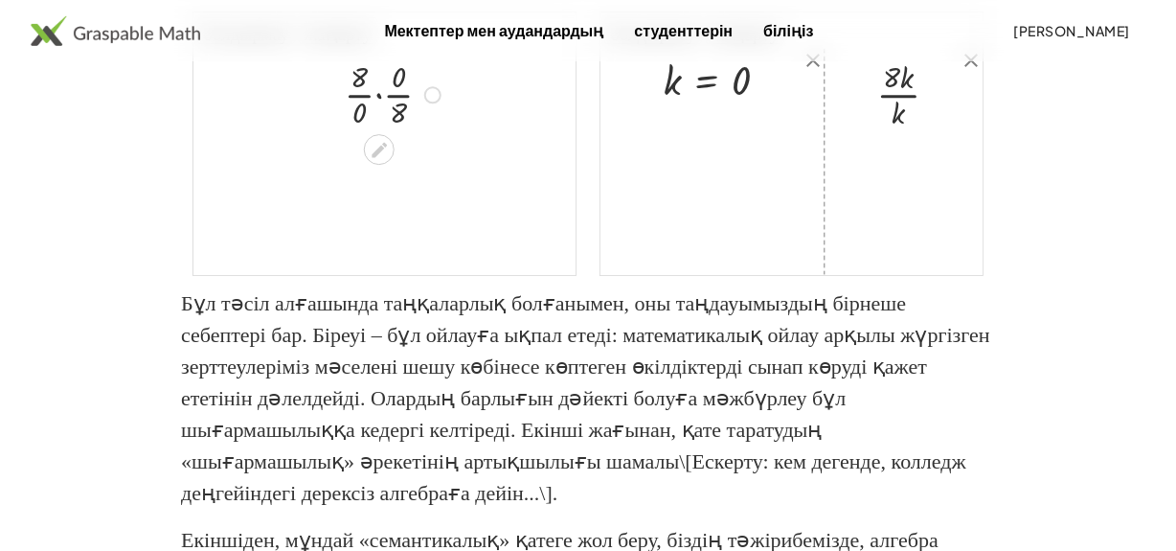
click at [379, 132] on div at bounding box center [396, 93] width 122 height 79
click at [375, 211] on div at bounding box center [396, 171] width 122 height 79
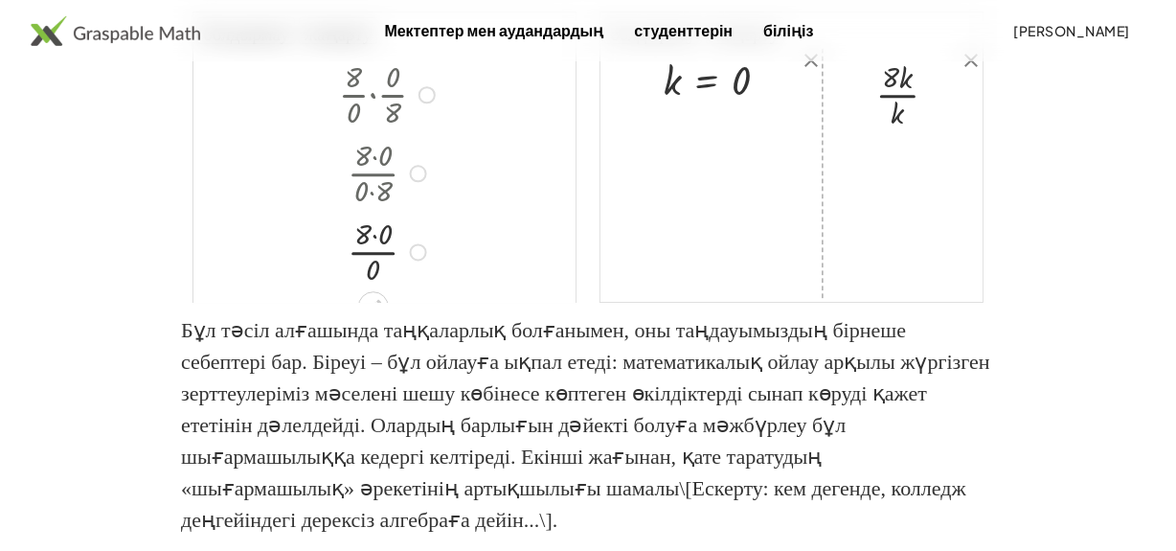
click at [372, 289] on div at bounding box center [390, 250] width 122 height 79
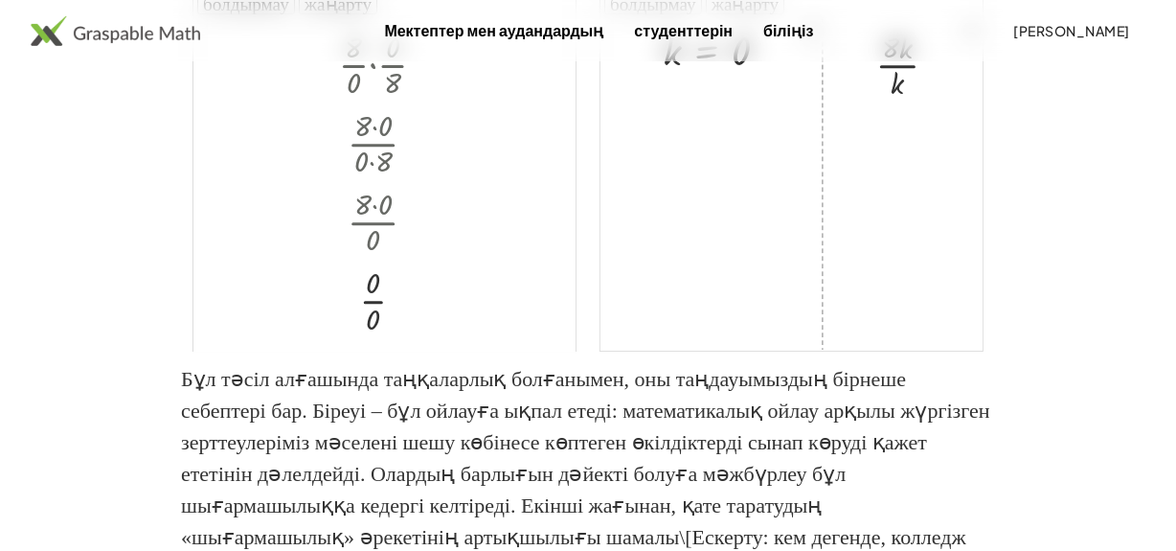
scroll to position [5882, 0]
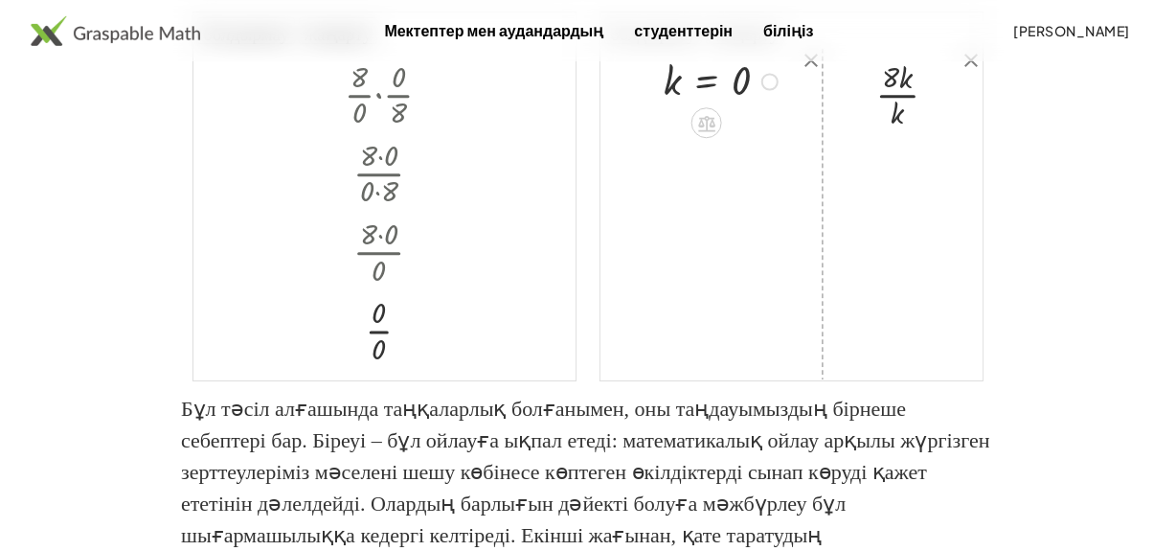
click at [702, 105] on div at bounding box center [724, 80] width 140 height 52
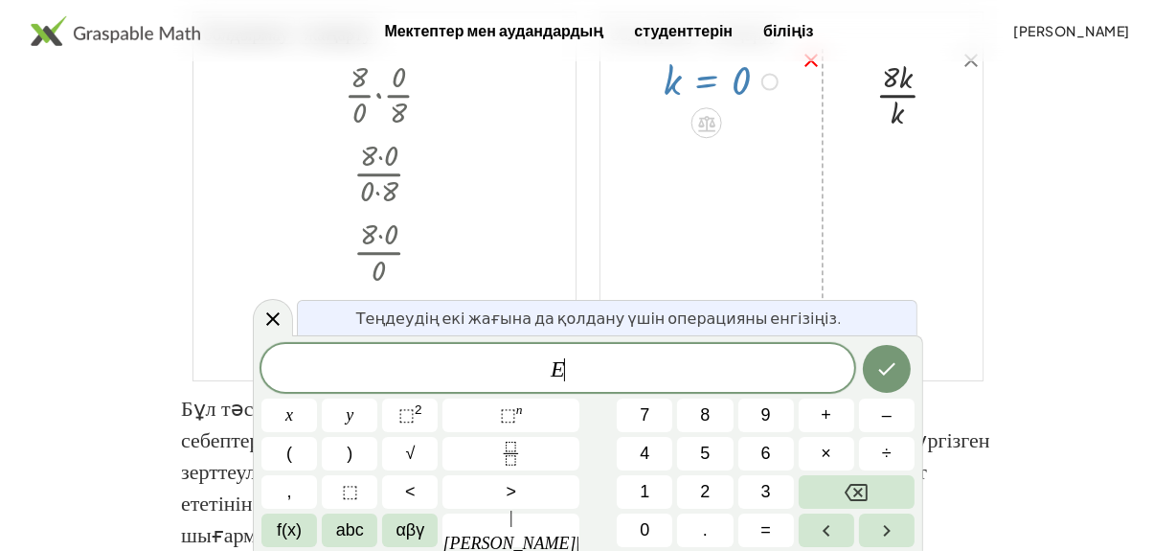
click at [807, 72] on icon "close" at bounding box center [810, 60] width 23 height 23
click at [822, 103] on div at bounding box center [827, 94] width 17 height 17
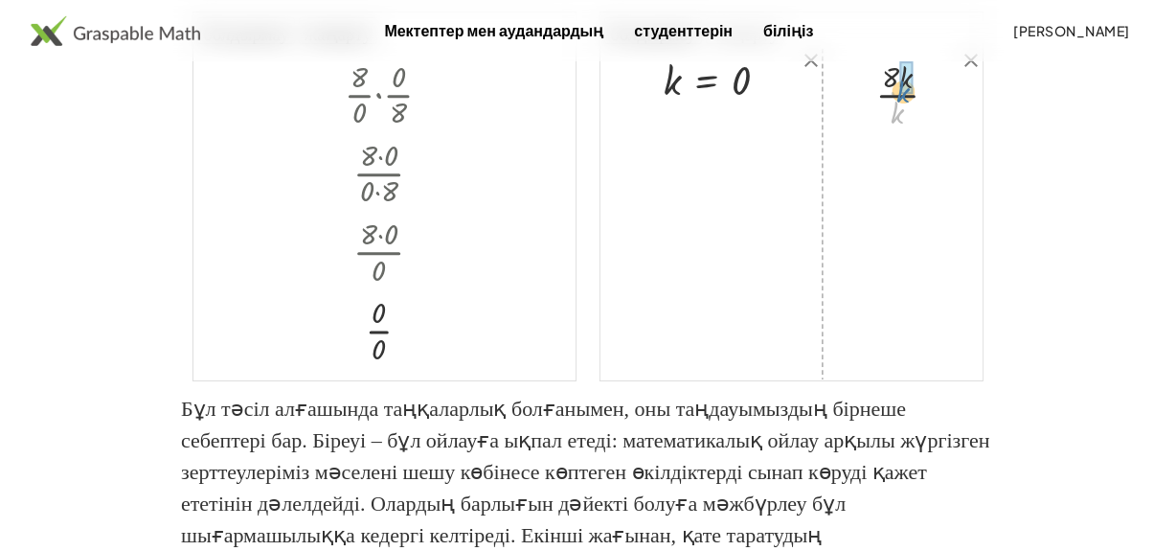
drag, startPoint x: 899, startPoint y: 285, endPoint x: 903, endPoint y: 267, distance: 18.6
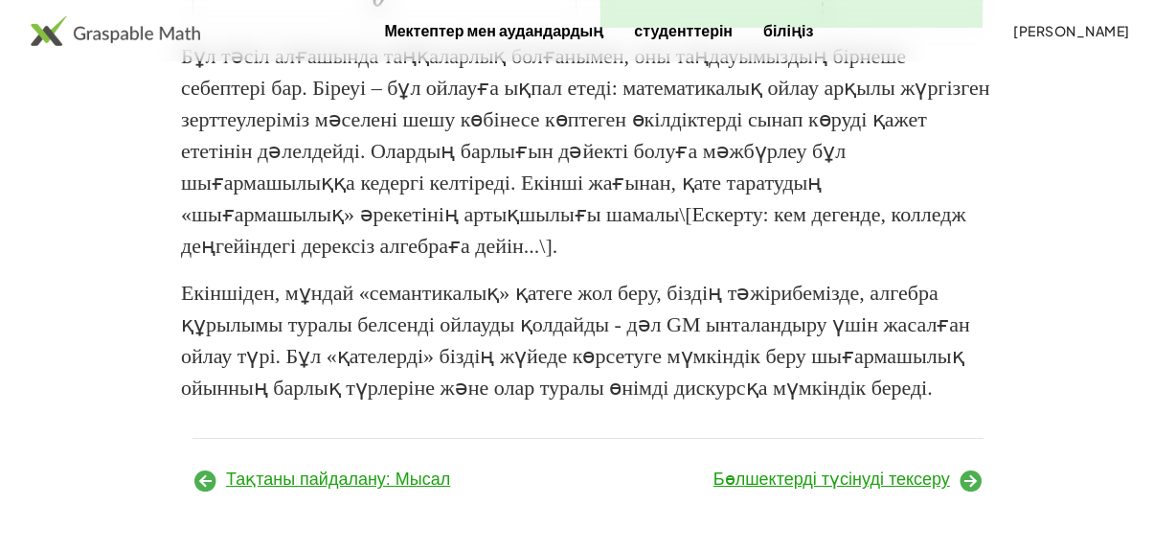
scroll to position [6443, 0]
click at [846, 478] on font "Бөлшектерді түсінуді тексеру" at bounding box center [831, 478] width 236 height 19
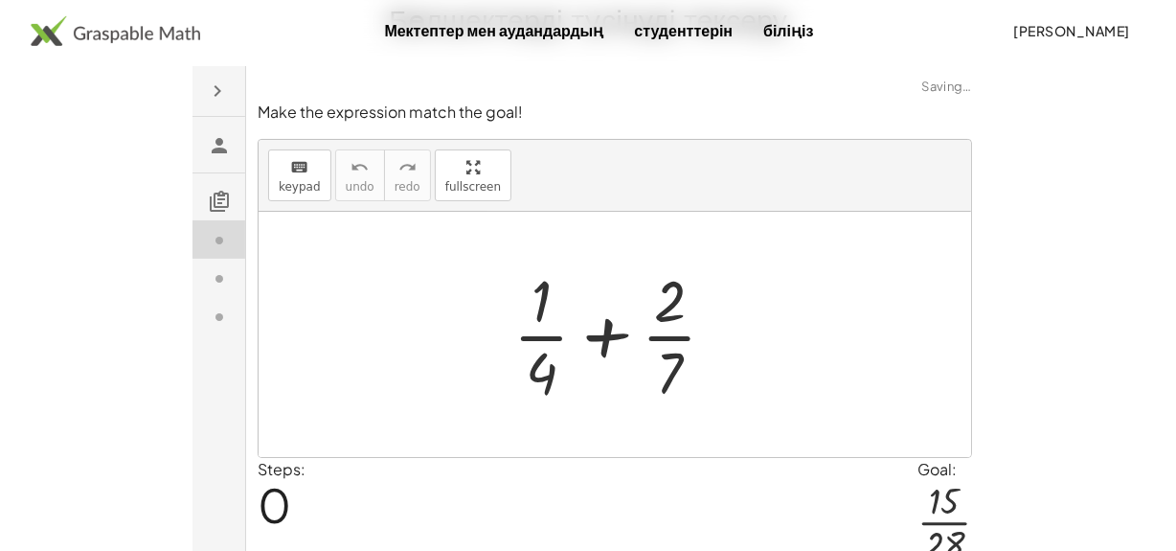
scroll to position [184, 0]
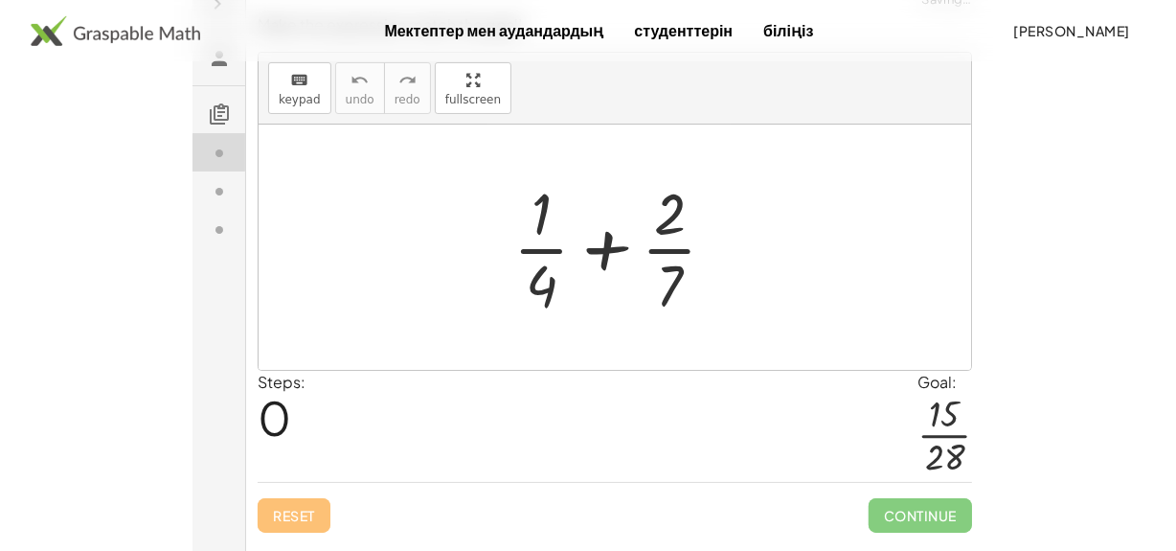
click at [609, 251] on div at bounding box center [621, 246] width 237 height 147
click at [609, 245] on div at bounding box center [621, 246] width 237 height 147
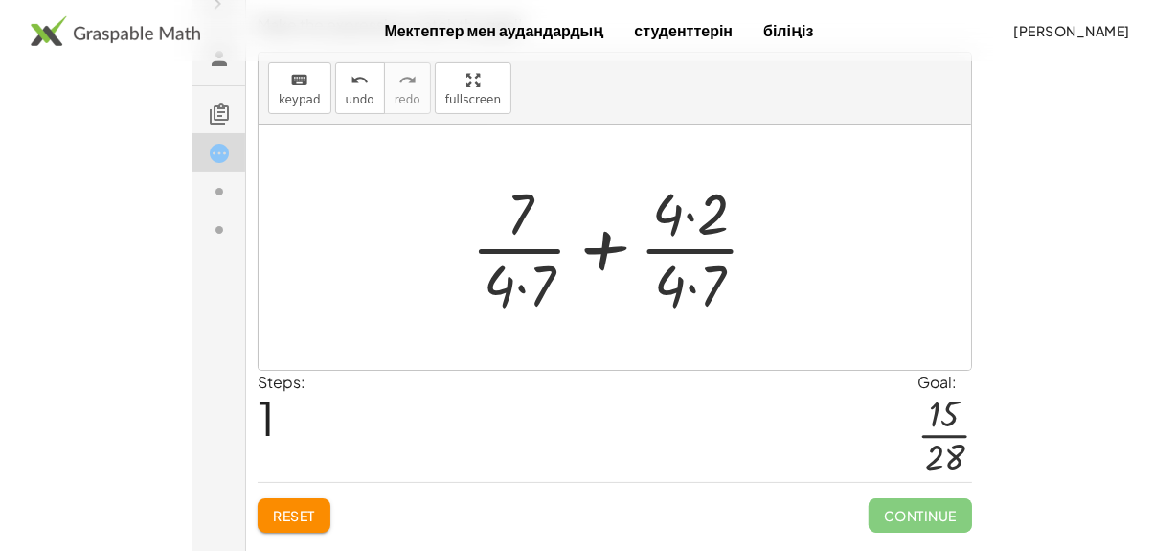
click at [603, 246] on div at bounding box center [622, 246] width 323 height 147
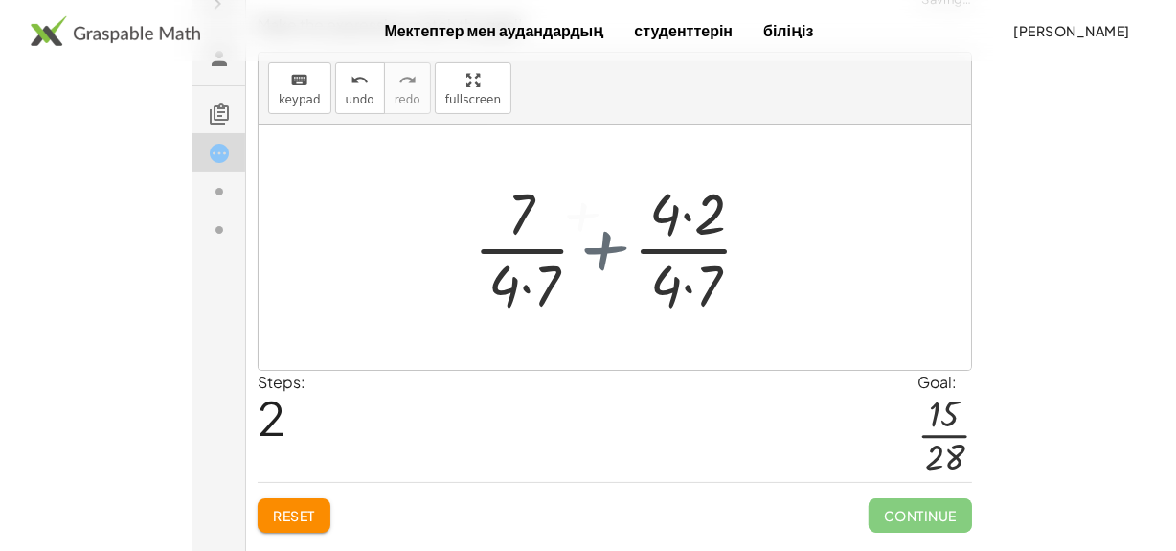
click at [603, 246] on div at bounding box center [622, 246] width 235 height 147
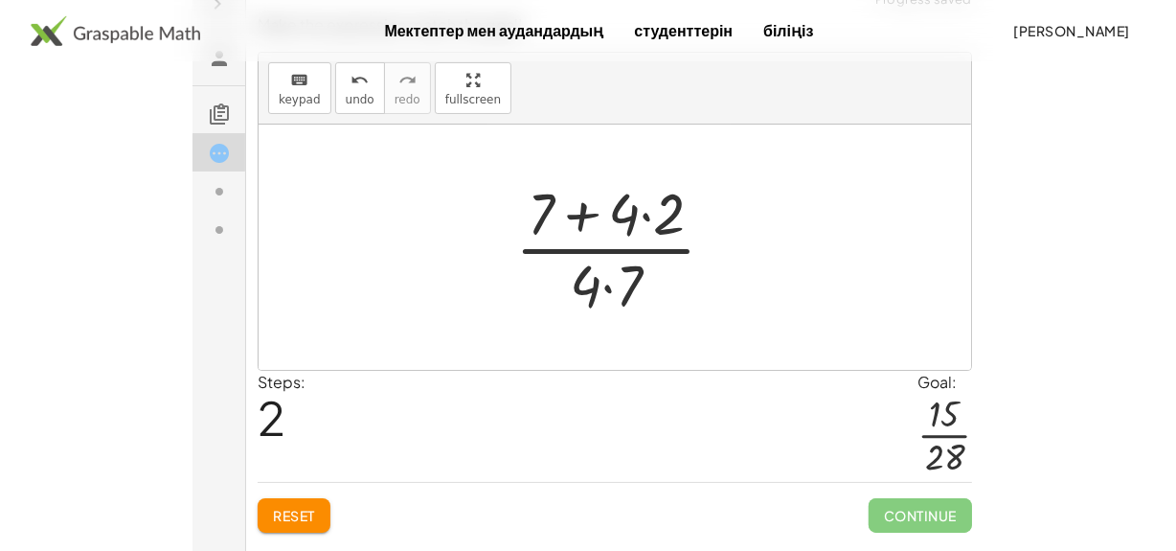
click at [597, 252] on div at bounding box center [622, 246] width 235 height 147
click at [588, 211] on div at bounding box center [622, 246] width 235 height 147
click at [648, 213] on div at bounding box center [622, 246] width 235 height 147
click at [599, 215] on div at bounding box center [622, 246] width 192 height 147
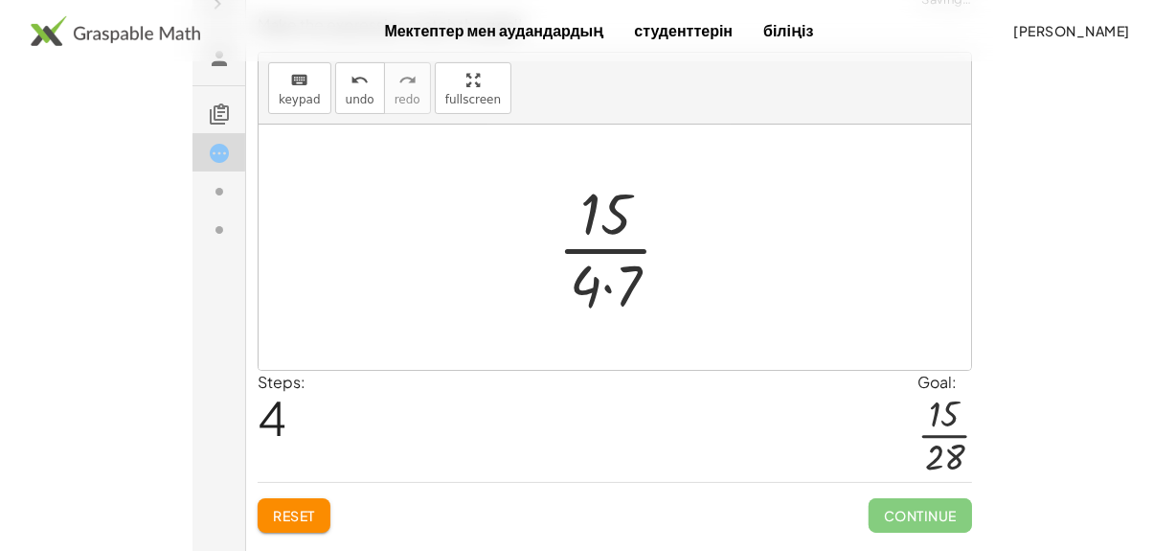
click at [608, 288] on div at bounding box center [621, 246] width 149 height 147
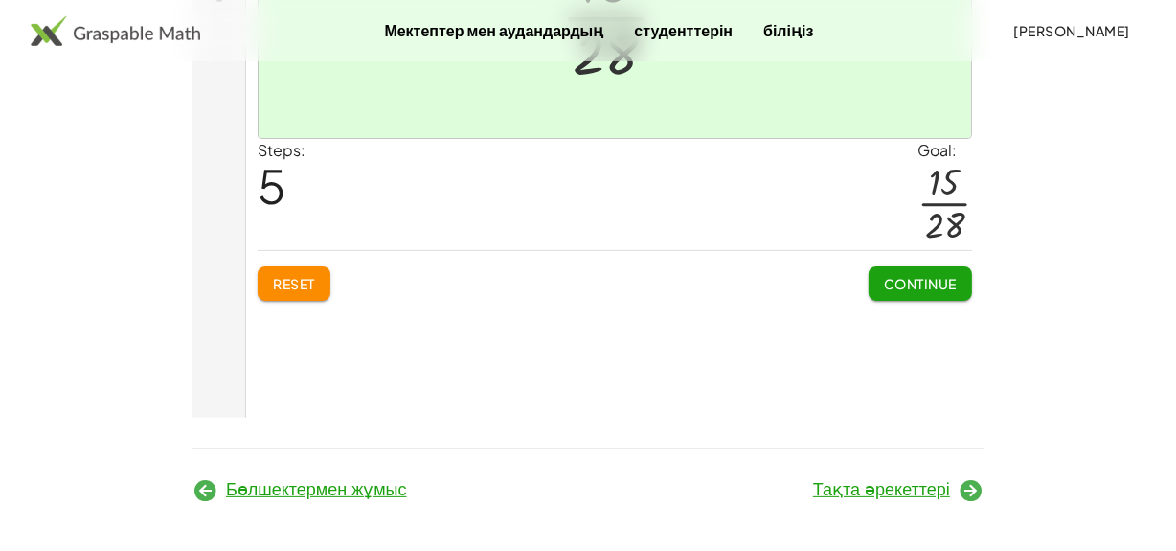
scroll to position [424, 0]
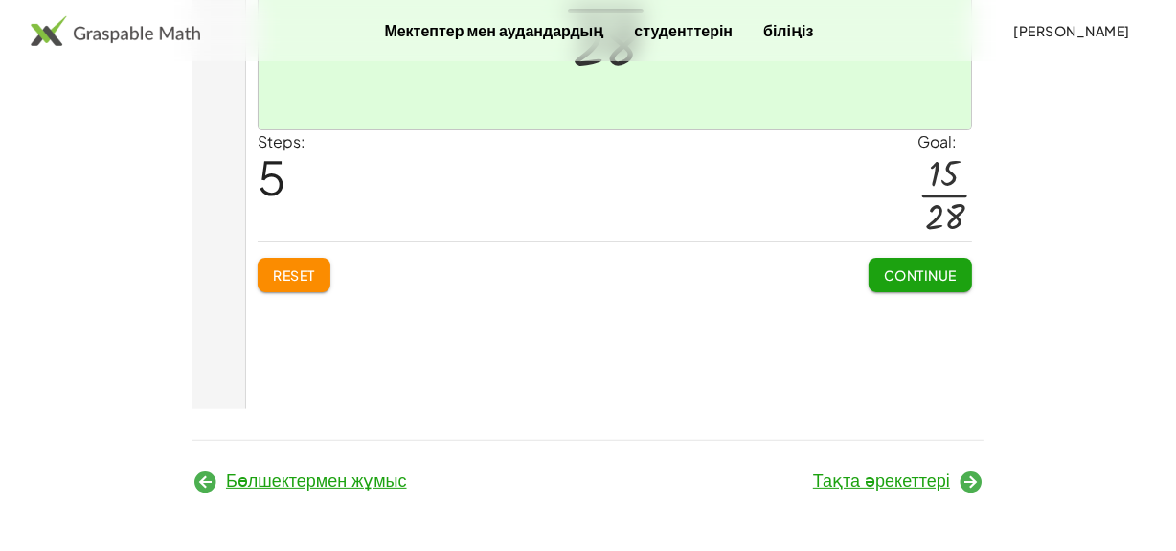
click span "Continue"
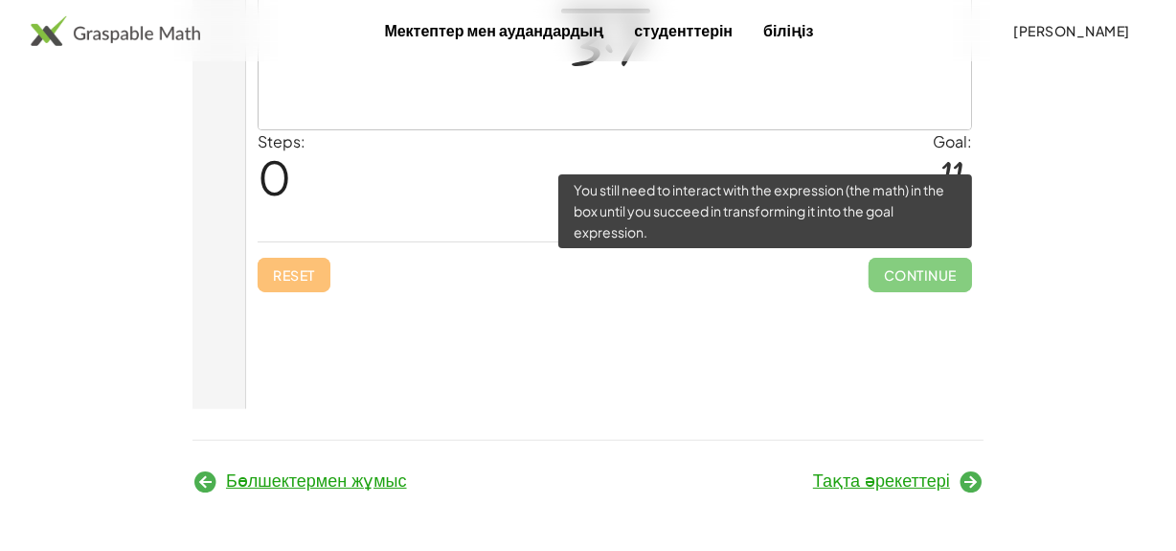
click span "Continue"
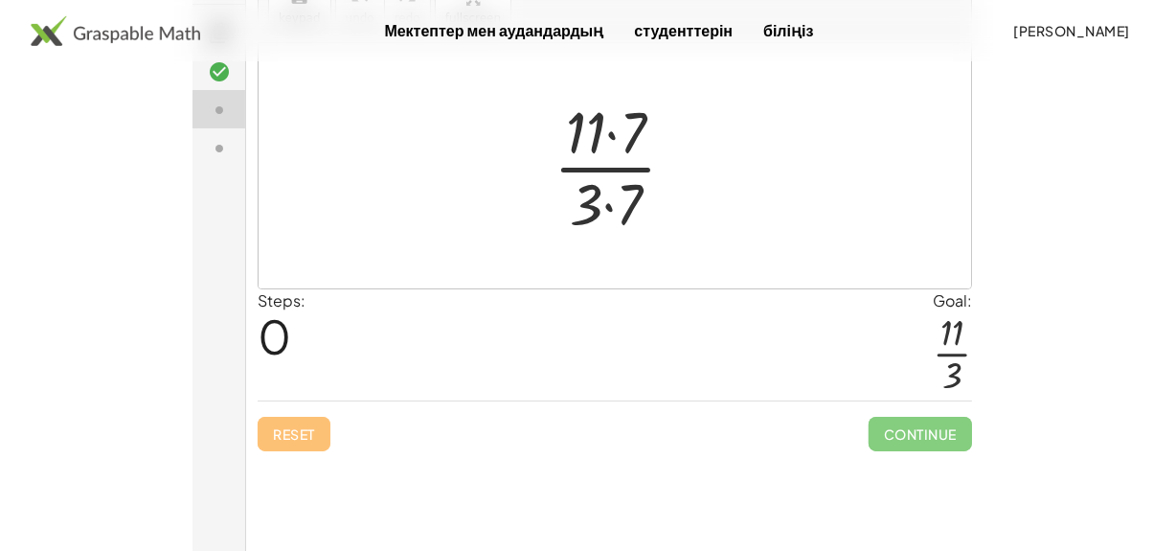
scroll to position [250, 0]
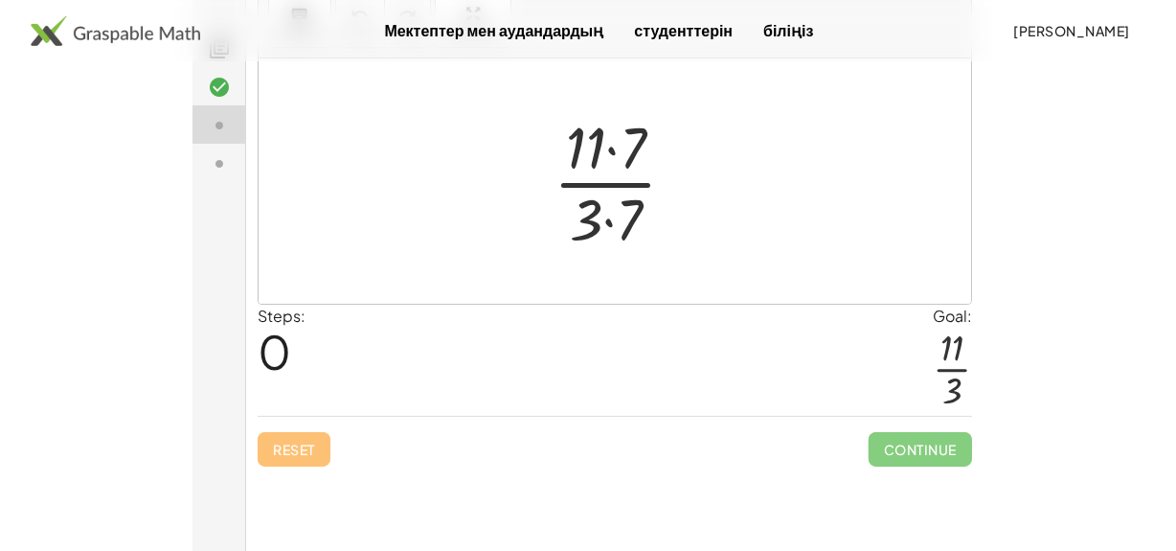
click at [608, 220] on div at bounding box center [621, 180] width 157 height 147
click at [607, 146] on div at bounding box center [621, 180] width 157 height 147
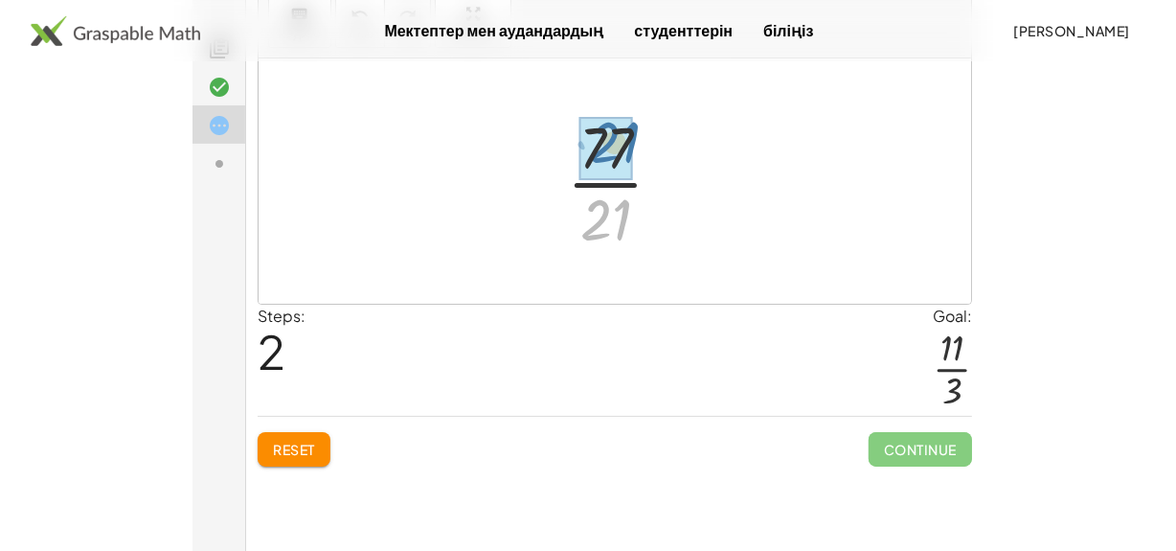
drag, startPoint x: 606, startPoint y: 226, endPoint x: 615, endPoint y: 155, distance: 71.4
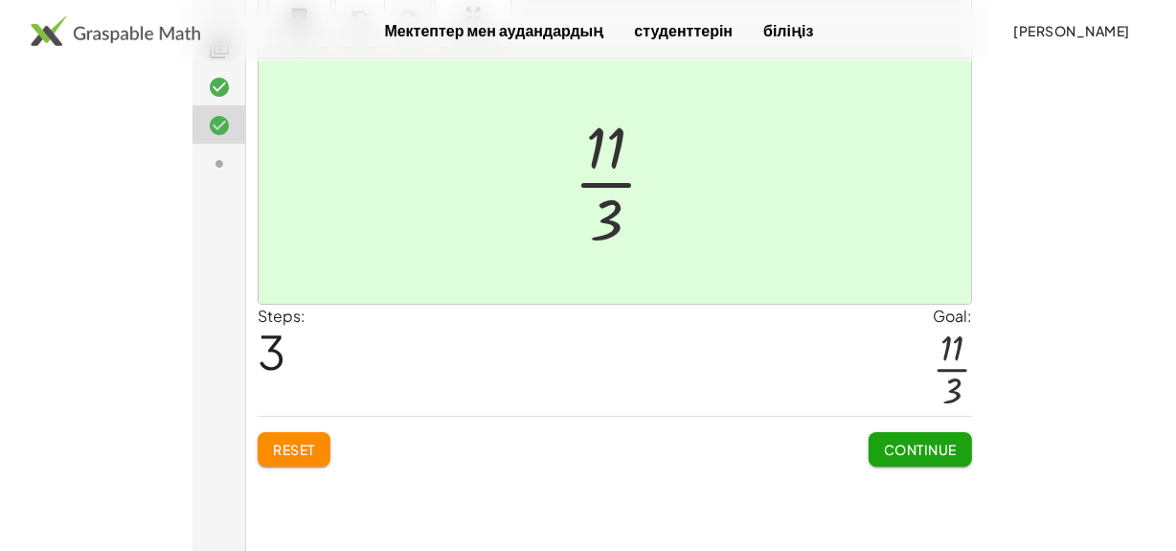
click span "Continue"
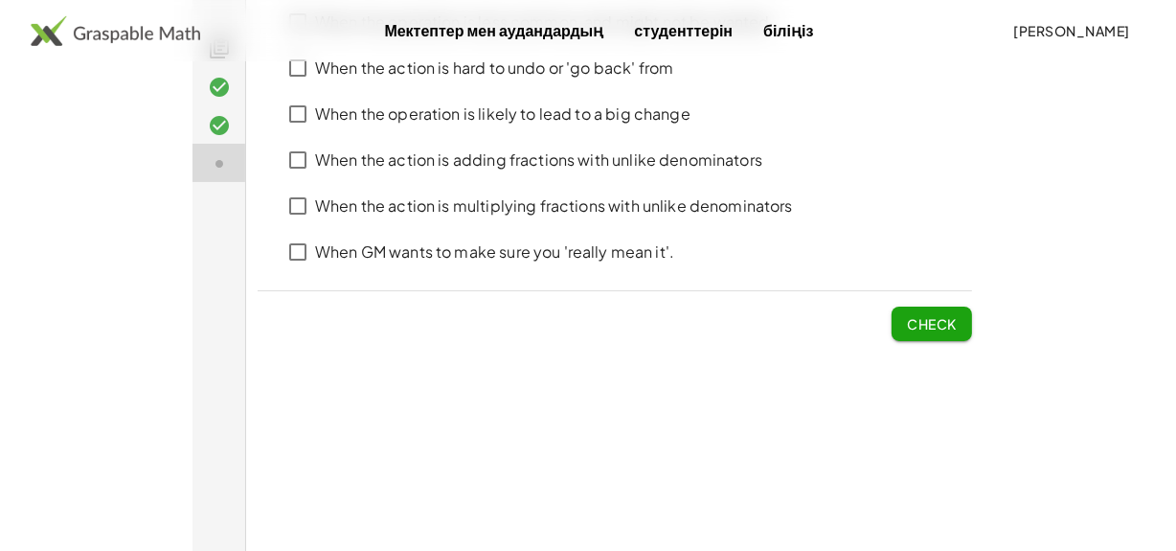
click span "Check"
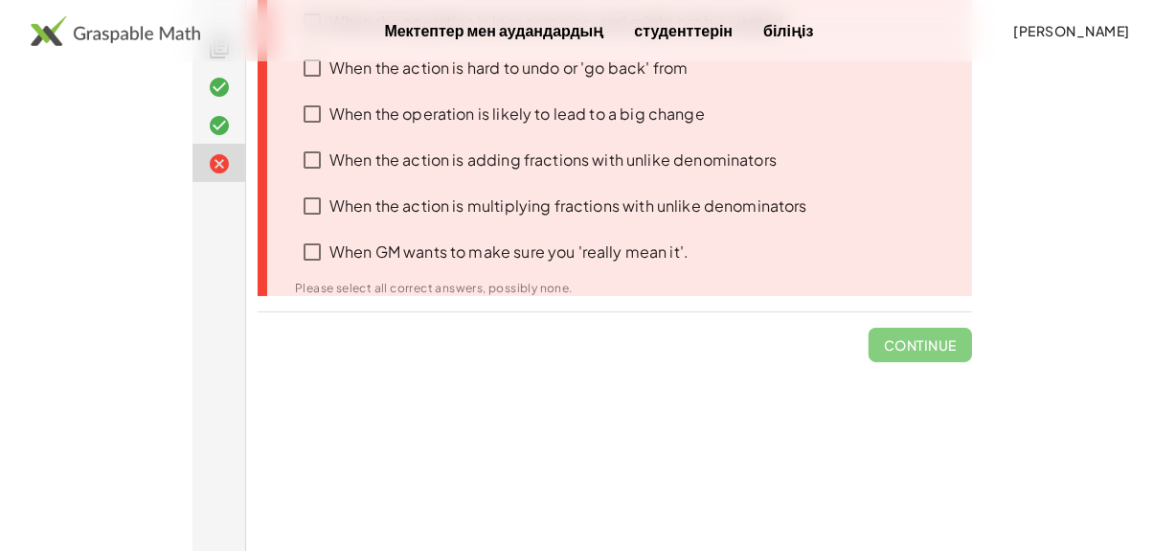
click span "Continue"
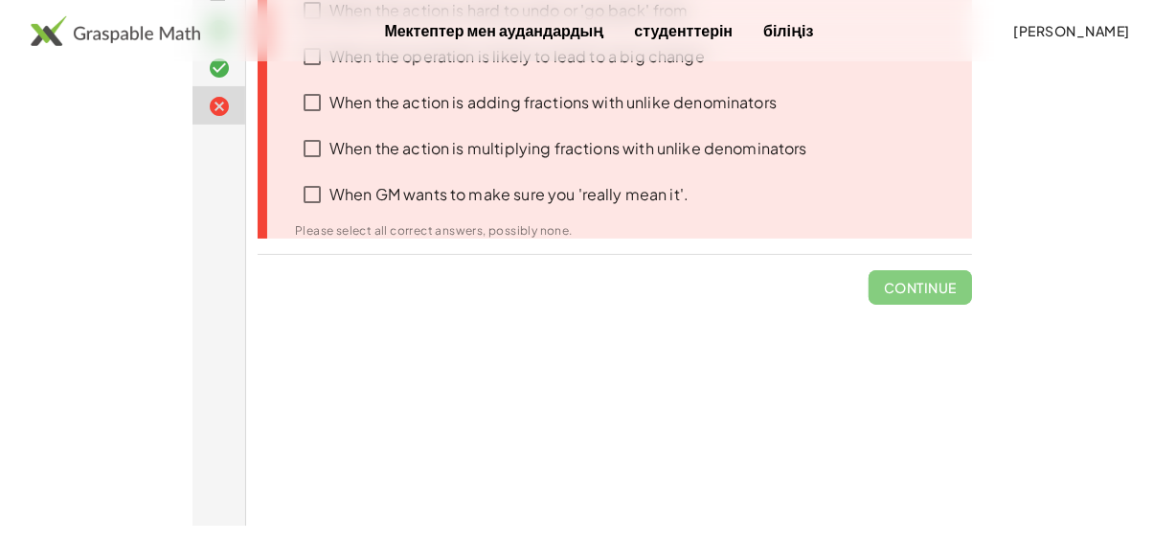
scroll to position [424, 0]
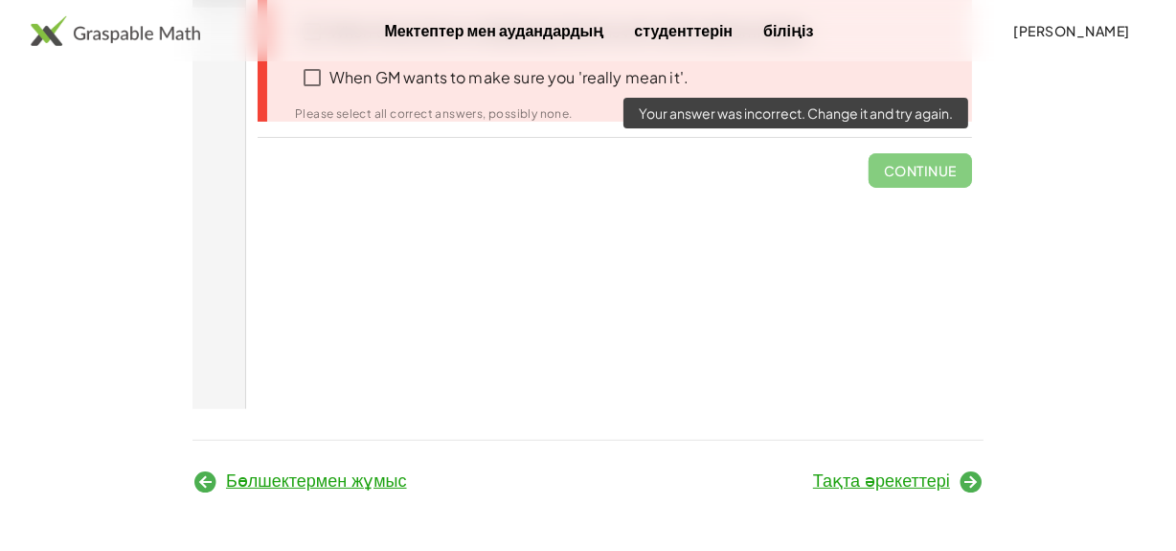
click span "Continue"
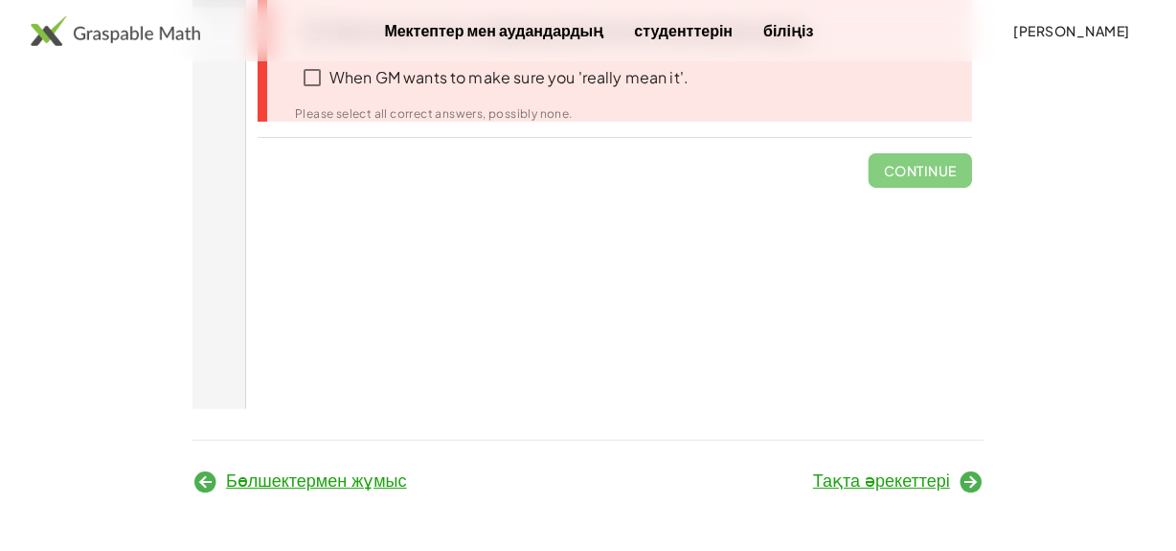
click at [919, 488] on div "Тақта әрекеттері" at bounding box center [791, 479] width 407 height 55
click at [919, 479] on font "Тақта әрекеттері" at bounding box center [881, 480] width 137 height 19
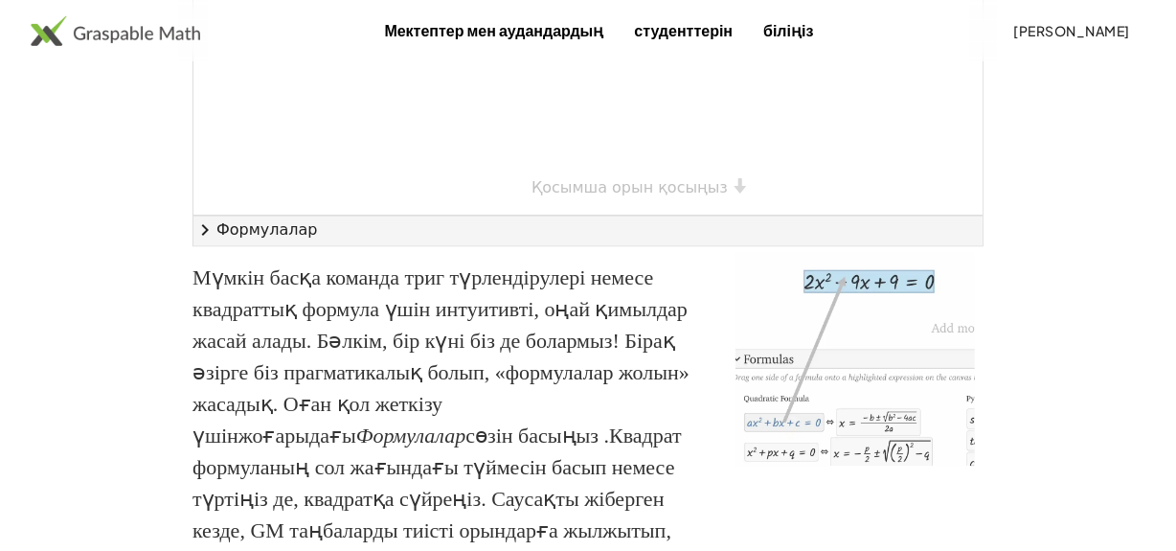
scroll to position [4317, 0]
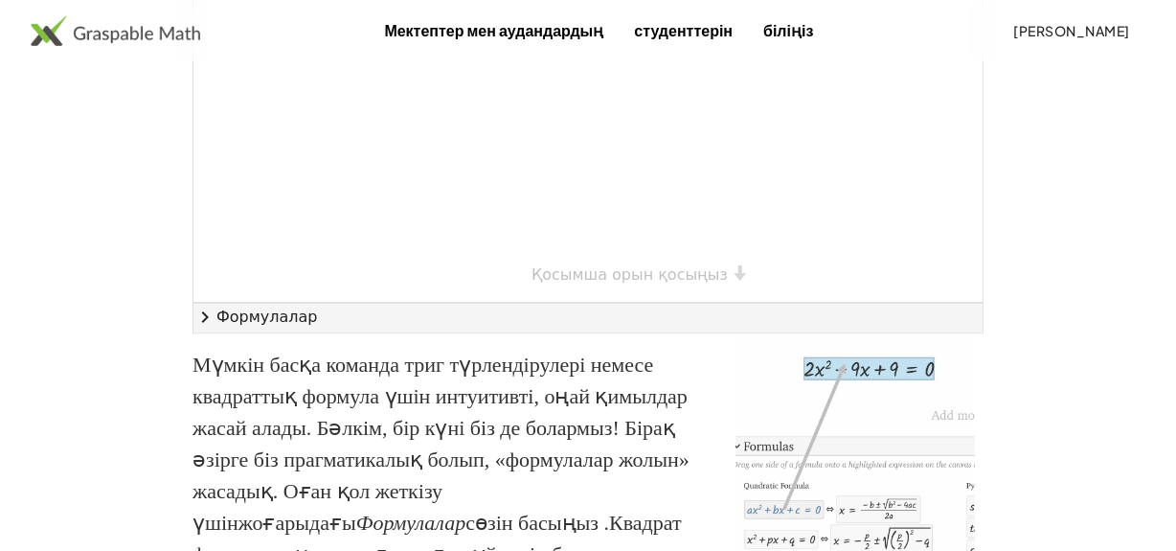
drag, startPoint x: 402, startPoint y: 149, endPoint x: 531, endPoint y: 151, distance: 129.3
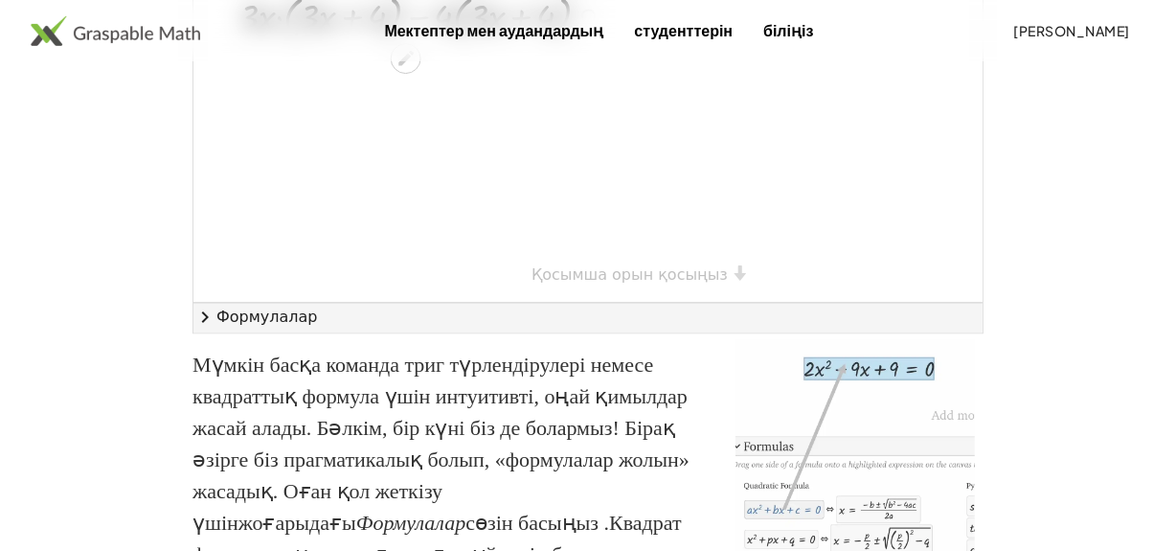
click at [276, 41] on div at bounding box center [422, 15] width 385 height 54
click at [280, 41] on div at bounding box center [422, 15] width 385 height 54
drag, startPoint x: 259, startPoint y: 207, endPoint x: 221, endPoint y: 197, distance: 38.5
click at [253, 41] on div at bounding box center [422, 15] width 385 height 54
drag, startPoint x: 223, startPoint y: 191, endPoint x: 258, endPoint y: 224, distance: 47.4
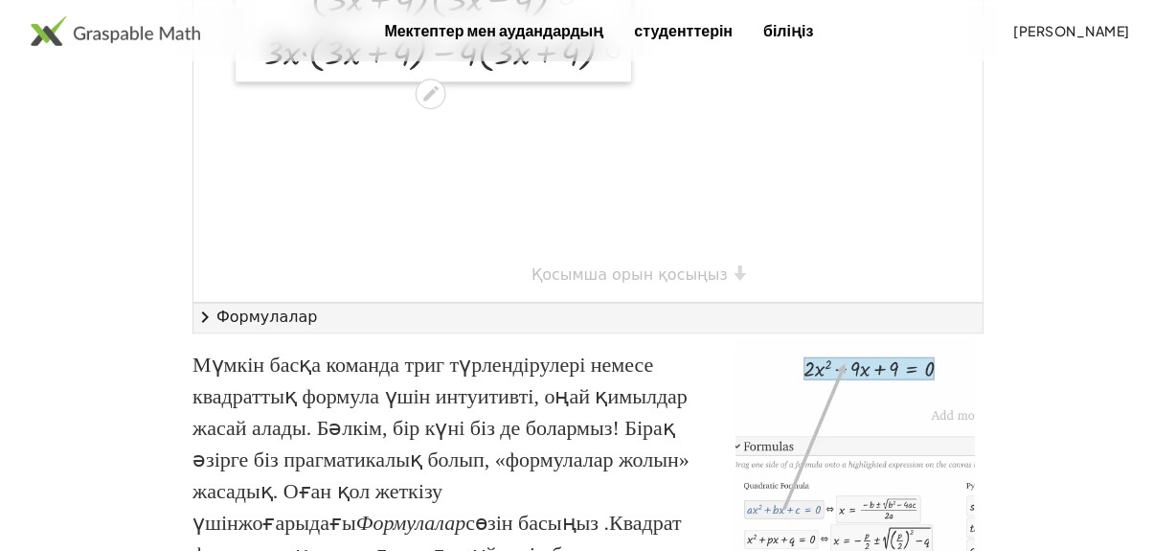
click at [260, 81] on div at bounding box center [250, 23] width 29 height 117
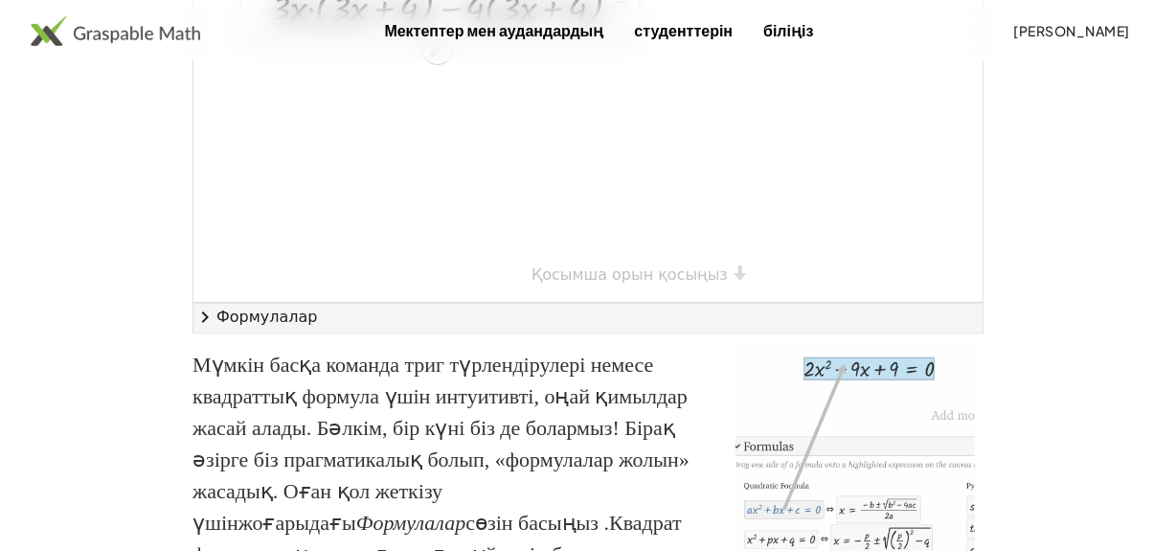
drag, startPoint x: 270, startPoint y: 223, endPoint x: 255, endPoint y: 146, distance: 78.1
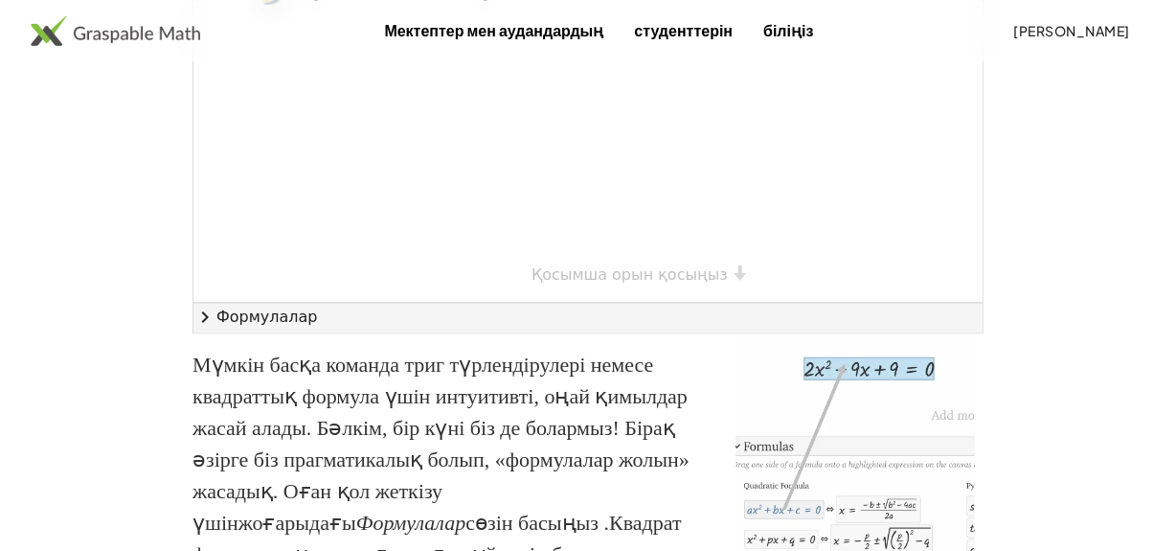
drag, startPoint x: 276, startPoint y: 171, endPoint x: 335, endPoint y: 174, distance: 59.4
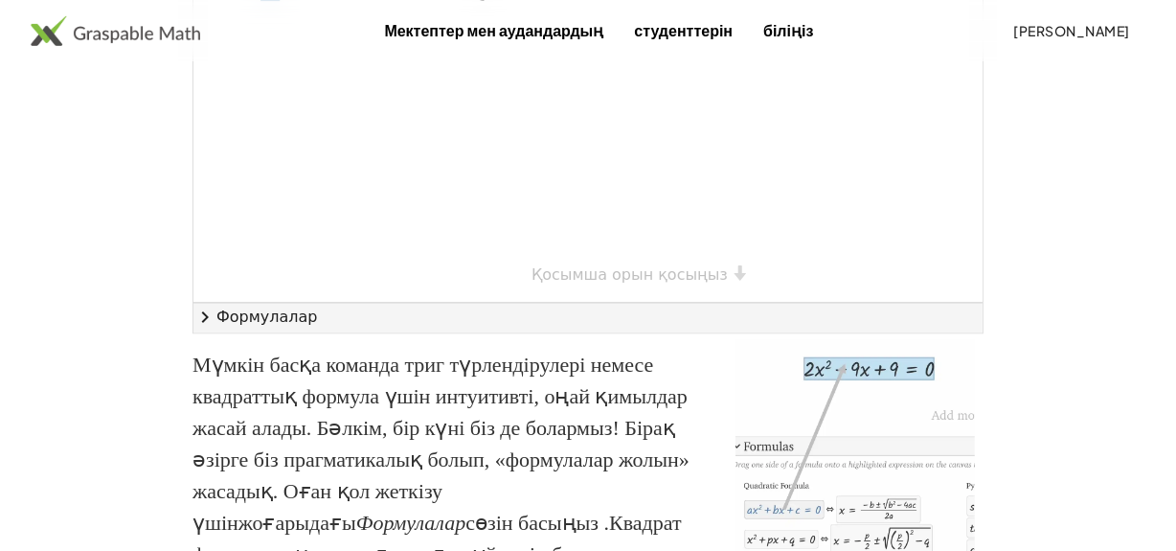
drag, startPoint x: 309, startPoint y: 179, endPoint x: 281, endPoint y: 178, distance: 27.8
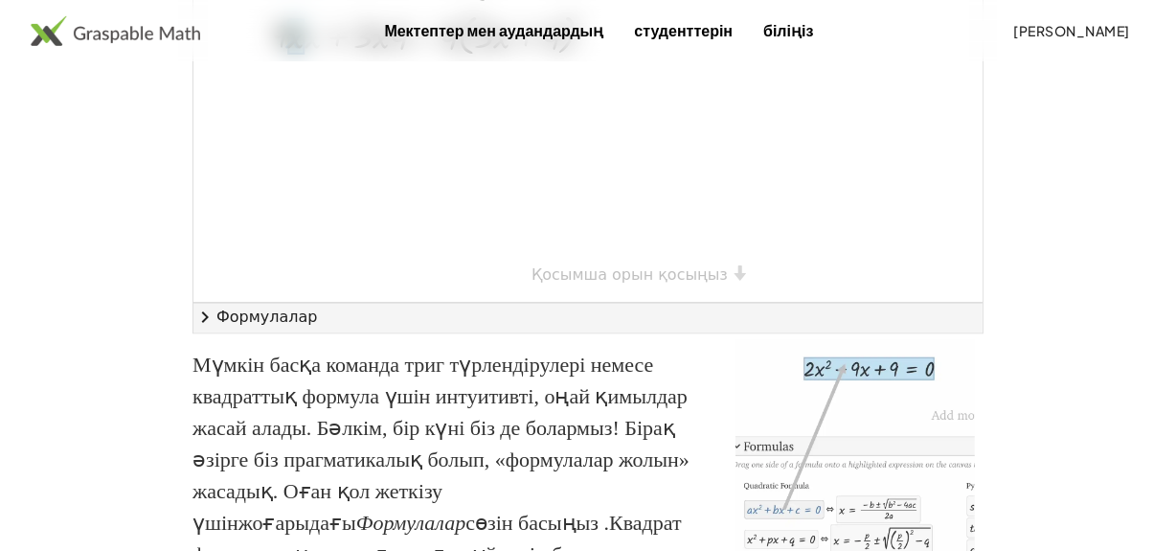
drag, startPoint x: 314, startPoint y: 226, endPoint x: 302, endPoint y: 226, distance: 12.4
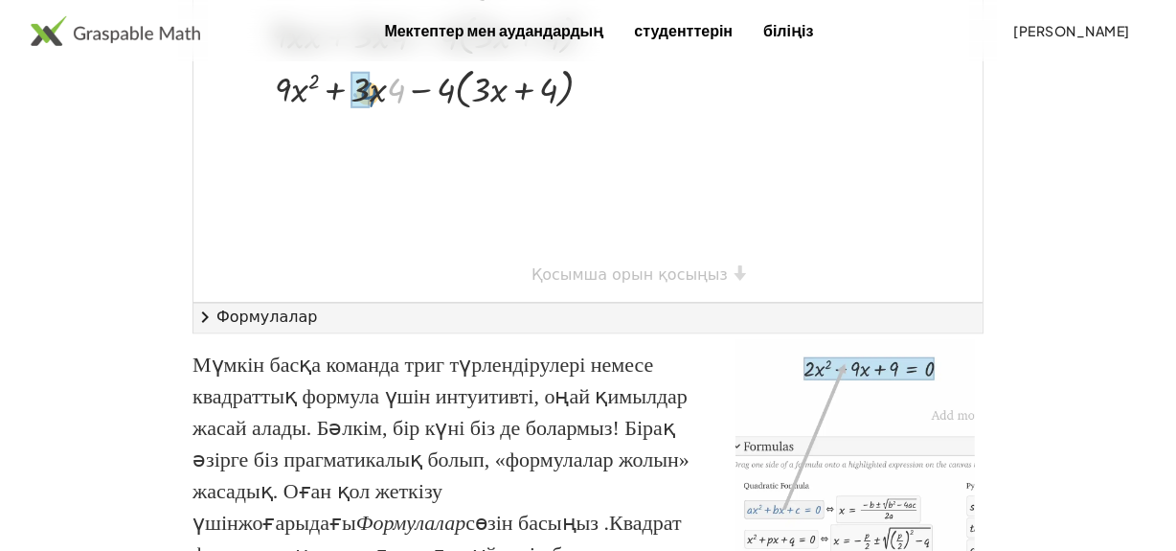
drag, startPoint x: 394, startPoint y: 281, endPoint x: 374, endPoint y: 282, distance: 19.2
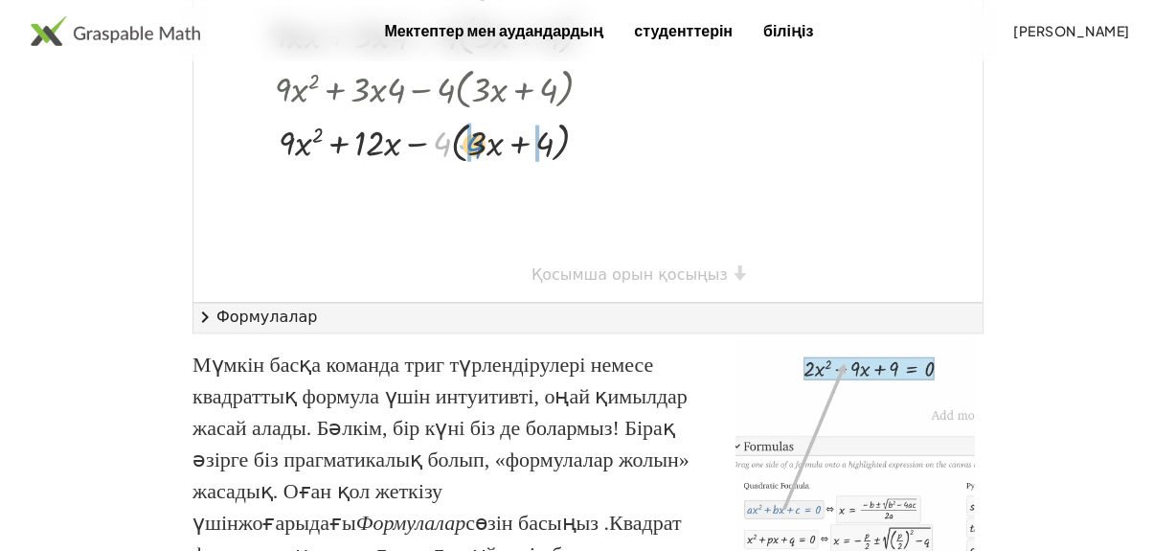
drag, startPoint x: 438, startPoint y: 333, endPoint x: 471, endPoint y: 335, distance: 33.6
click at [471, 167] on div at bounding box center [441, 140] width 380 height 54
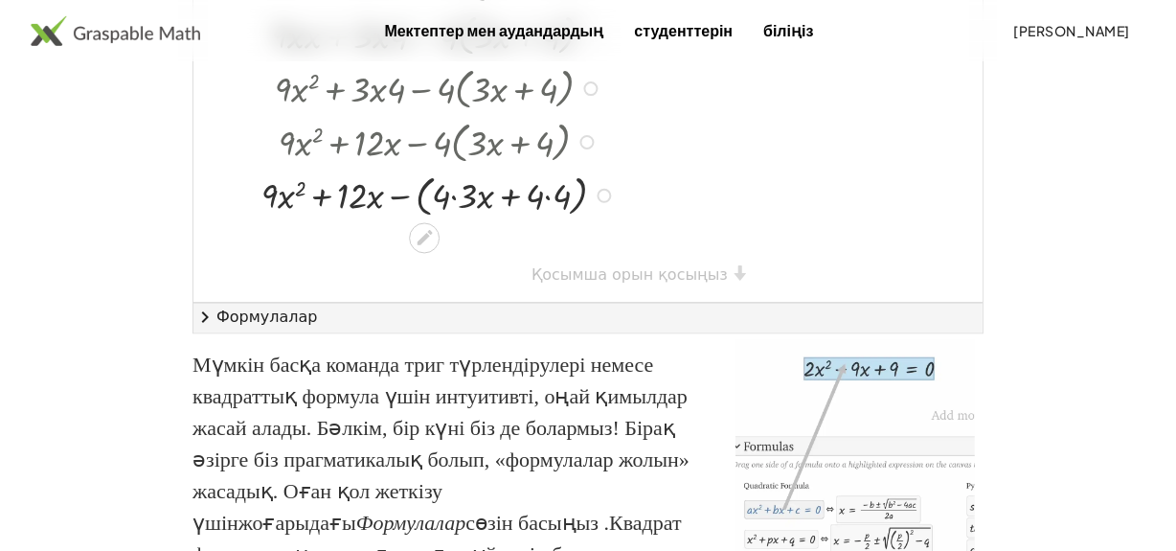
click at [453, 220] on div at bounding box center [441, 194] width 380 height 54
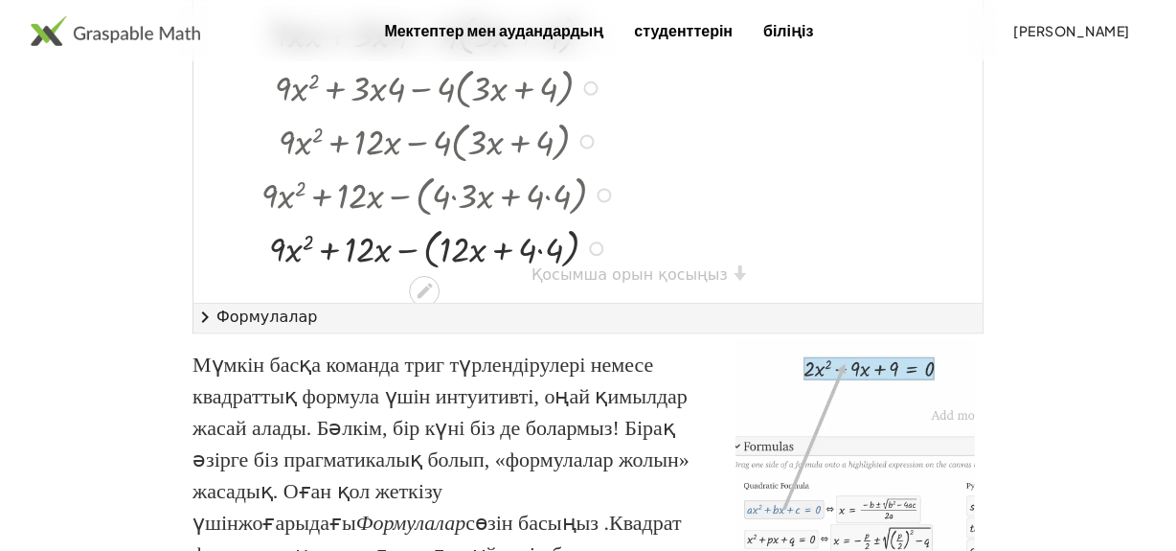
click at [541, 274] on div at bounding box center [441, 247] width 380 height 54
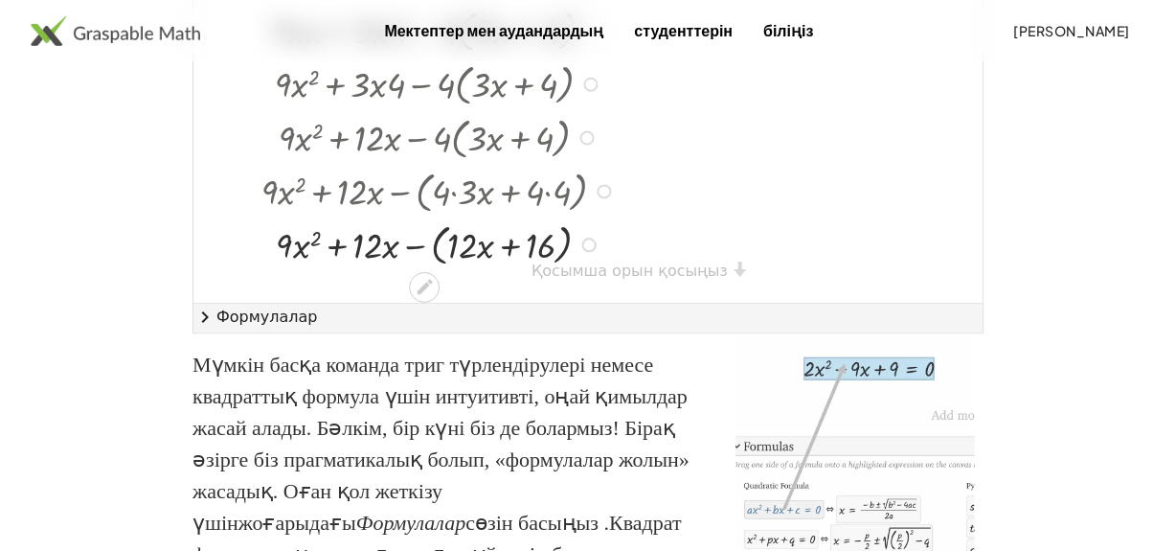
click at [414, 270] on div at bounding box center [441, 243] width 380 height 54
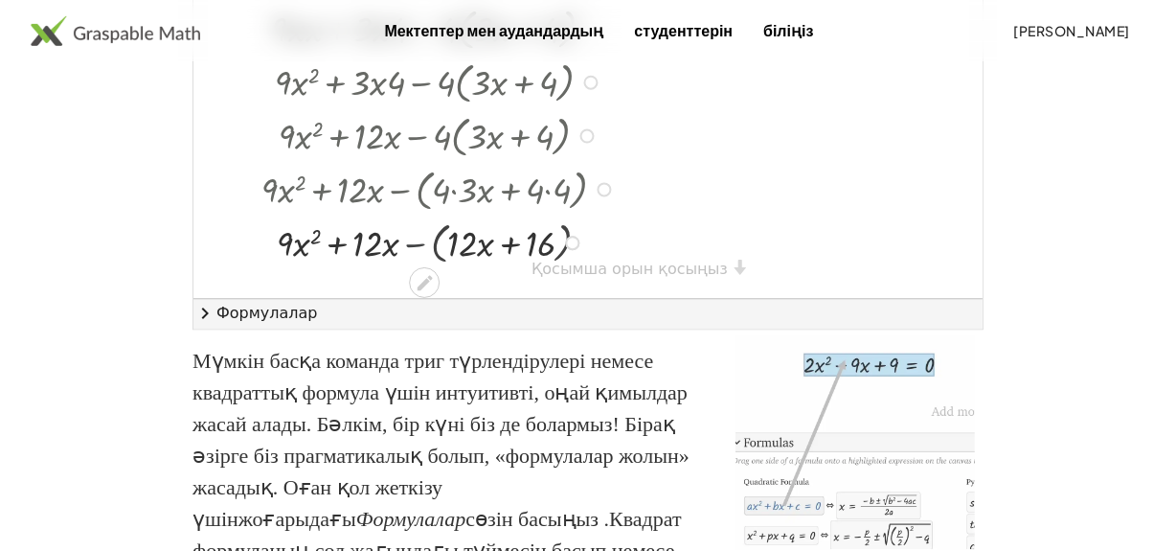
scroll to position [0, 0]
click at [429, 268] on div at bounding box center [441, 243] width 380 height 49
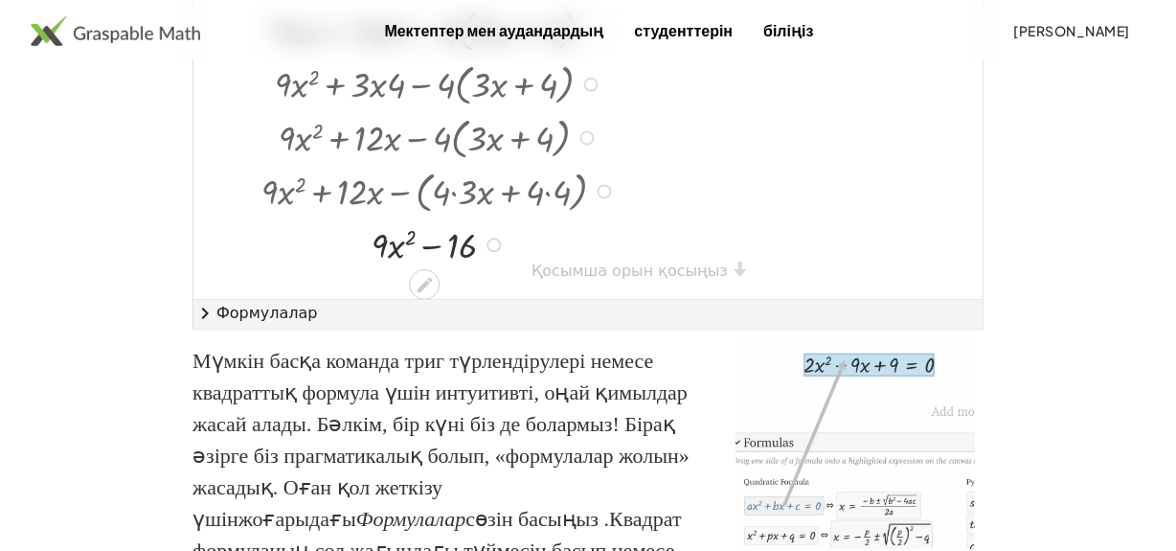
click at [430, 268] on div at bounding box center [441, 243] width 380 height 49
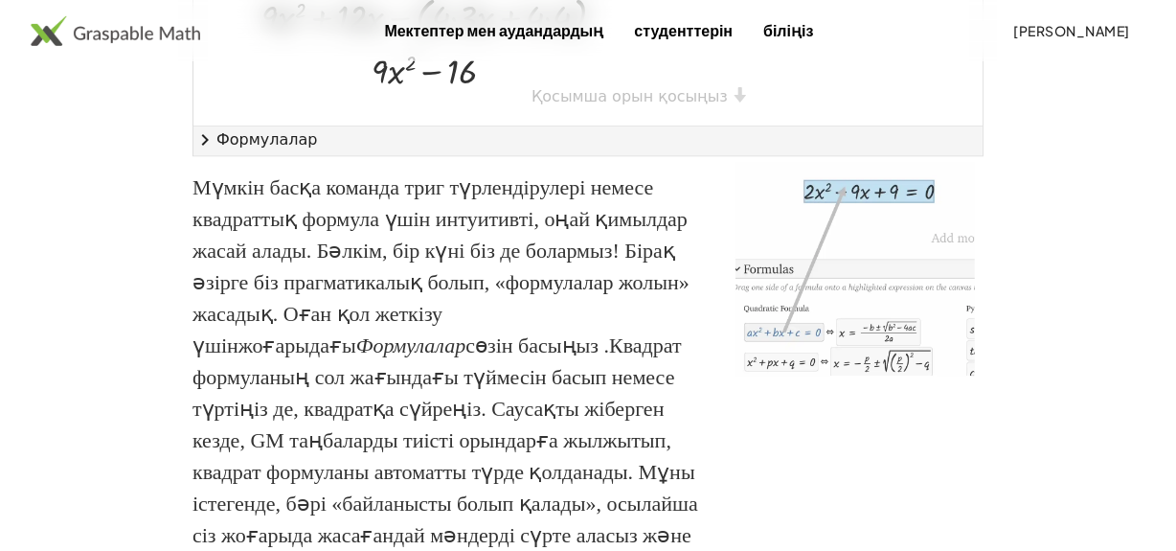
scroll to position [4495, 0]
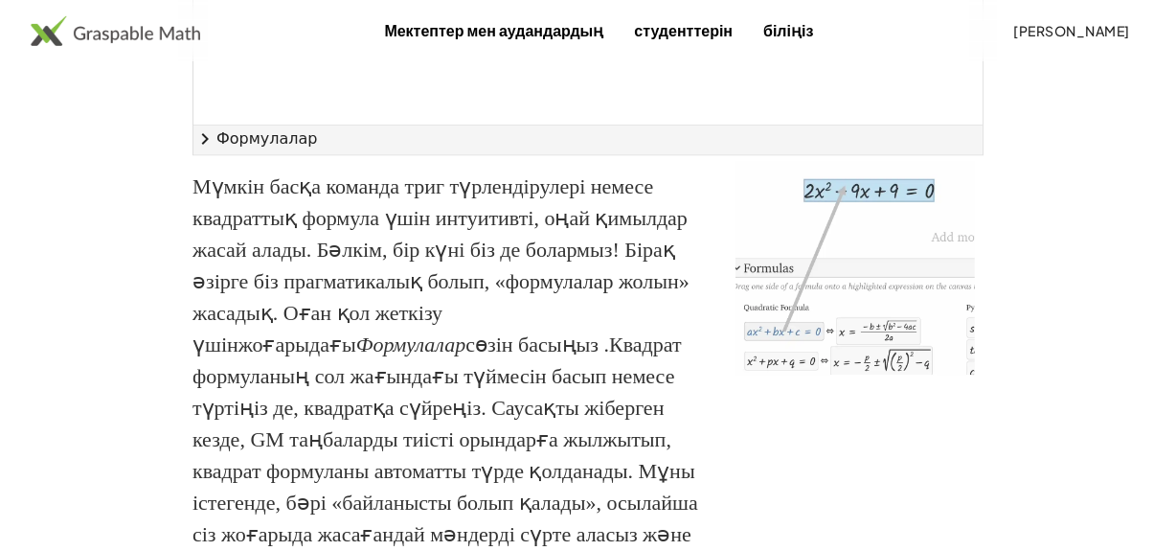
scroll to position [175, 0]
click at [221, 147] on font "Формулалар" at bounding box center [266, 138] width 101 height 18
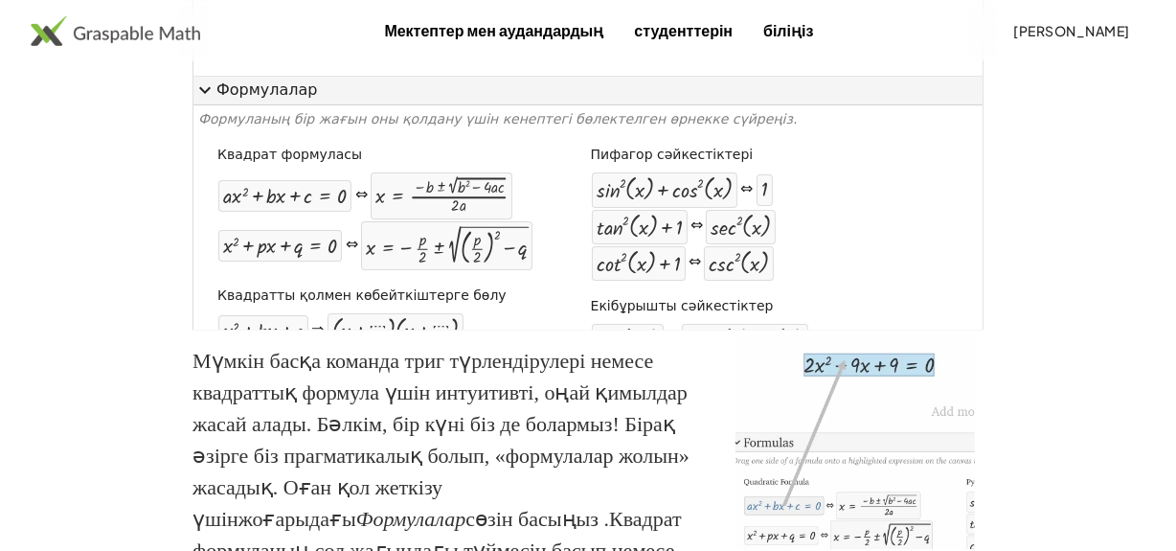
scroll to position [86, 0]
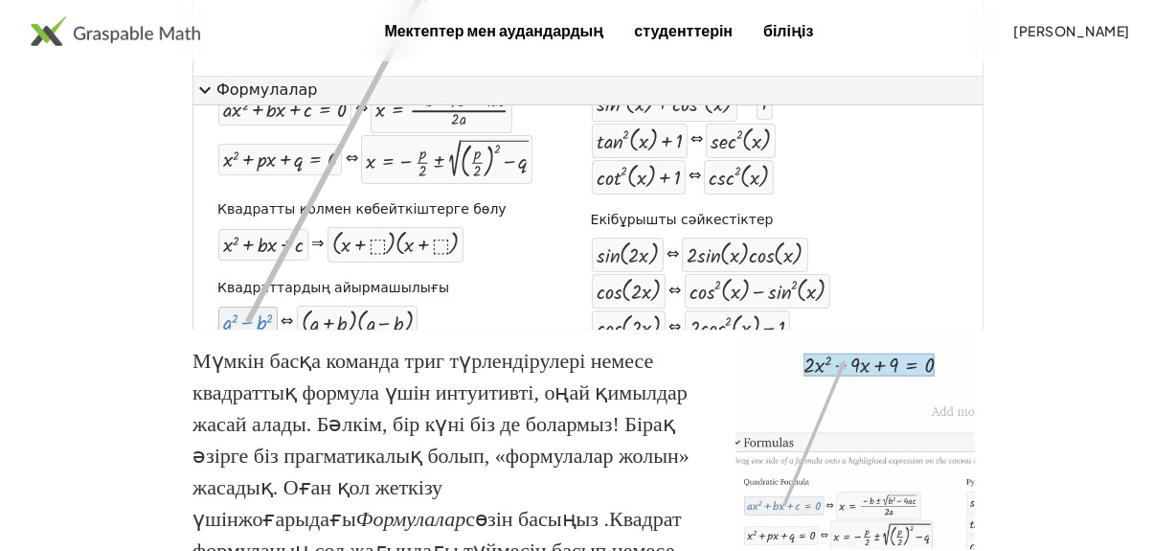
drag, startPoint x: 253, startPoint y: 505, endPoint x: 421, endPoint y: 172, distance: 372.5
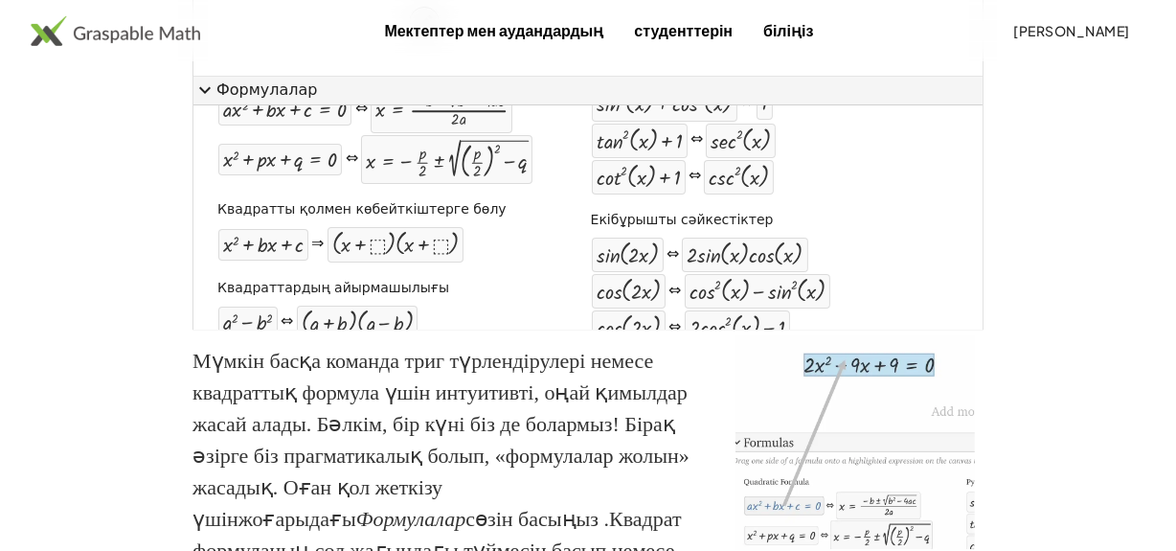
click at [421, 33] on icon at bounding box center [425, 22] width 20 height 20
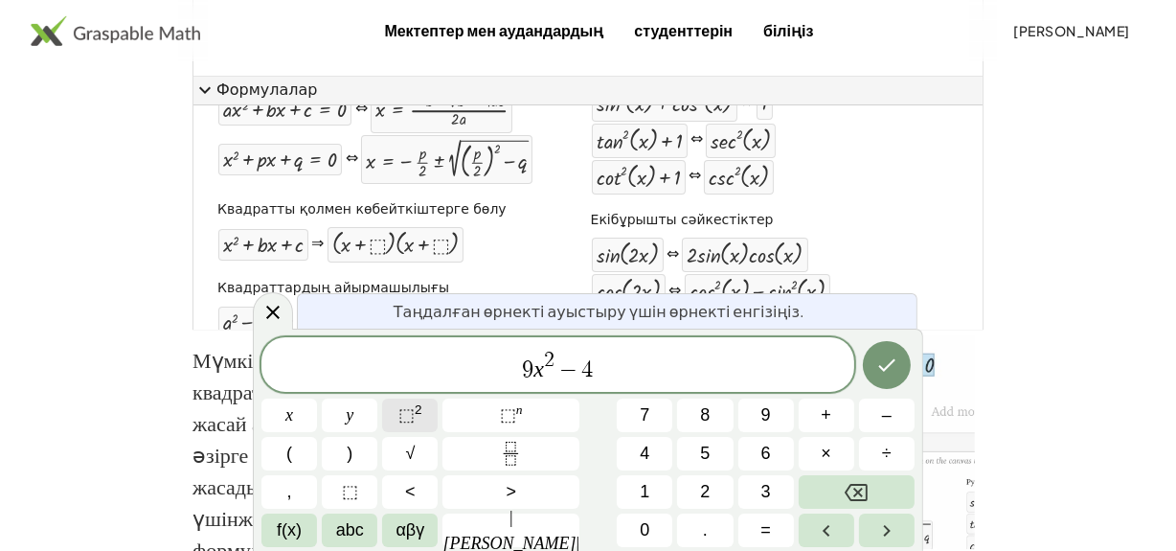
click at [422, 408] on sup "2" at bounding box center [419, 409] width 8 height 14
click at [529, 373] on var "x" at bounding box center [534, 368] width 11 height 25
click at [298, 456] on button "(" at bounding box center [289, 454] width 56 height 34
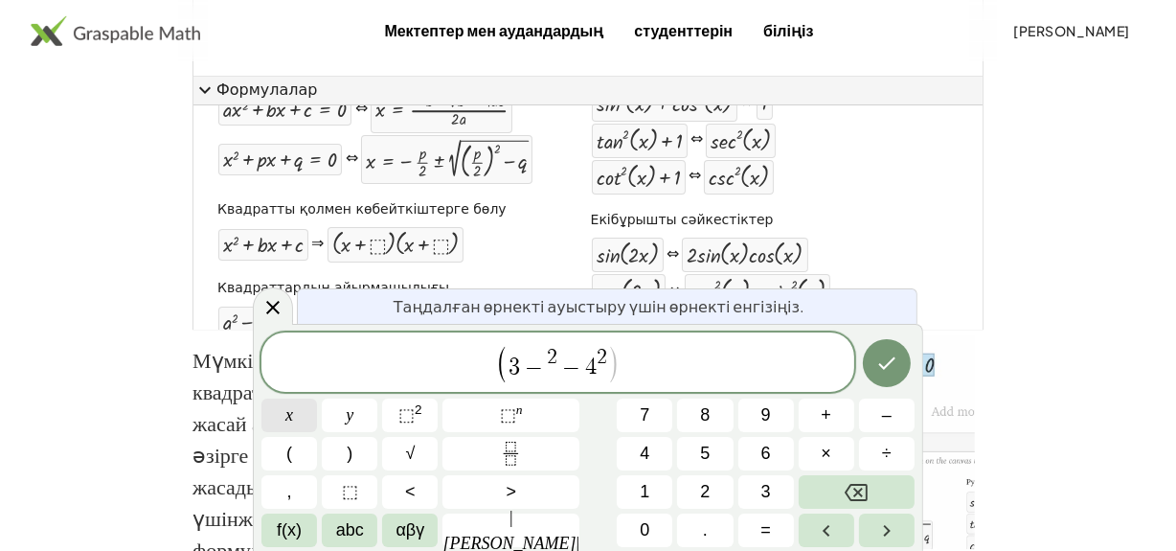
click at [306, 422] on button "x" at bounding box center [289, 415] width 56 height 34
click at [352, 463] on span ")" at bounding box center [350, 453] width 6 height 26
click at [542, 372] on var "x" at bounding box center [547, 366] width 11 height 25
click at [883, 370] on icon "Дайын" at bounding box center [886, 363] width 23 height 23
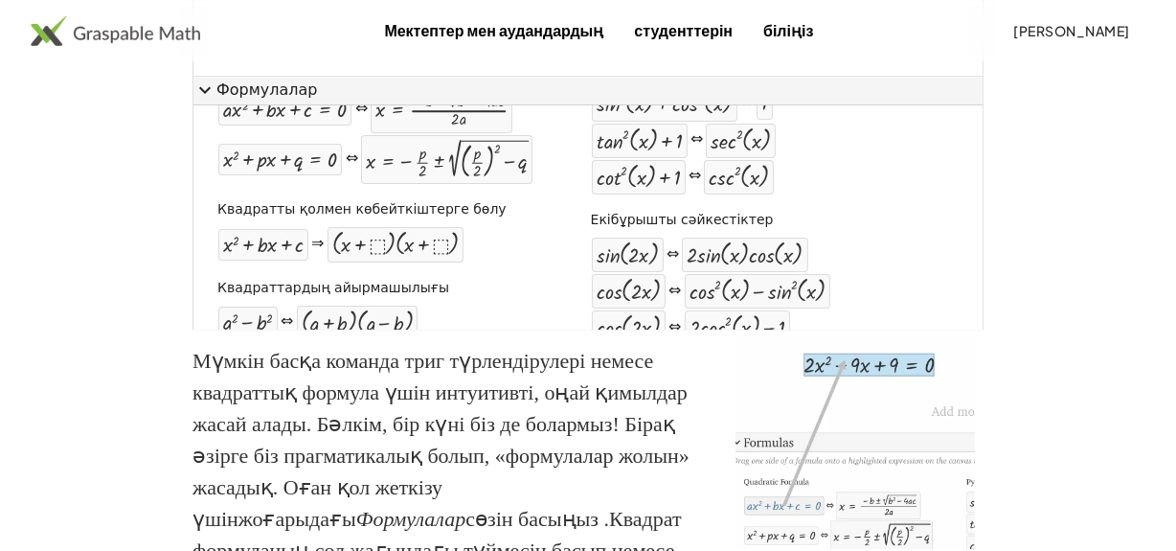
scroll to position [349, 0]
drag, startPoint x: 239, startPoint y: 511, endPoint x: 412, endPoint y: 140, distance: 409.5
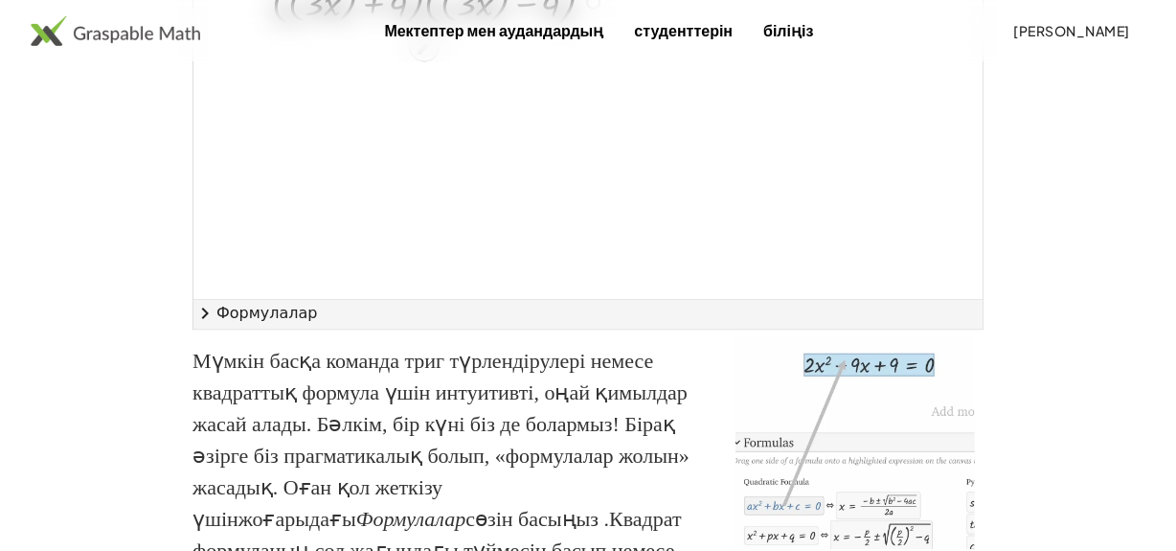
click at [290, 30] on div at bounding box center [441, 0] width 380 height 58
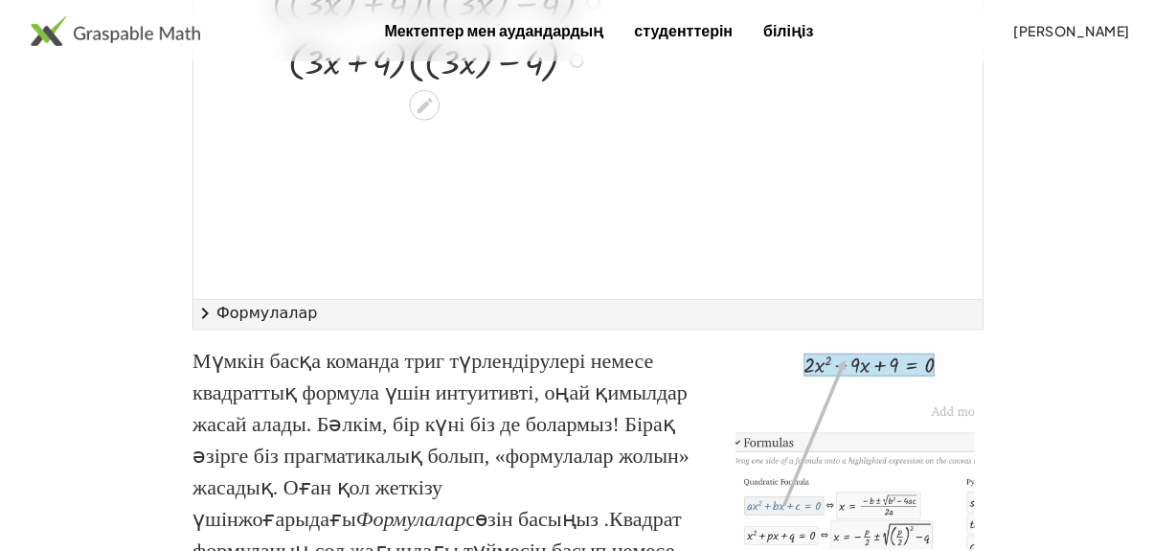
click at [430, 88] on div at bounding box center [441, 59] width 380 height 58
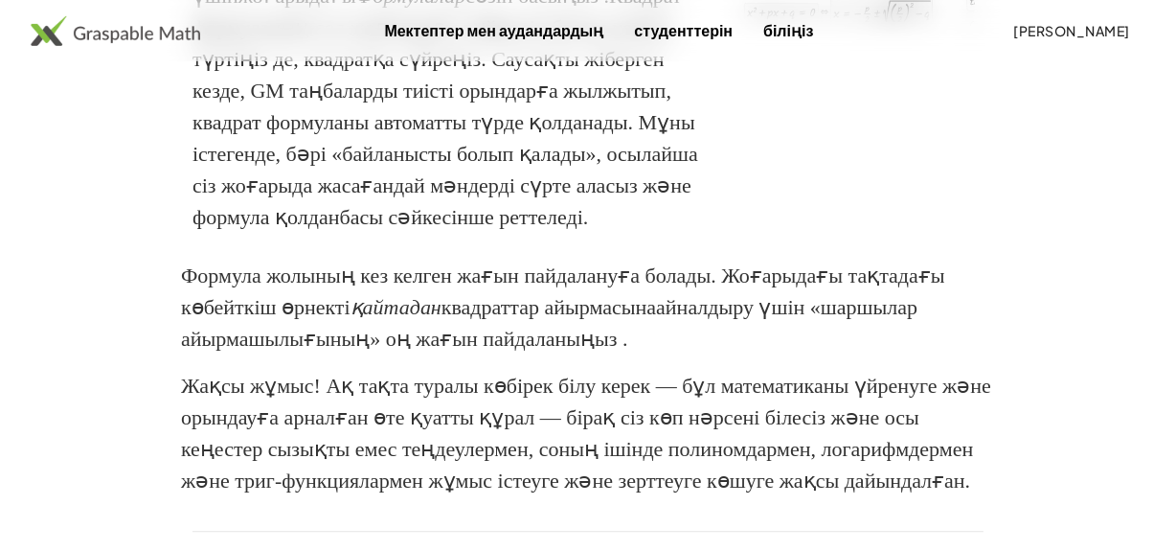
scroll to position [5187, 0]
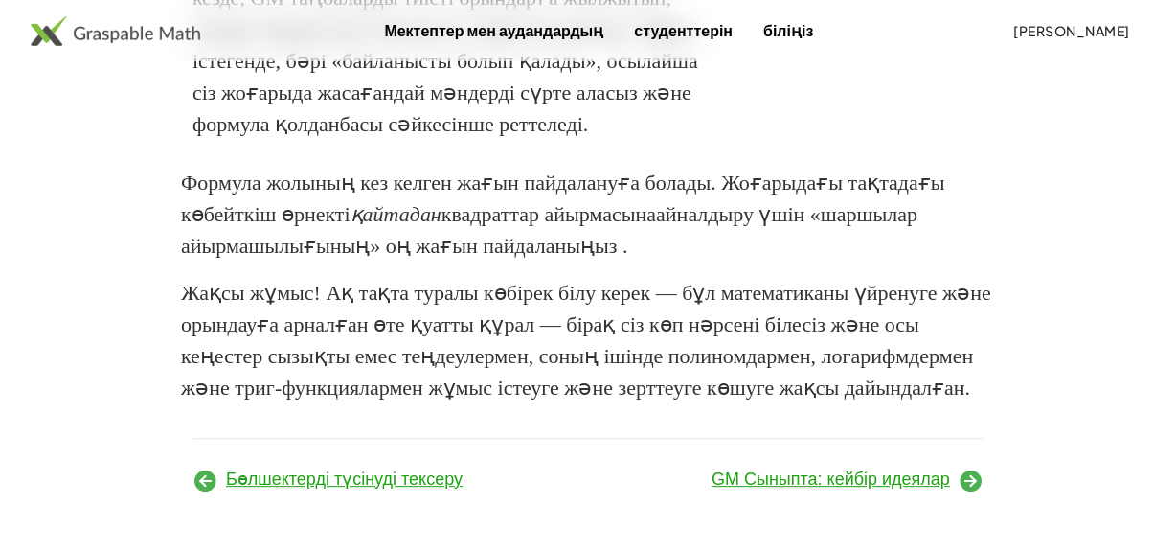
click at [815, 482] on font "GM Сыныпта: кейбір идеялар" at bounding box center [830, 478] width 238 height 19
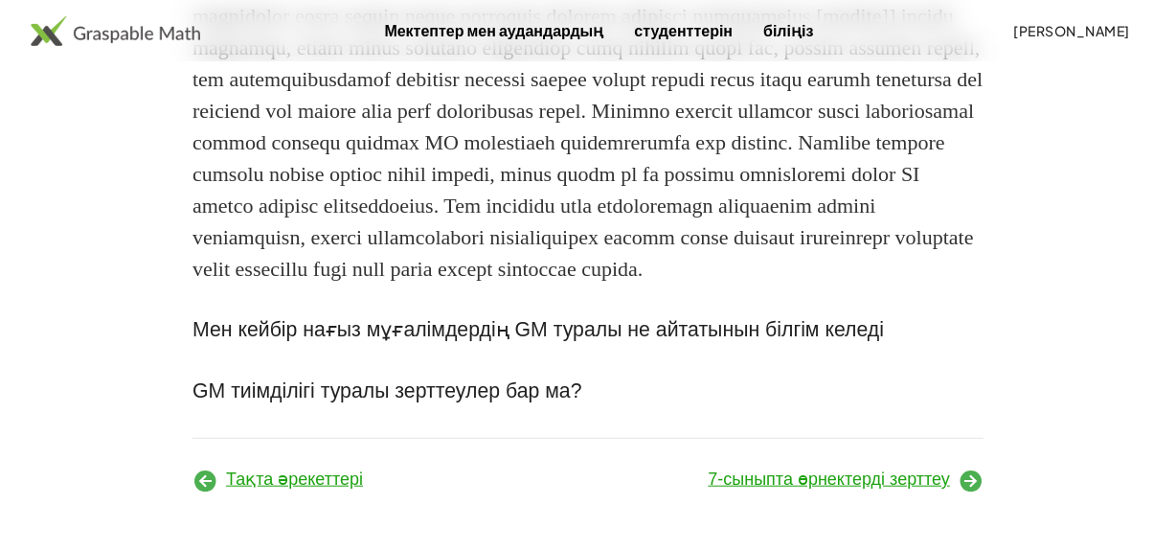
scroll to position [1925, 0]
click at [833, 476] on font "7-сыныпта өрнектерді зерттеу" at bounding box center [829, 478] width 242 height 19
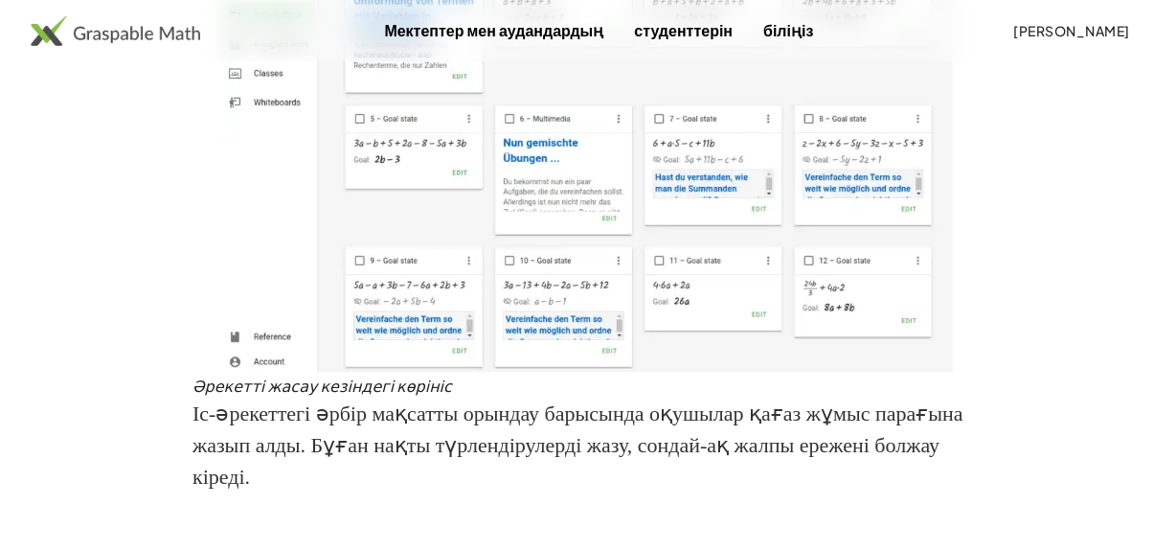
scroll to position [2360, 0]
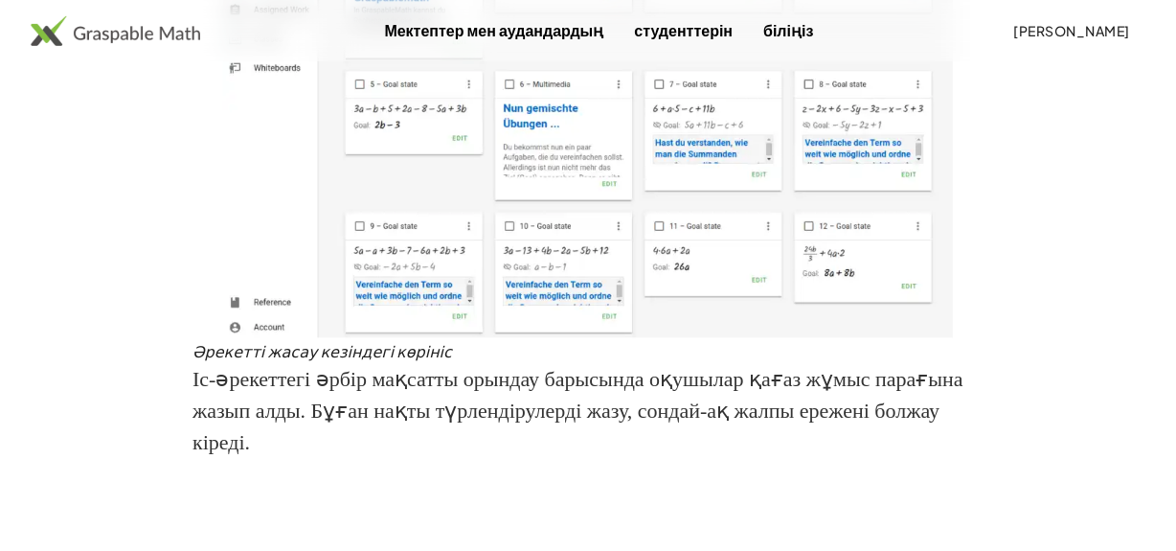
drag, startPoint x: 559, startPoint y: 229, endPoint x: 573, endPoint y: 223, distance: 14.6
click at [560, 228] on img at bounding box center [588, 98] width 768 height 479
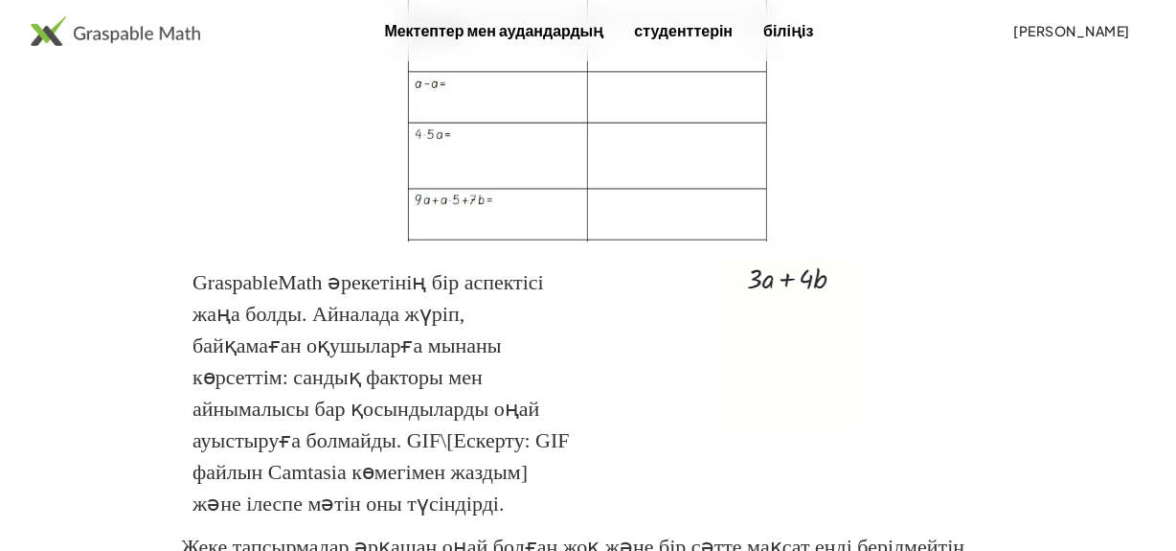
scroll to position [2882, 0]
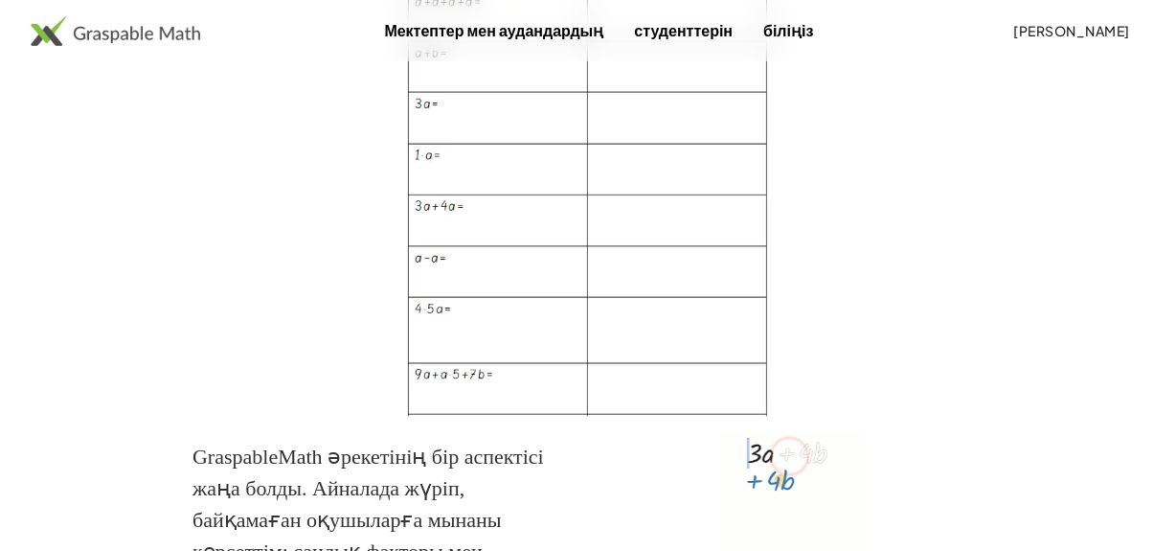
click at [517, 241] on img at bounding box center [588, 177] width 768 height 479
click at [543, 179] on img at bounding box center [588, 177] width 768 height 479
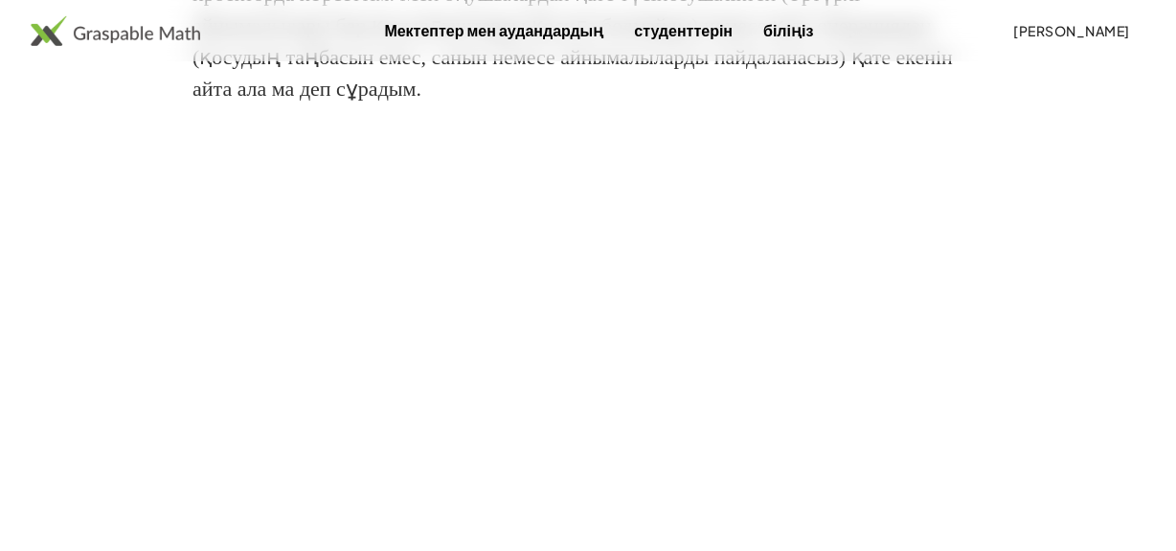
scroll to position [4101, 0]
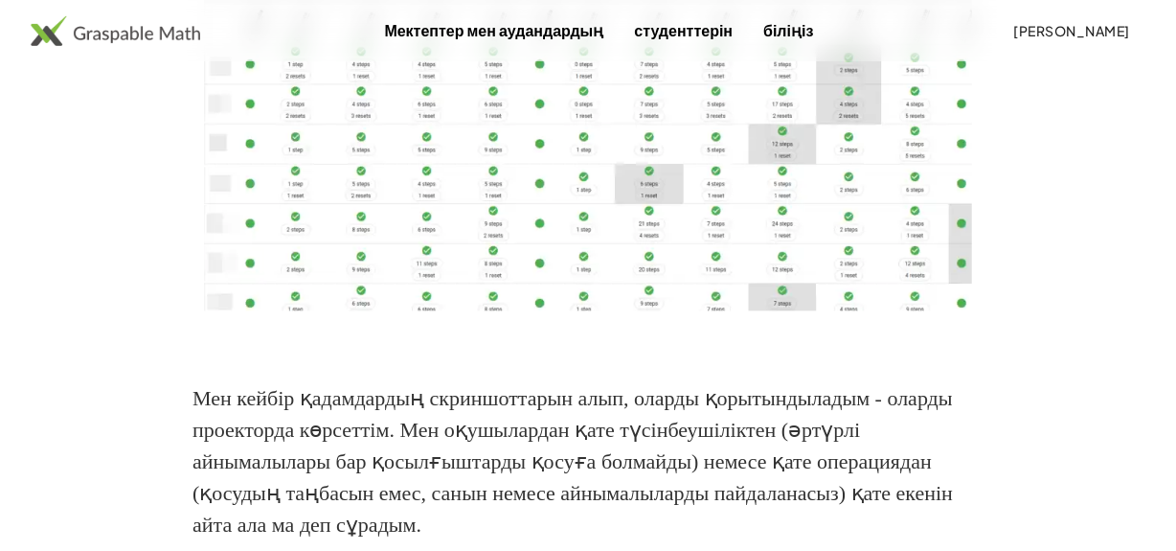
click at [133, 29] on img at bounding box center [115, 30] width 169 height 31
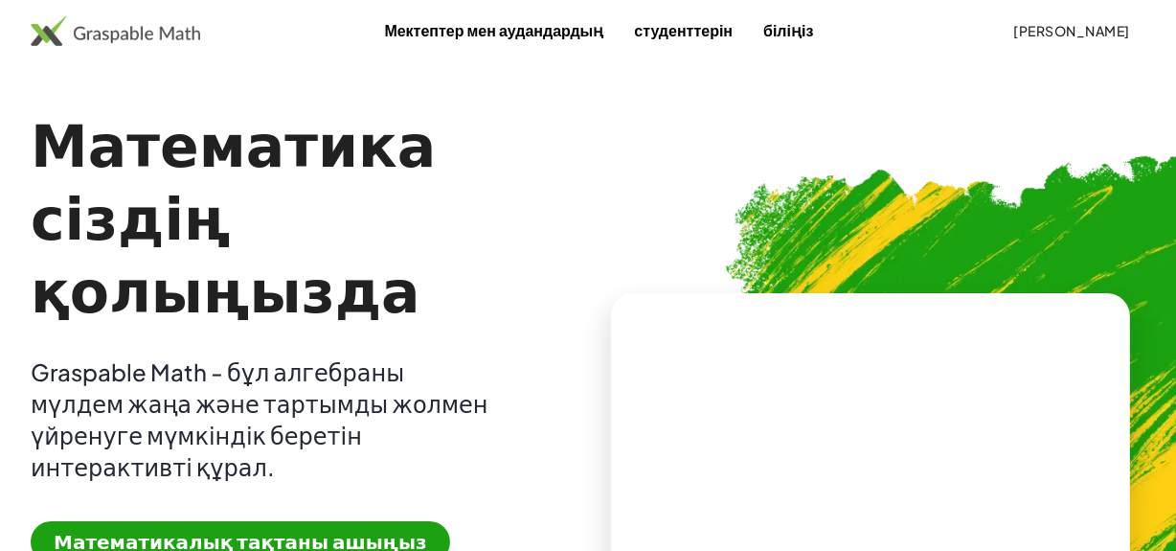
click at [76, 38] on img at bounding box center [115, 30] width 169 height 31
click at [56, 28] on img at bounding box center [115, 30] width 169 height 31
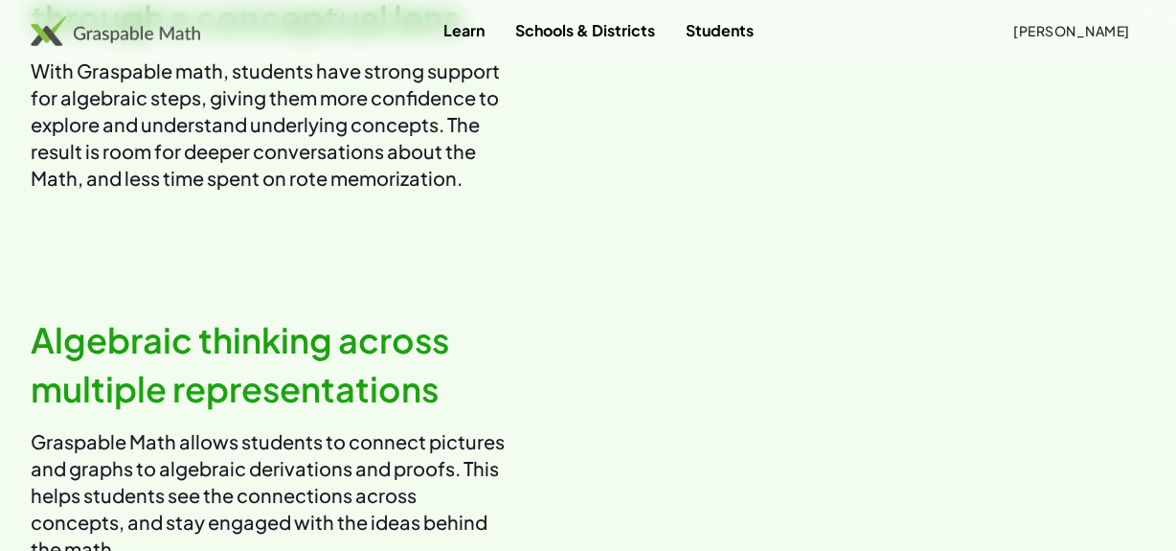
scroll to position [1258, 0]
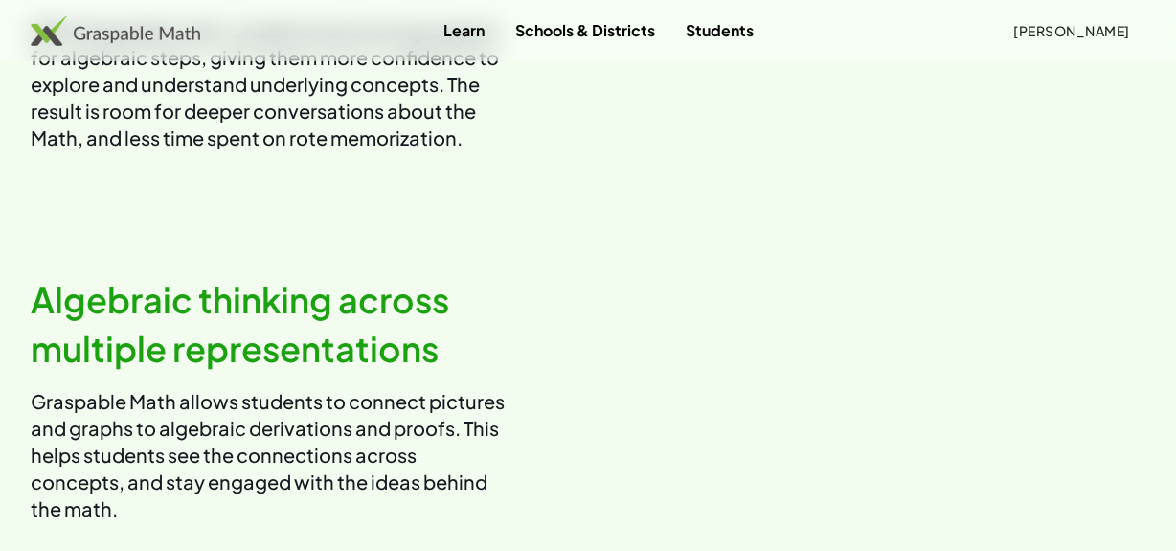
click at [135, 30] on img at bounding box center [115, 30] width 169 height 31
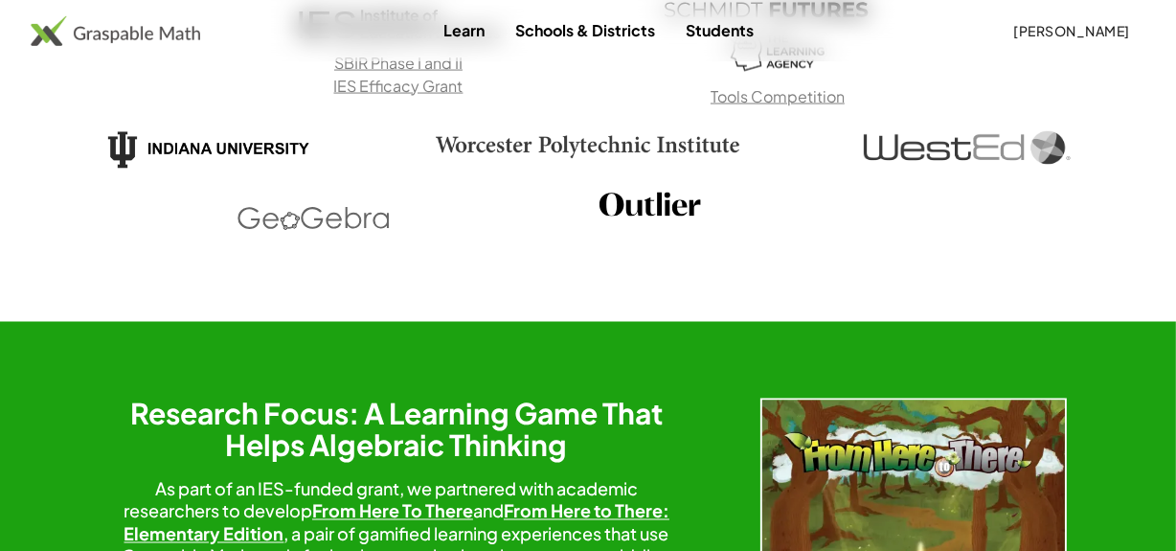
scroll to position [2658, 0]
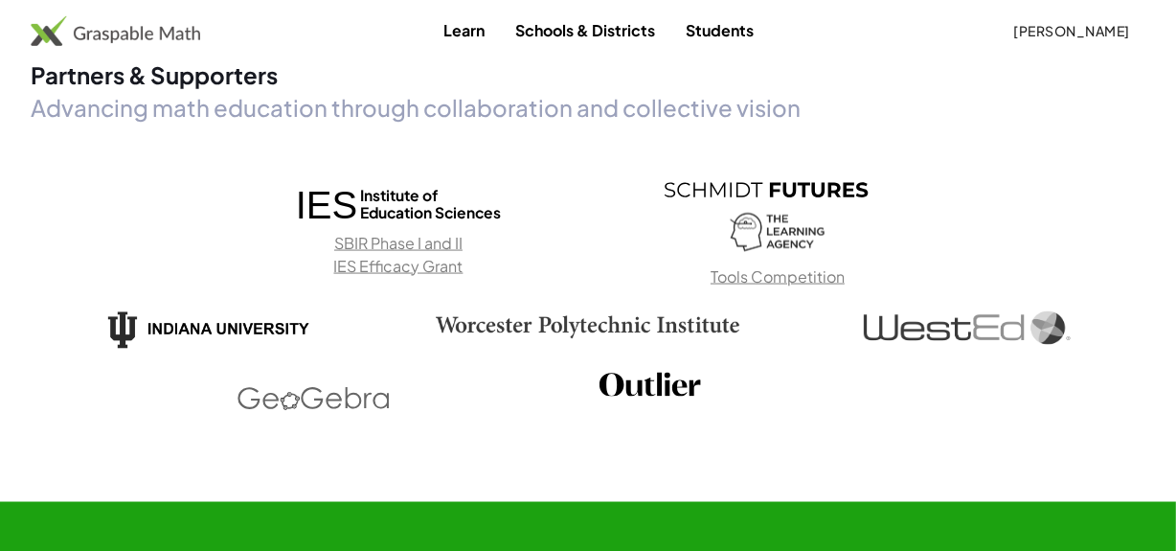
click at [693, 27] on link "Students" at bounding box center [719, 29] width 99 height 35
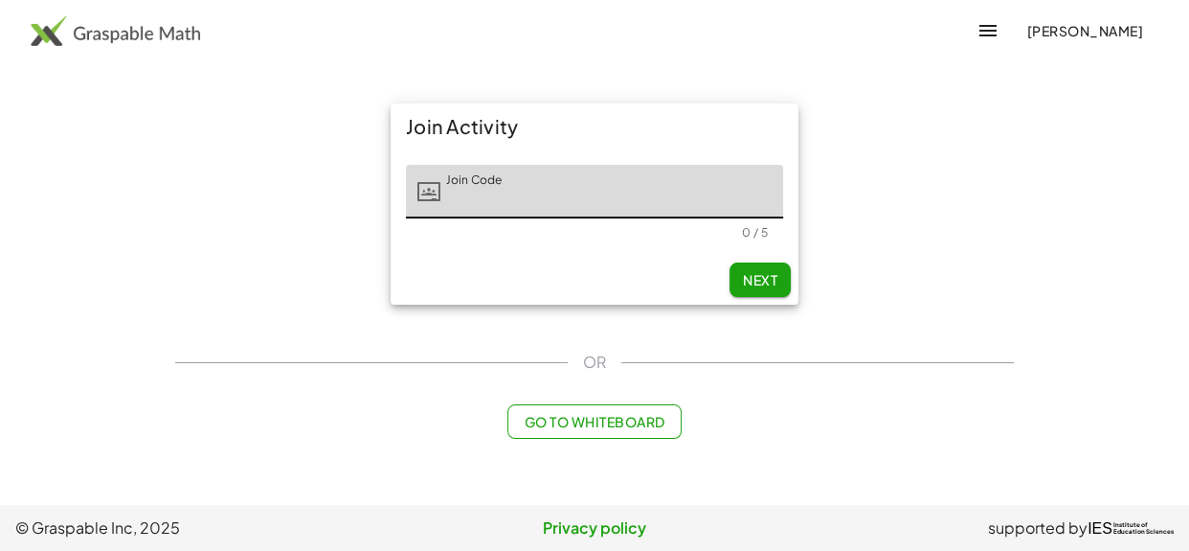
click at [104, 33] on img at bounding box center [115, 30] width 169 height 31
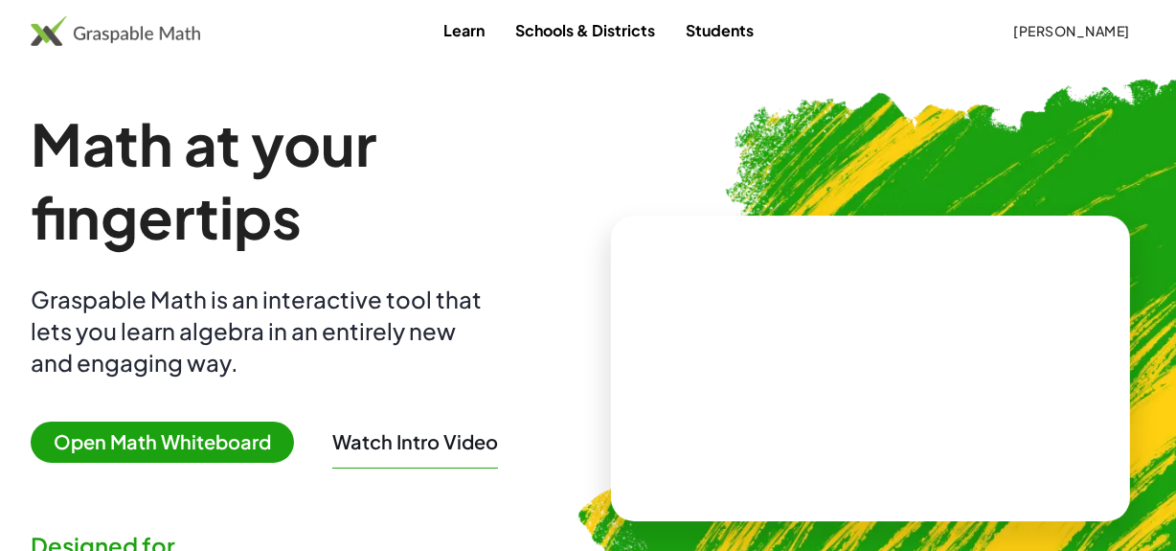
click at [121, 443] on span "Open Math Whiteboard" at bounding box center [162, 441] width 263 height 41
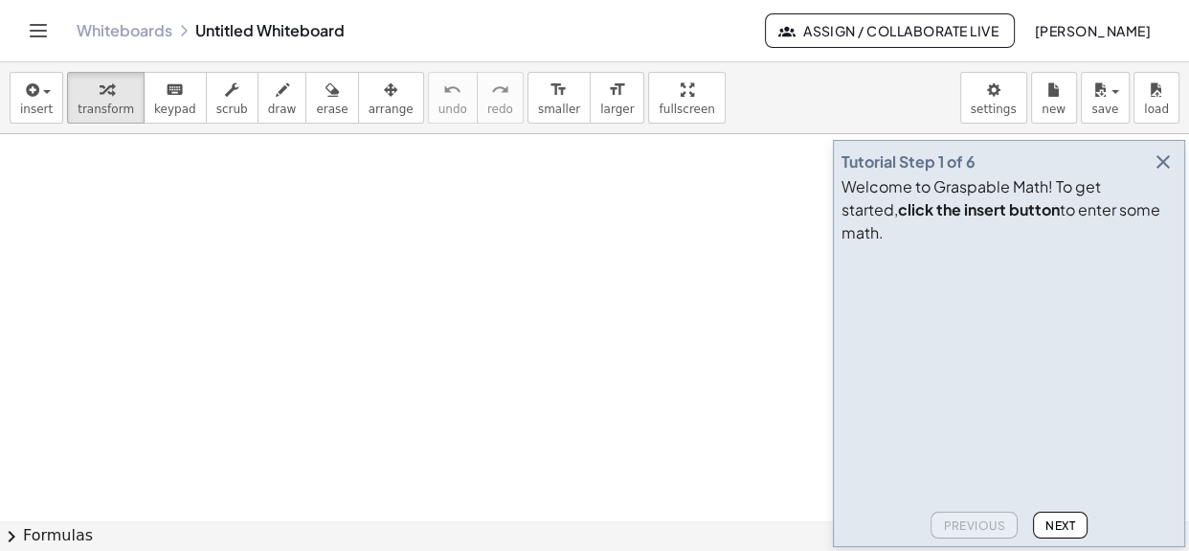
click at [139, 29] on link "Whiteboards" at bounding box center [125, 30] width 96 height 19
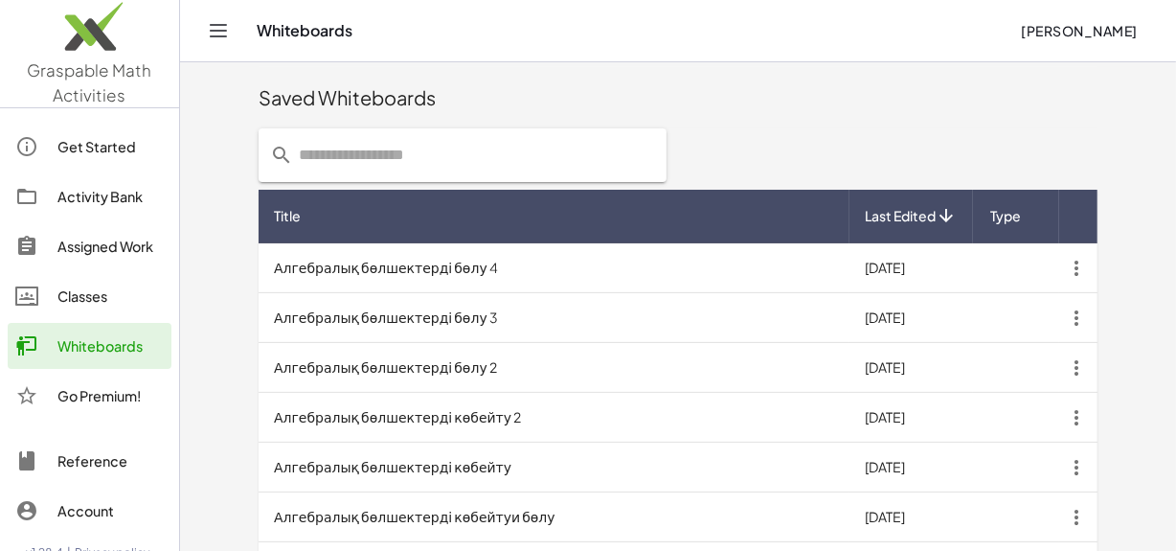
scroll to position [604, 0]
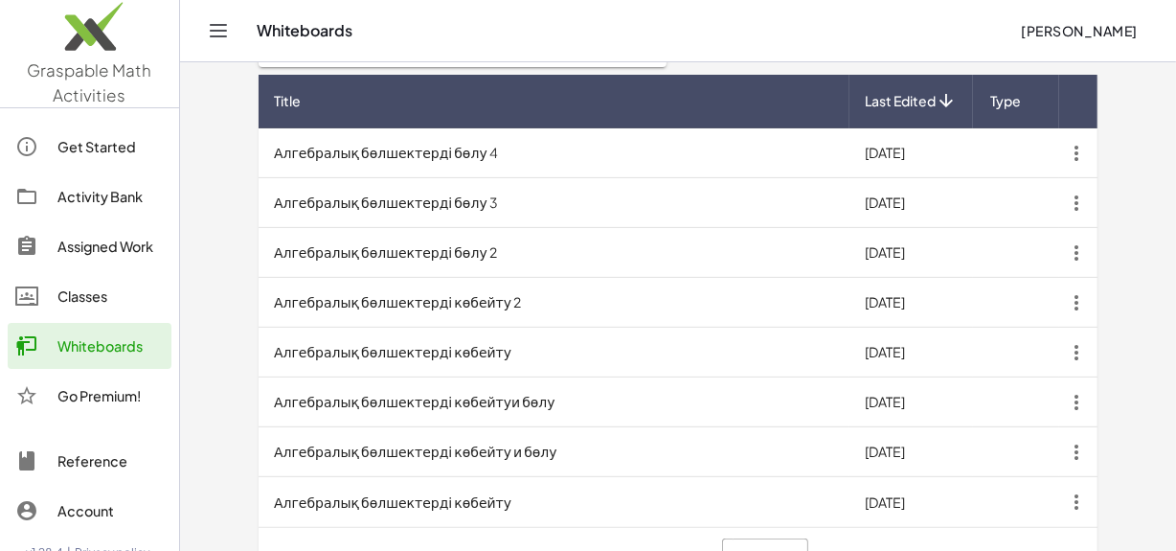
click at [85, 302] on div "Classes" at bounding box center [110, 295] width 106 height 23
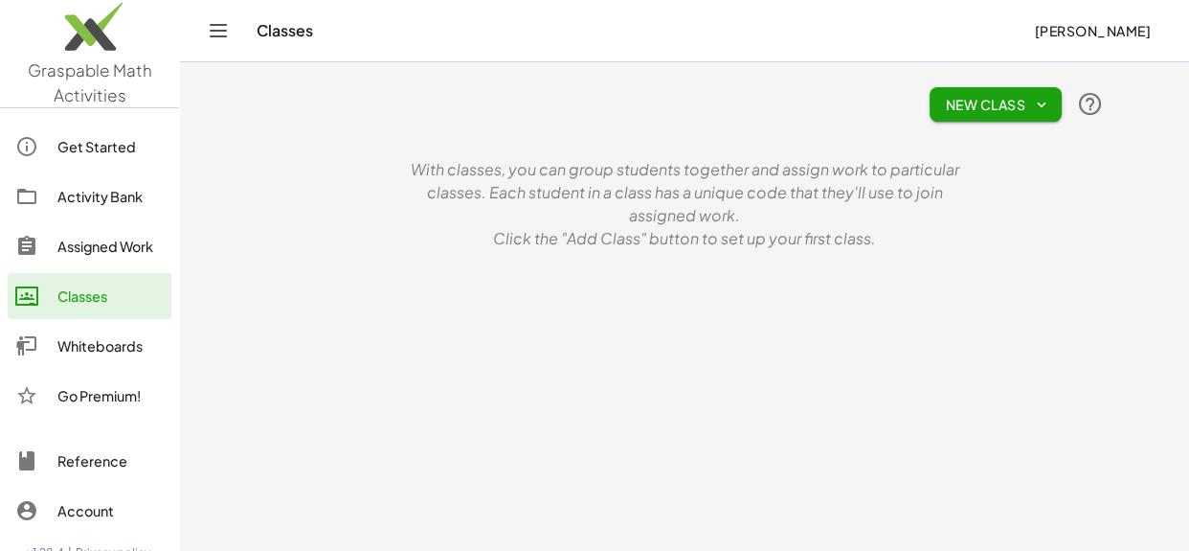
click at [1017, 94] on button "New Class" at bounding box center [996, 104] width 132 height 34
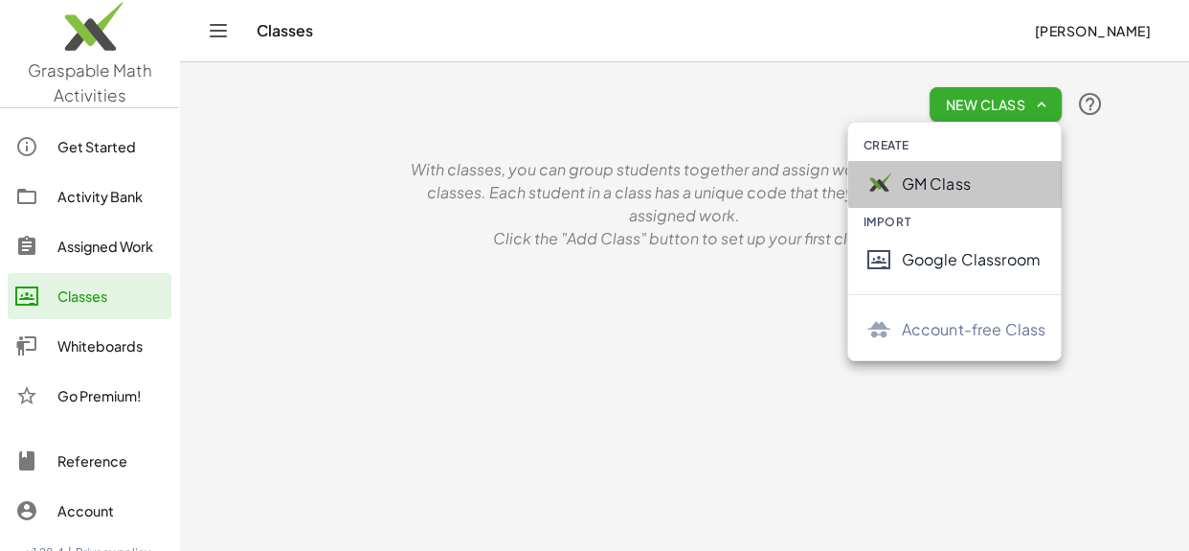
click at [922, 200] on div "GM Class" at bounding box center [955, 184] width 214 height 46
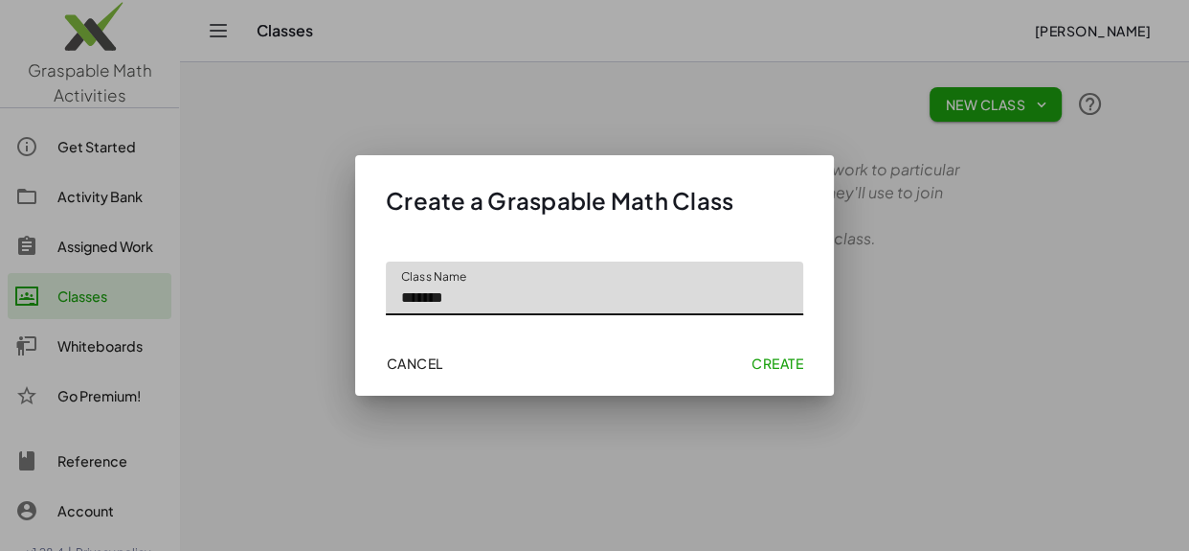
type input "*******"
click at [757, 364] on span "Create" at bounding box center [778, 362] width 52 height 17
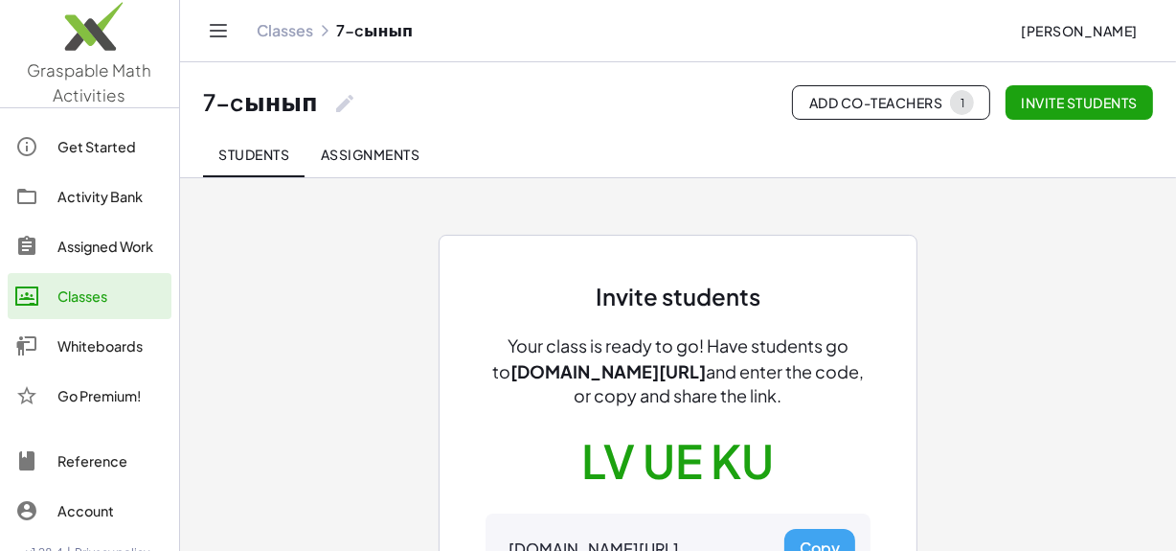
click at [902, 97] on span "Add Co-Teachers 1" at bounding box center [891, 102] width 166 height 25
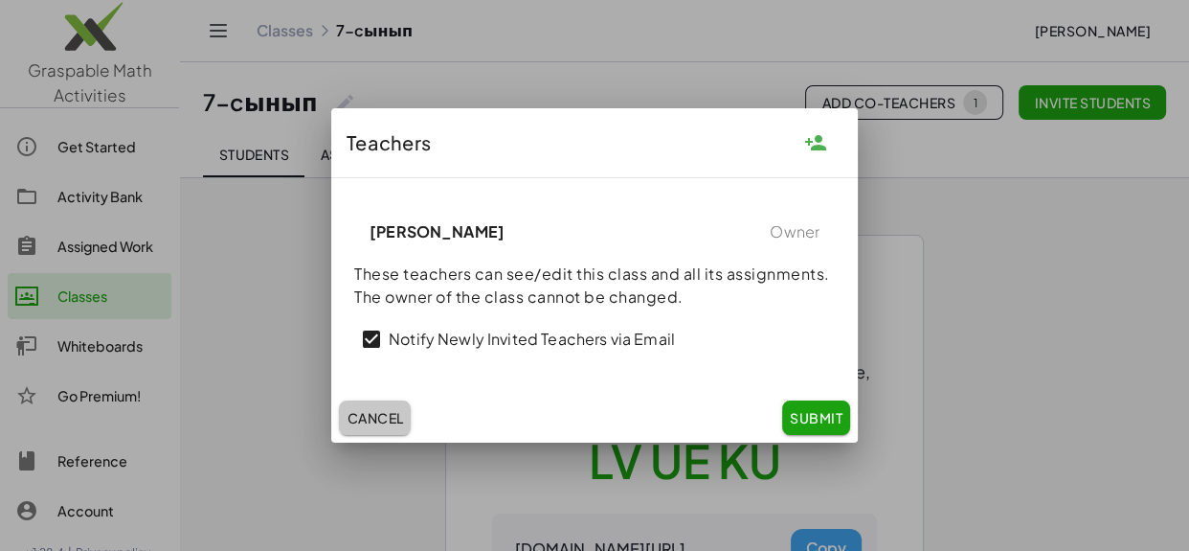
click at [372, 416] on span "Cancel" at bounding box center [375, 417] width 56 height 17
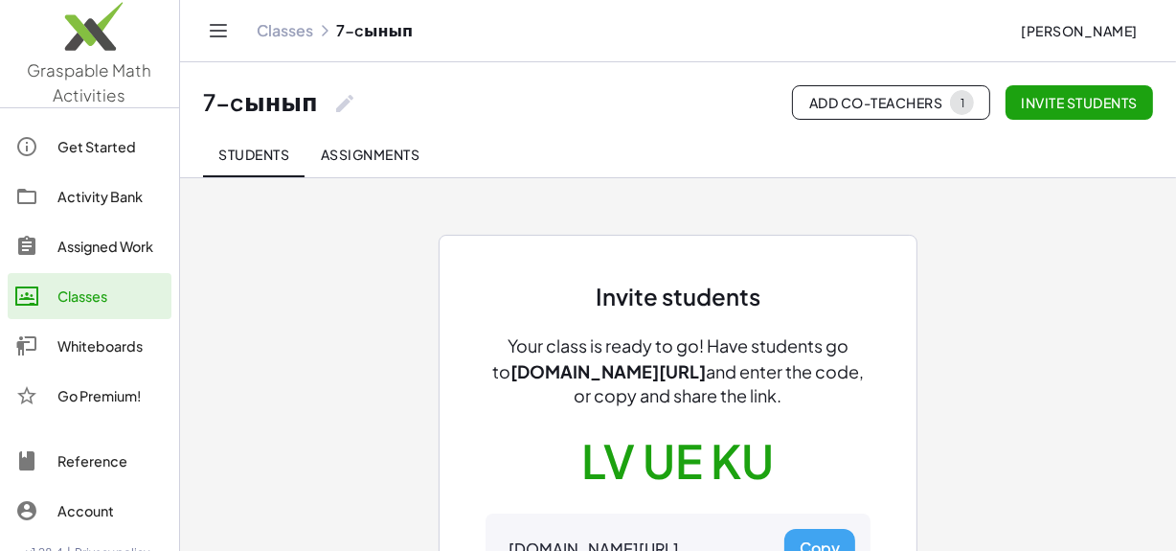
click at [1053, 98] on span "Invite students" at bounding box center [1079, 102] width 117 height 17
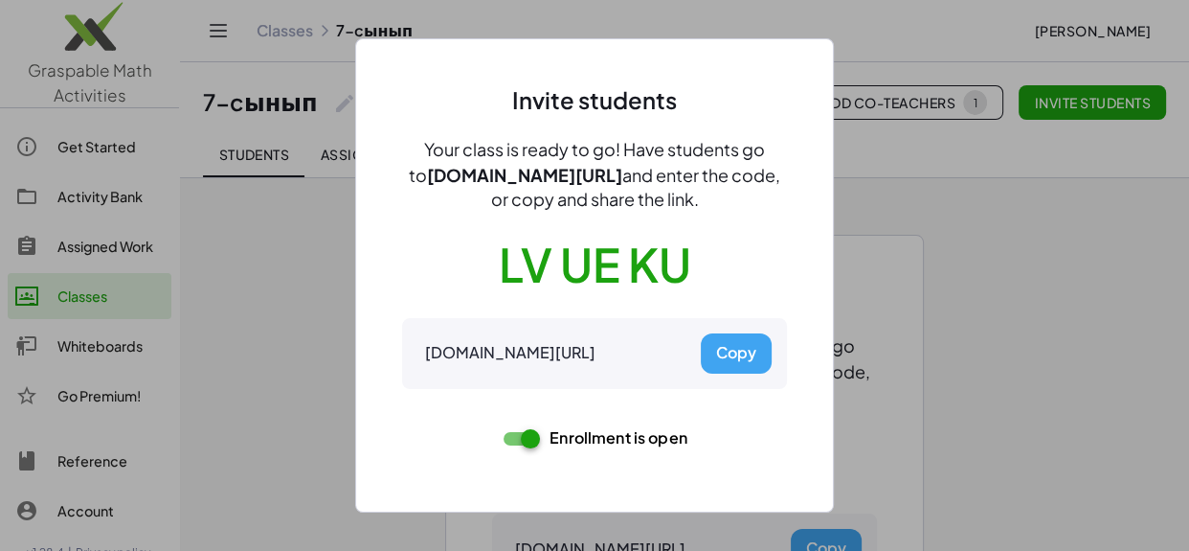
click at [814, 270] on div "Invite students Your class is ready to go! Have students go to gmacts.com/join-…" at bounding box center [594, 275] width 479 height 474
click at [999, 236] on div at bounding box center [594, 275] width 1189 height 551
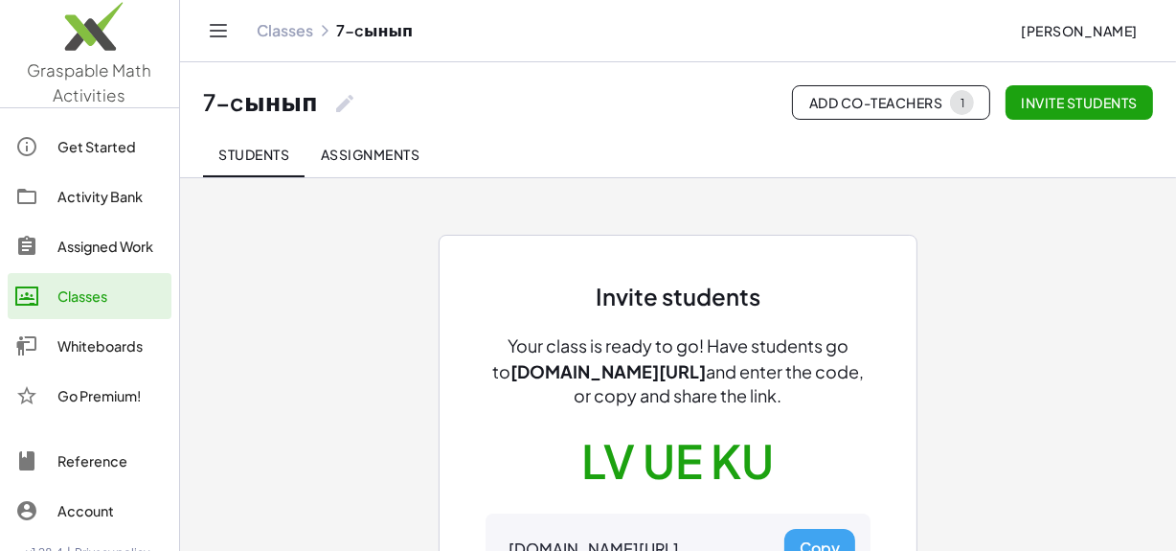
click at [391, 164] on button "Assignments" at bounding box center [369, 154] width 130 height 46
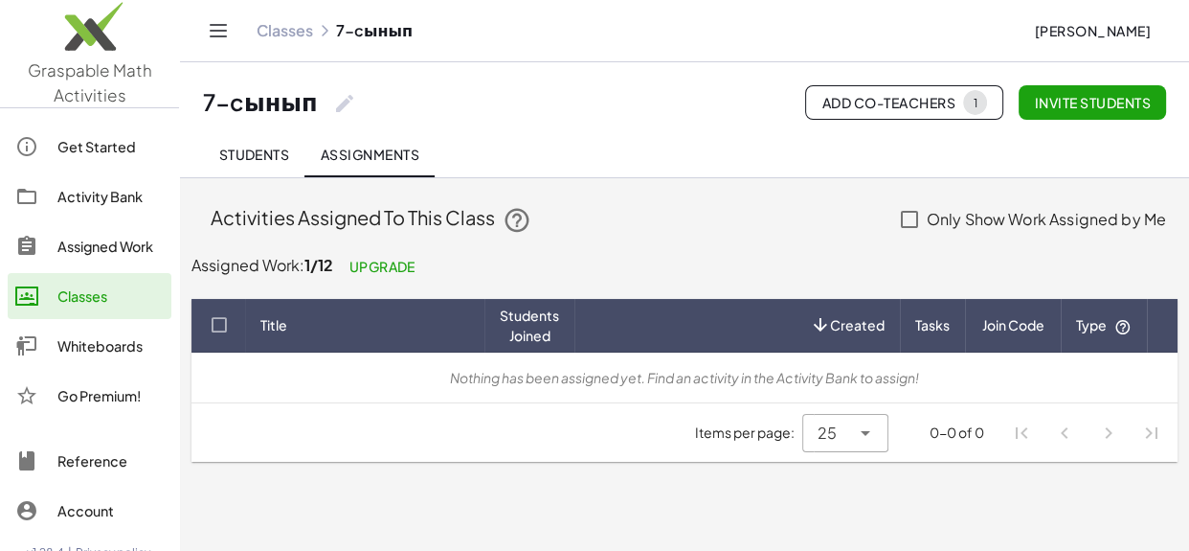
click at [849, 440] on div "25 **" at bounding box center [826, 433] width 48 height 38
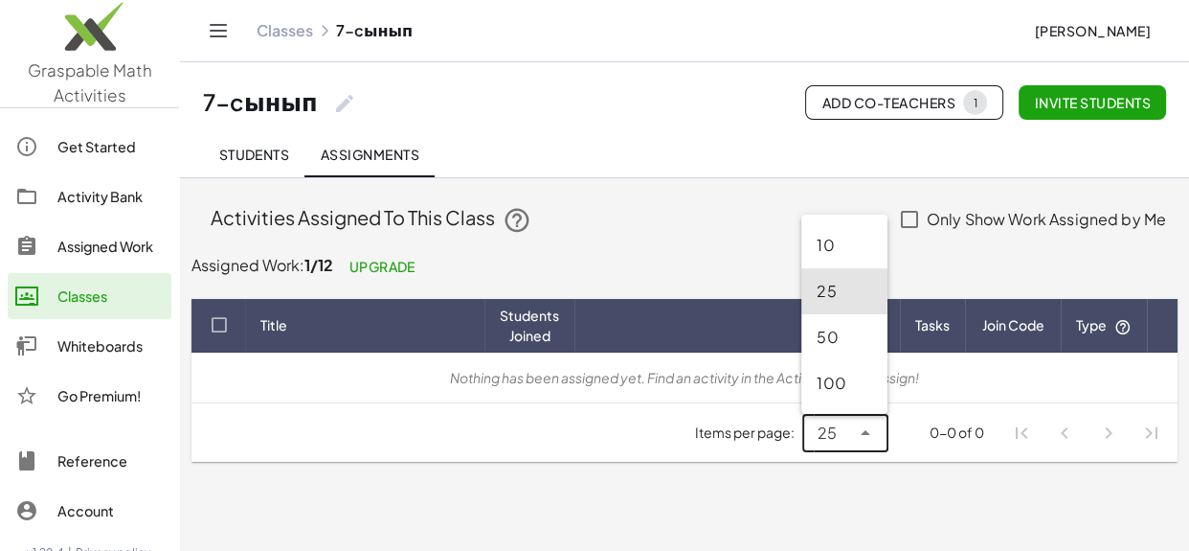
click at [843, 479] on main "Invite students Your class is ready to go! Have students go to gmacts.com/join-…" at bounding box center [684, 275] width 1009 height 551
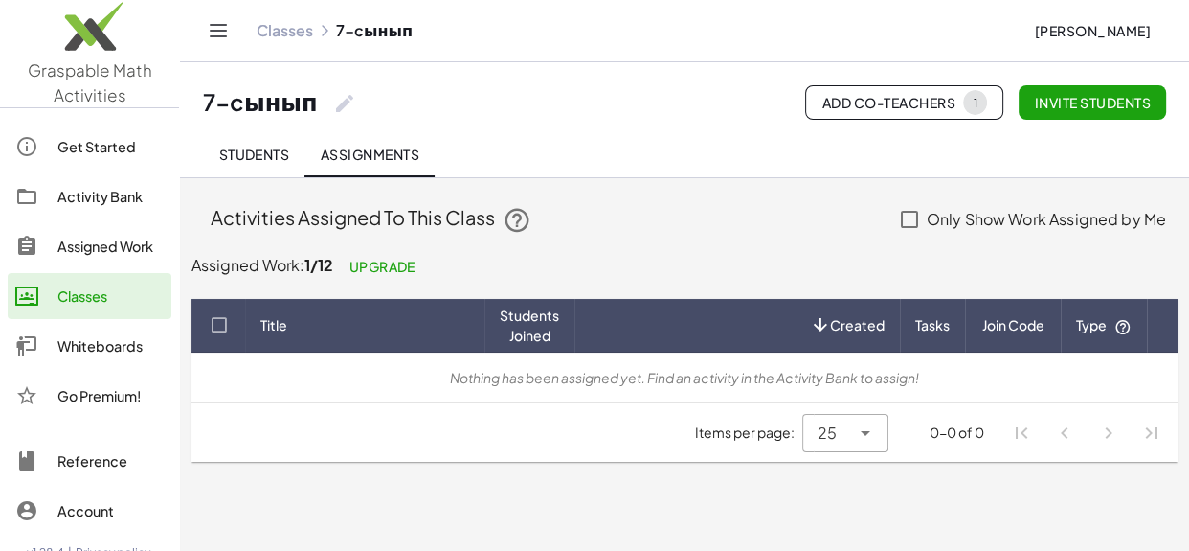
click at [831, 326] on span "Created" at bounding box center [857, 325] width 55 height 20
click at [396, 265] on span "Upgrade" at bounding box center [382, 266] width 67 height 17
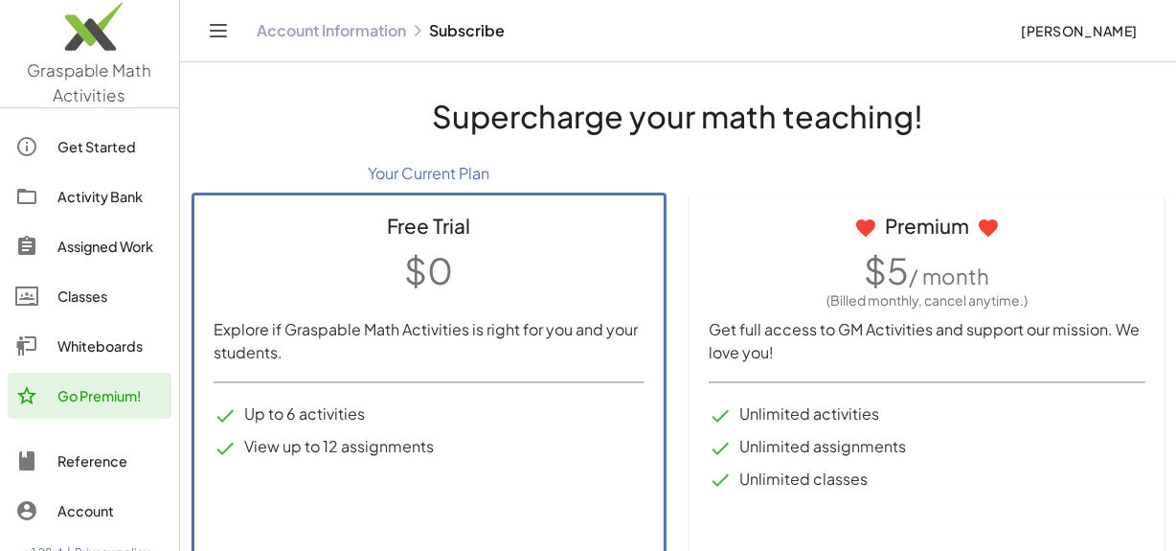
click at [362, 28] on link "Account Information" at bounding box center [331, 30] width 149 height 19
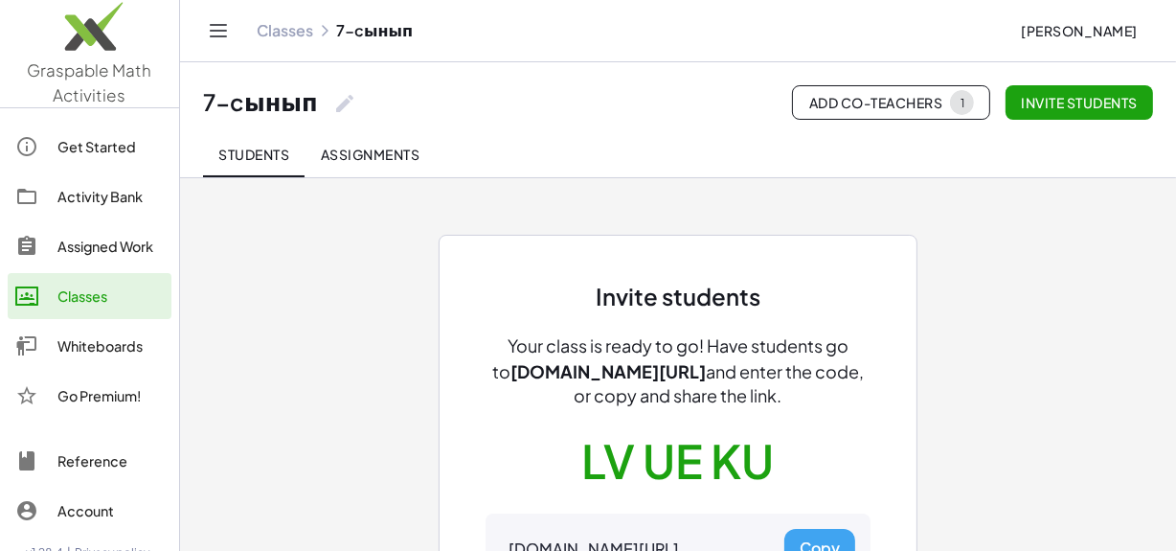
click at [345, 196] on div "Invite students Your class is ready to go! Have students go to gmacts.com/join-…" at bounding box center [678, 448] width 862 height 543
click at [232, 146] on span "Students" at bounding box center [253, 154] width 71 height 17
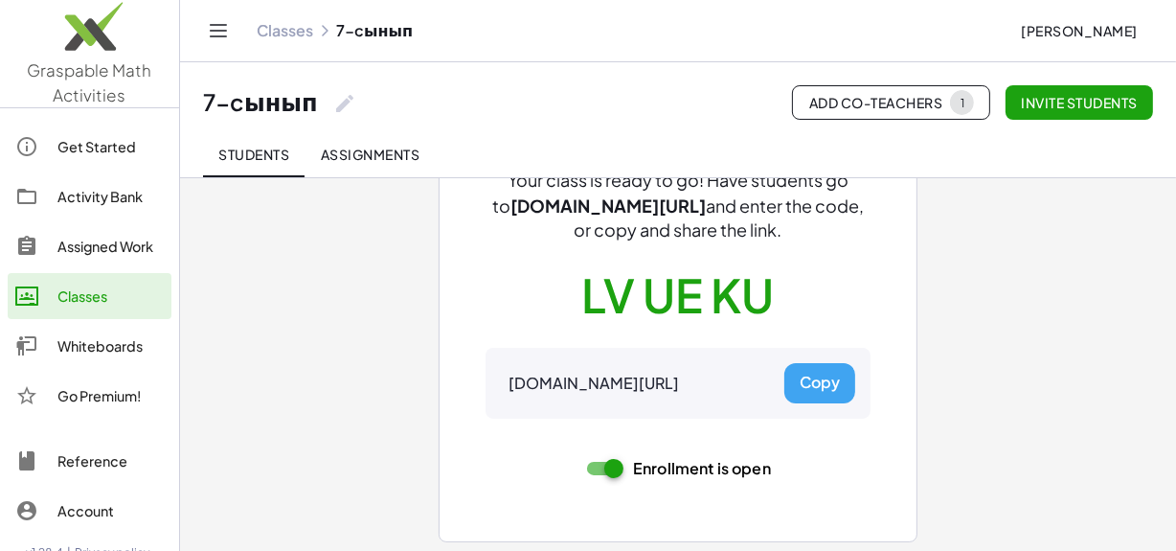
scroll to position [168, 0]
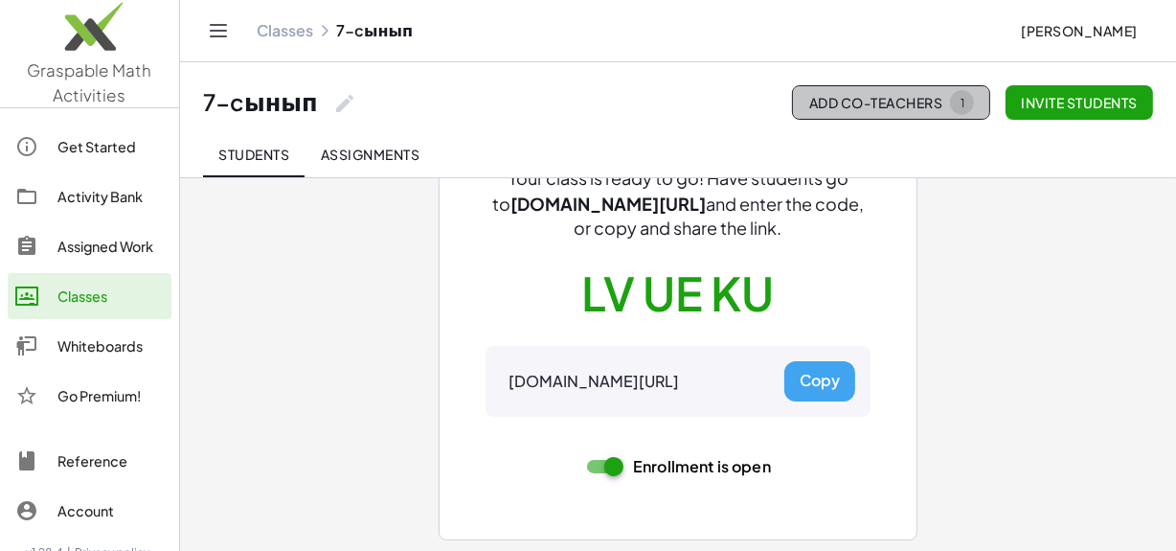
click at [856, 109] on span "Add Co-Teachers 1" at bounding box center [891, 102] width 166 height 25
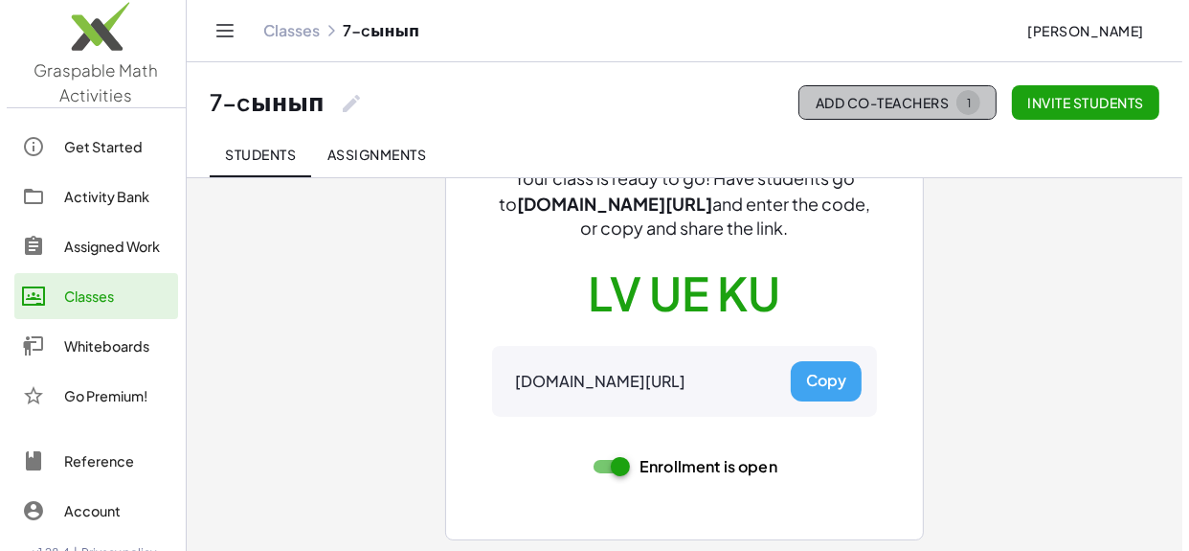
scroll to position [0, 0]
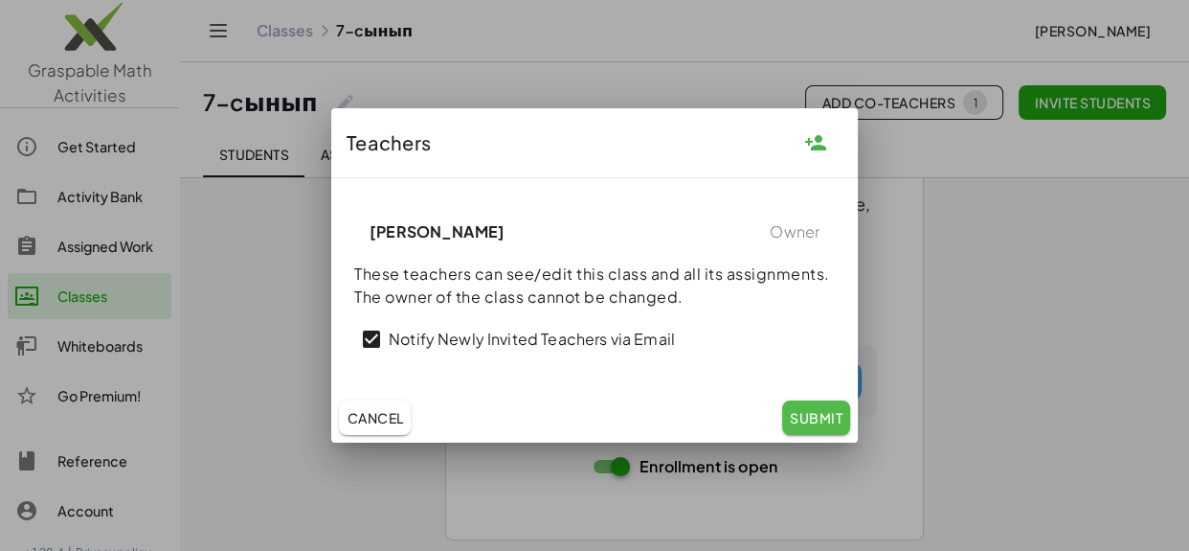
click at [809, 414] on span "Submit" at bounding box center [816, 417] width 53 height 17
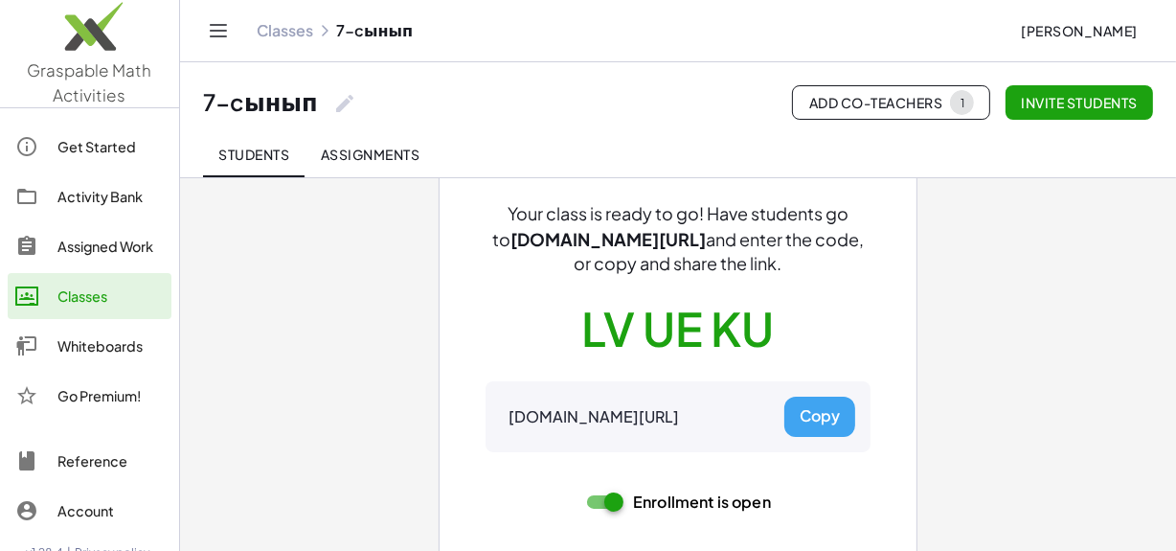
scroll to position [168, 0]
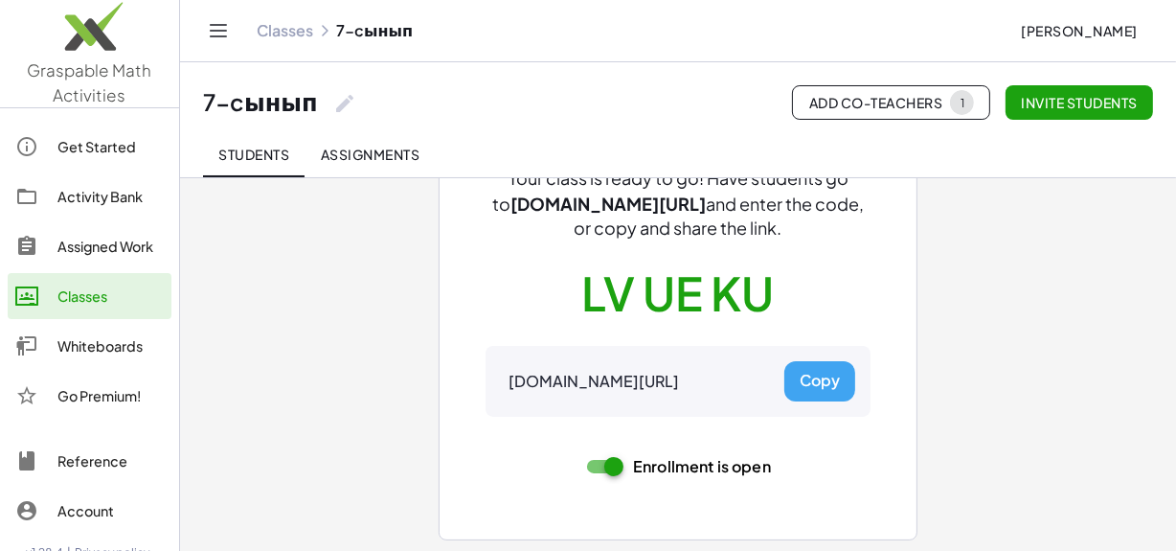
click at [945, 101] on span "Add Co-Teachers 1" at bounding box center [891, 102] width 166 height 25
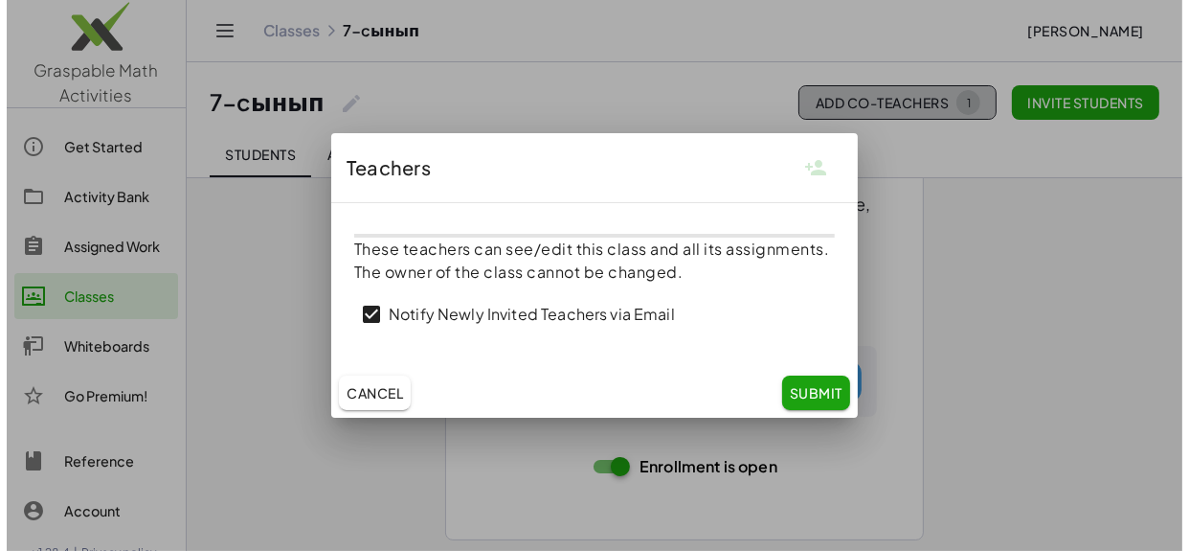
scroll to position [0, 0]
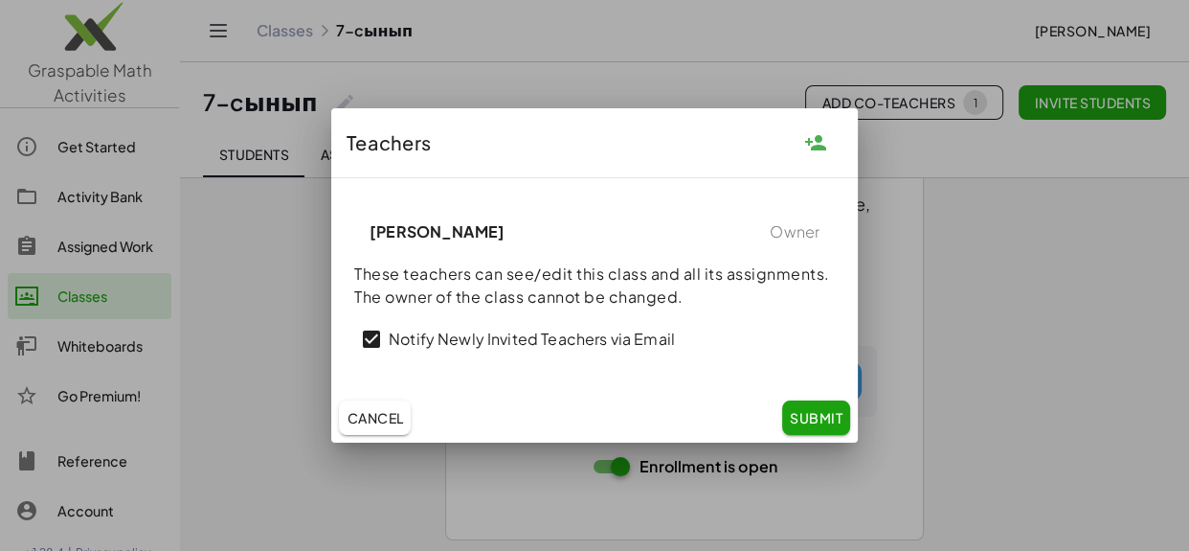
click at [393, 335] on label "Notify Newly Invited Teachers via Email" at bounding box center [532, 339] width 286 height 46
click at [820, 150] on icon "button" at bounding box center [815, 142] width 23 height 23
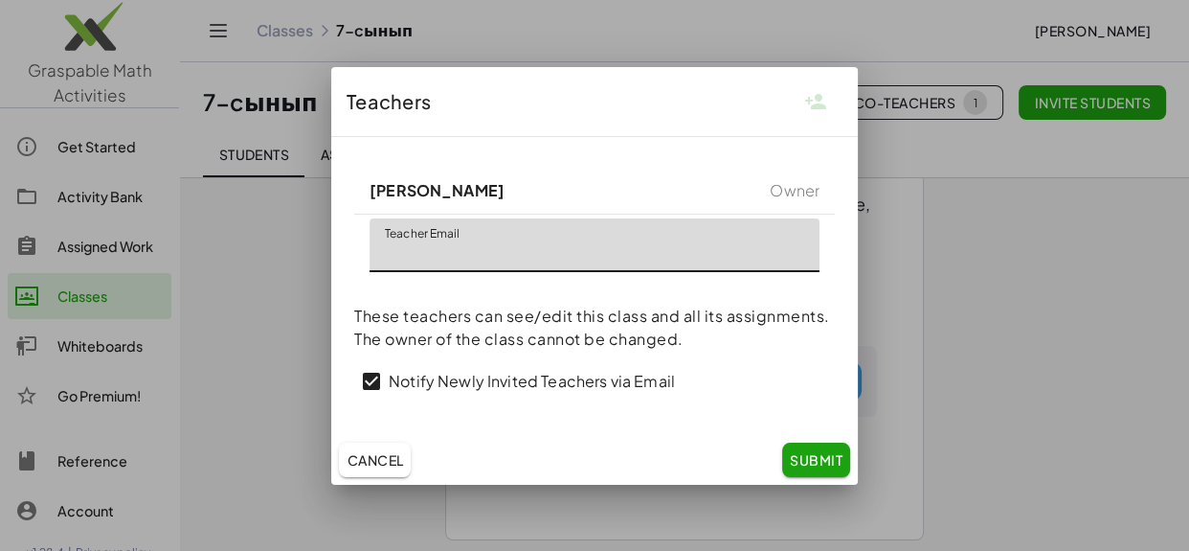
click at [381, 464] on span "Cancel" at bounding box center [375, 459] width 56 height 17
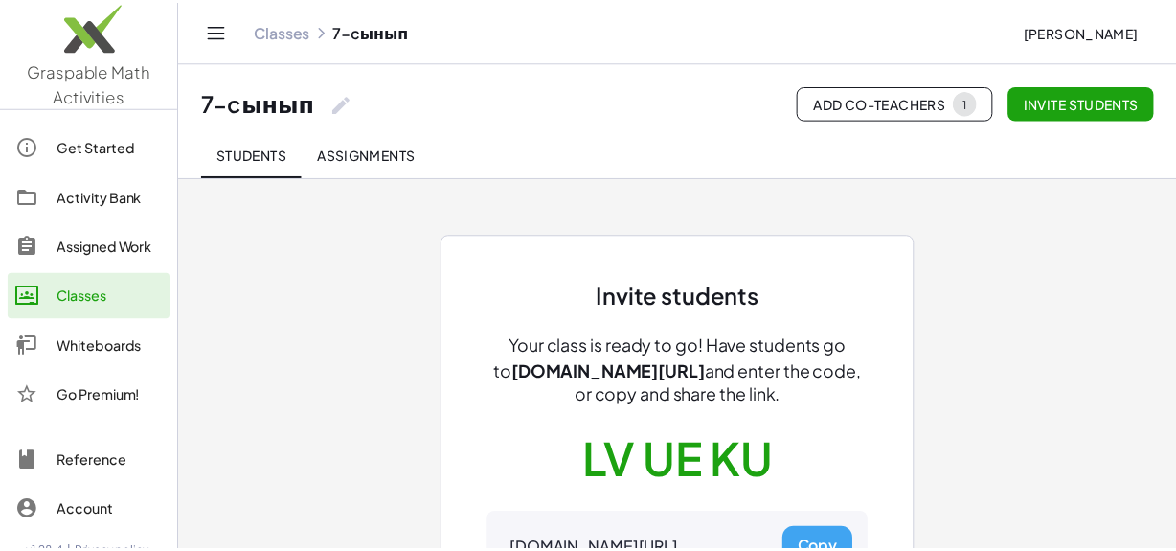
scroll to position [168, 0]
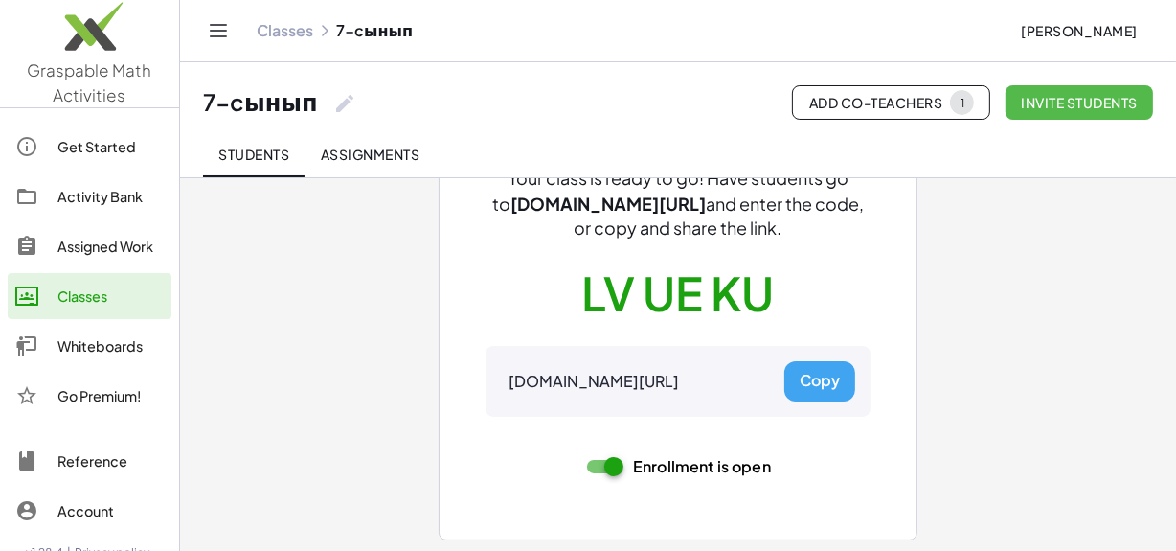
click at [1077, 105] on span "Invite students" at bounding box center [1079, 102] width 117 height 17
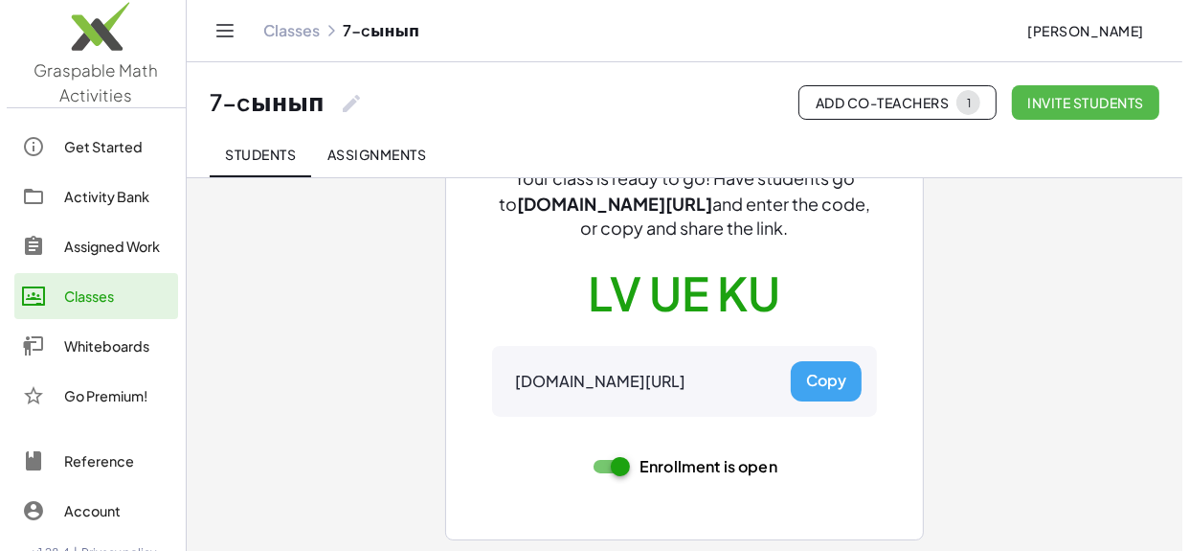
scroll to position [0, 0]
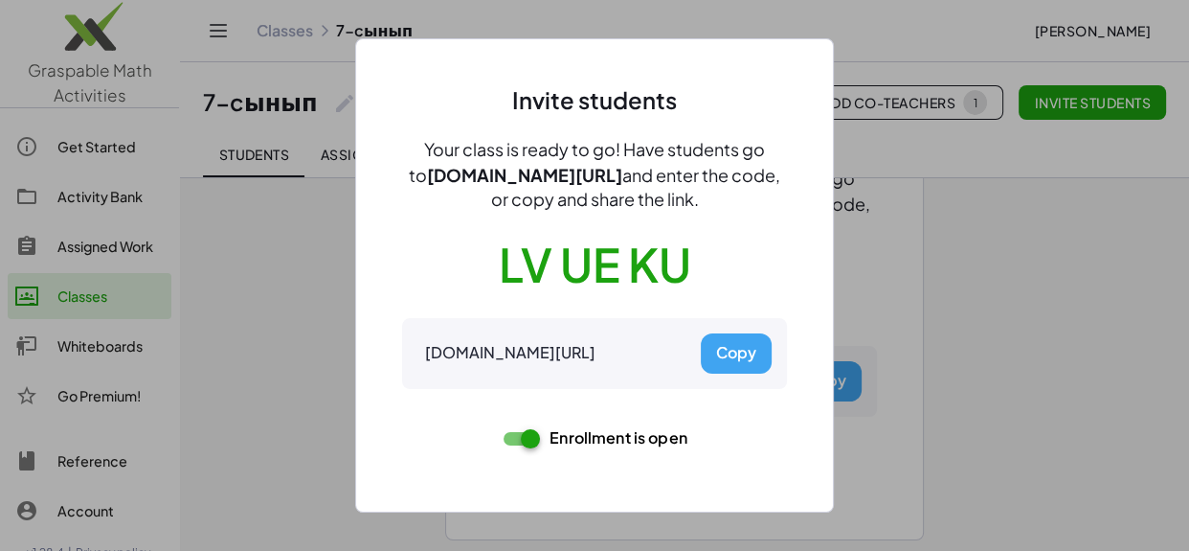
click at [738, 360] on button "Copy" at bounding box center [736, 353] width 71 height 40
click at [930, 219] on div at bounding box center [594, 275] width 1189 height 551
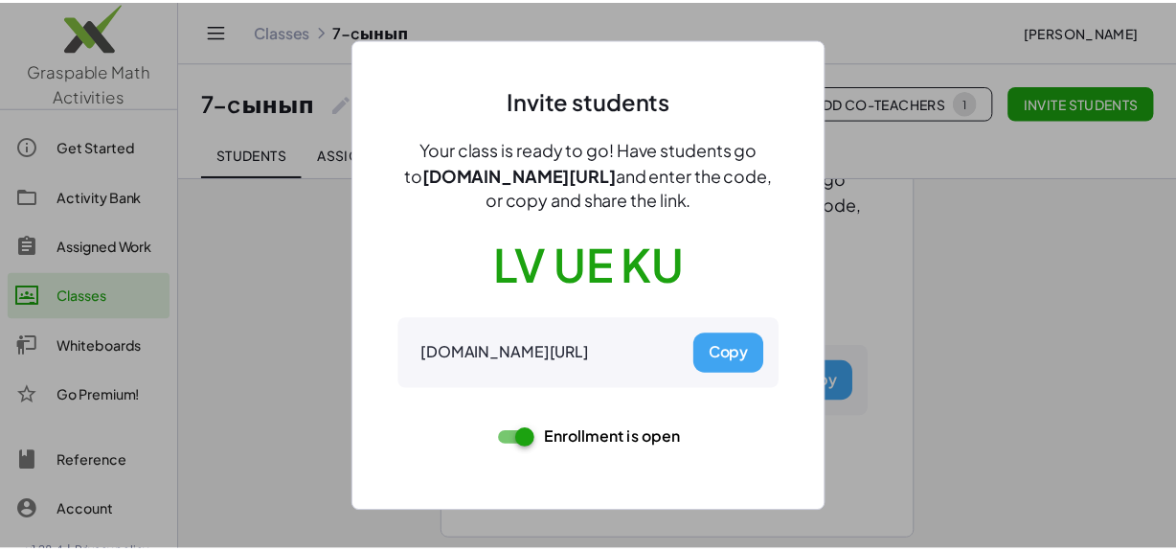
scroll to position [168, 0]
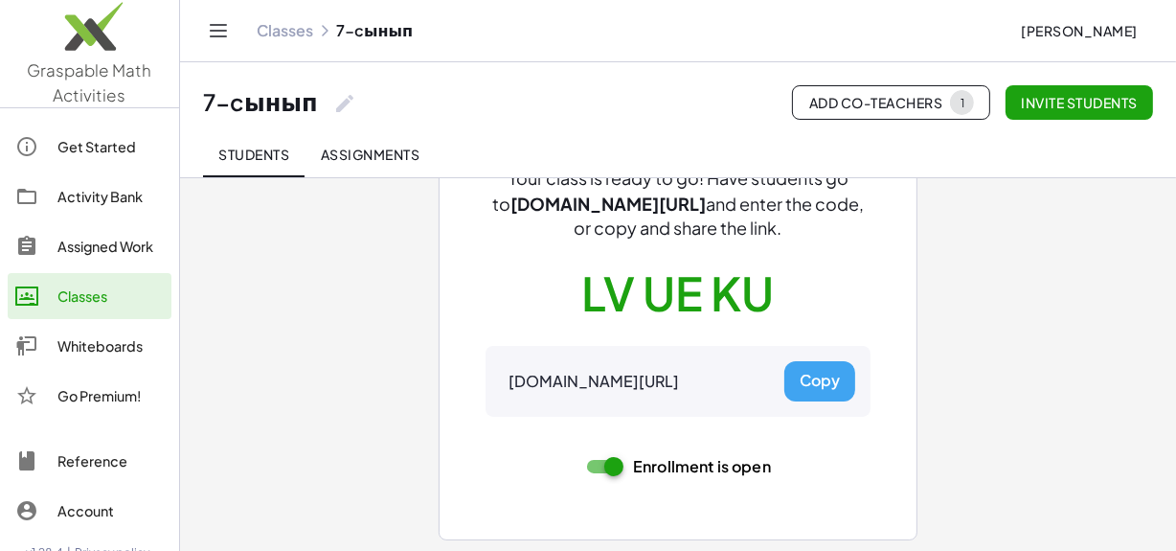
click at [68, 259] on link "Assigned Work" at bounding box center [90, 246] width 164 height 46
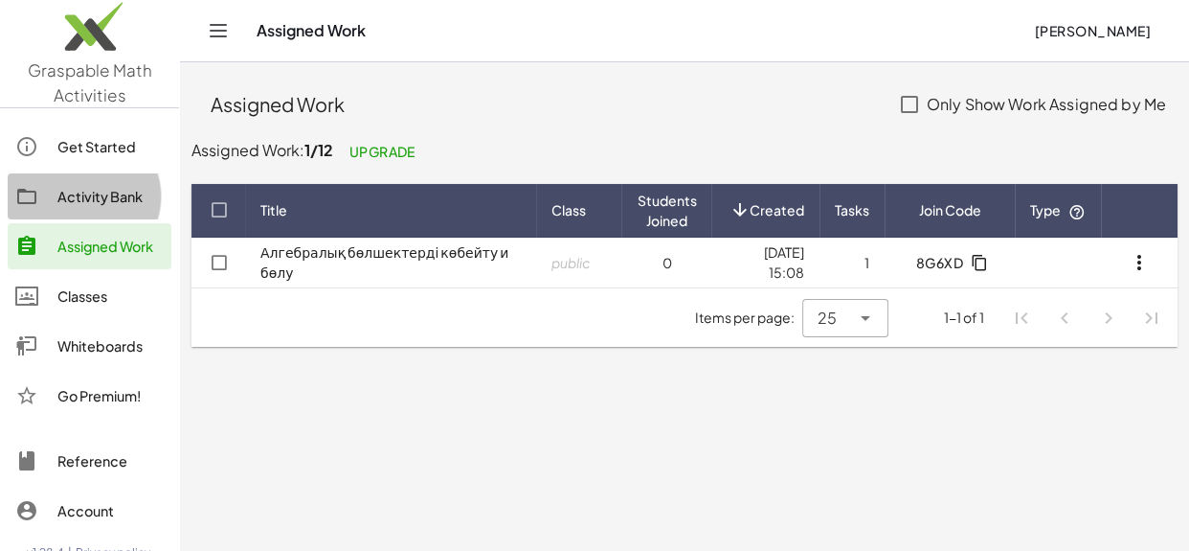
click at [107, 201] on div "Activity Bank" at bounding box center [110, 196] width 106 height 23
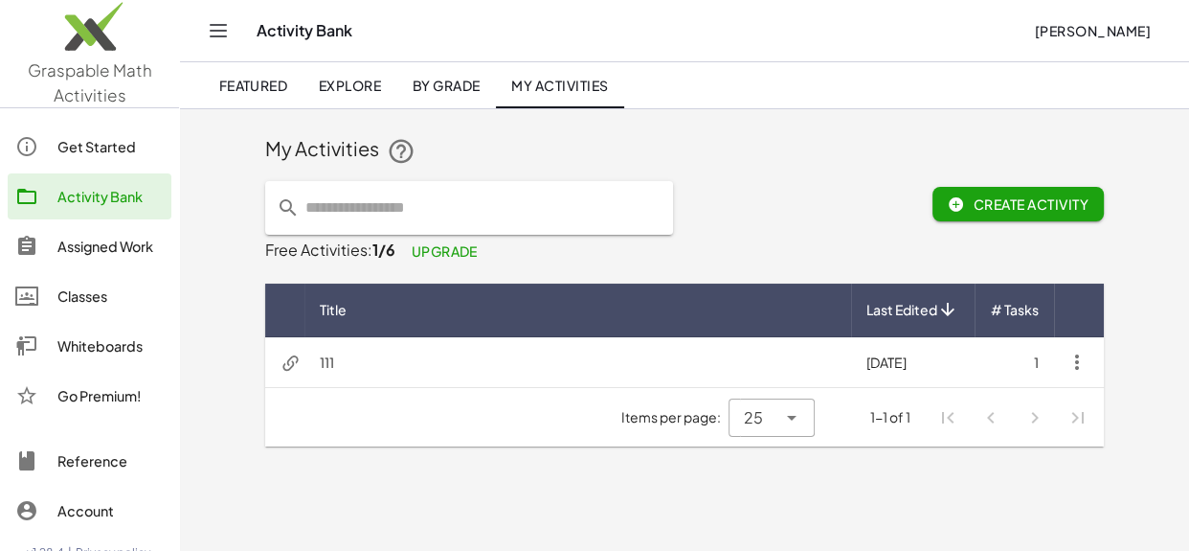
click at [1045, 207] on span "Create Activity" at bounding box center [1018, 203] width 141 height 17
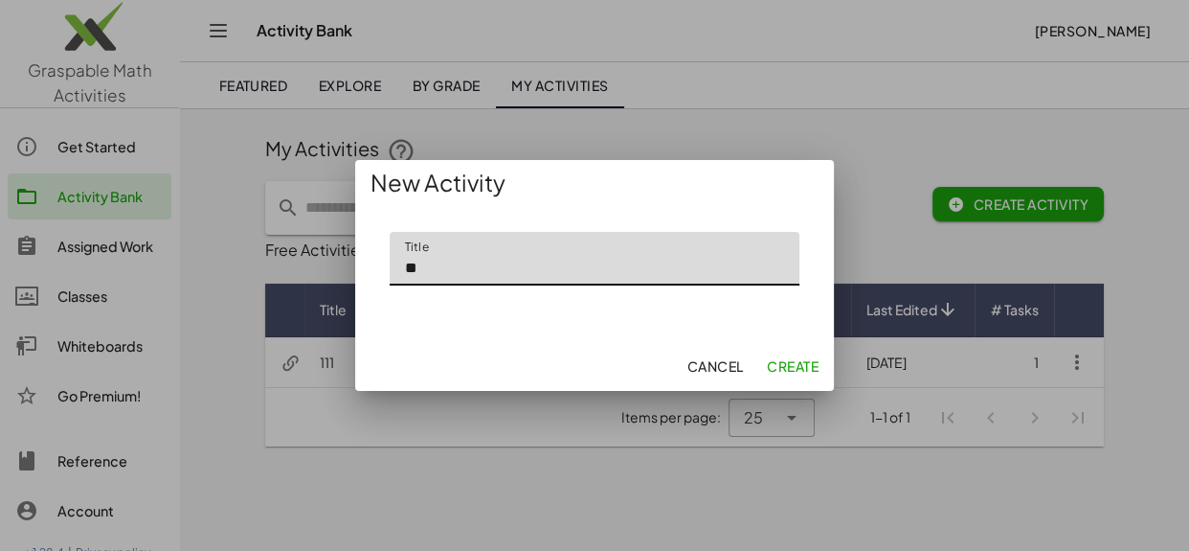
type input "**"
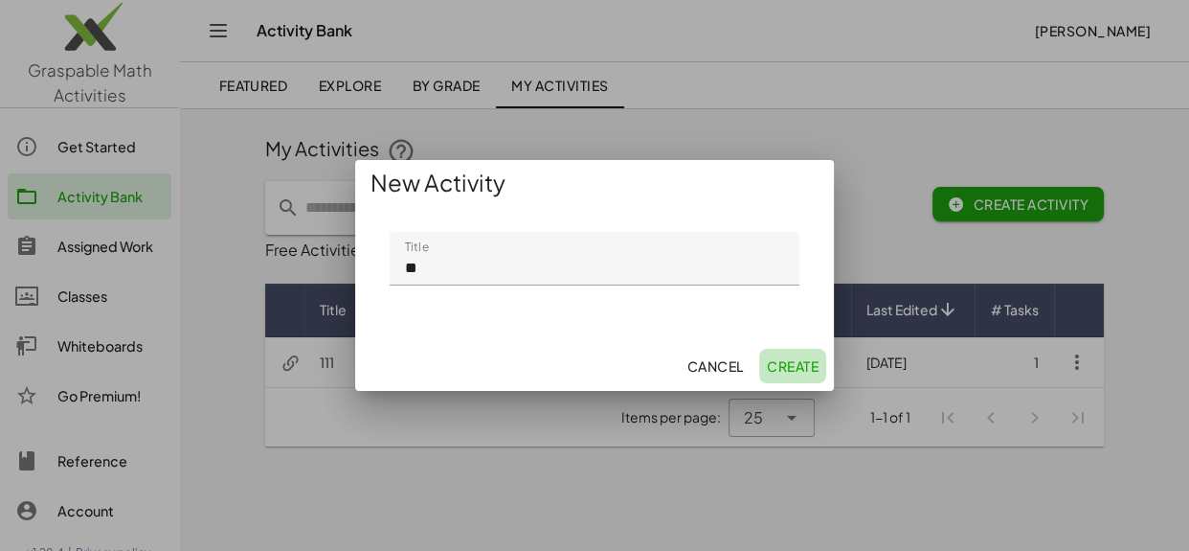
click at [803, 365] on span "Create" at bounding box center [793, 365] width 52 height 17
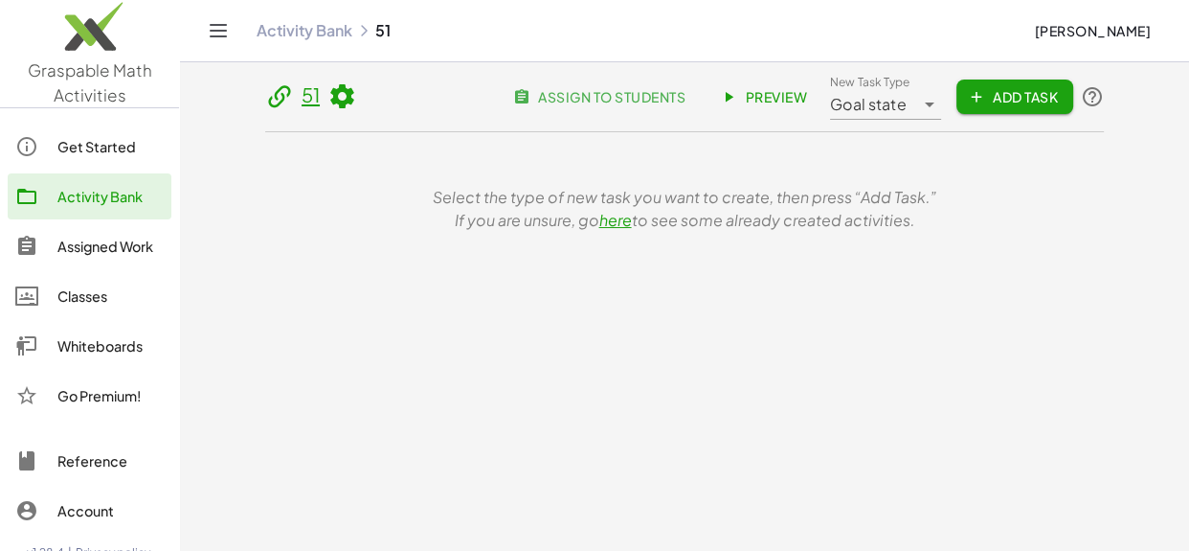
click at [749, 99] on span "Preview" at bounding box center [765, 96] width 83 height 17
click at [987, 105] on button "Add Task" at bounding box center [1014, 96] width 117 height 34
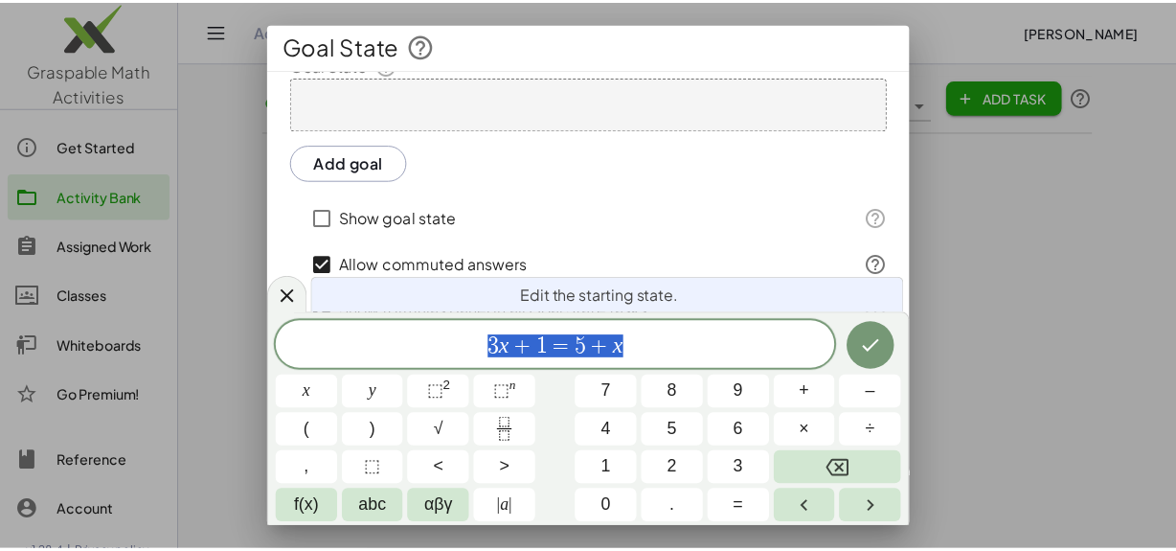
scroll to position [236, 0]
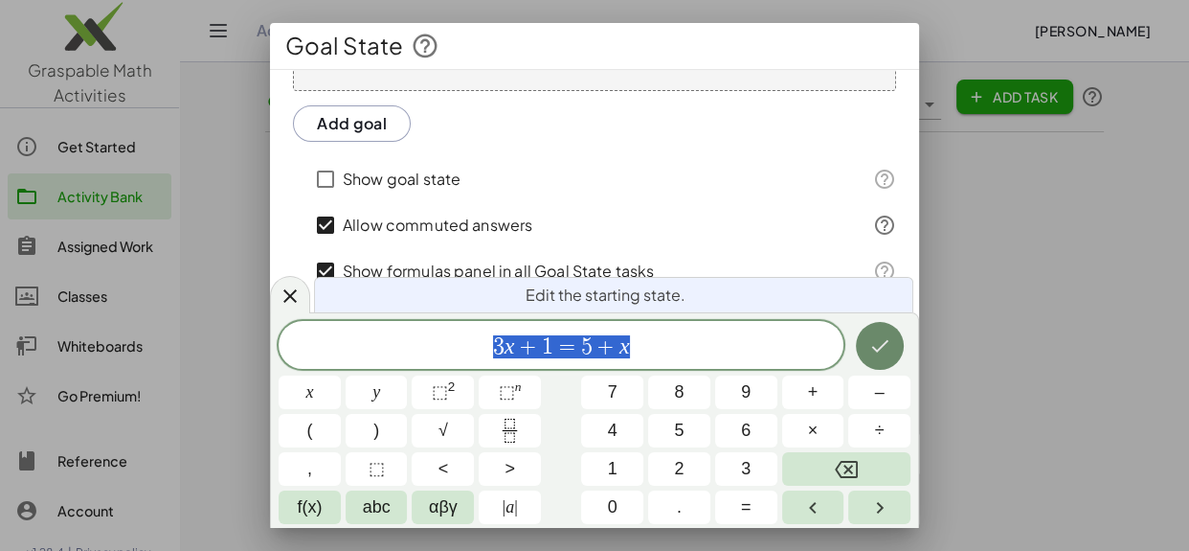
click at [887, 348] on icon "Done" at bounding box center [879, 345] width 23 height 23
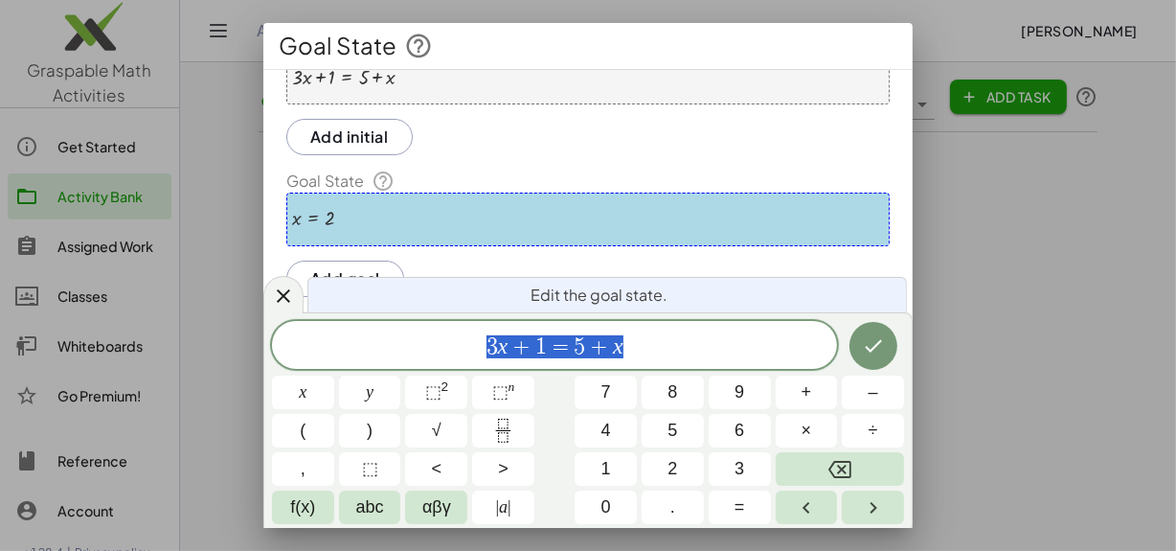
scroll to position [86, 0]
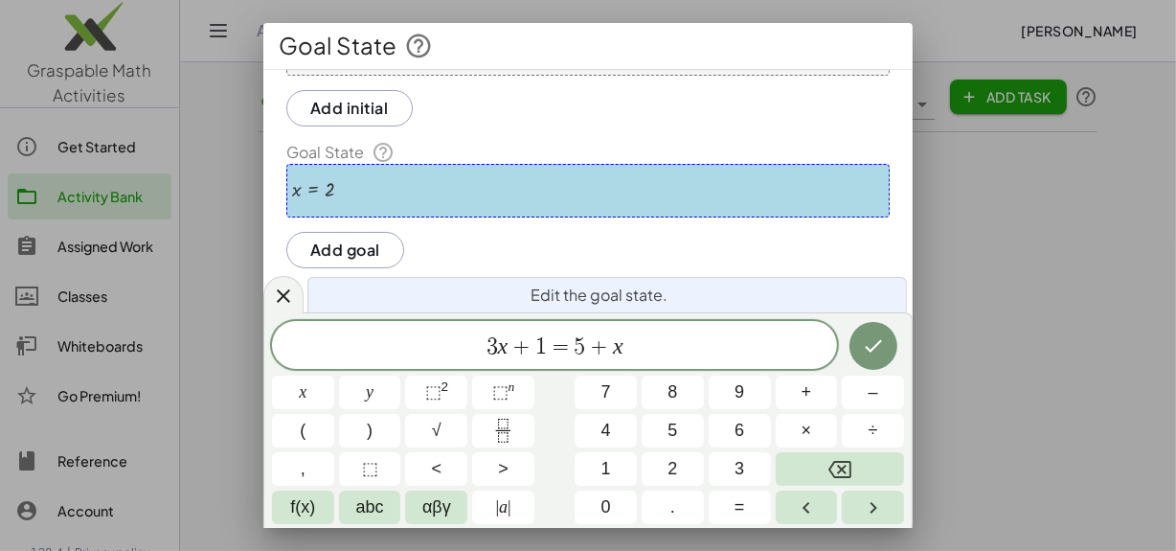
click at [598, 125] on div "**********" at bounding box center [587, 270] width 649 height 542
click at [870, 341] on icon "Done" at bounding box center [873, 345] width 23 height 23
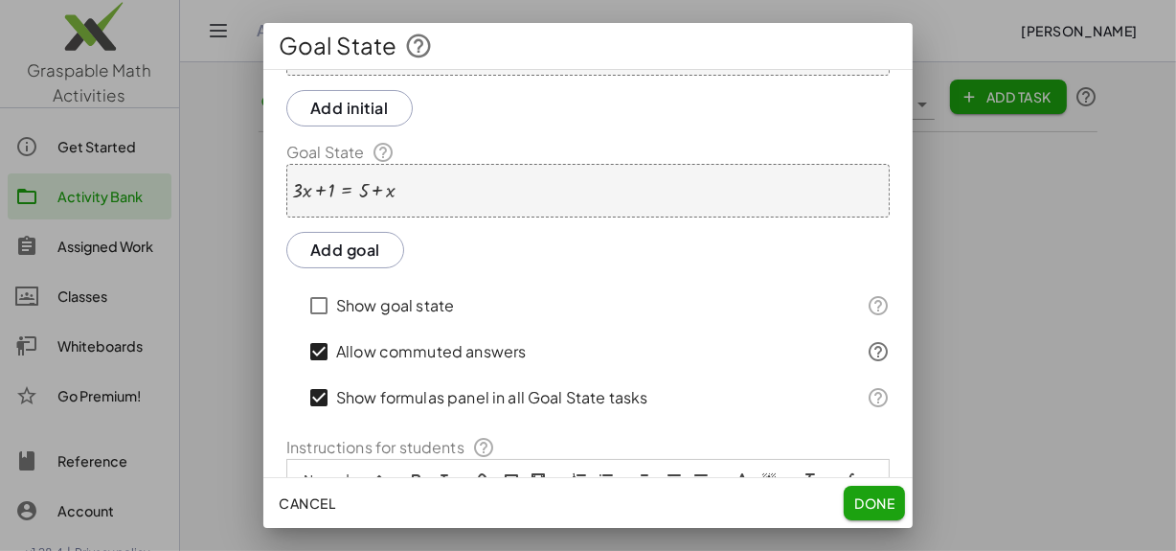
click at [369, 112] on button "Add initial" at bounding box center [349, 108] width 126 height 36
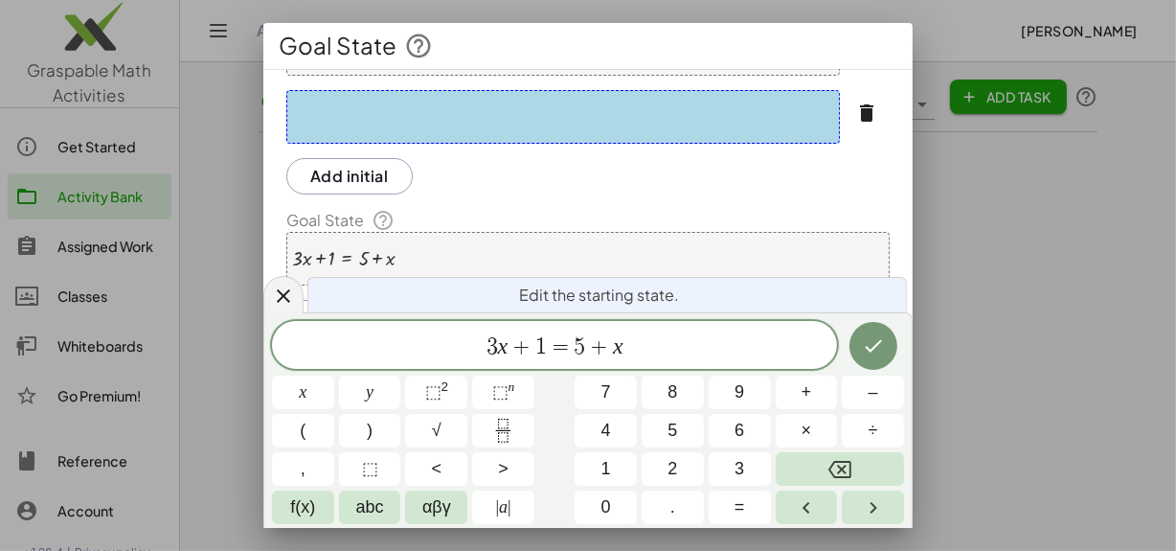
click at [550, 232] on div "Add initial" at bounding box center [587, 259] width 603 height 54
click at [855, 105] on icon "button" at bounding box center [866, 112] width 23 height 23
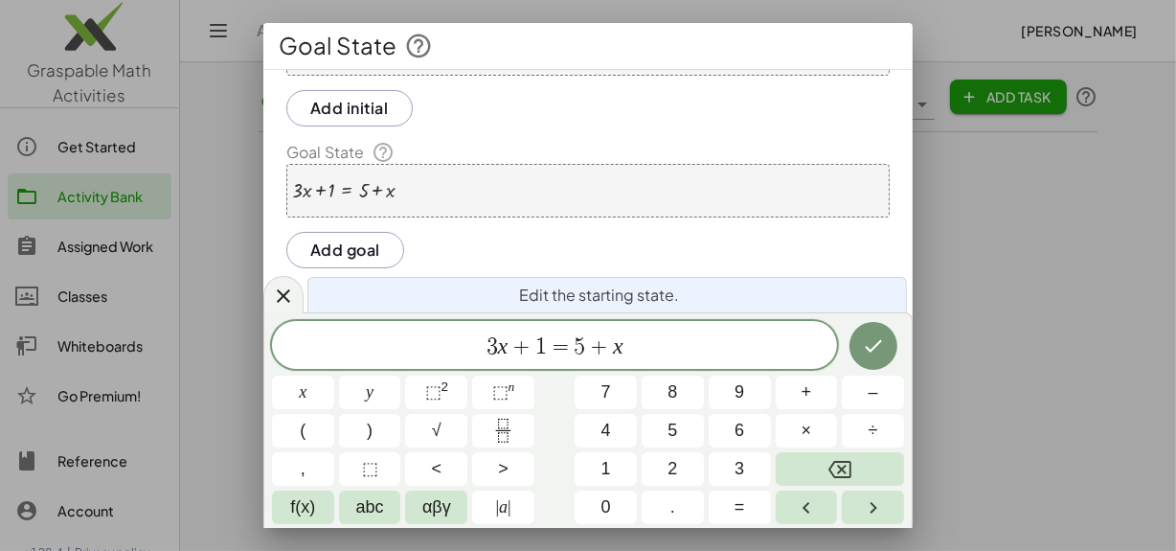
click at [354, 247] on button "Add goal" at bounding box center [345, 250] width 118 height 36
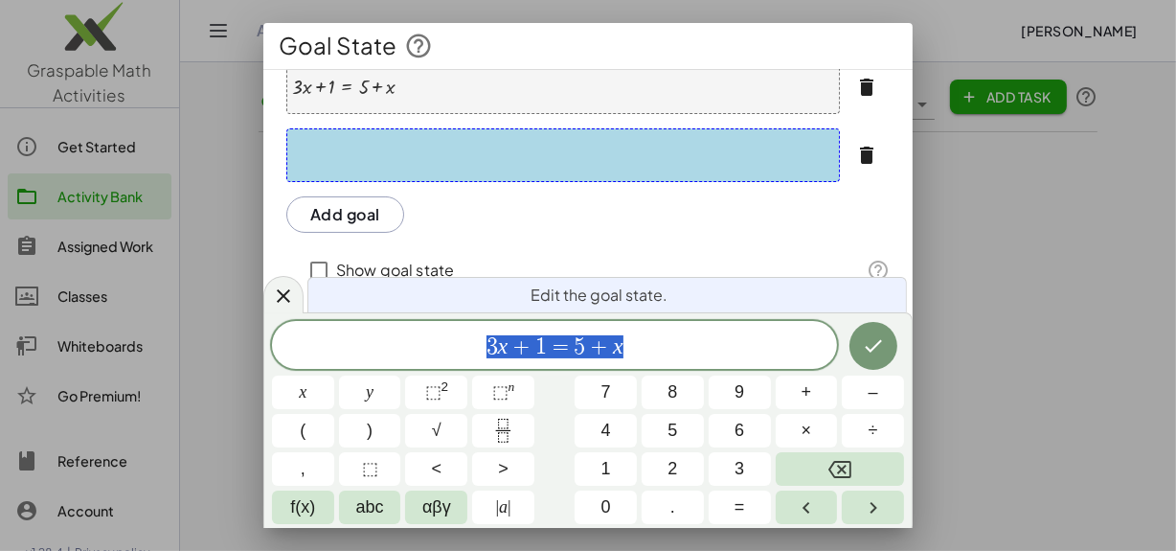
scroll to position [216, 0]
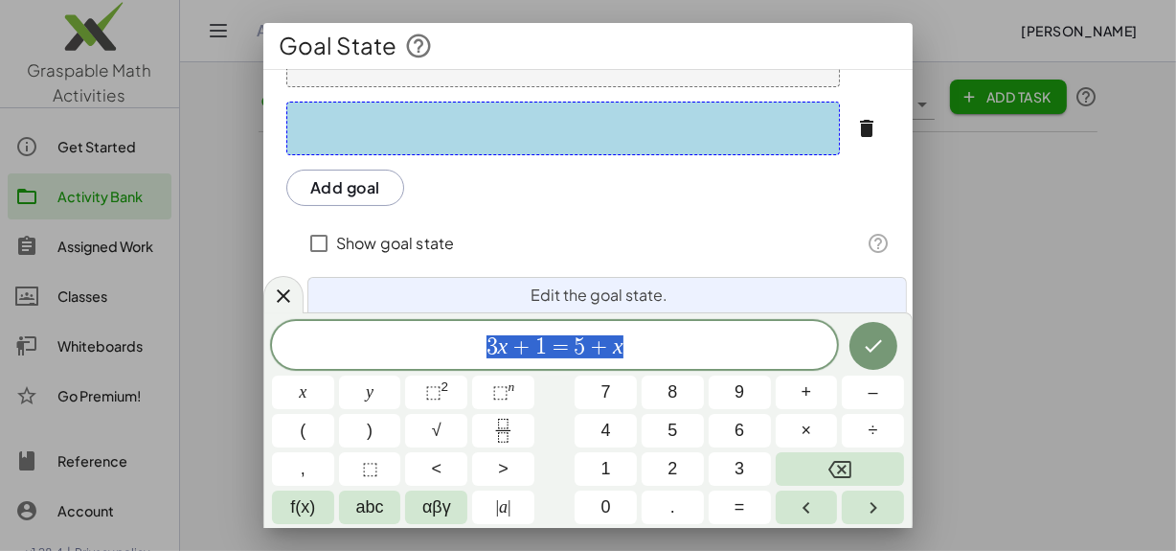
click at [855, 127] on icon "button" at bounding box center [866, 128] width 23 height 23
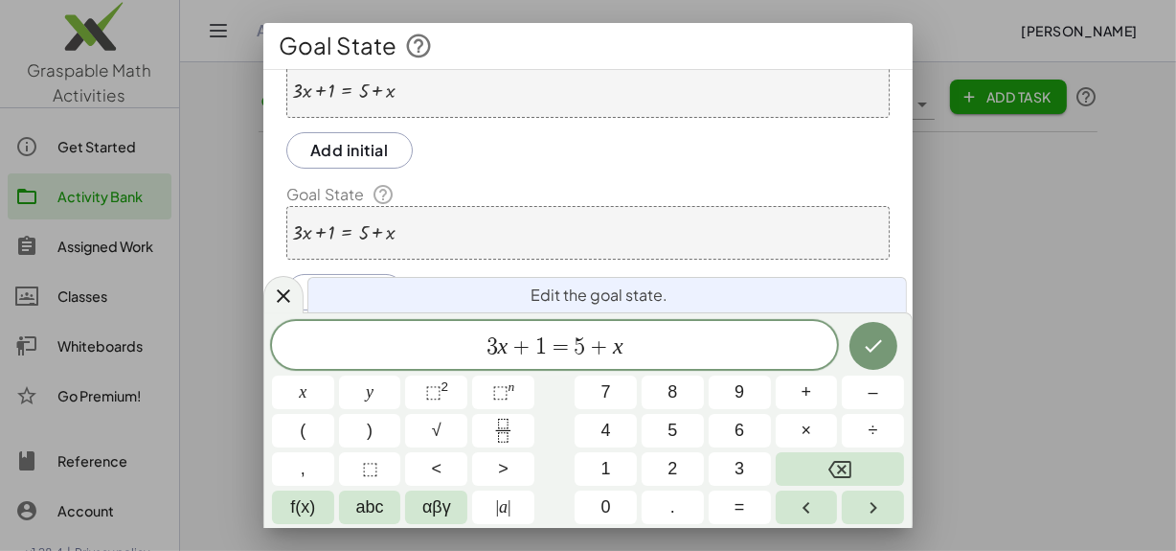
scroll to position [42, 0]
click at [287, 291] on icon at bounding box center [283, 295] width 13 height 13
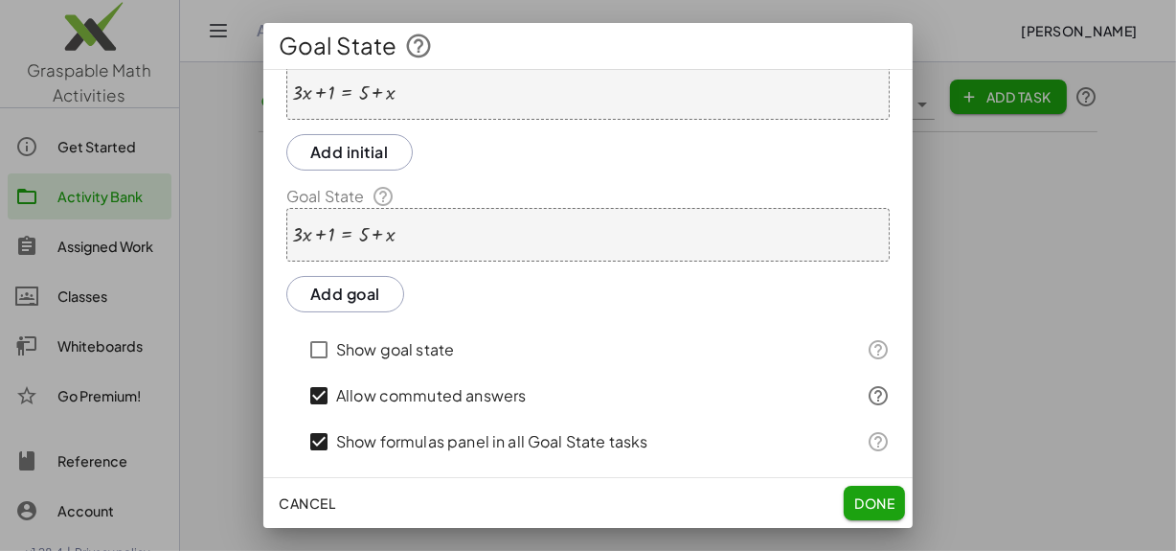
click at [420, 234] on div "+ · 3 · x + 1 = + 5 + x" at bounding box center [587, 235] width 603 height 54
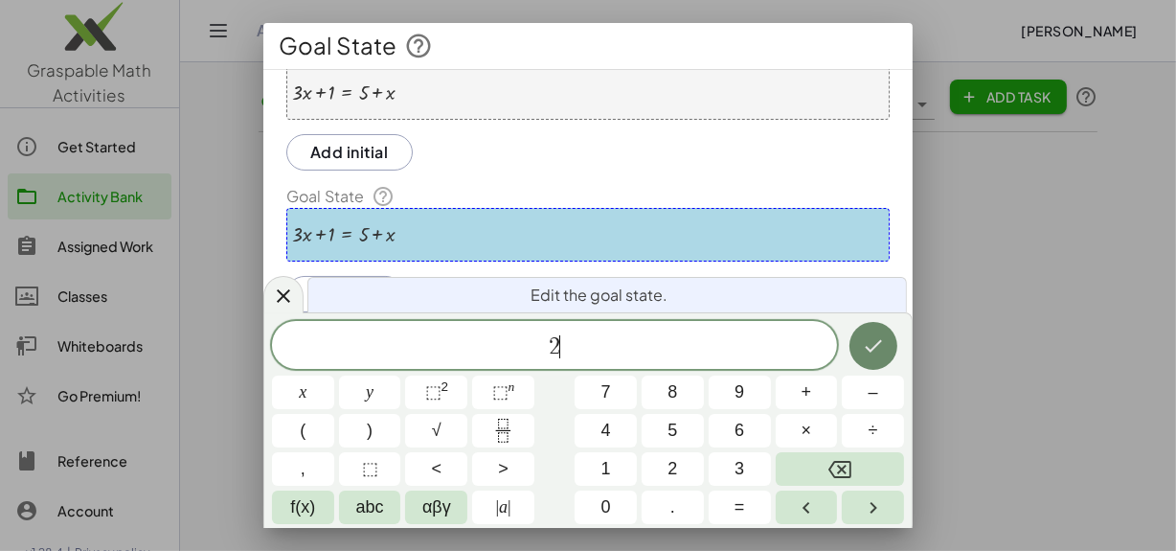
click at [880, 357] on button "Done" at bounding box center [873, 346] width 48 height 48
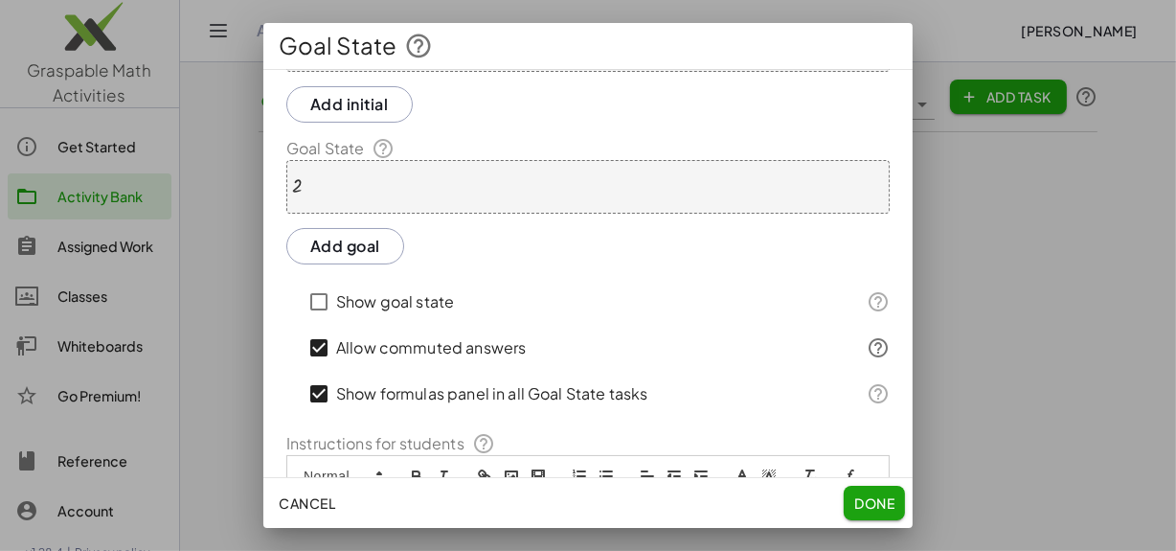
scroll to position [129, 0]
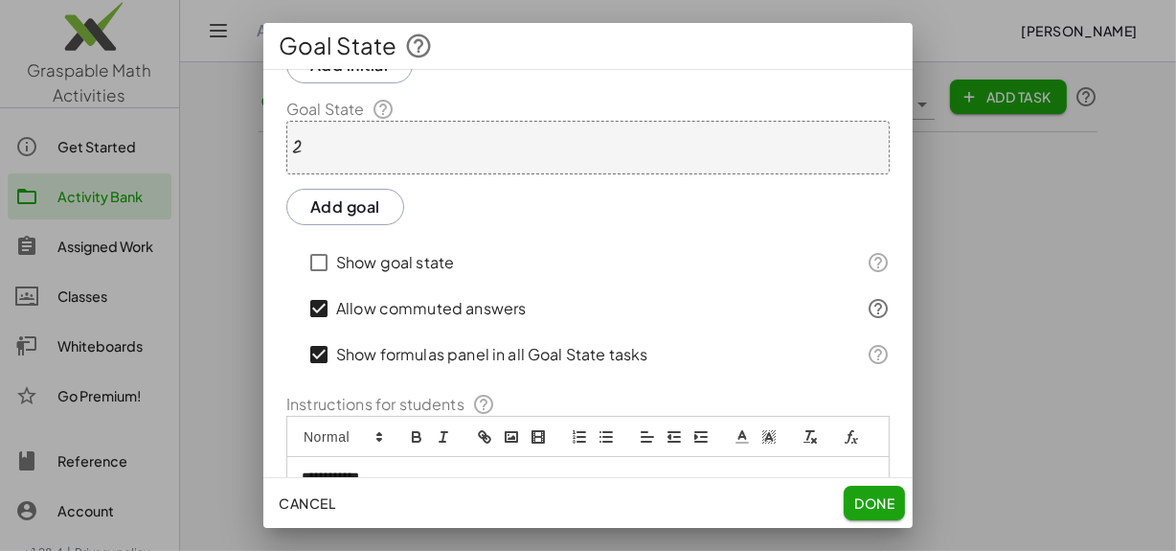
click at [321, 281] on div "Show goal state" at bounding box center [573, 262] width 542 height 46
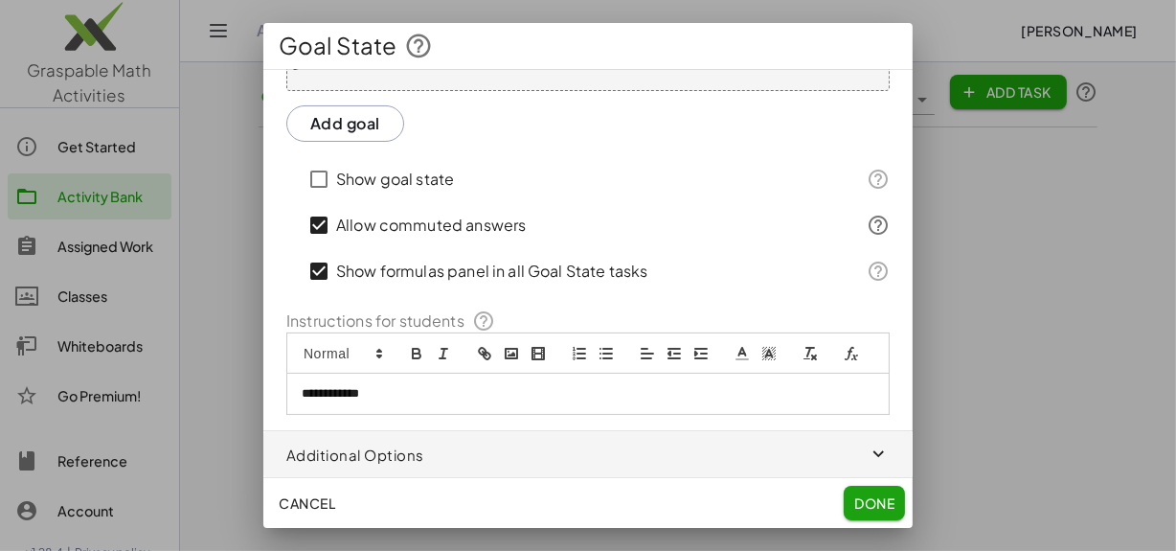
scroll to position [19, 0]
click at [364, 392] on p "**********" at bounding box center [582, 393] width 560 height 17
click at [767, 349] on polyline at bounding box center [769, 353] width 7 height 8
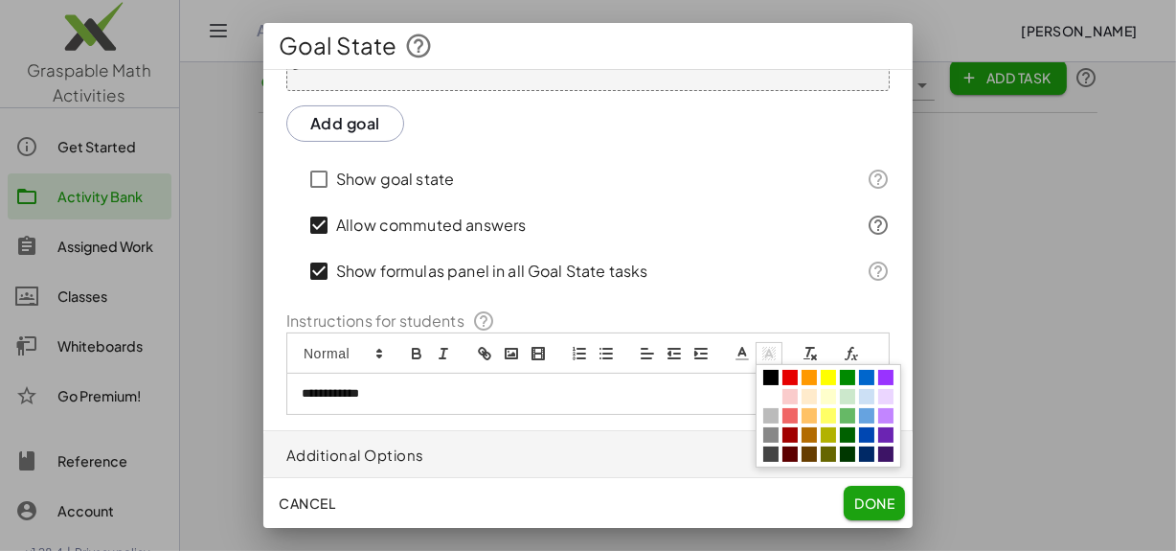
click at [789, 370] on span at bounding box center [789, 377] width 15 height 15
click at [766, 345] on icon at bounding box center [768, 353] width 17 height 17
click at [766, 370] on span at bounding box center [770, 377] width 15 height 15
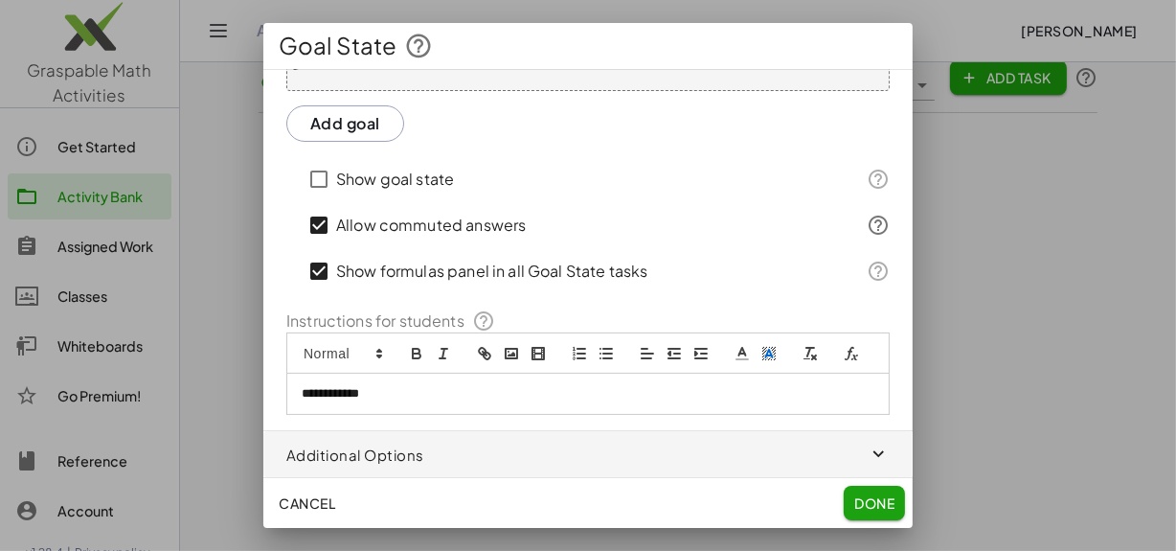
click at [778, 283] on div "**********" at bounding box center [587, 144] width 649 height 542
click at [880, 509] on span "Done" at bounding box center [874, 502] width 40 height 17
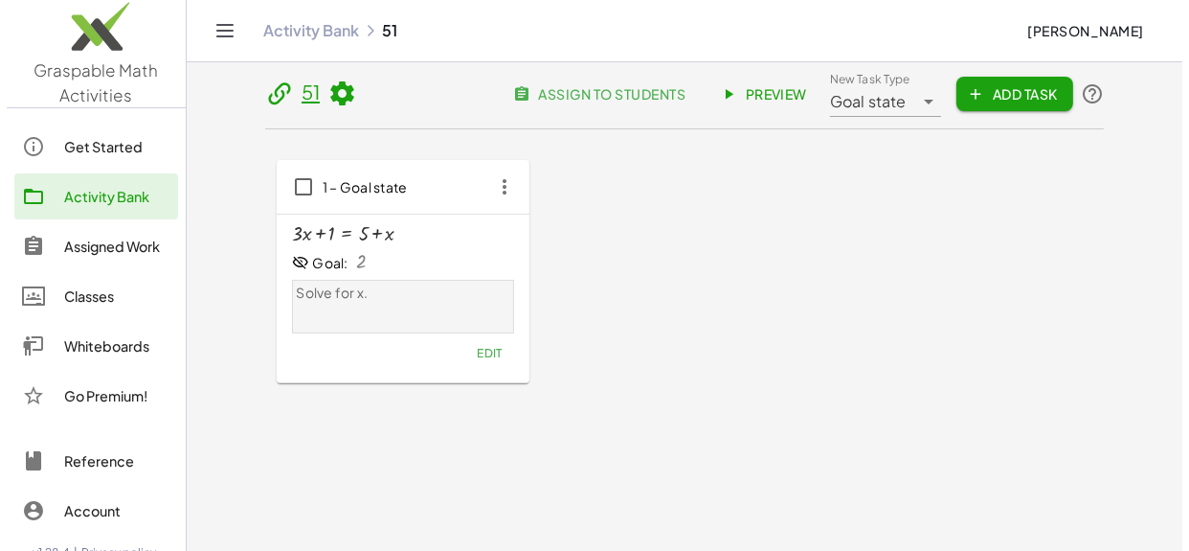
scroll to position [0, 0]
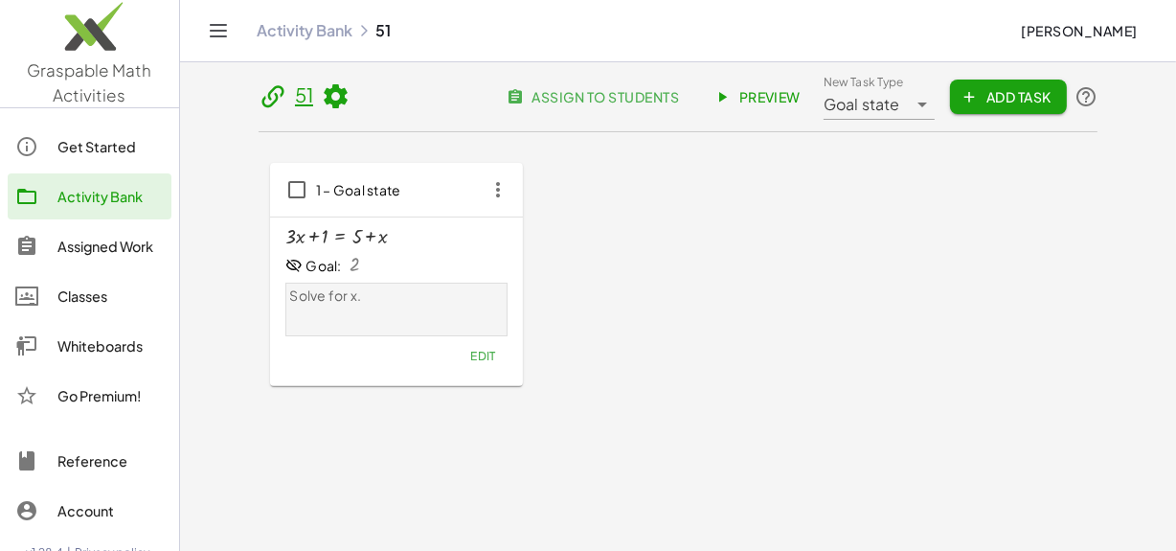
click at [268, 95] on icon at bounding box center [273, 96] width 29 height 29
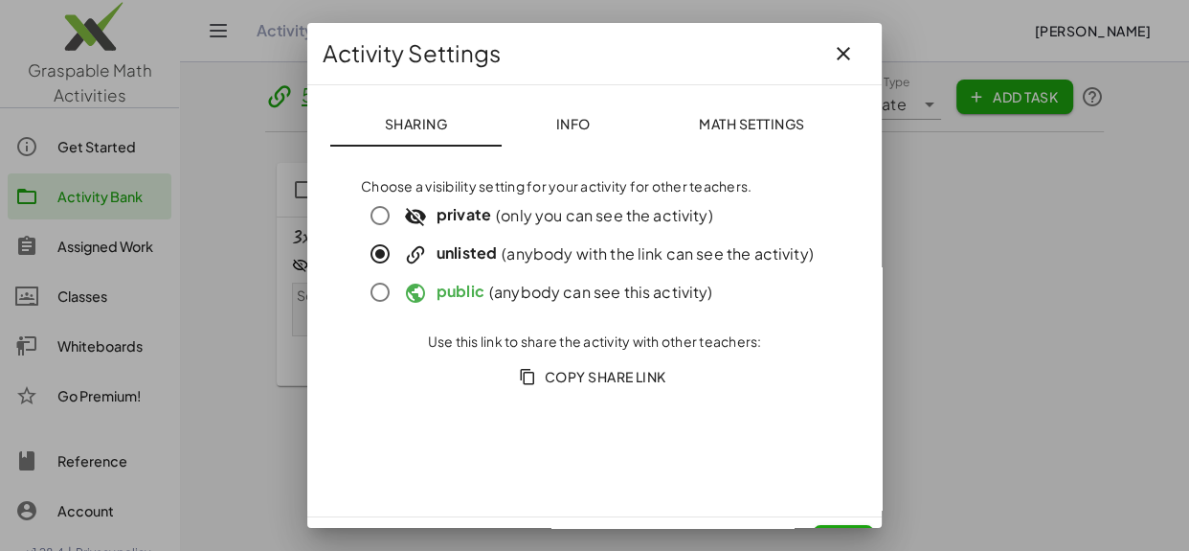
click at [552, 380] on span "Copy Share Link" at bounding box center [595, 376] width 144 height 17
click at [420, 250] on icon at bounding box center [415, 254] width 23 height 23
click at [555, 118] on span "Info" at bounding box center [572, 123] width 34 height 17
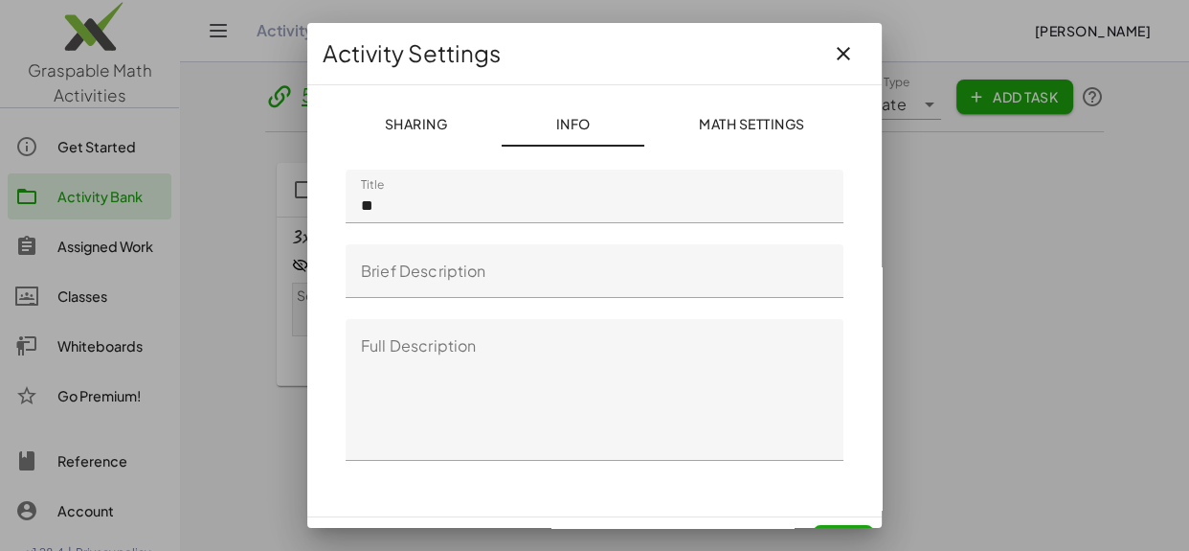
click at [737, 118] on span "Math Settings" at bounding box center [752, 123] width 106 height 17
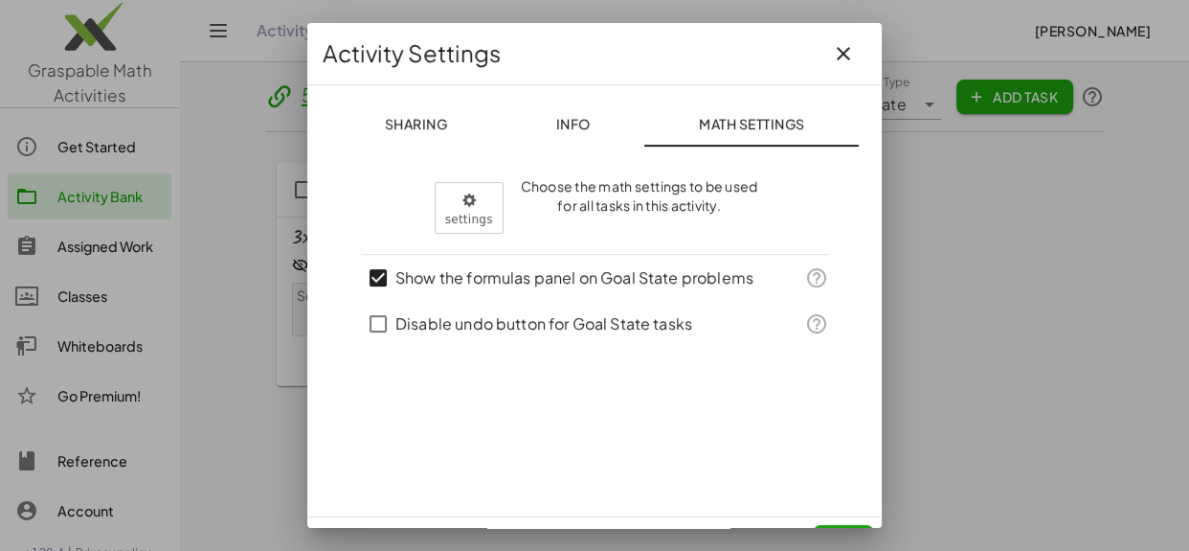
click at [832, 52] on icon "button" at bounding box center [843, 53] width 23 height 23
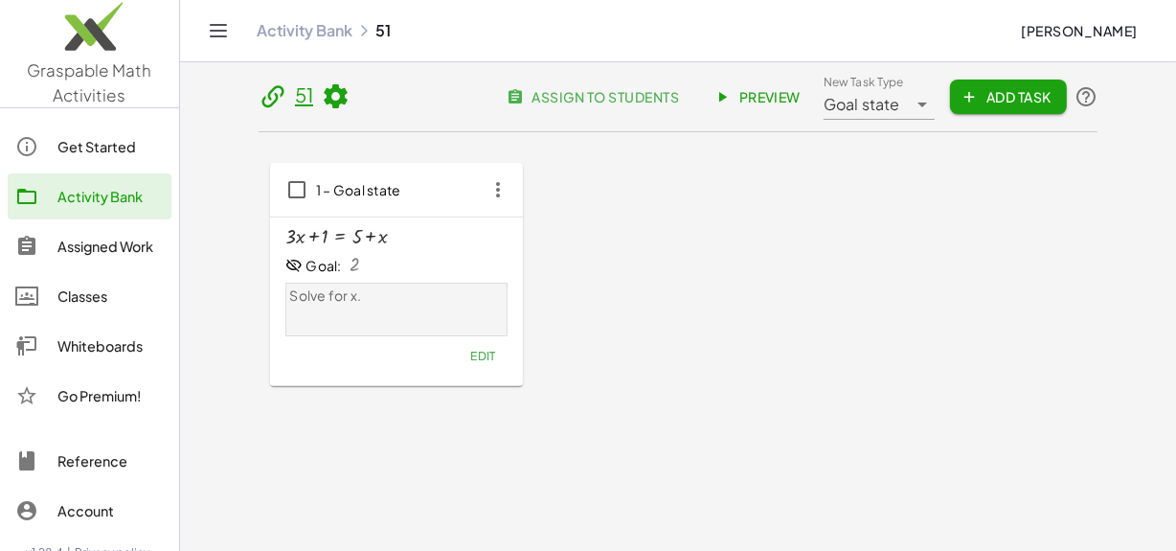
click at [496, 194] on icon "button" at bounding box center [498, 189] width 34 height 34
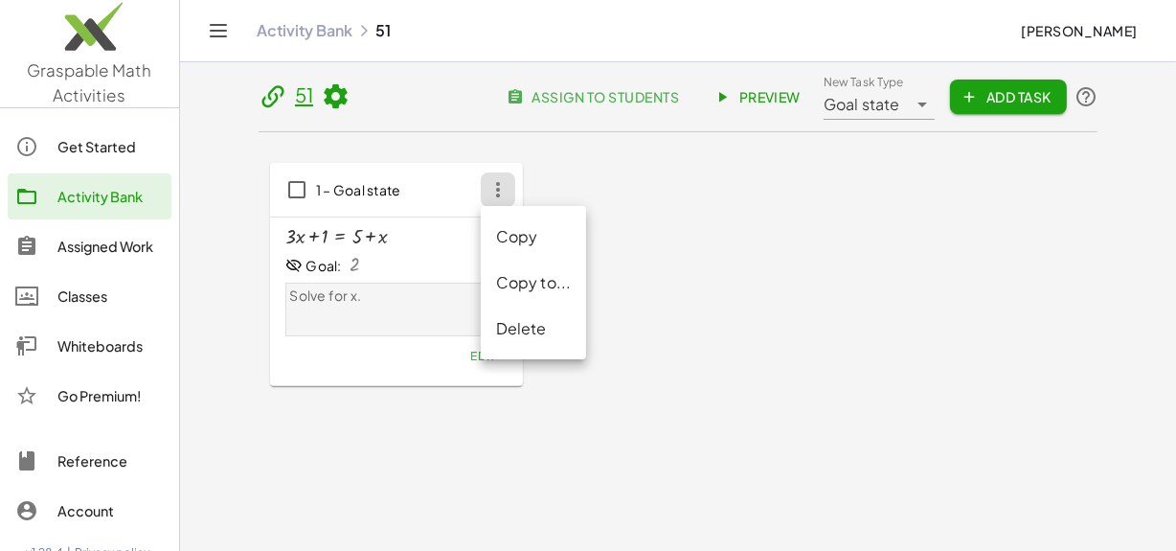
click at [645, 238] on div "1 – Goal state + · 3 · x + 1 = + 5 + x Goal: 2 Solve for x ﻿ . Edit" at bounding box center [678, 274] width 816 height 223
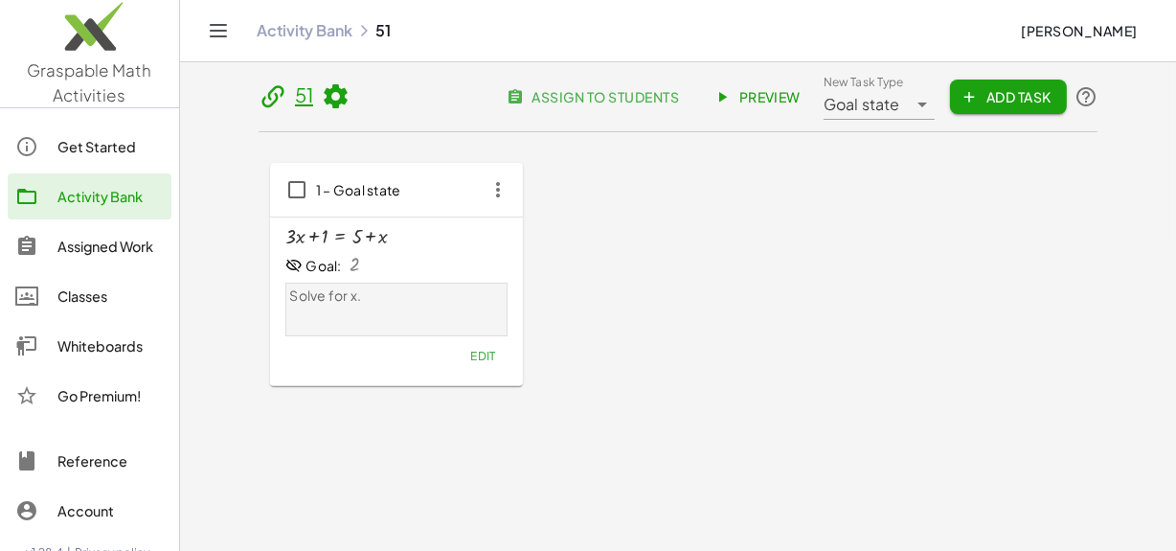
click at [304, 91] on link "51" at bounding box center [304, 94] width 18 height 24
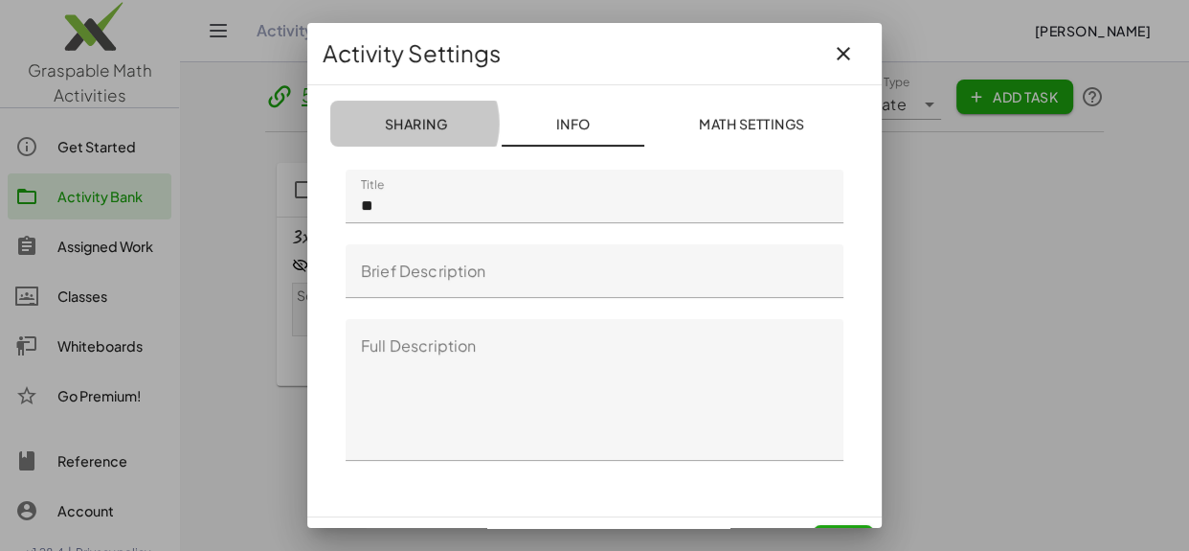
click at [439, 124] on span "Sharing" at bounding box center [415, 123] width 63 height 17
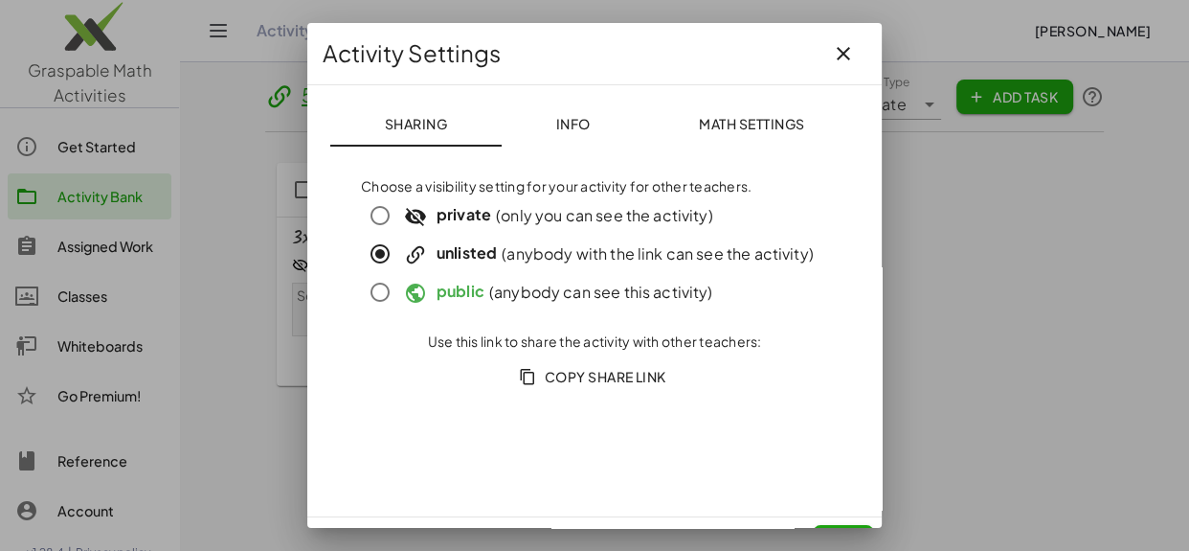
click at [841, 50] on icon "button" at bounding box center [843, 53] width 23 height 23
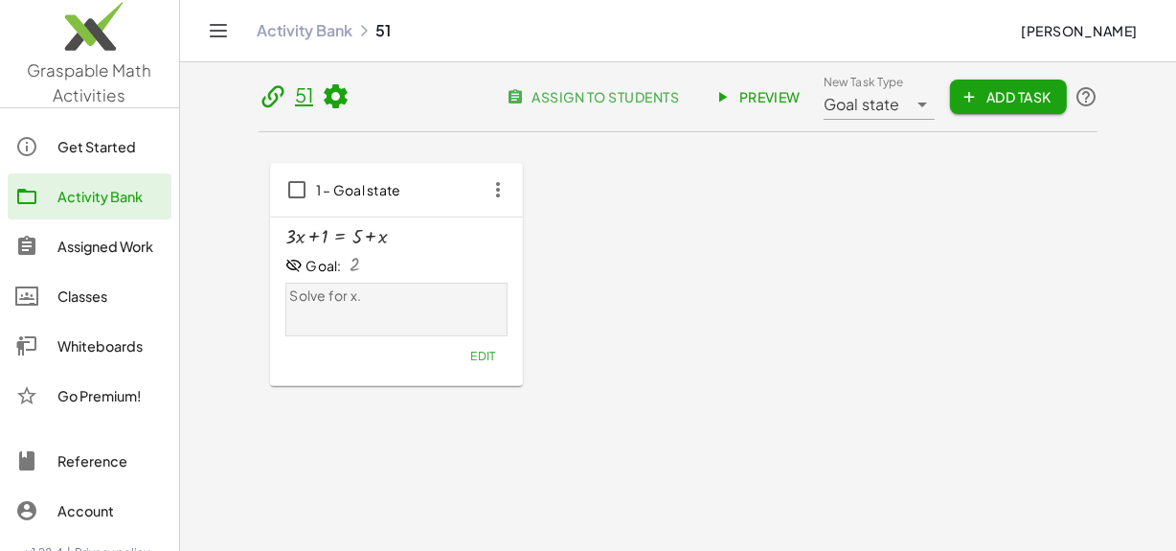
click at [335, 92] on icon at bounding box center [335, 96] width 29 height 29
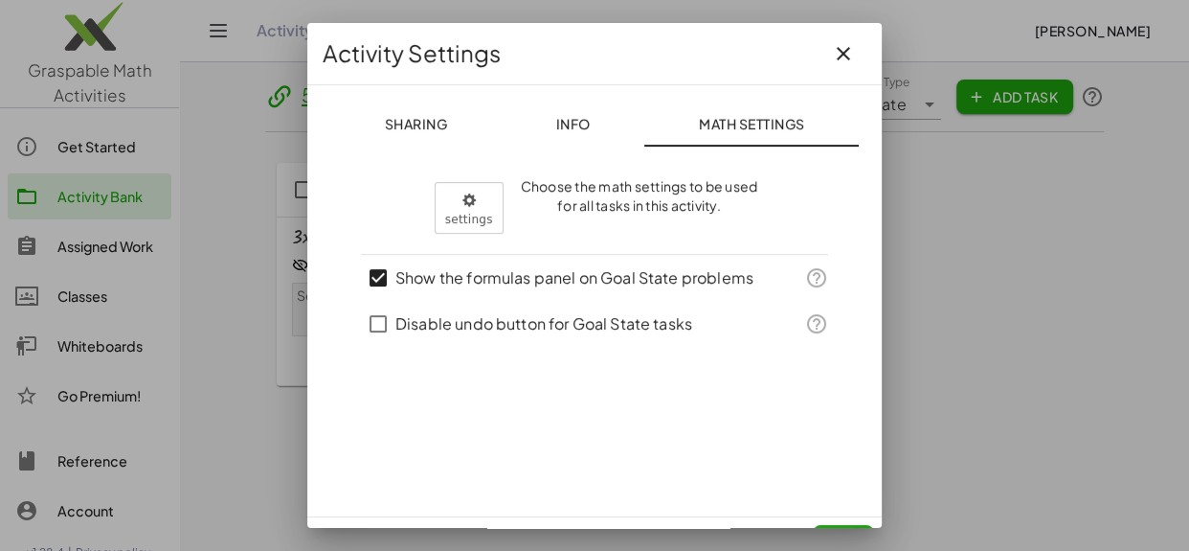
click at [837, 55] on icon "button" at bounding box center [843, 53] width 23 height 23
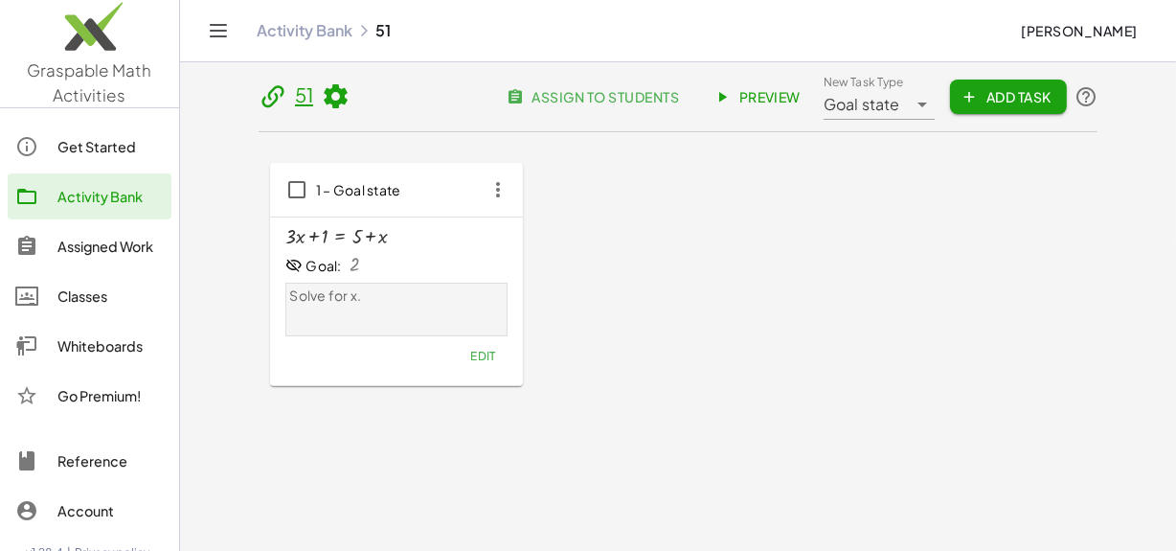
click at [857, 108] on span "Goal state" at bounding box center [861, 104] width 77 height 23
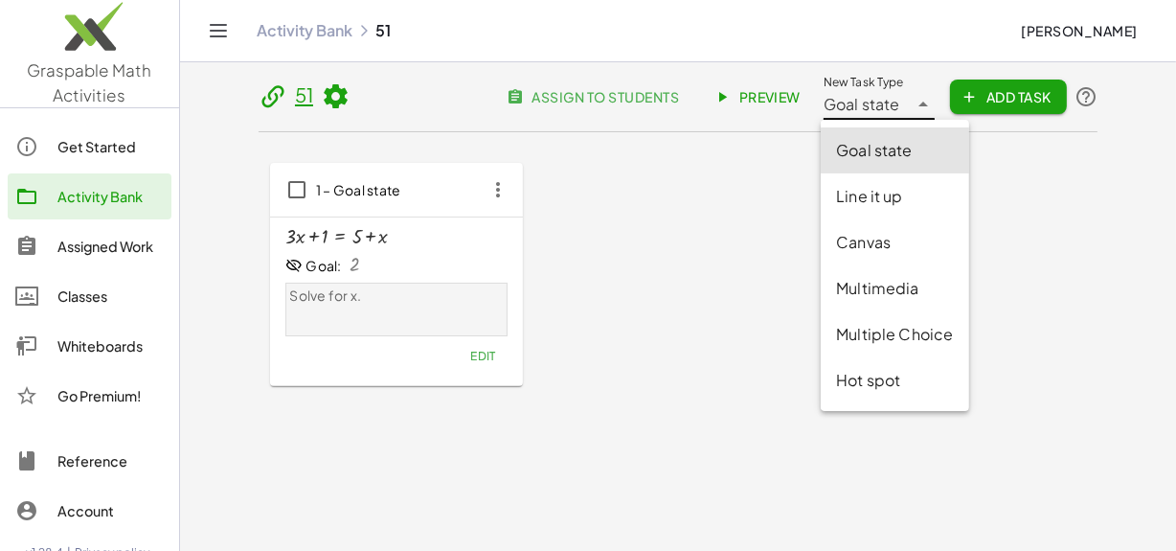
click at [745, 235] on div "1 – Goal state + · 3 · x + 1 = + 5 + x Goal: 2 Solve for x ﻿ . Edit" at bounding box center [678, 274] width 816 height 223
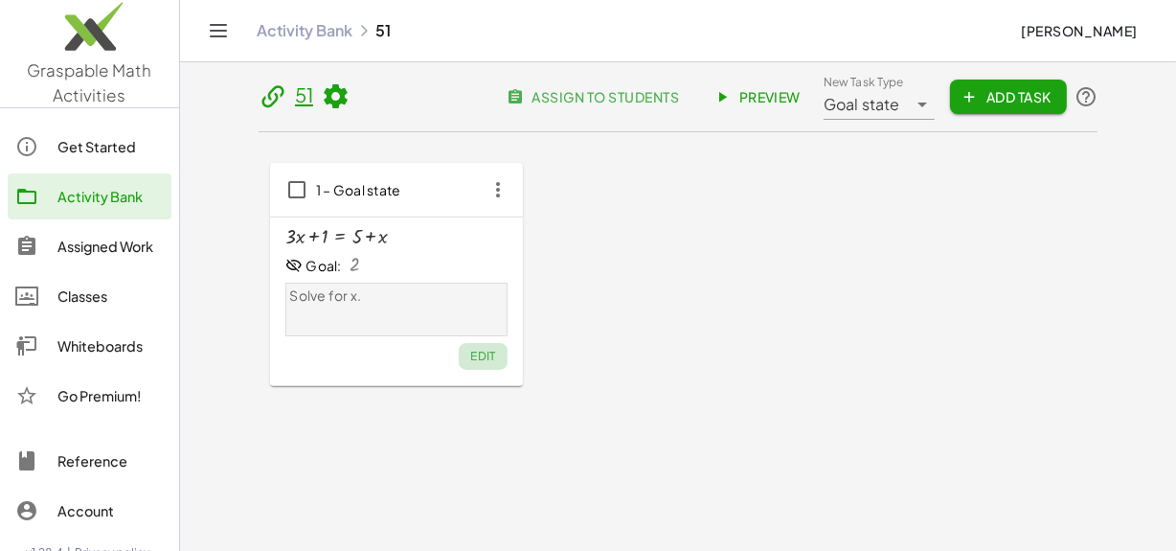
click at [479, 356] on span "Edit" at bounding box center [483, 356] width 26 height 14
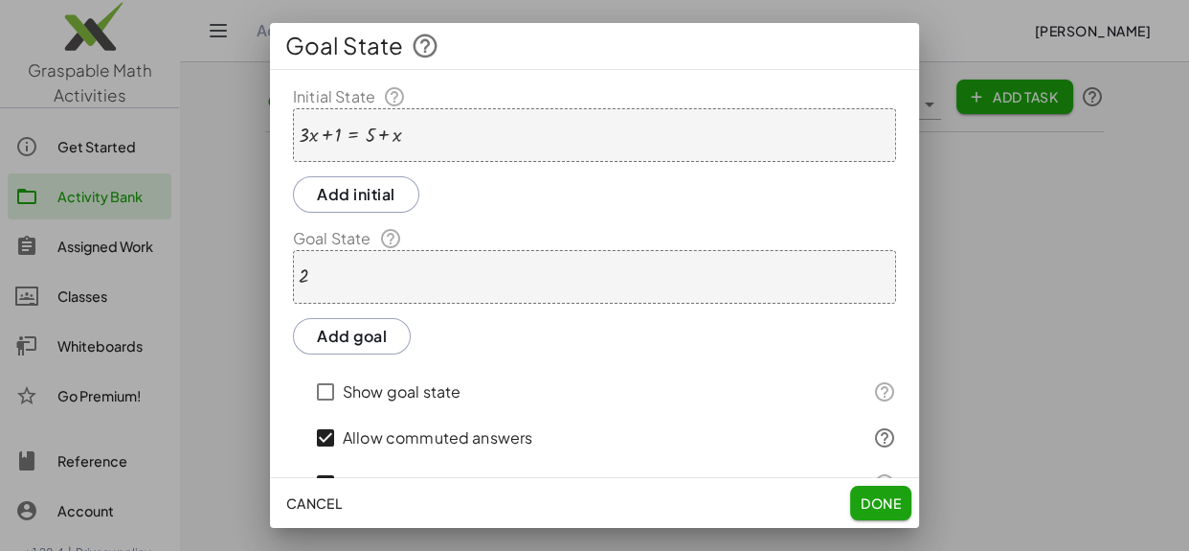
click at [539, 268] on div "2" at bounding box center [594, 277] width 603 height 54
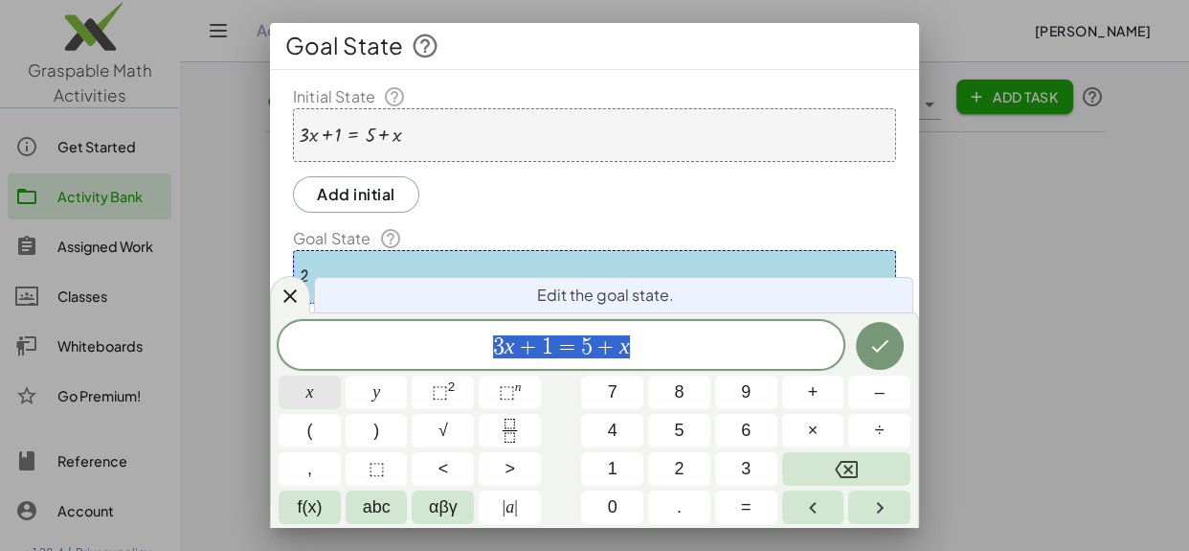
click at [302, 395] on button "x" at bounding box center [310, 392] width 62 height 34
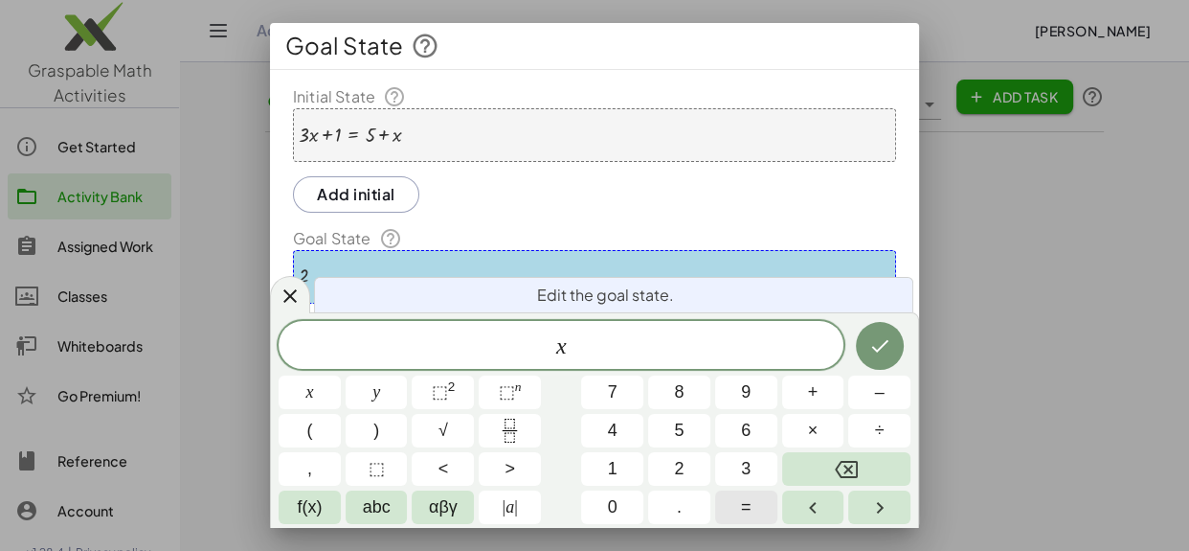
click at [750, 507] on span "=" at bounding box center [746, 507] width 11 height 26
click at [685, 477] on button "2" at bounding box center [679, 469] width 62 height 34
click at [871, 349] on icon "Done" at bounding box center [879, 345] width 23 height 23
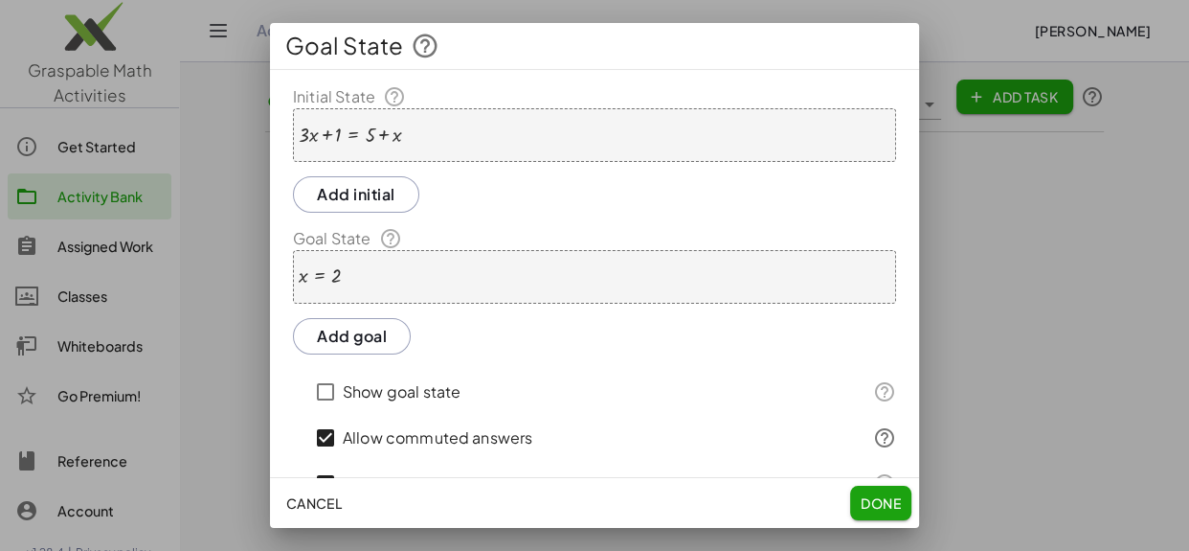
click at [876, 508] on span "Done" at bounding box center [881, 502] width 40 height 17
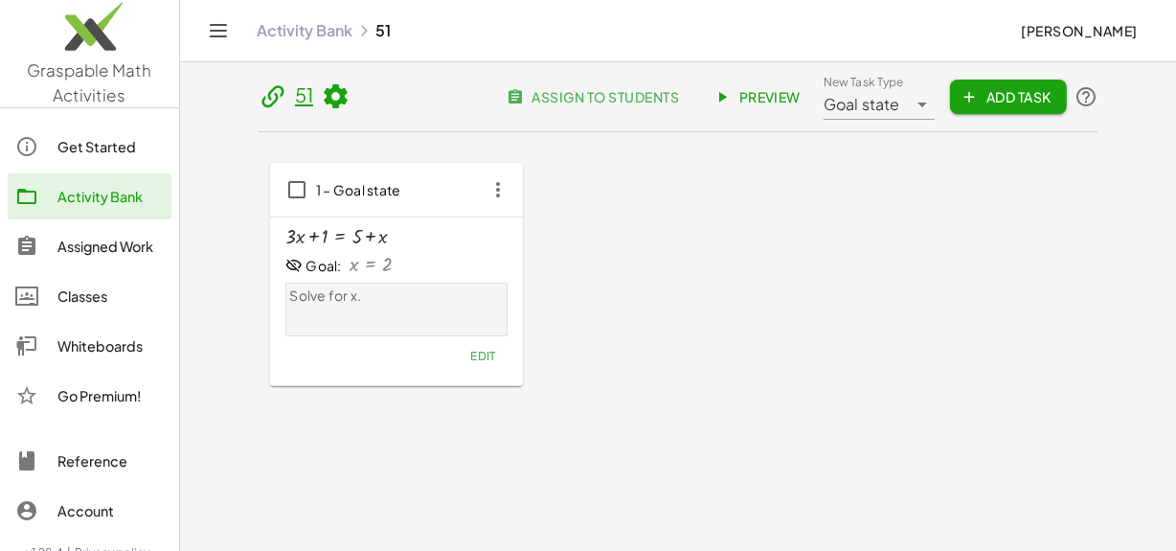
click at [488, 182] on icon "button" at bounding box center [498, 189] width 34 height 34
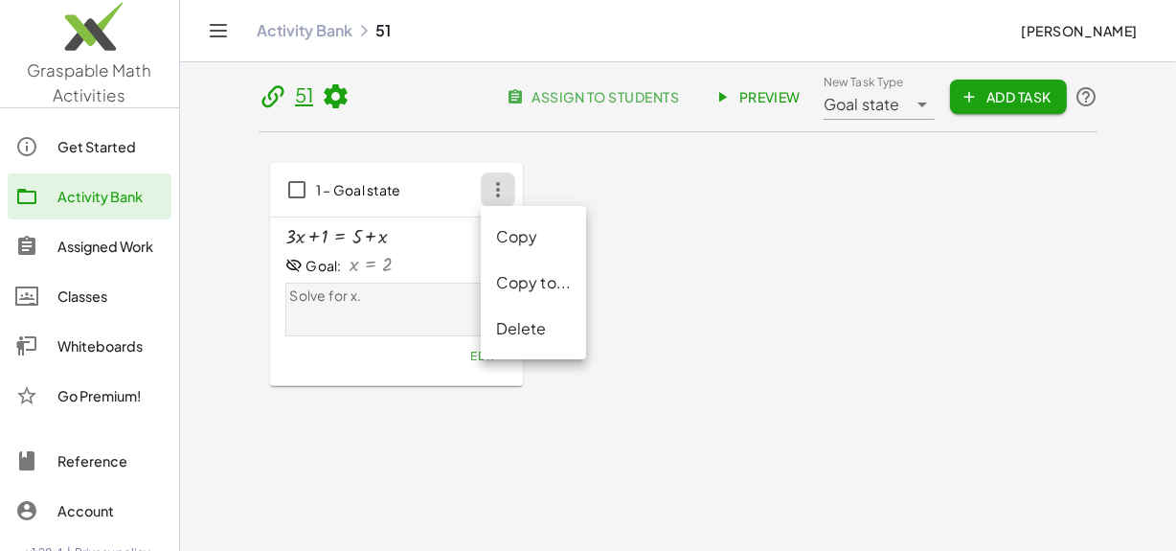
click at [537, 238] on div "Copy" at bounding box center [534, 236] width 76 height 23
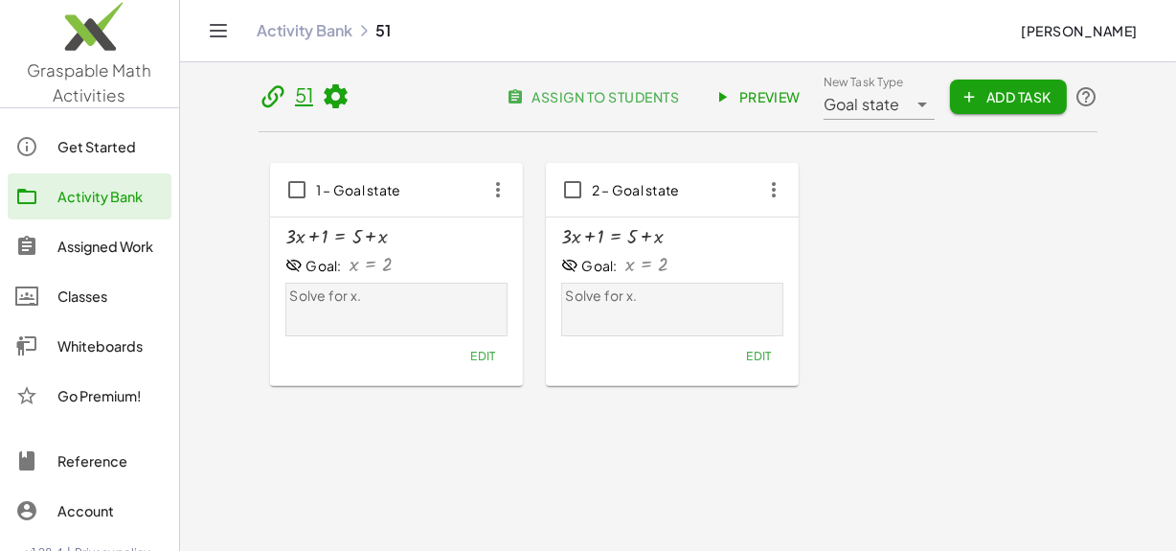
click at [779, 200] on icon "button" at bounding box center [773, 189] width 34 height 34
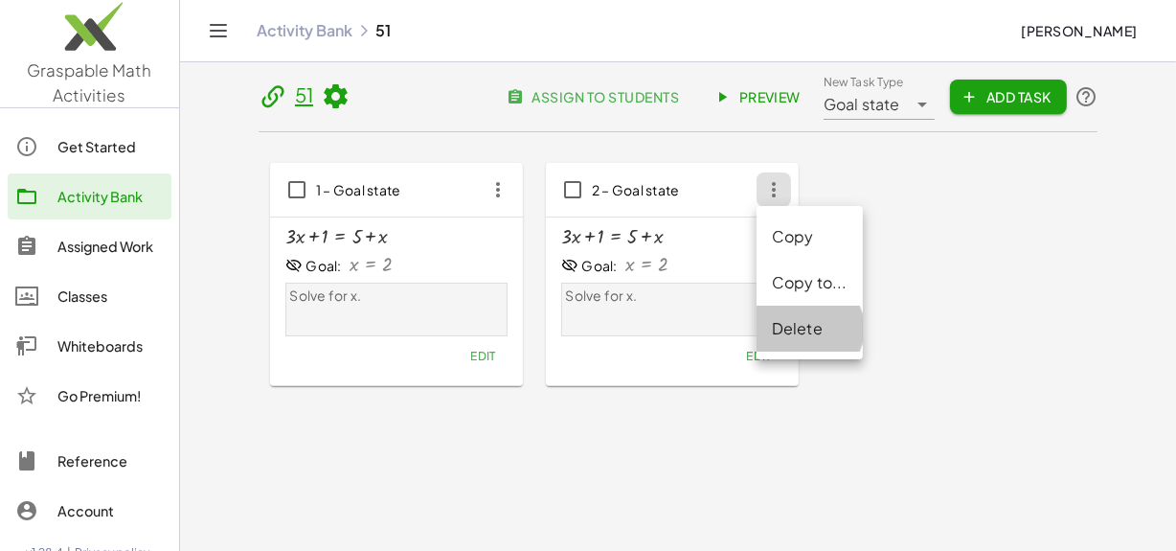
click at [799, 334] on div "Delete" at bounding box center [810, 328] width 76 height 23
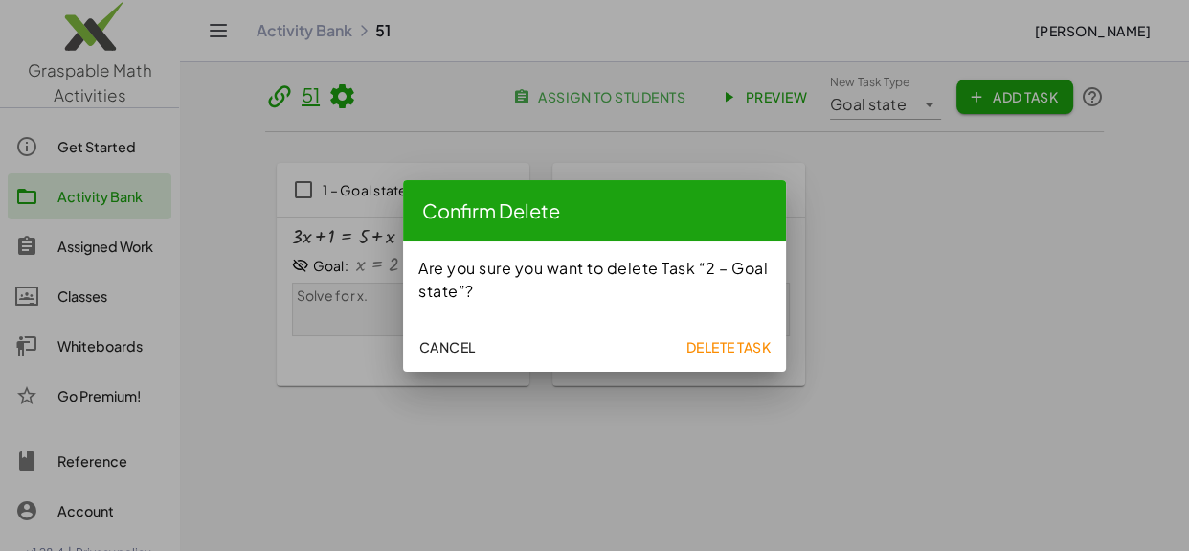
click at [715, 345] on span "Delete Task" at bounding box center [728, 346] width 85 height 17
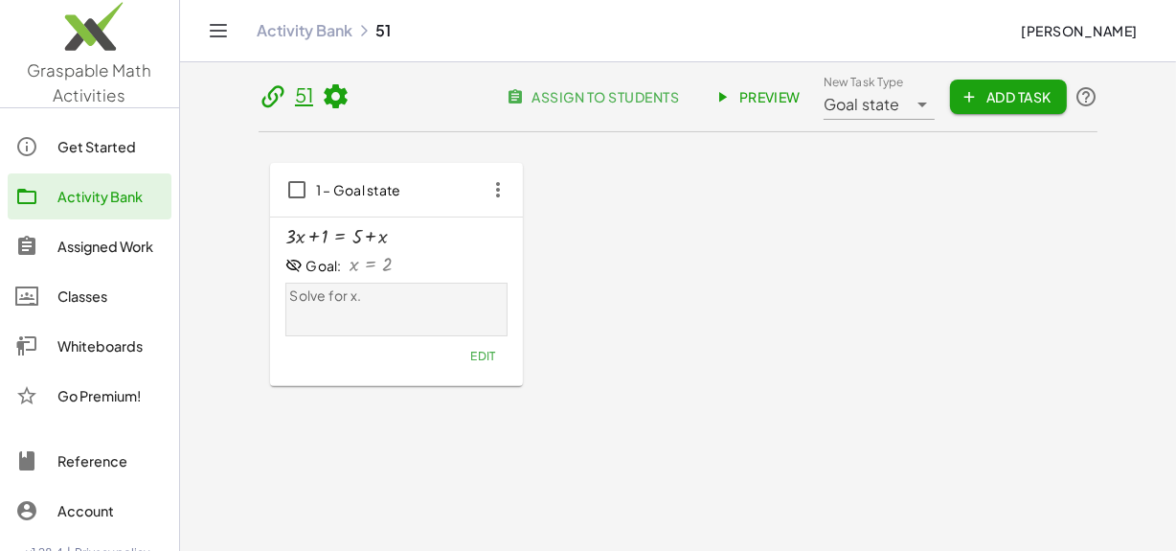
click at [503, 193] on icon "button" at bounding box center [498, 189] width 34 height 34
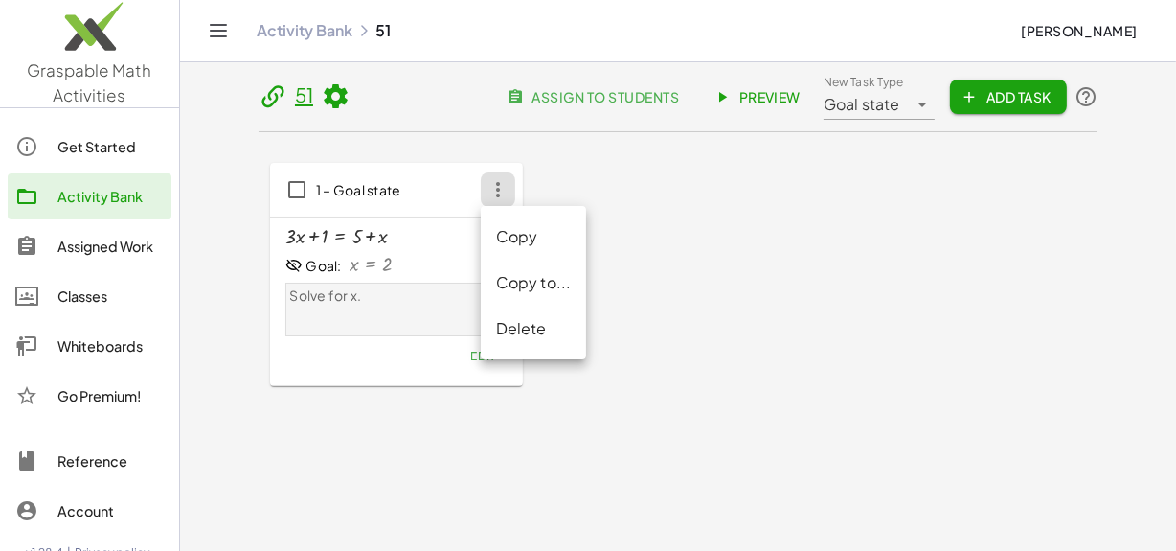
click at [534, 283] on div "Copy to..." at bounding box center [534, 282] width 76 height 23
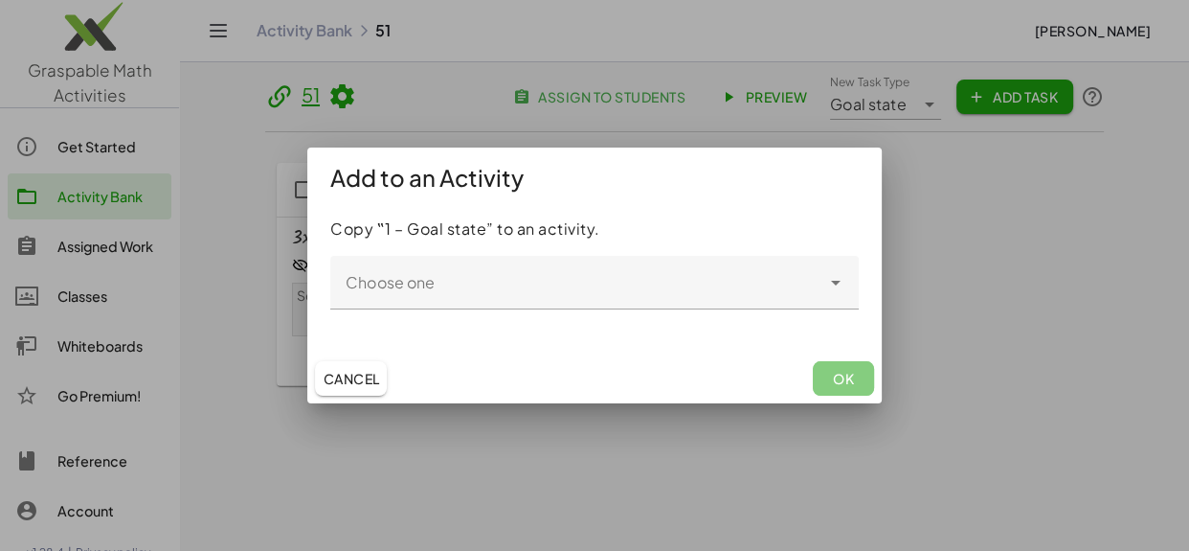
click at [588, 285] on input "Choose one" at bounding box center [575, 292] width 490 height 23
click at [979, 254] on div at bounding box center [594, 275] width 1189 height 551
click at [341, 373] on span "Cancel" at bounding box center [351, 378] width 56 height 17
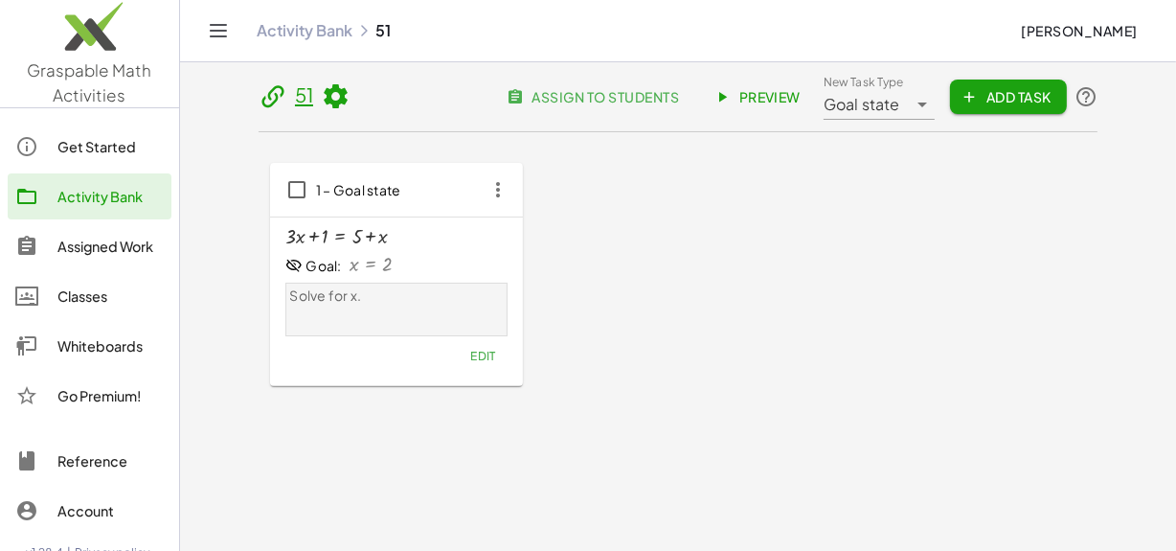
click at [592, 97] on span "assign to students" at bounding box center [594, 96] width 169 height 17
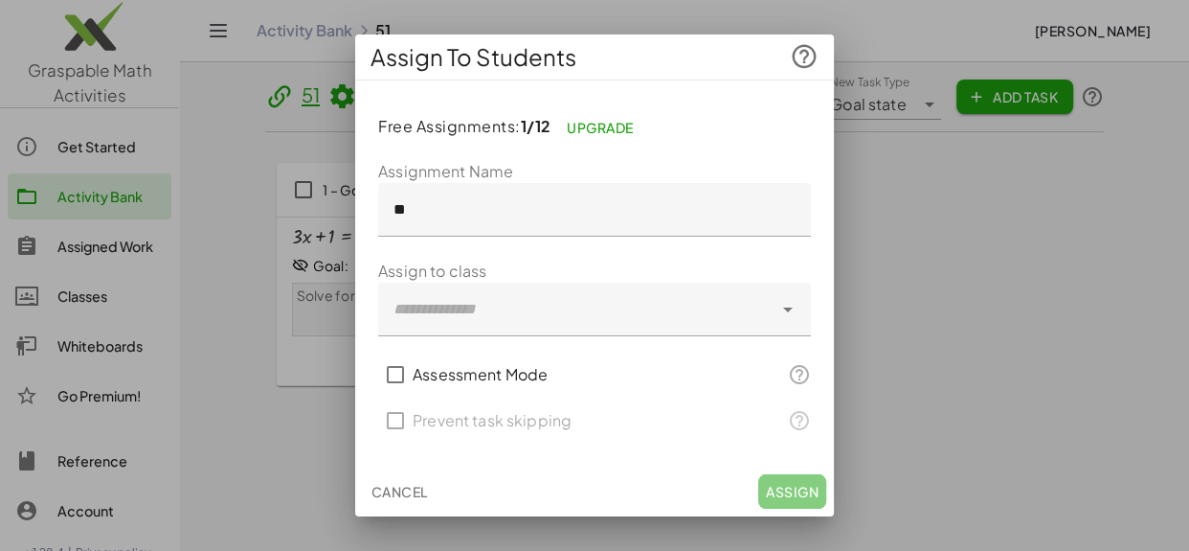
click at [526, 328] on div at bounding box center [575, 309] width 394 height 54
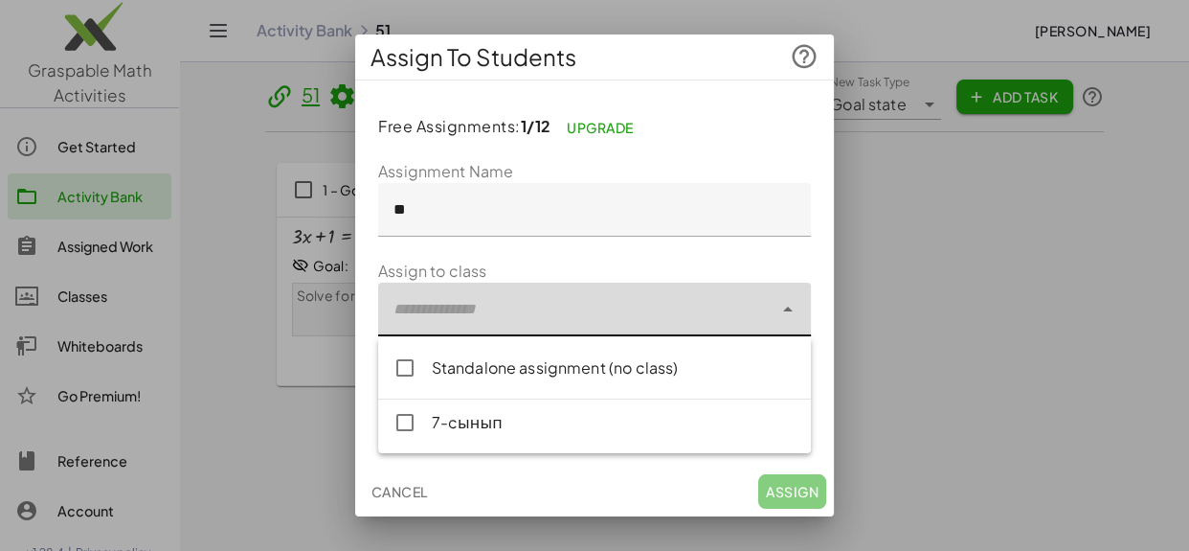
click at [504, 420] on div "7-cынып" at bounding box center [614, 422] width 364 height 23
type input "**********"
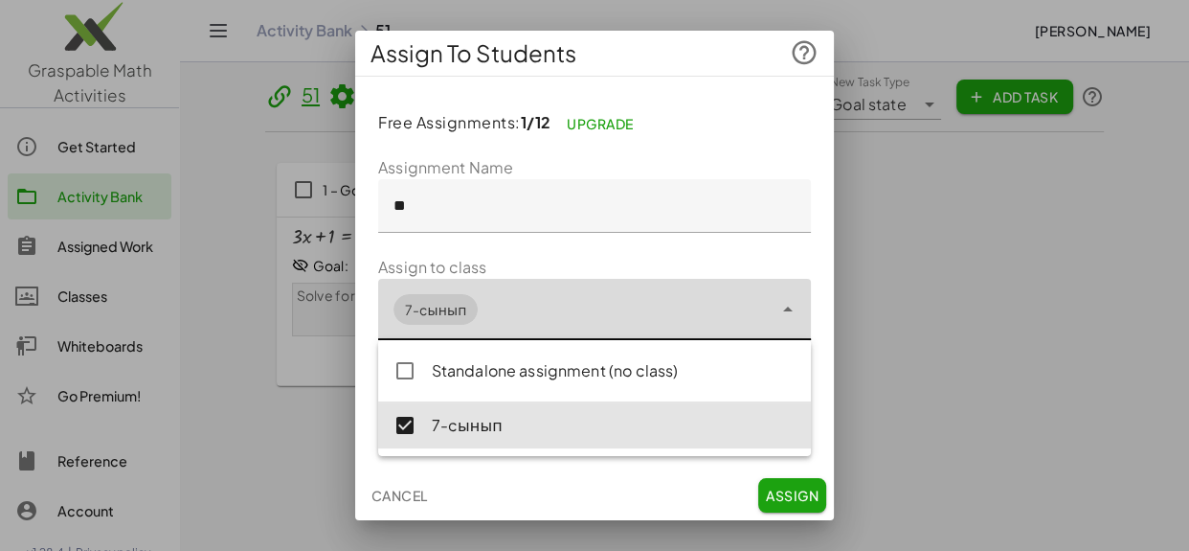
click at [785, 495] on span "Assign" at bounding box center [792, 494] width 53 height 17
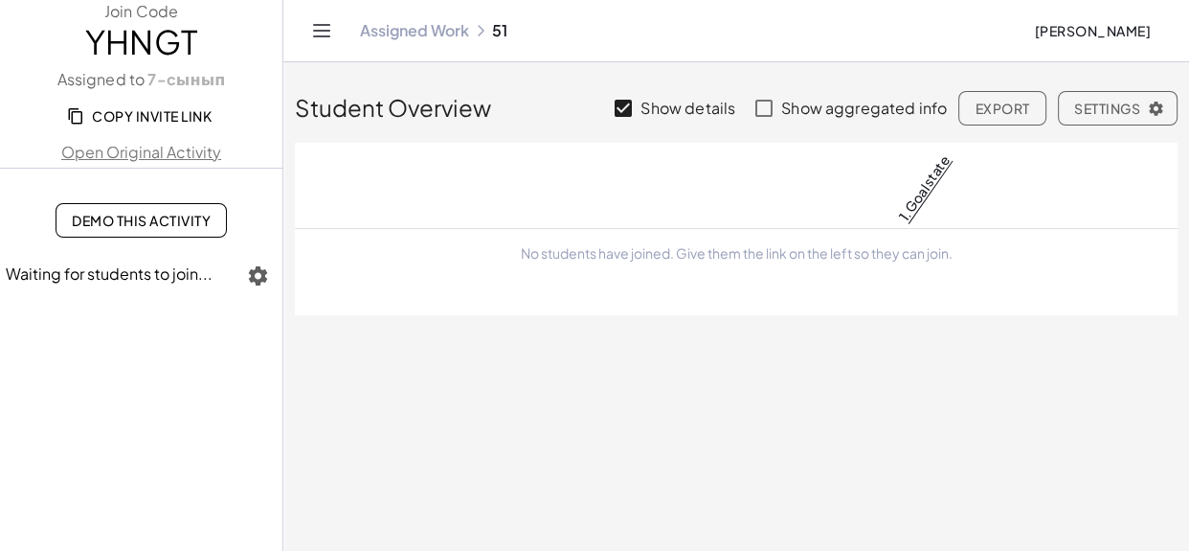
click at [126, 110] on span "Copy Invite Link" at bounding box center [141, 115] width 141 height 17
click at [131, 229] on link "Demo This Activity" at bounding box center [141, 220] width 171 height 34
click at [648, 104] on label "Show details" at bounding box center [688, 108] width 95 height 46
click at [1021, 110] on span "Export" at bounding box center [1002, 108] width 55 height 17
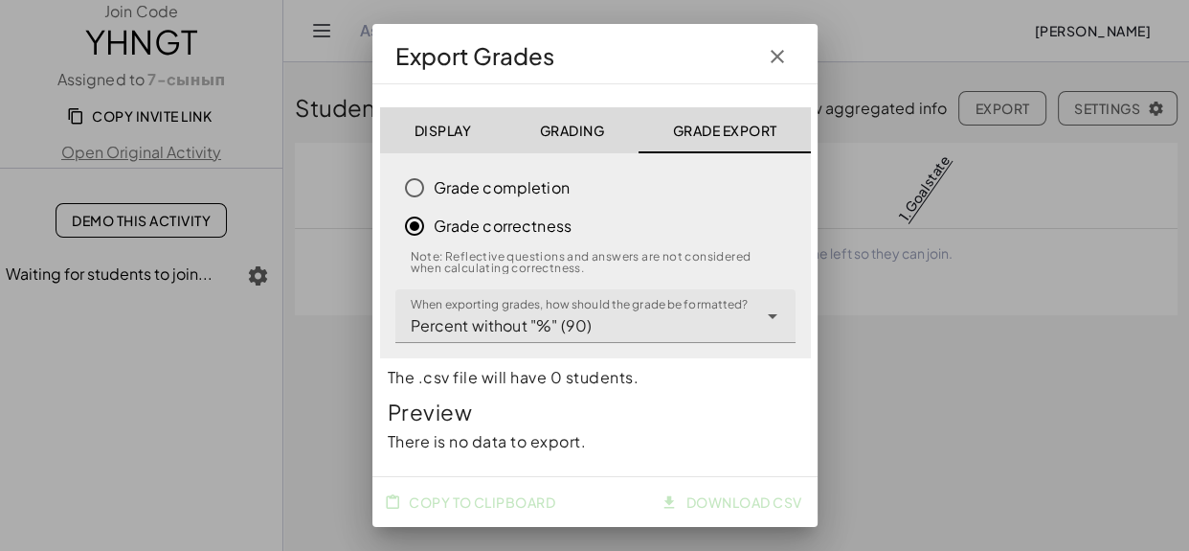
scroll to position [11, 0]
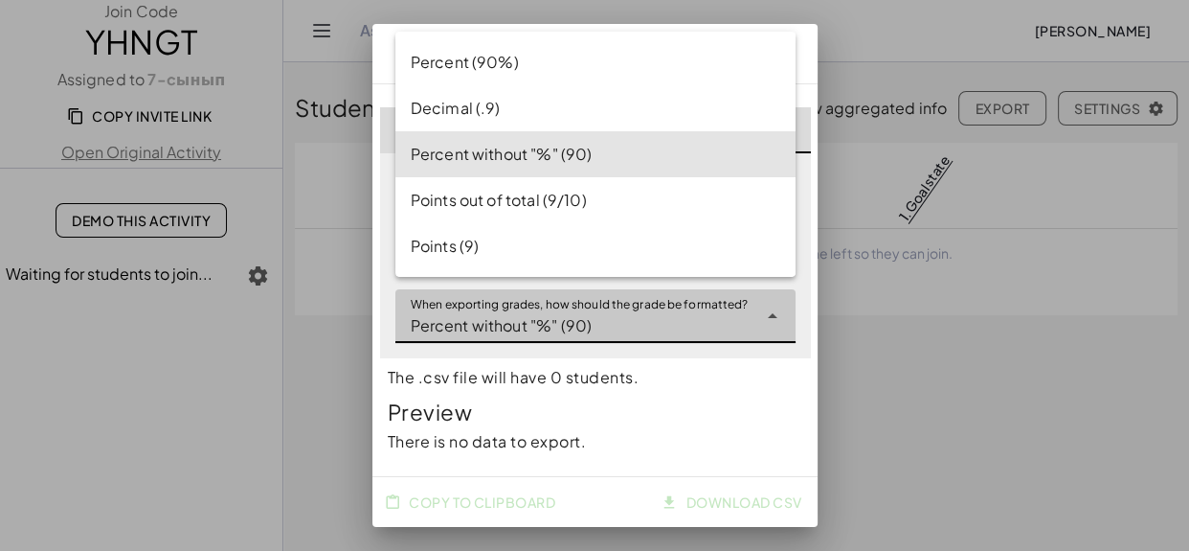
click at [593, 317] on div "**********" at bounding box center [576, 316] width 362 height 54
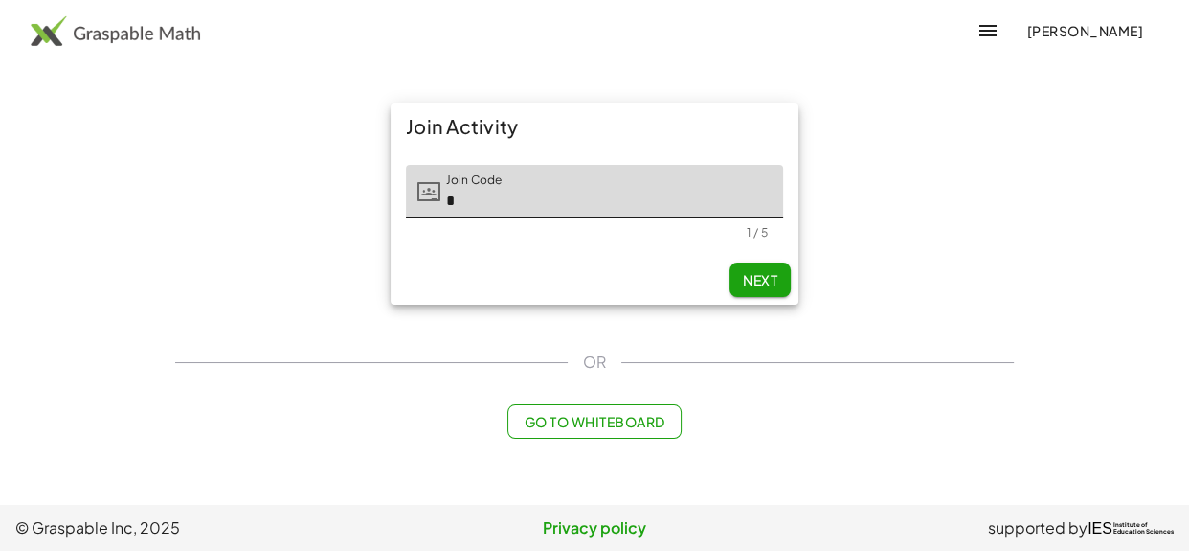
type input "*"
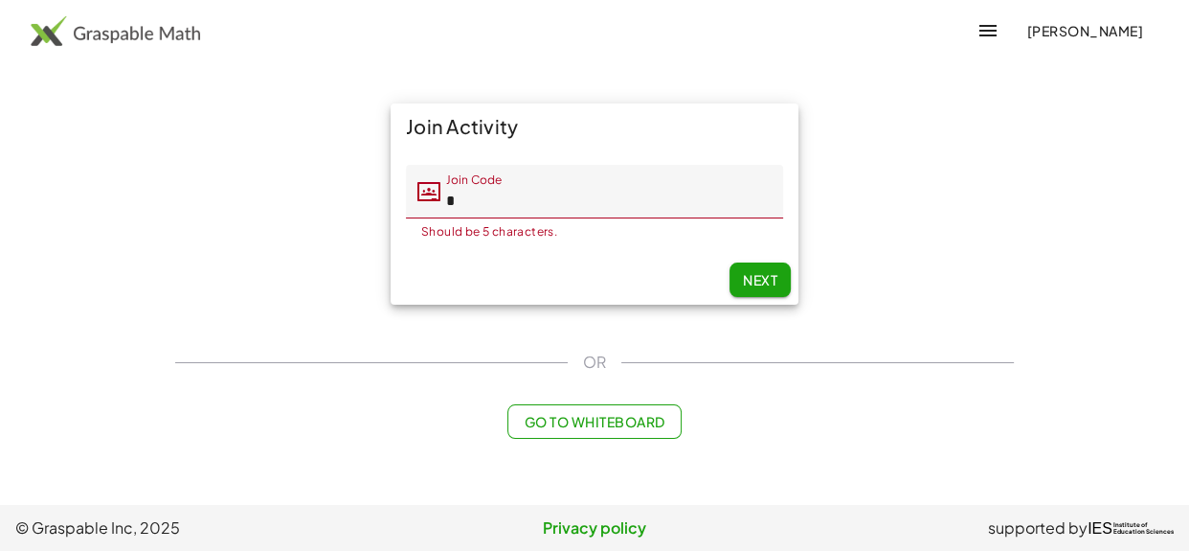
click at [574, 195] on input "*" at bounding box center [611, 192] width 343 height 54
click at [757, 280] on span "Next" at bounding box center [760, 279] width 34 height 17
type input "******"
click at [631, 428] on span "Go to Whiteboard" at bounding box center [594, 421] width 141 height 17
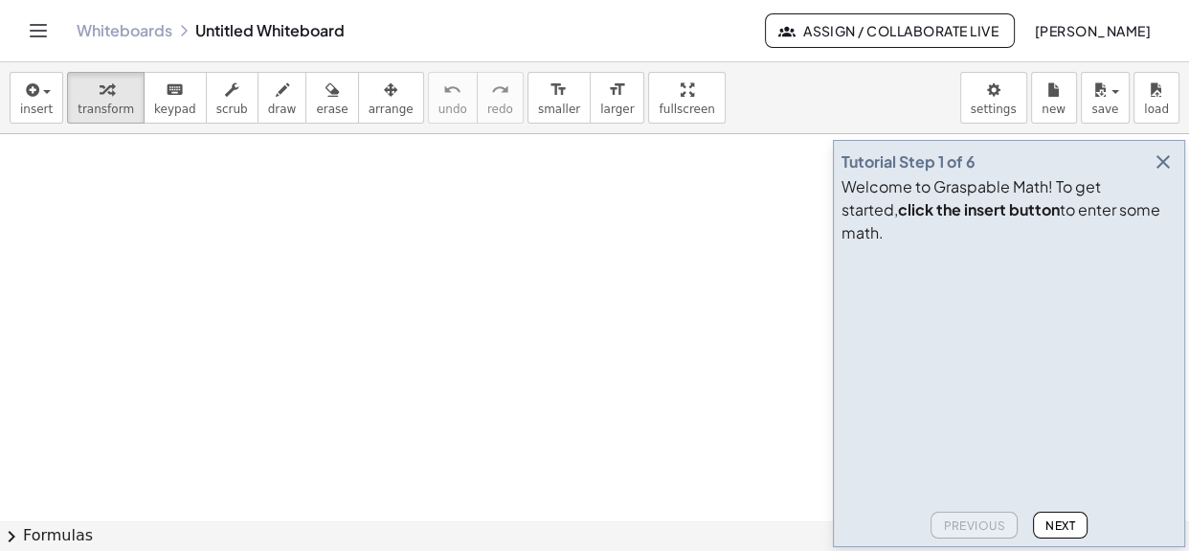
click at [1068, 528] on span "Next" at bounding box center [1061, 525] width 30 height 14
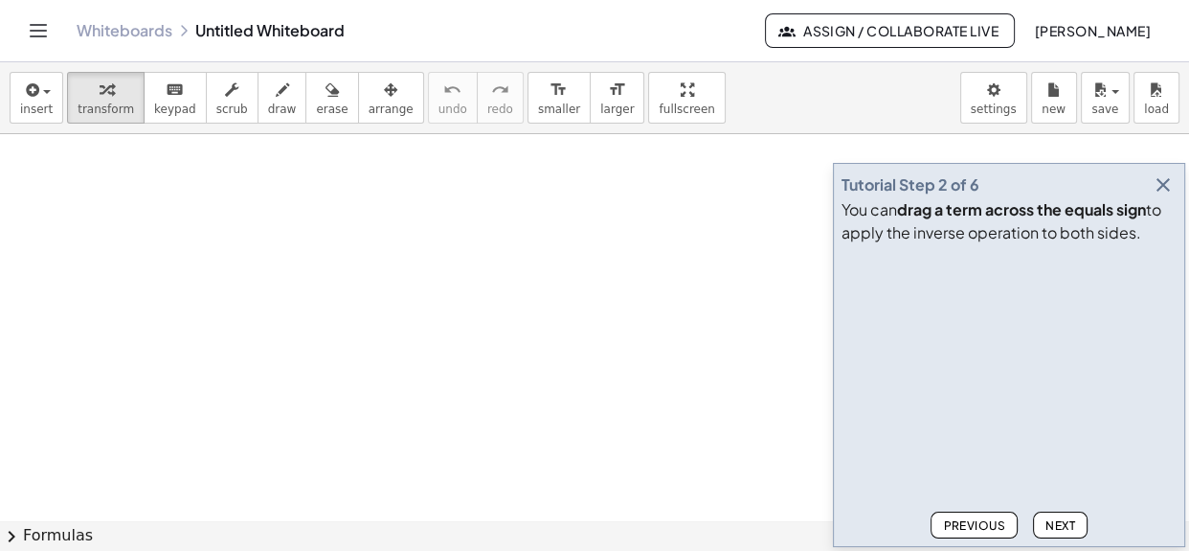
click at [1068, 528] on span "Next" at bounding box center [1061, 525] width 30 height 14
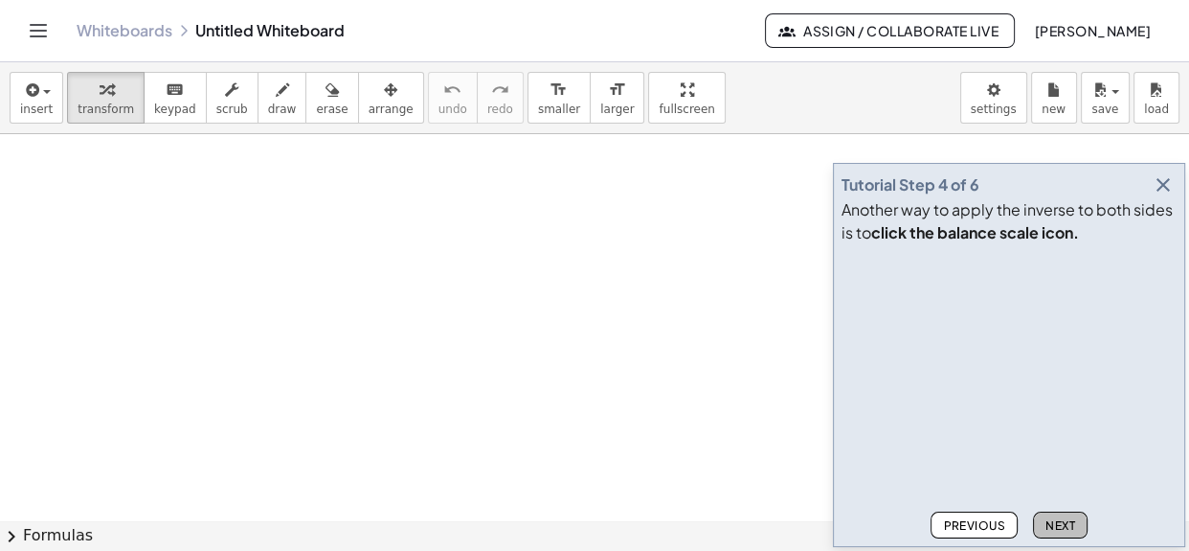
click at [1060, 527] on span "Next" at bounding box center [1061, 525] width 30 height 14
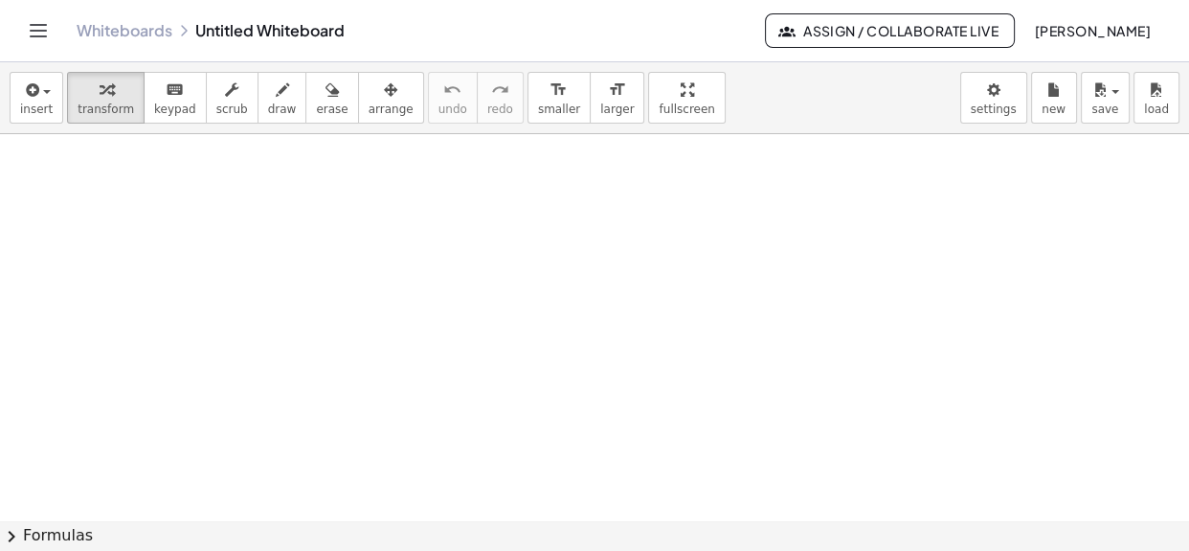
scroll to position [260, 0]
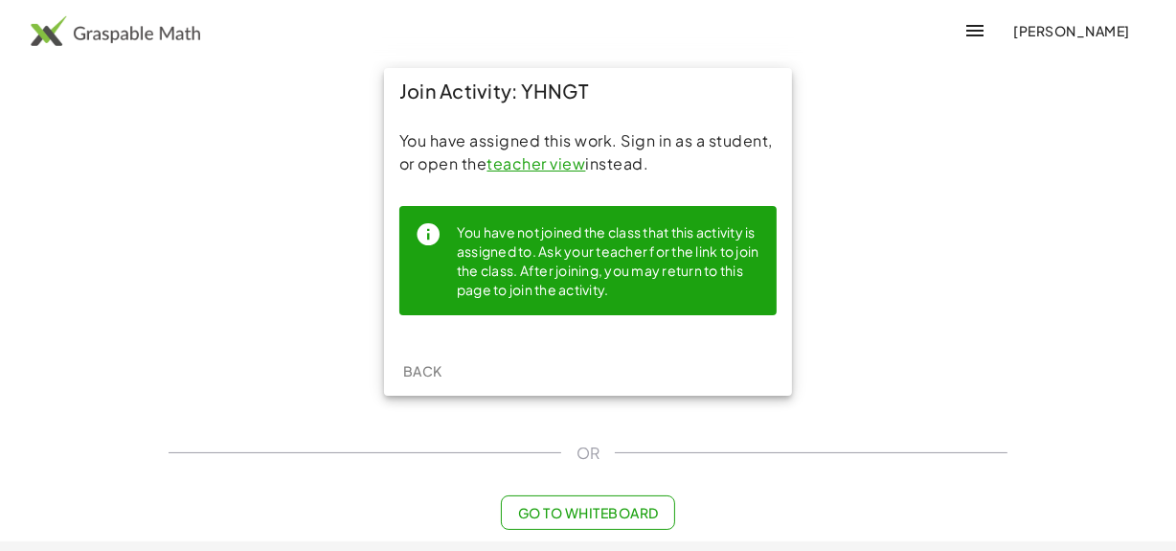
scroll to position [71, 0]
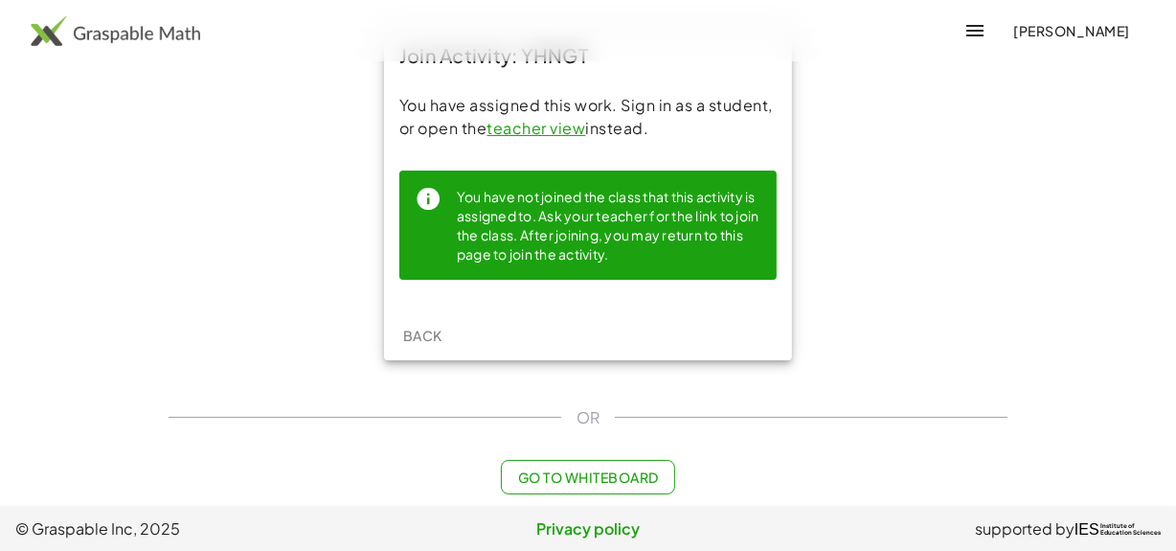
drag, startPoint x: 601, startPoint y: 280, endPoint x: 586, endPoint y: 270, distance: 18.1
click at [601, 280] on div "You have not joined the class that this activity is assigned to. Ask your teach…" at bounding box center [587, 232] width 377 height 124
click at [550, 231] on div "You have not joined the class that this activity is assigned to. Ask your teach…" at bounding box center [609, 225] width 304 height 79
click at [431, 330] on span "Back" at bounding box center [421, 334] width 39 height 17
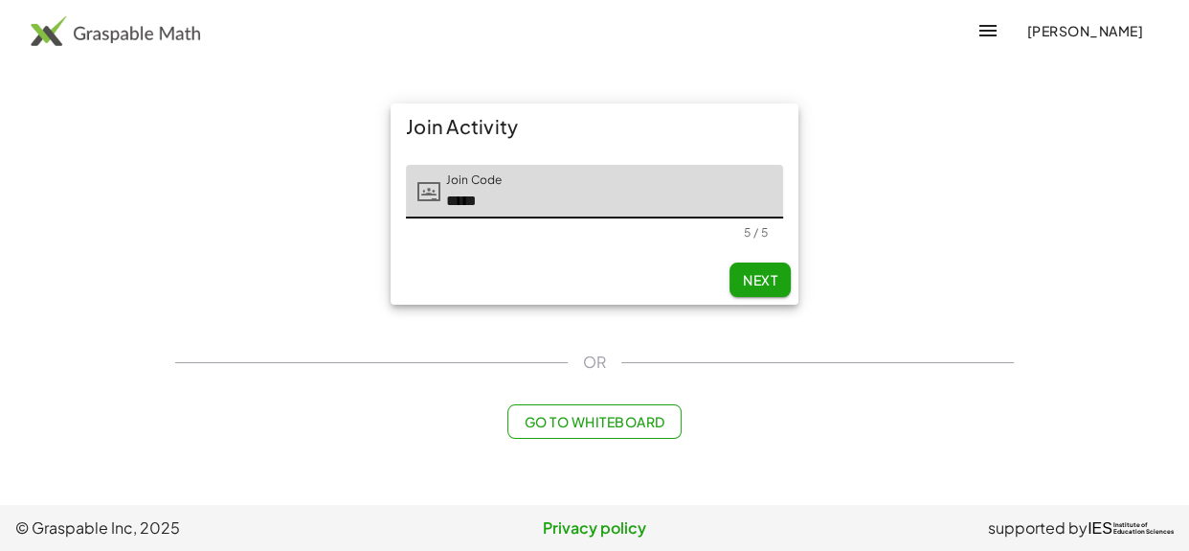
click at [758, 284] on span "Next" at bounding box center [760, 279] width 34 height 17
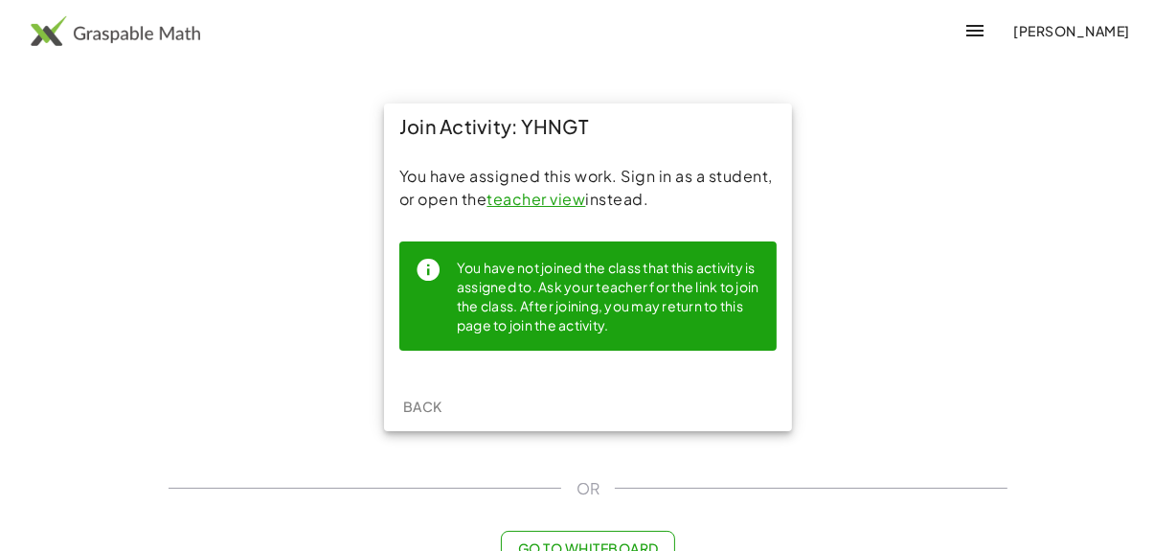
click at [692, 381] on div "Back" at bounding box center [588, 406] width 408 height 50
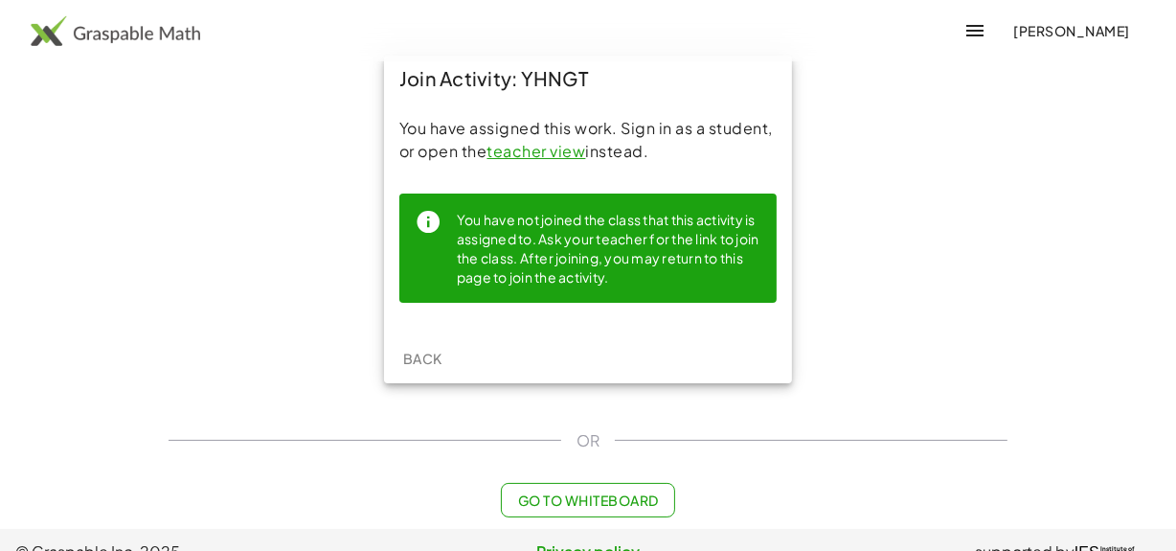
scroll to position [71, 0]
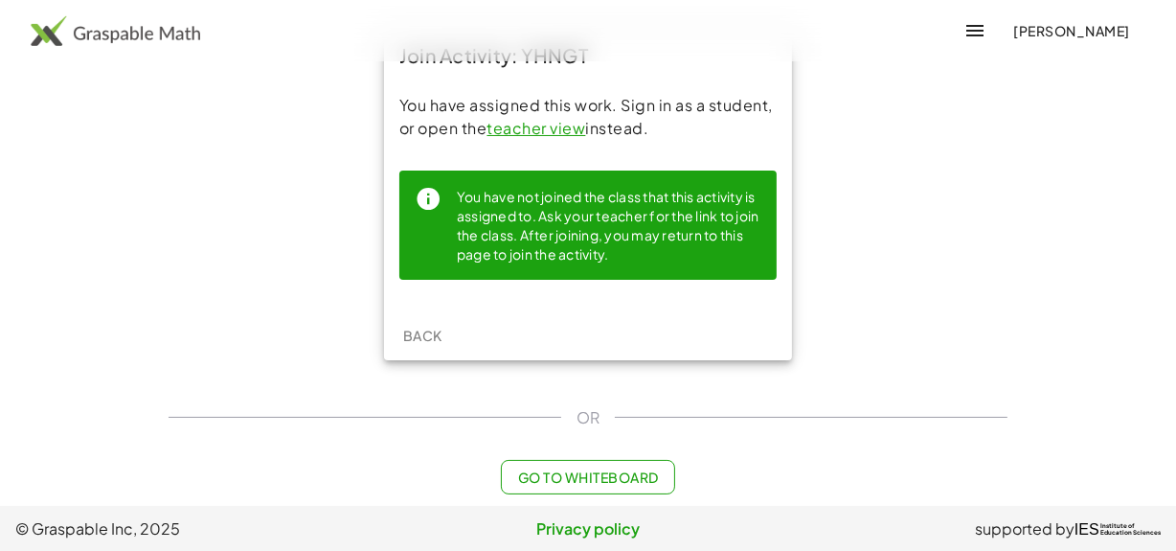
click at [608, 476] on span "Go to Whiteboard" at bounding box center [587, 476] width 141 height 17
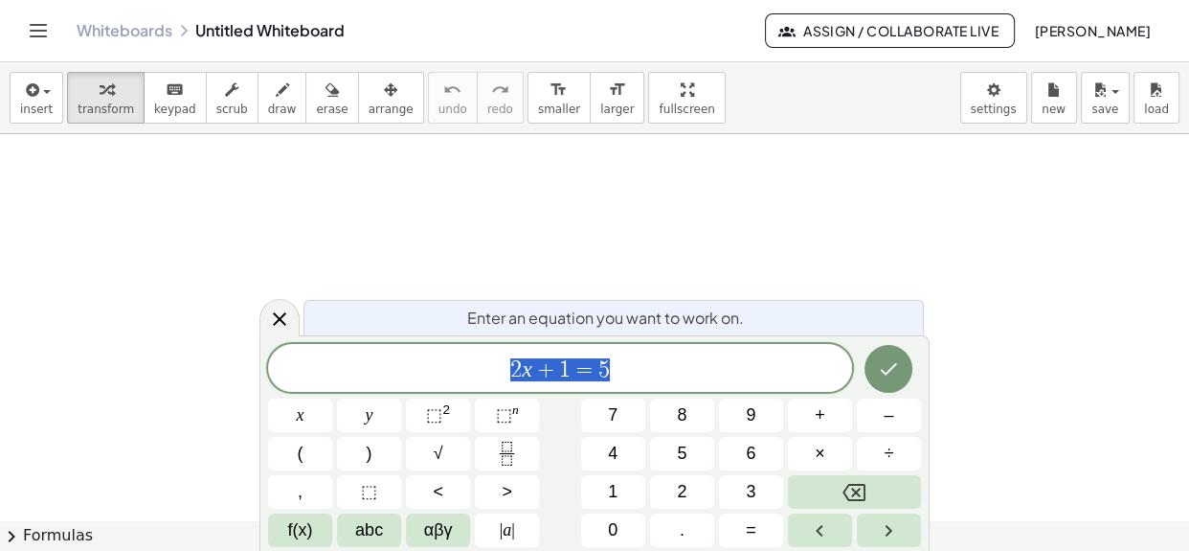
scroll to position [435, 0]
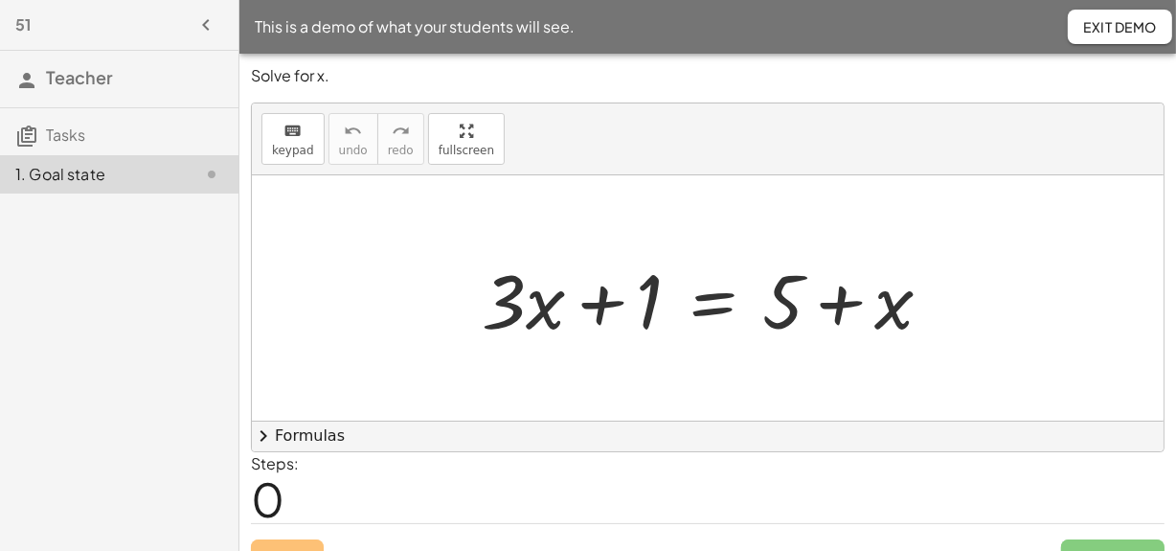
click at [1095, 29] on span "Exit Demo" at bounding box center [1120, 26] width 74 height 17
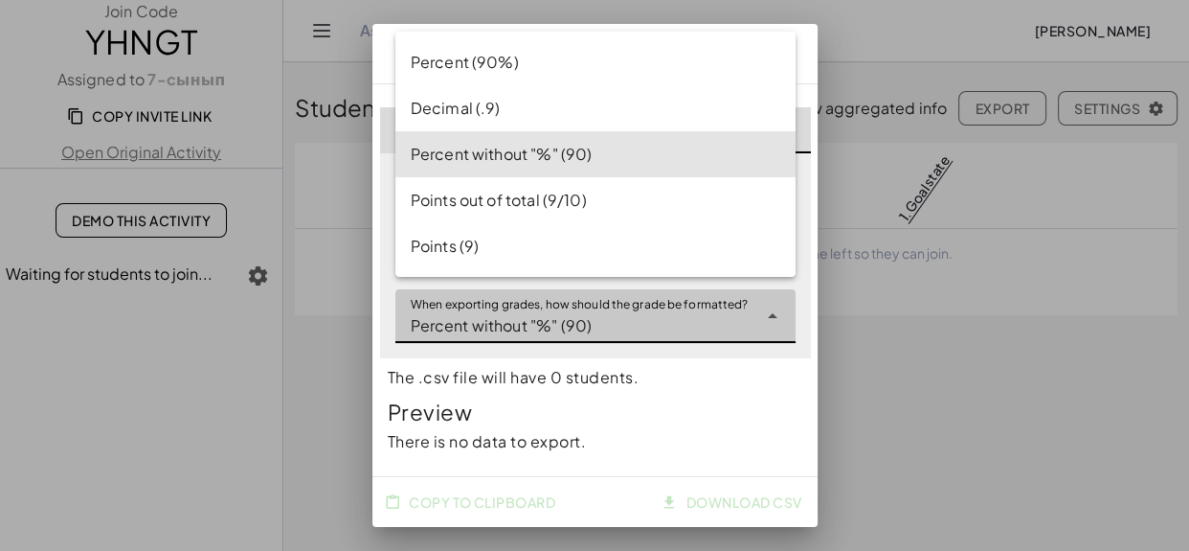
scroll to position [11, 0]
click at [593, 317] on div "**********" at bounding box center [576, 316] width 362 height 54
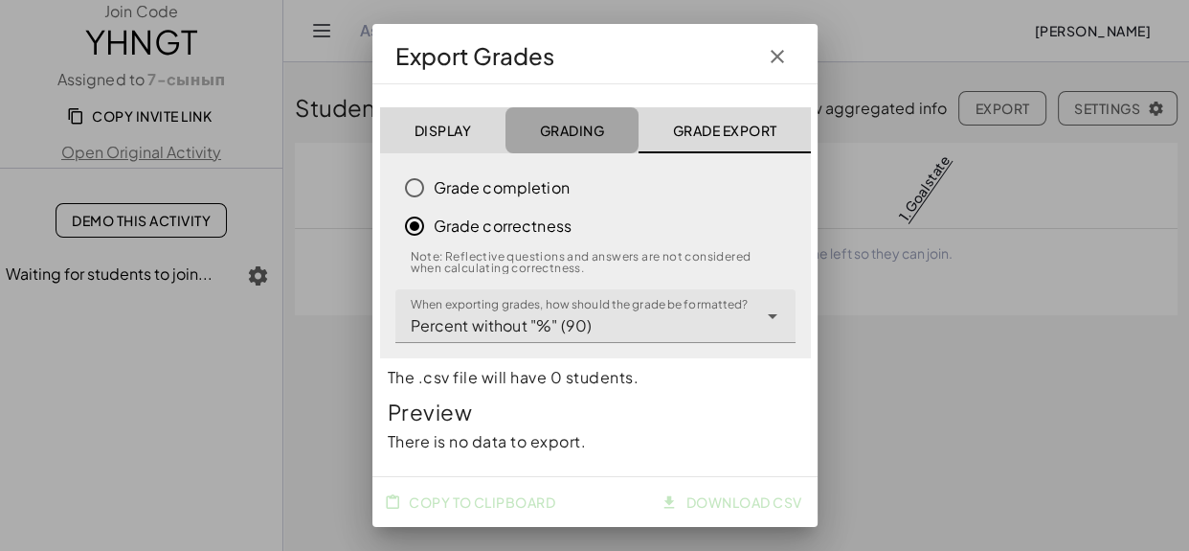
click at [579, 122] on span "Grading" at bounding box center [571, 130] width 65 height 17
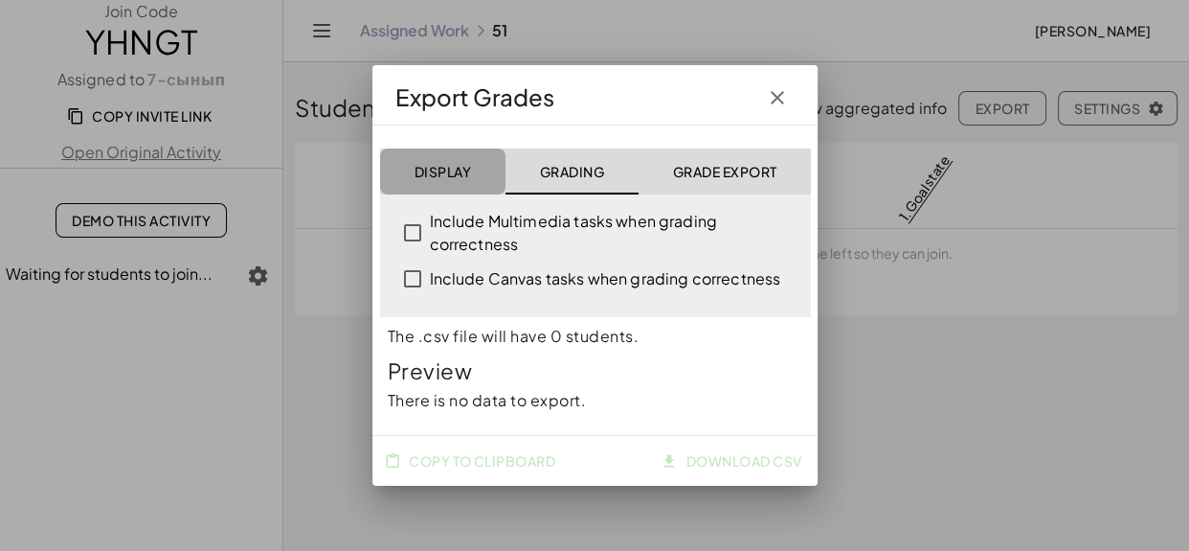
click at [449, 163] on span "Display" at bounding box center [442, 171] width 57 height 17
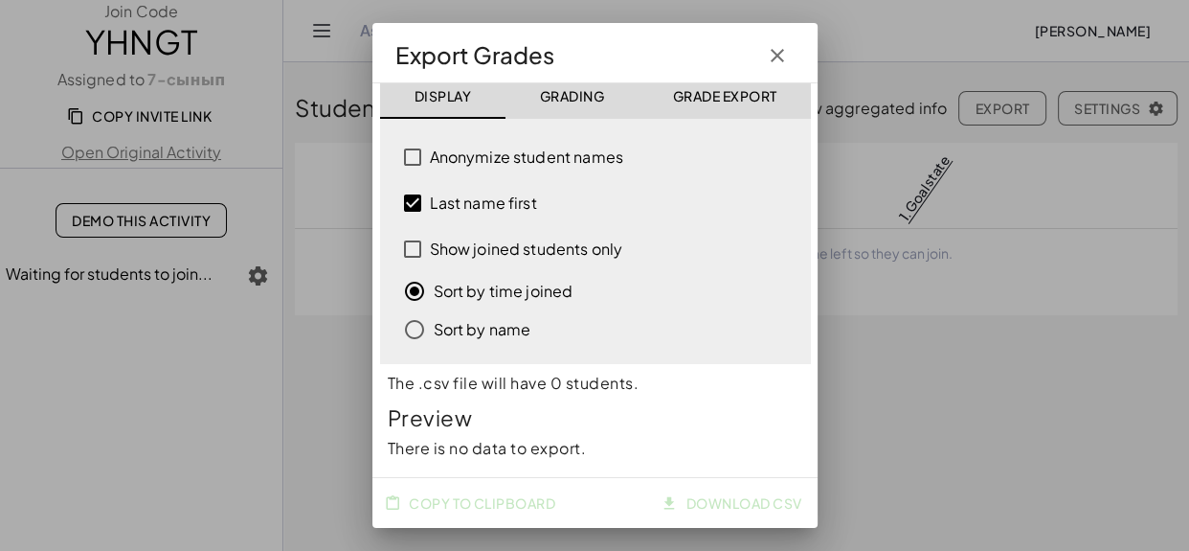
scroll to position [51, 0]
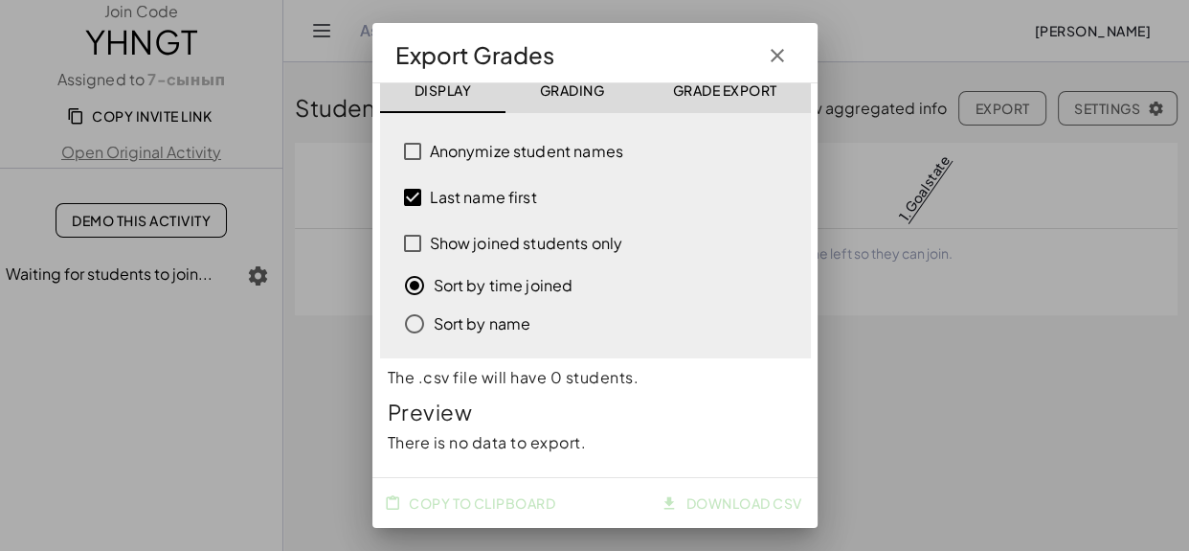
click at [771, 56] on icon "button" at bounding box center [777, 55] width 23 height 23
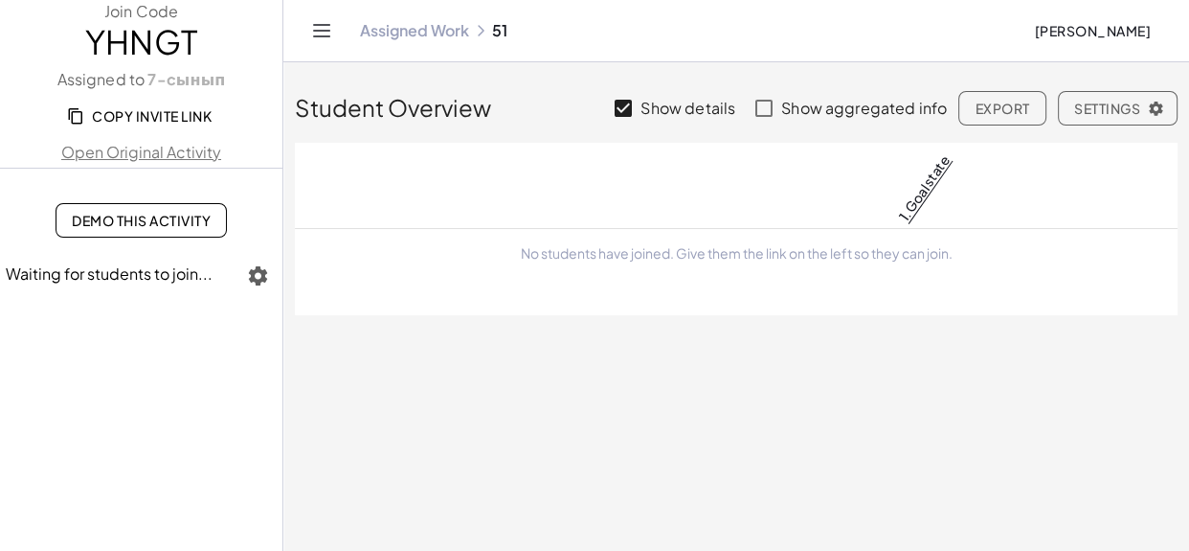
click at [252, 279] on icon "button" at bounding box center [258, 275] width 23 height 23
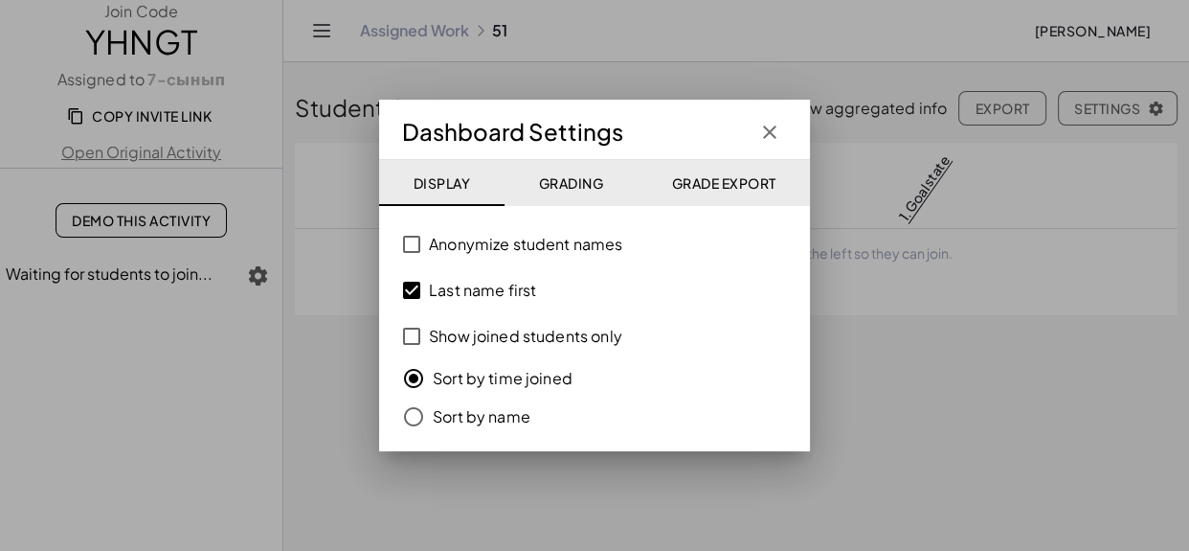
click at [452, 425] on label "Sort by name" at bounding box center [482, 416] width 98 height 38
click at [449, 376] on label "Sort by time joined" at bounding box center [503, 378] width 140 height 38
click at [474, 334] on label "Show joined students only" at bounding box center [525, 336] width 193 height 46
click at [451, 343] on label "Show joined students only" at bounding box center [525, 336] width 193 height 46
click at [445, 245] on label "Anonymize student names" at bounding box center [525, 244] width 193 height 46
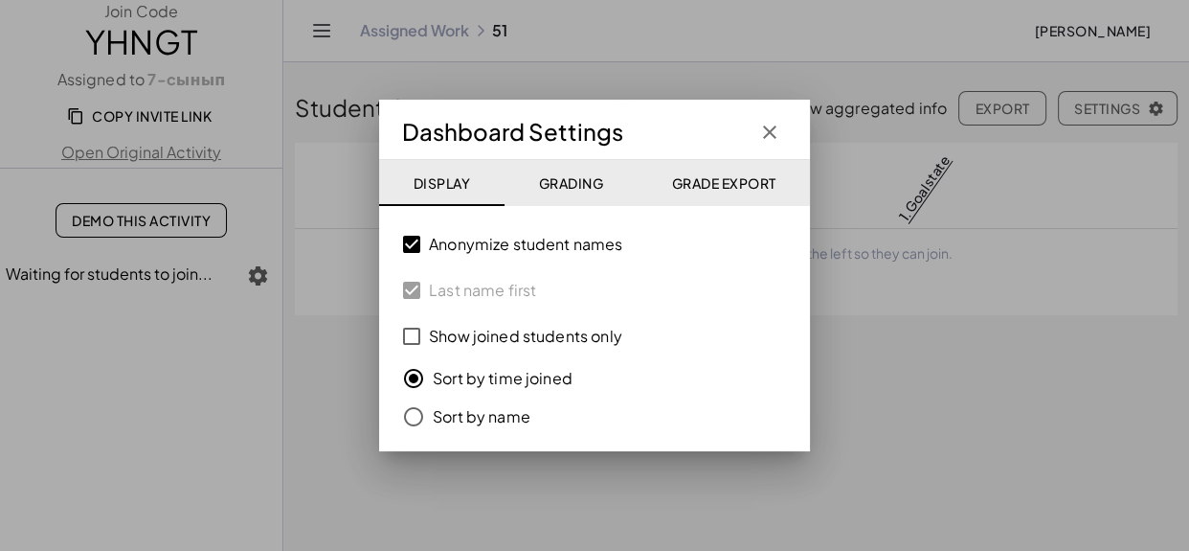
click at [445, 245] on label "Anonymize student names" at bounding box center [525, 244] width 193 height 46
click at [731, 177] on span "Grade Export" at bounding box center [723, 182] width 104 height 17
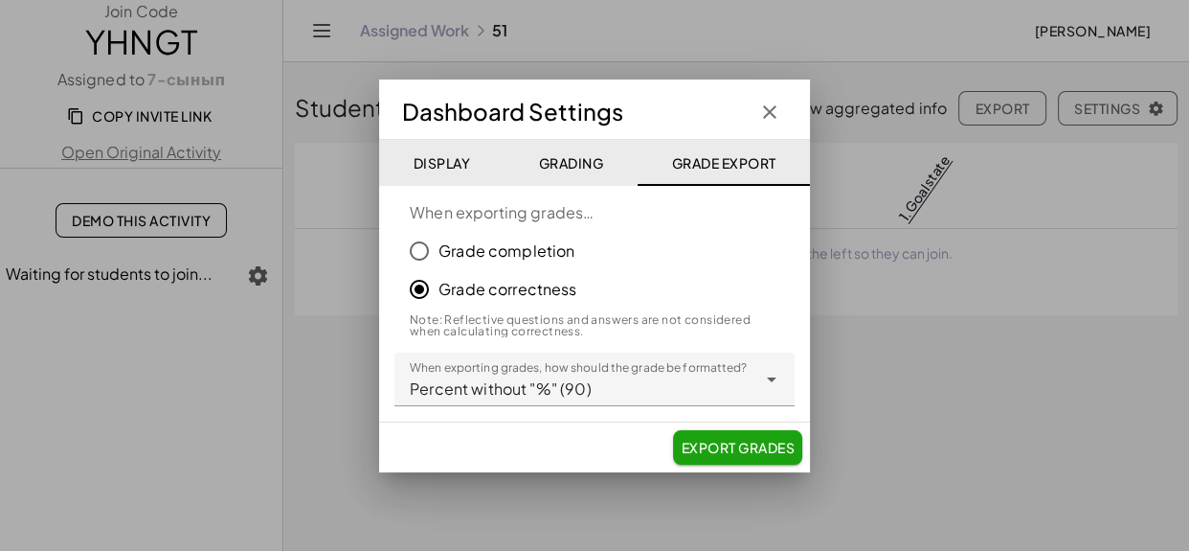
click at [732, 449] on span "Export Grades" at bounding box center [738, 447] width 114 height 17
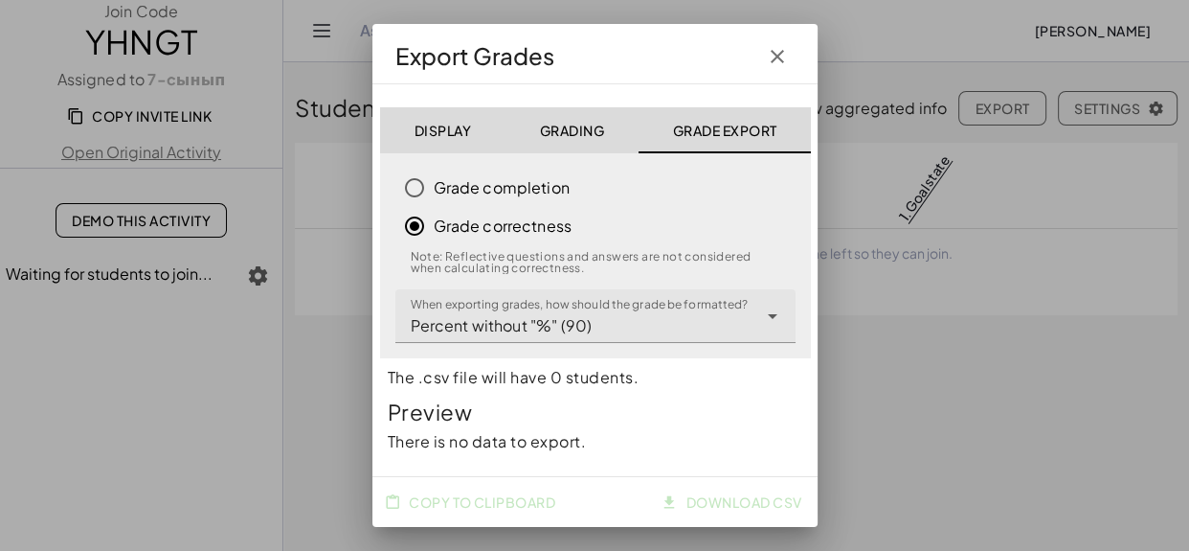
scroll to position [11, 0]
click at [485, 500] on div "Copy to Clipboard Download CSV" at bounding box center [594, 502] width 445 height 50
click at [611, 320] on div "**********" at bounding box center [576, 316] width 362 height 54
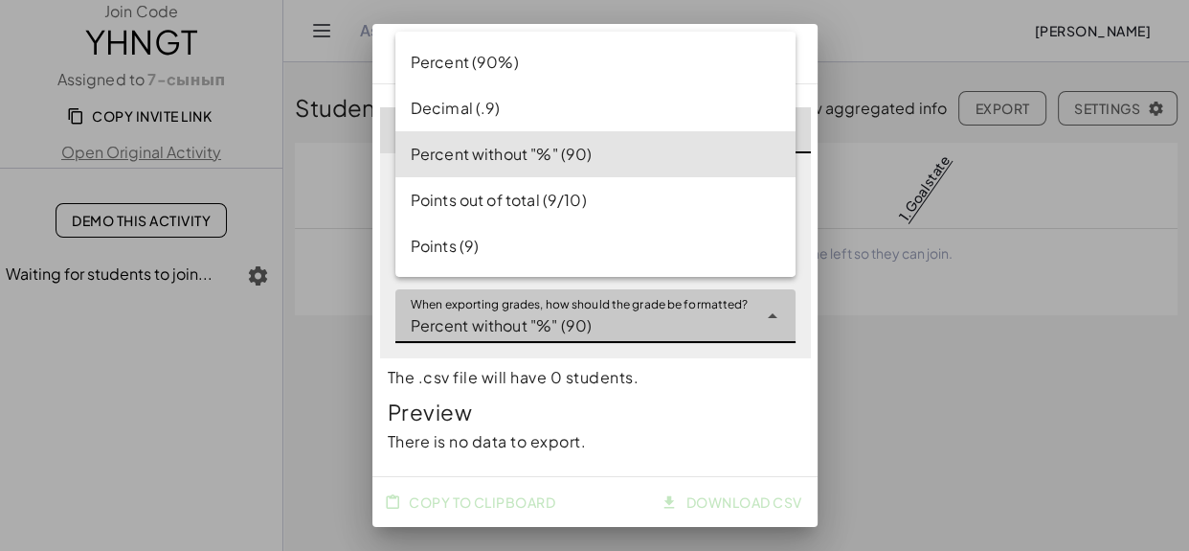
click at [555, 191] on div "Points out of total (9/10)" at bounding box center [596, 200] width 370 height 23
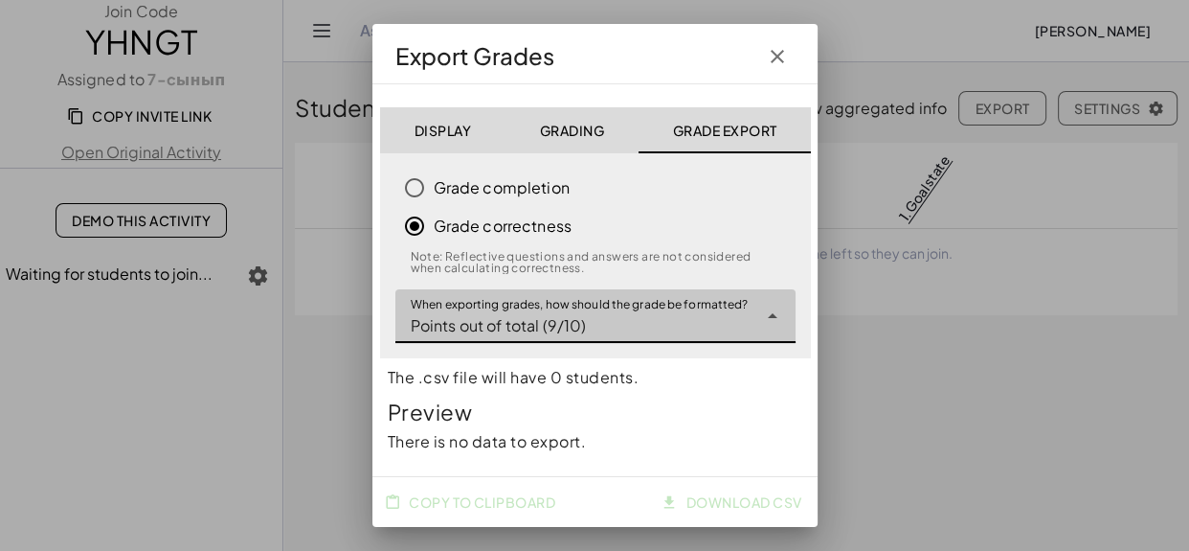
click at [578, 314] on span "Points out of total (9/10)" at bounding box center [499, 325] width 176 height 23
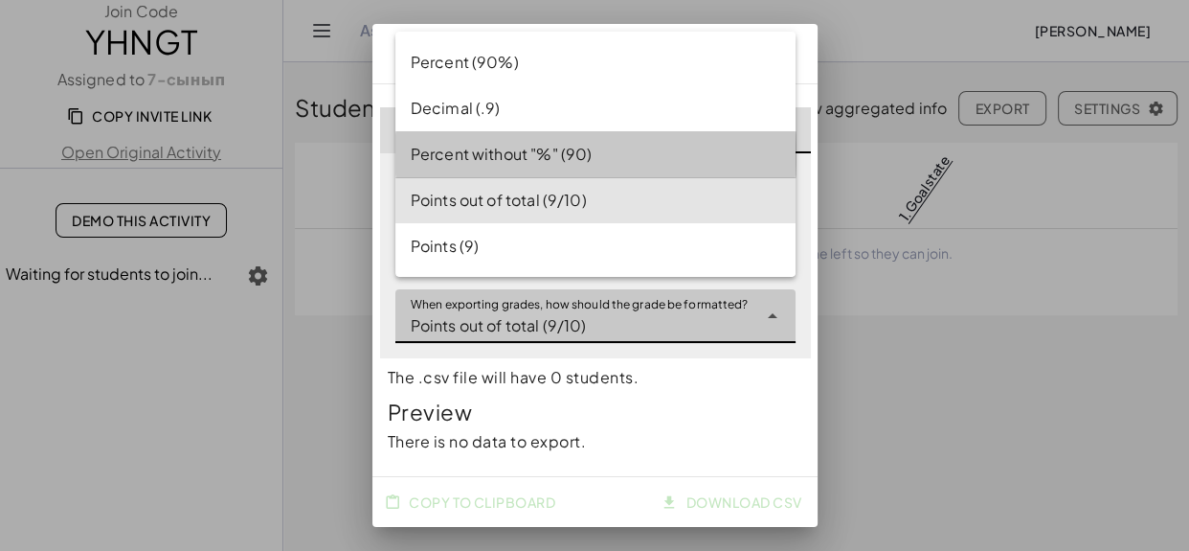
click at [571, 166] on div "Percent without "%" (90)" at bounding box center [595, 154] width 400 height 46
type input "**********"
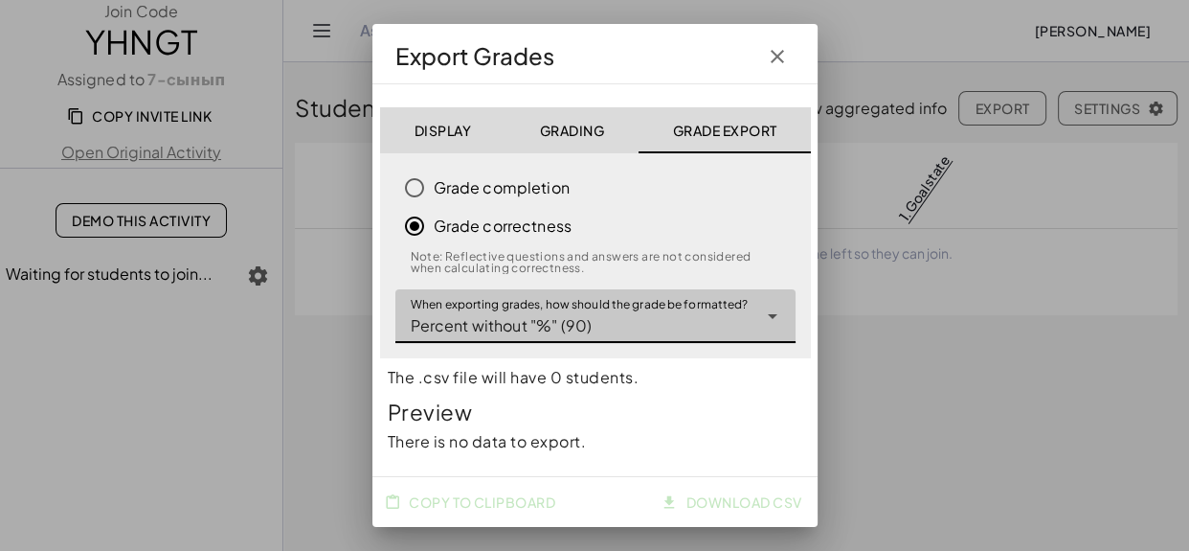
click at [713, 495] on div "Copy to Clipboard Download CSV" at bounding box center [594, 502] width 445 height 50
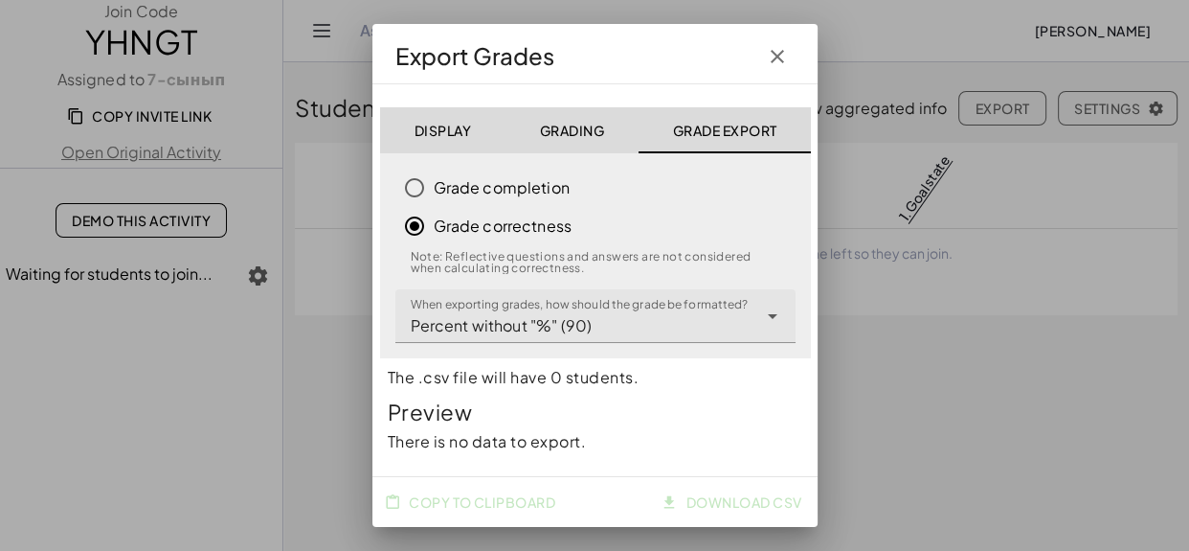
click at [778, 60] on icon "button" at bounding box center [777, 56] width 23 height 23
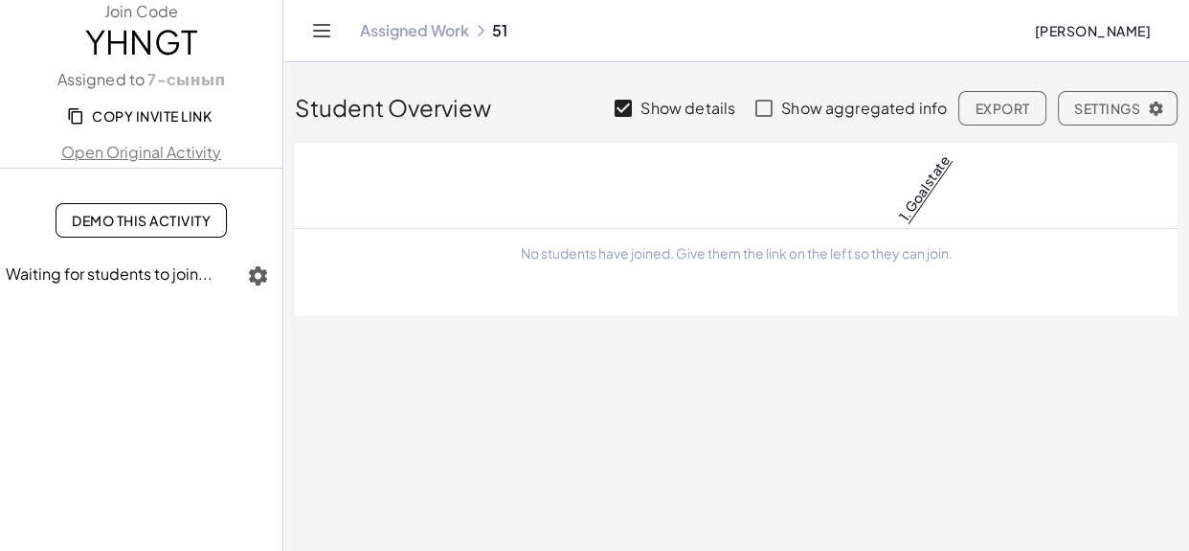
click at [122, 116] on span "Copy Invite Link" at bounding box center [141, 115] width 141 height 17
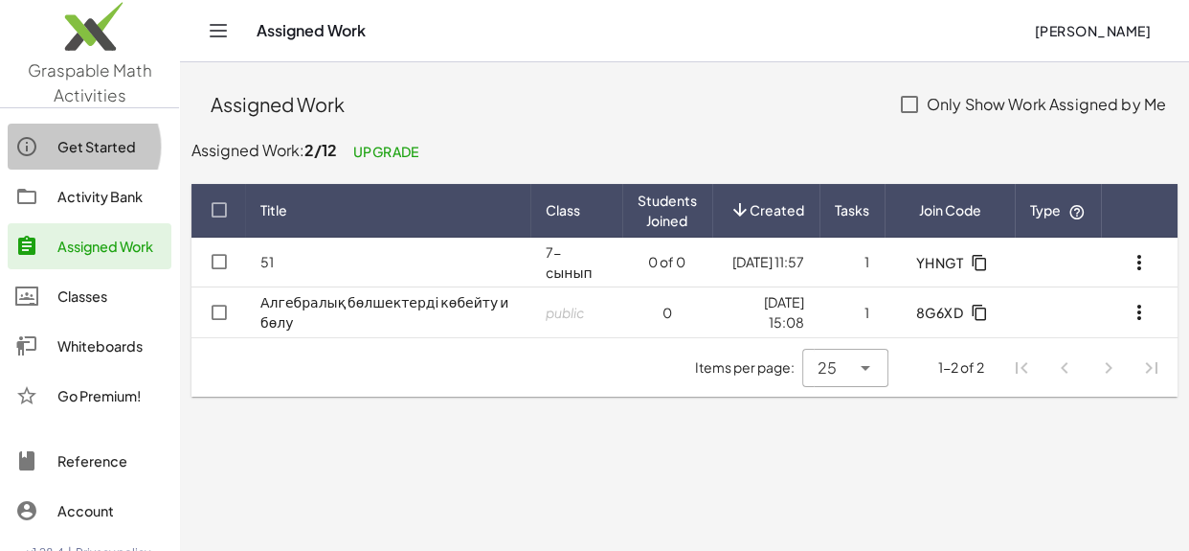
click at [62, 153] on div "Get Started" at bounding box center [110, 146] width 106 height 23
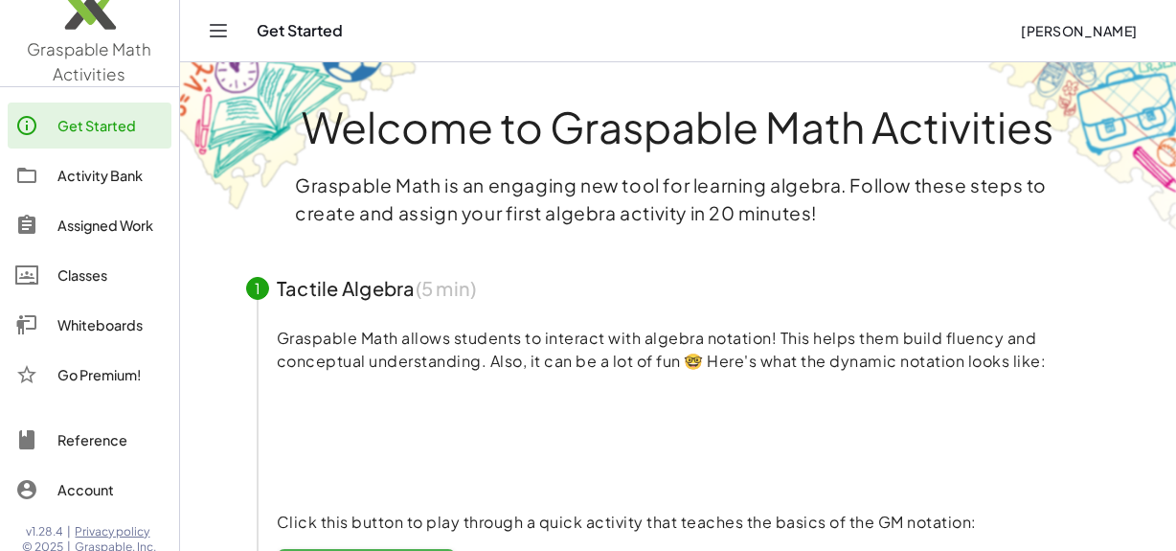
scroll to position [27, 0]
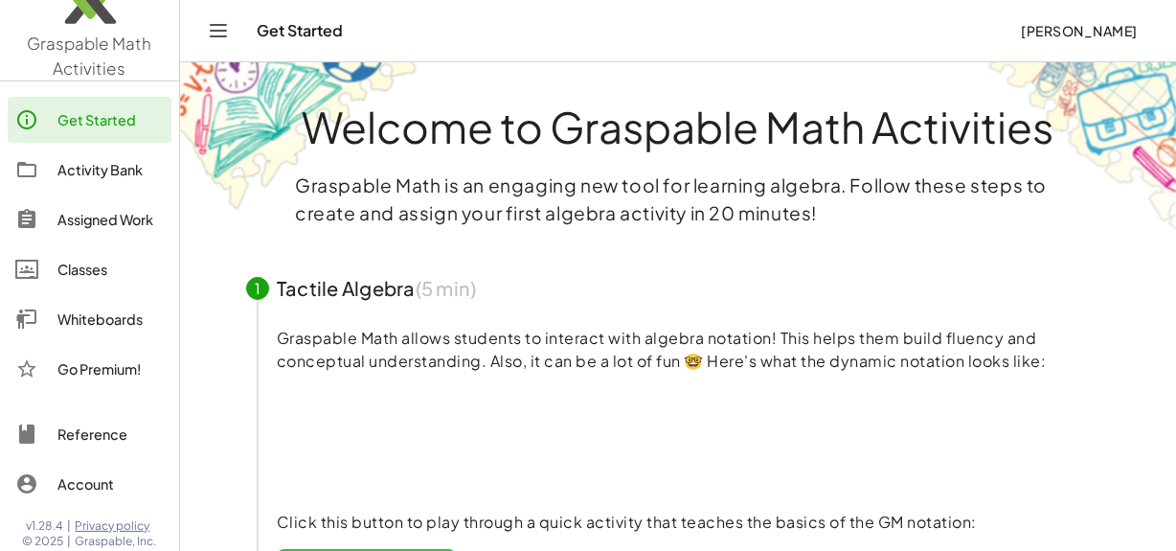
click at [66, 163] on div "Activity Bank" at bounding box center [110, 169] width 106 height 23
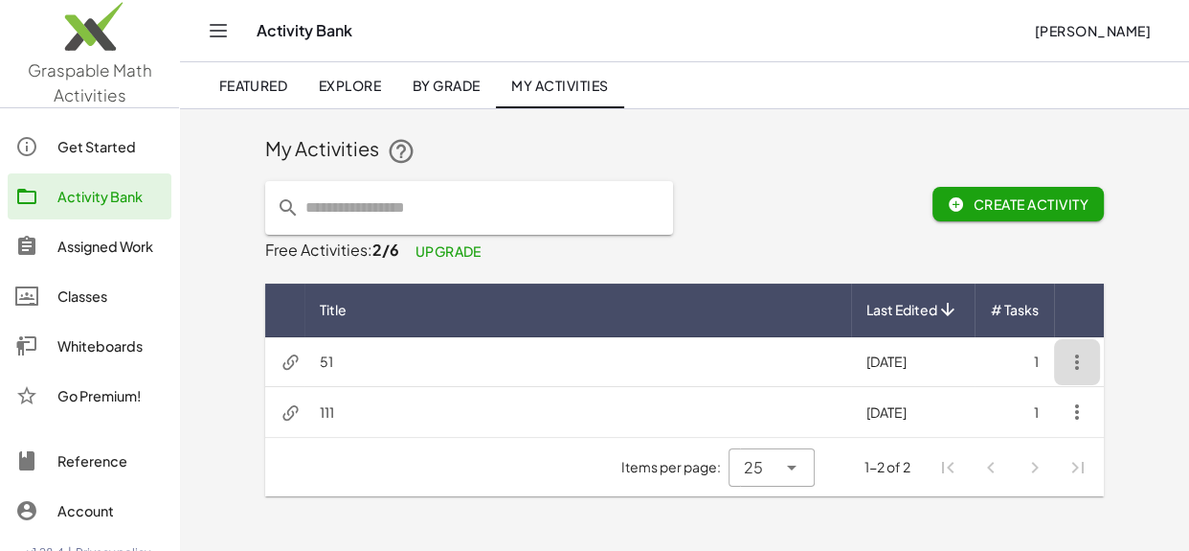
click at [1081, 362] on icon "button" at bounding box center [1077, 361] width 23 height 23
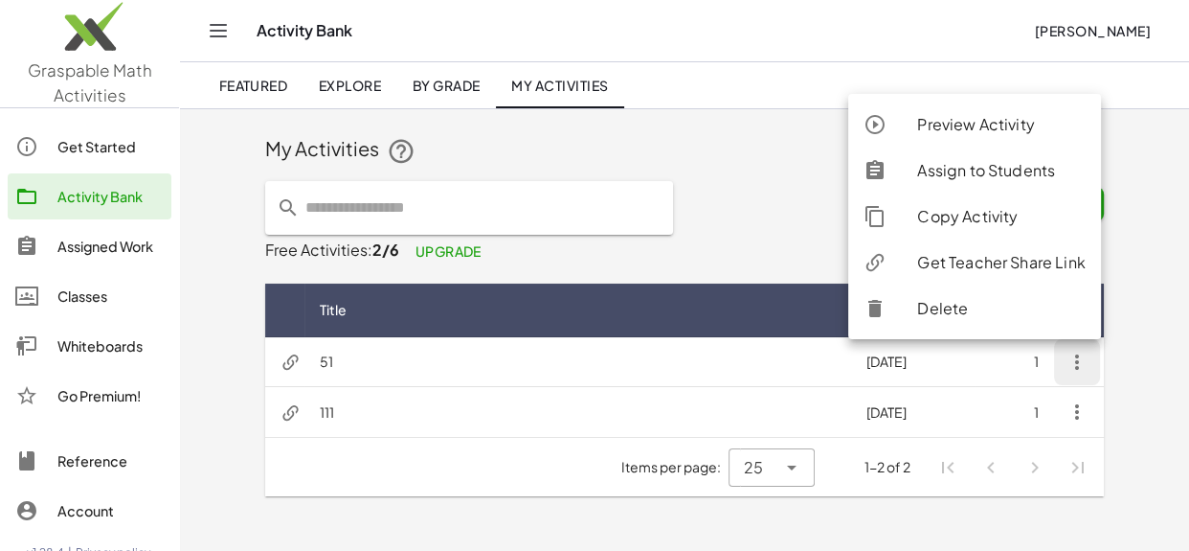
click at [1035, 265] on div "Get Teacher Share Link" at bounding box center [1001, 262] width 168 height 23
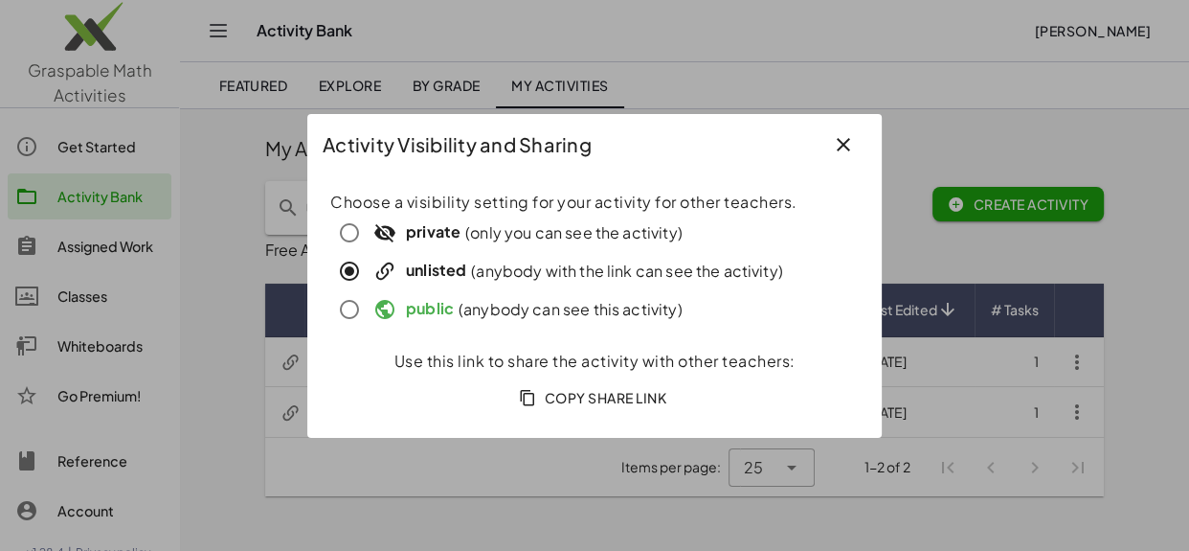
click at [574, 402] on span "Copy Share Link" at bounding box center [595, 397] width 144 height 17
click at [841, 140] on icon "button" at bounding box center [843, 144] width 23 height 23
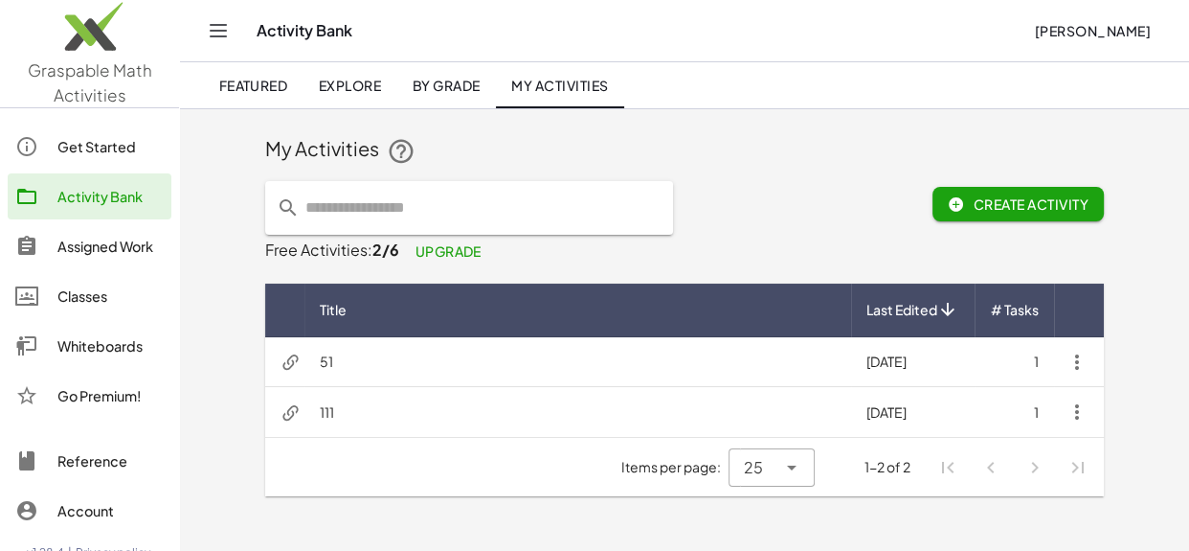
click at [467, 365] on td "51" at bounding box center [577, 362] width 547 height 50
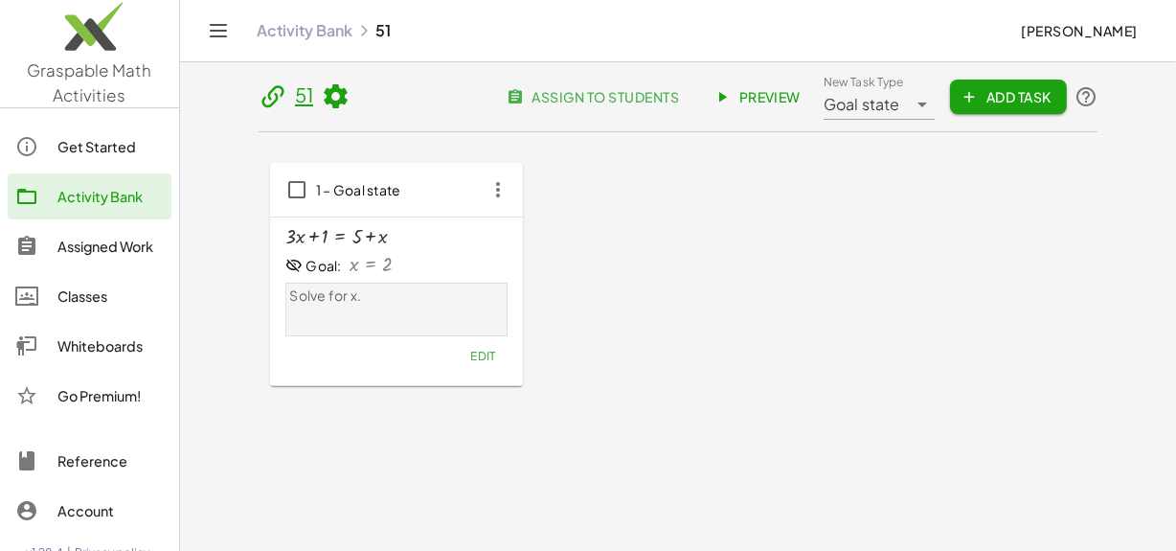
click at [342, 320] on div "Solve for x." at bounding box center [397, 308] width 214 height 45
click at [346, 304] on p "Solve for x." at bounding box center [397, 295] width 214 height 19
click at [352, 302] on p "Solve for x." at bounding box center [397, 295] width 214 height 19
click at [448, 350] on div "Edit" at bounding box center [396, 356] width 222 height 27
click at [439, 244] on div "+ · 3 · x + 1 = + 5 + x" at bounding box center [396, 236] width 222 height 21
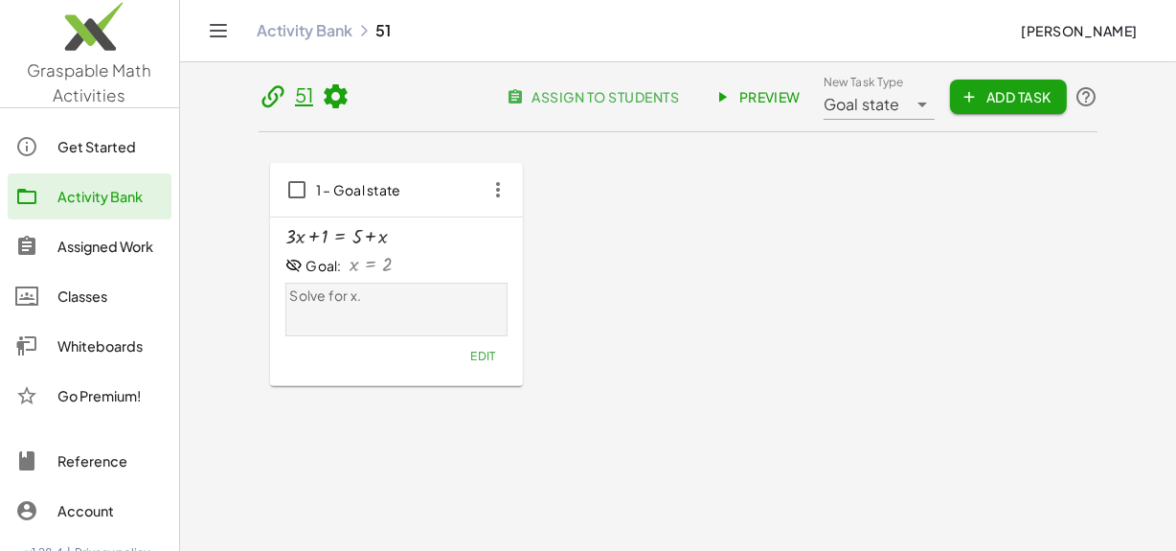
click at [431, 190] on div "1 – Goal state" at bounding box center [396, 190] width 253 height 54
click at [770, 101] on span "Preview" at bounding box center [758, 96] width 83 height 17
click at [613, 95] on span "assign to students" at bounding box center [594, 96] width 169 height 17
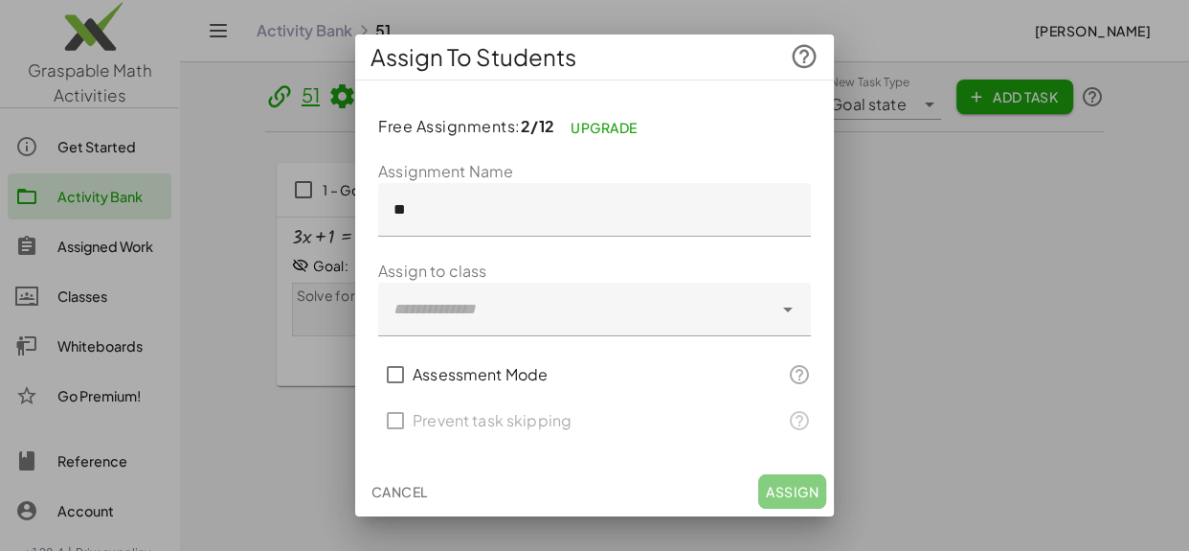
click at [959, 296] on div at bounding box center [594, 275] width 1189 height 551
click at [401, 484] on span "Cancel" at bounding box center [399, 491] width 56 height 17
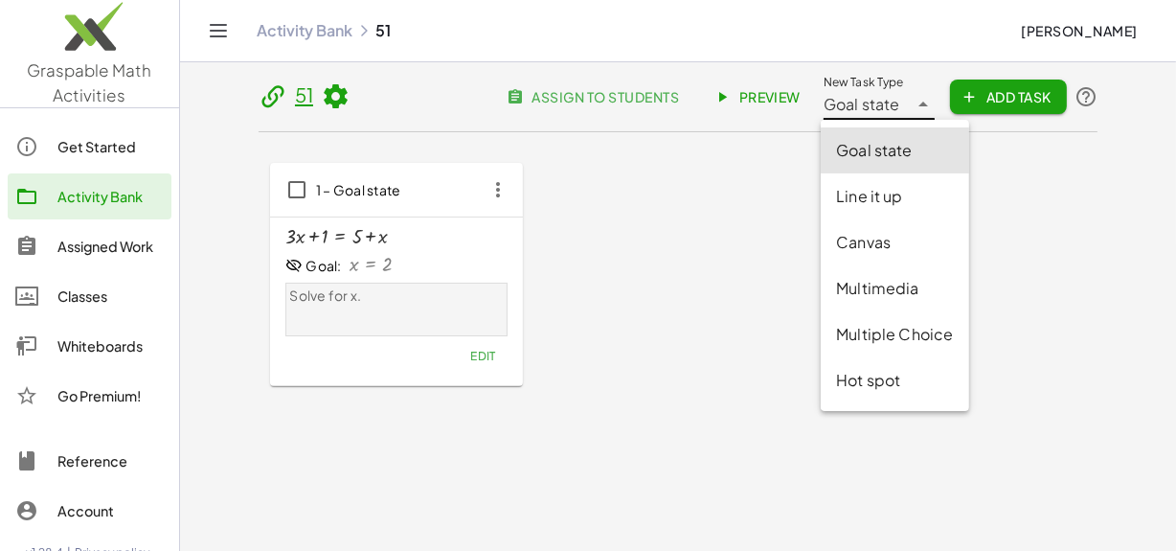
click at [847, 93] on span "Goal state" at bounding box center [861, 104] width 77 height 23
click at [881, 203] on div "Line it up" at bounding box center [894, 196] width 117 height 23
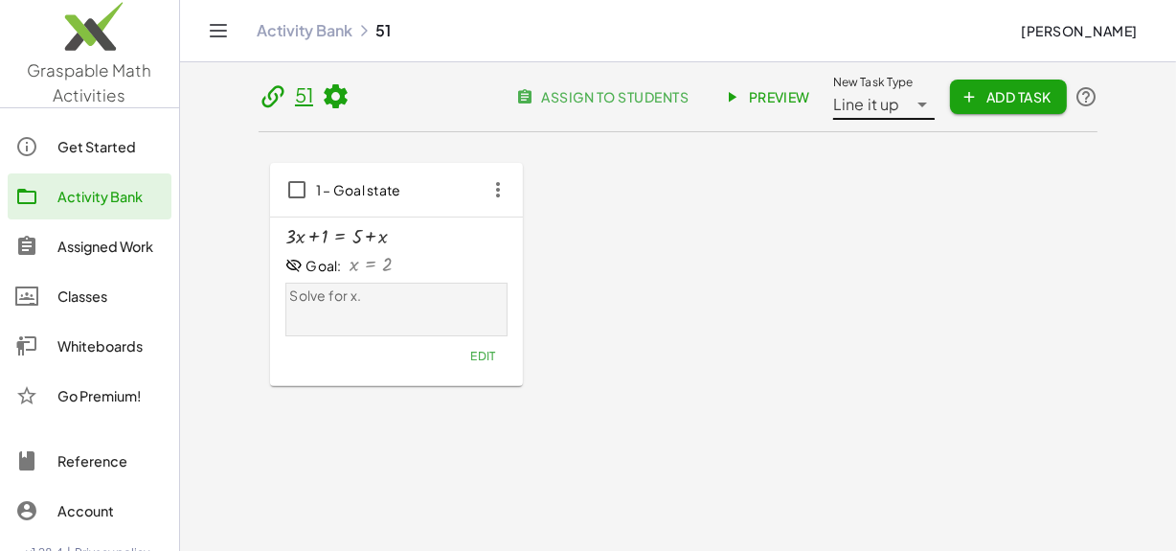
click at [889, 104] on span "Line it up" at bounding box center [866, 104] width 67 height 23
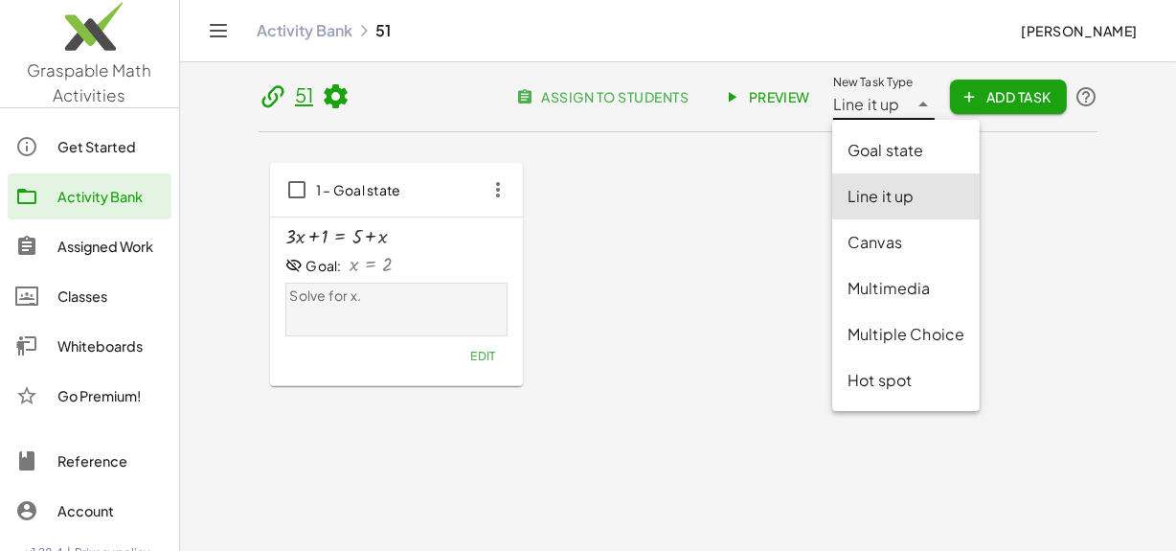
click at [874, 239] on div "Canvas" at bounding box center [905, 242] width 117 height 23
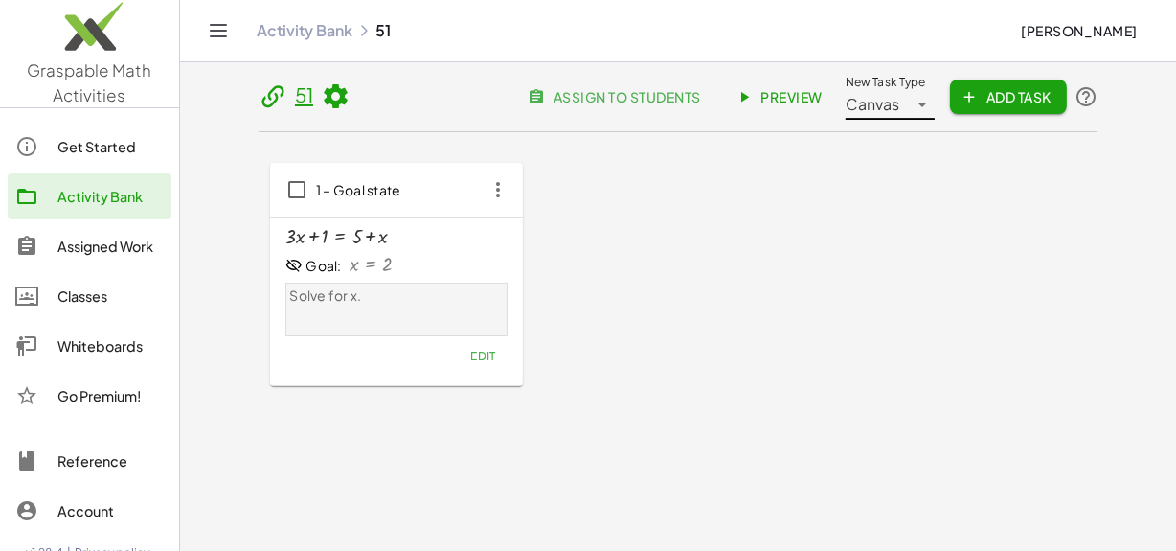
click at [883, 93] on span "Canvas" at bounding box center [872, 104] width 55 height 23
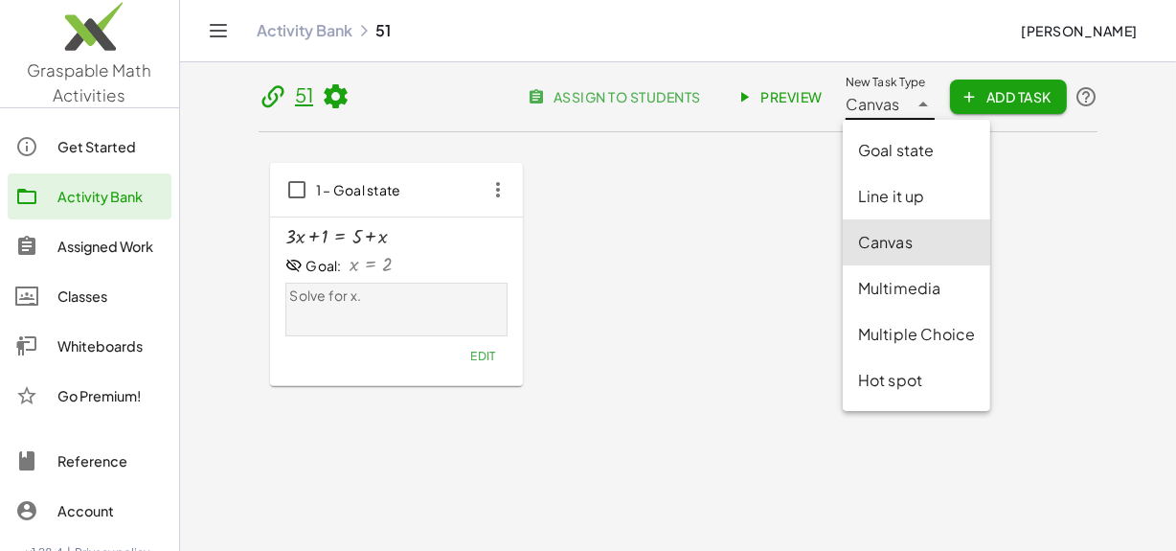
click at [902, 286] on div "Multimedia" at bounding box center [916, 288] width 117 height 23
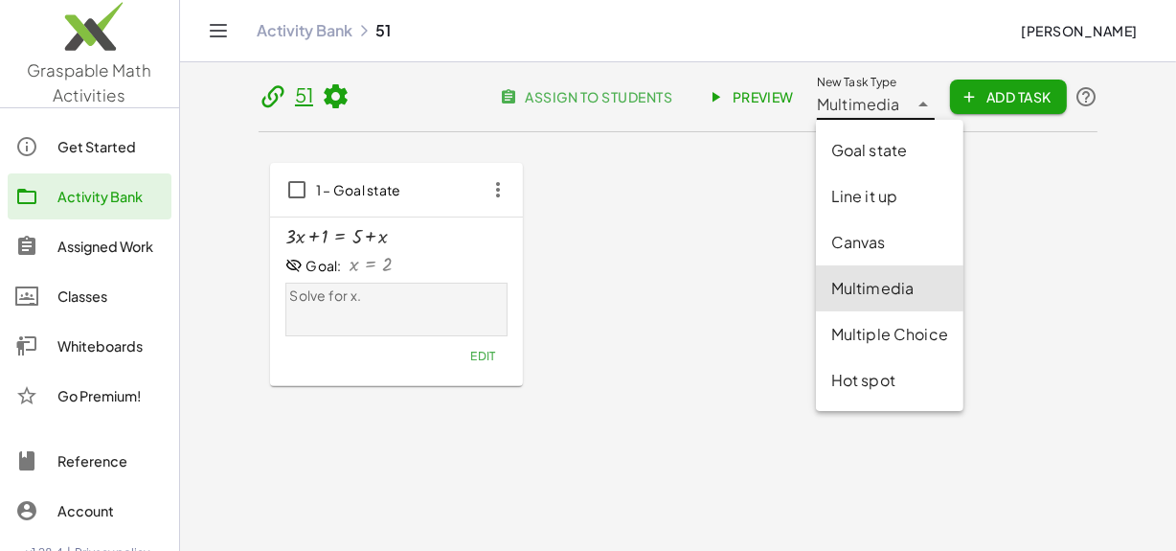
click at [880, 94] on span "Multimedia" at bounding box center [858, 104] width 83 height 23
click at [871, 146] on div "Goal state" at bounding box center [889, 150] width 117 height 23
type input "*********"
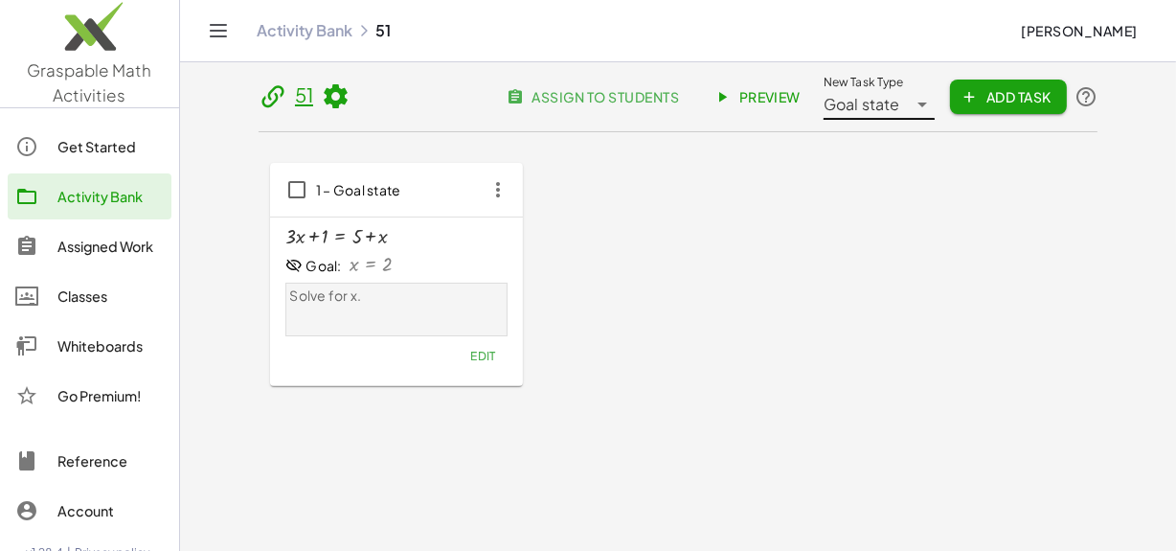
click at [127, 243] on div "Assigned Work" at bounding box center [110, 246] width 106 height 23
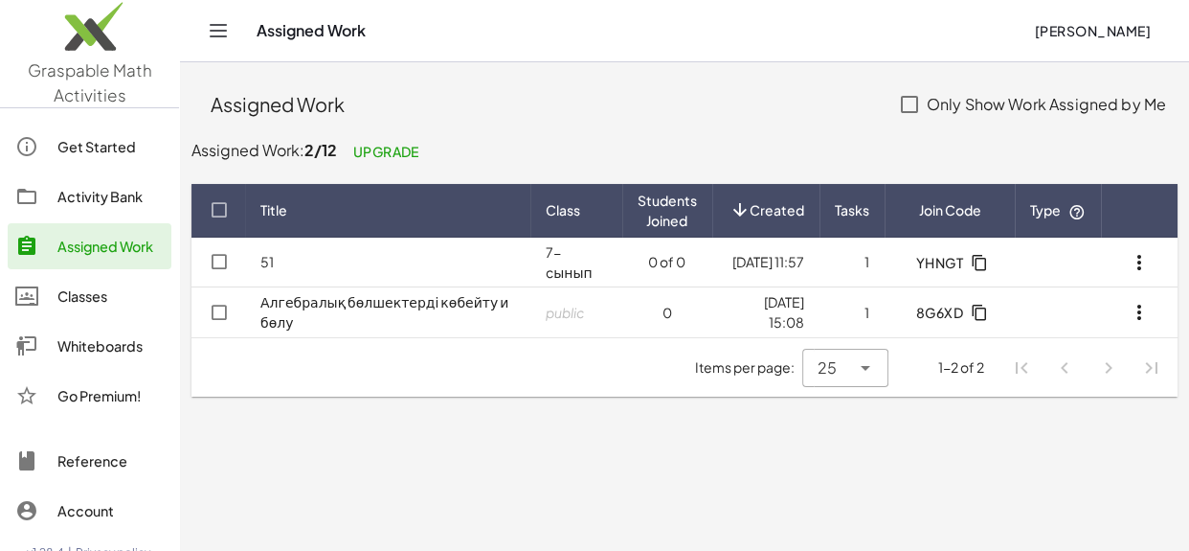
click at [417, 265] on td "51" at bounding box center [387, 262] width 285 height 50
